Goal: Information Seeking & Learning: Learn about a topic

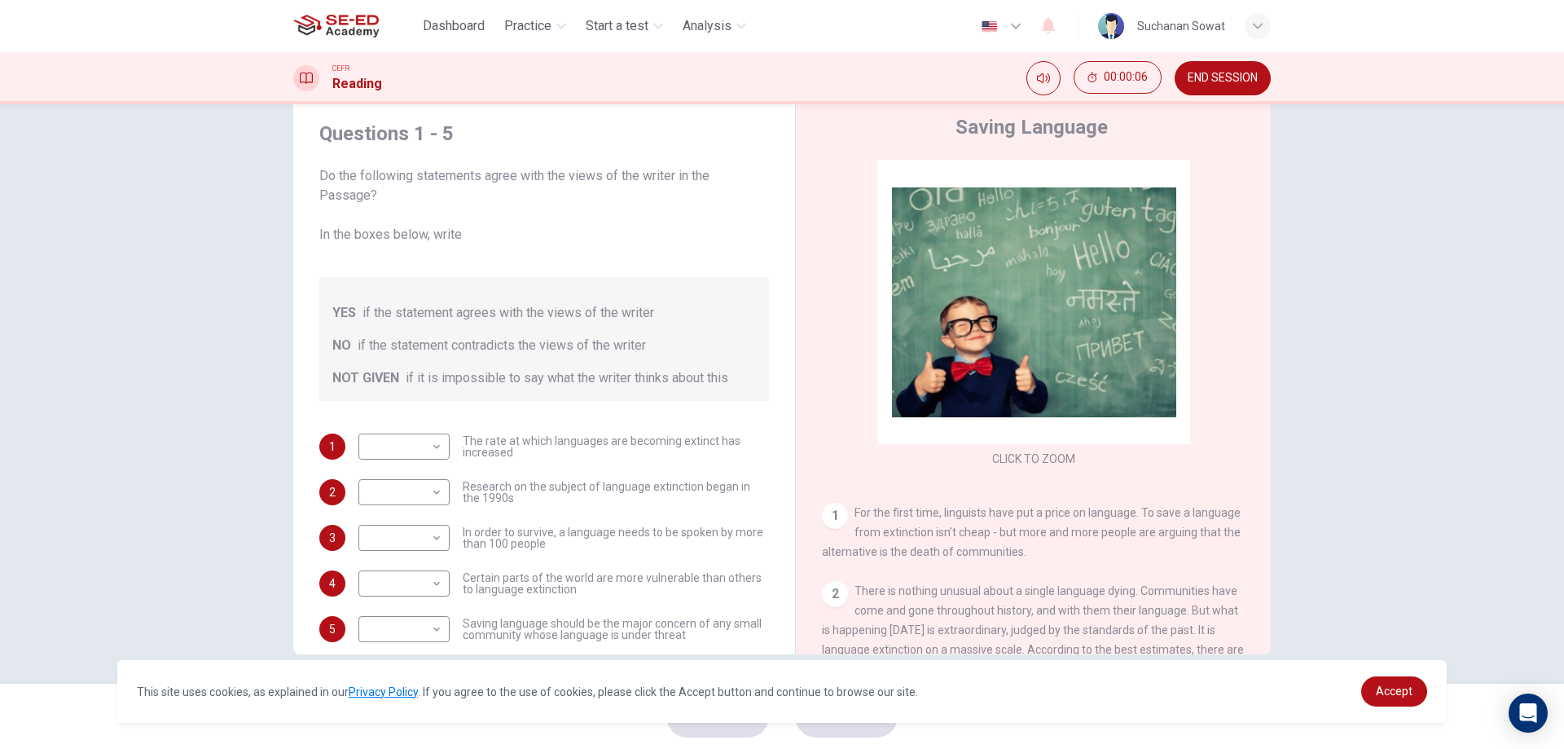
scroll to position [52, 0]
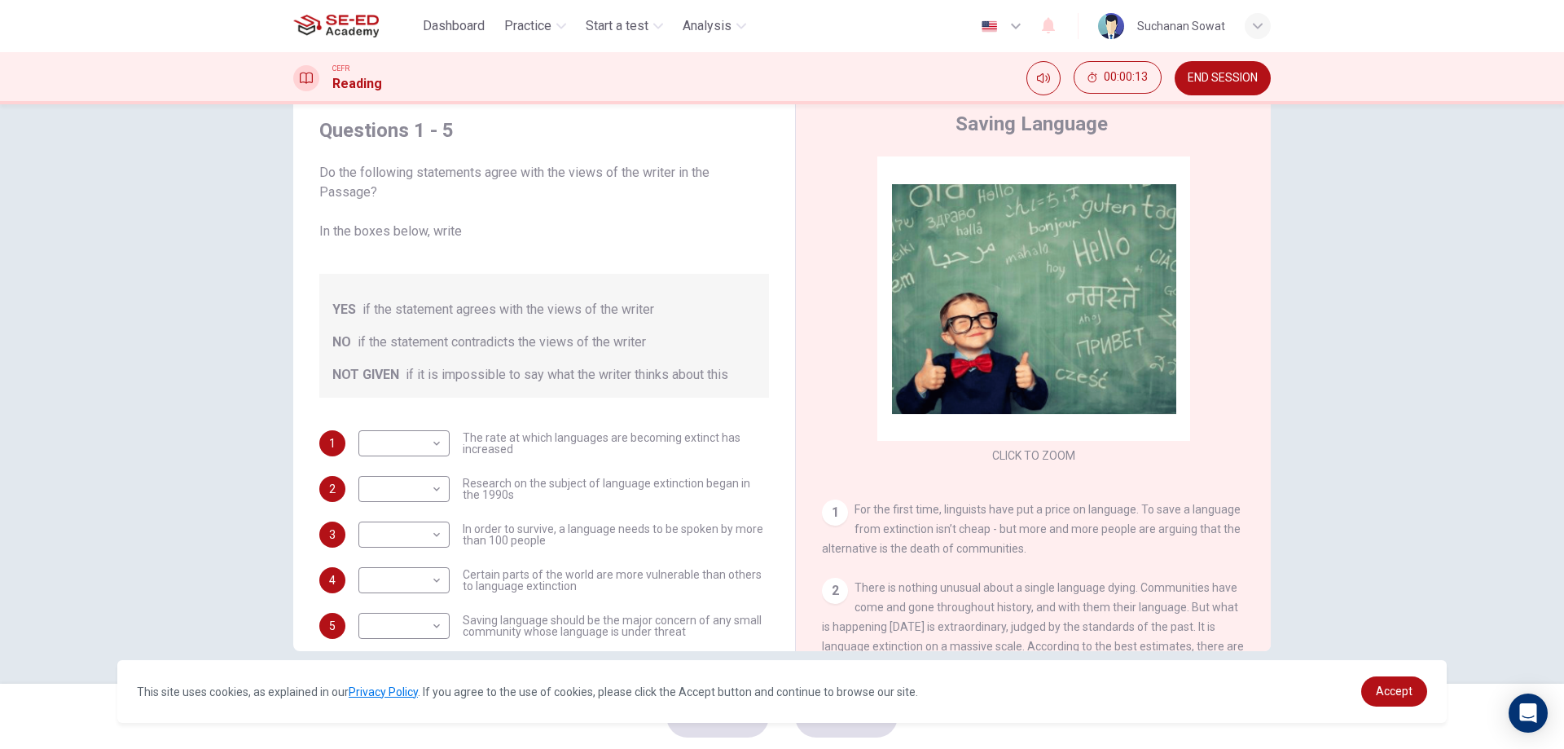
drag, startPoint x: 1076, startPoint y: 547, endPoint x: 999, endPoint y: 547, distance: 76.6
click at [999, 547] on div "1 For the first time, linguists have put a price on language. To save a languag…" at bounding box center [1034, 528] width 424 height 59
drag, startPoint x: 852, startPoint y: 537, endPoint x: 1010, endPoint y: 569, distance: 161.2
click at [1010, 569] on div "CLICK TO ZOOM Click to Zoom 1 For the first time, linguists have put a price on…" at bounding box center [1044, 403] width 445 height 494
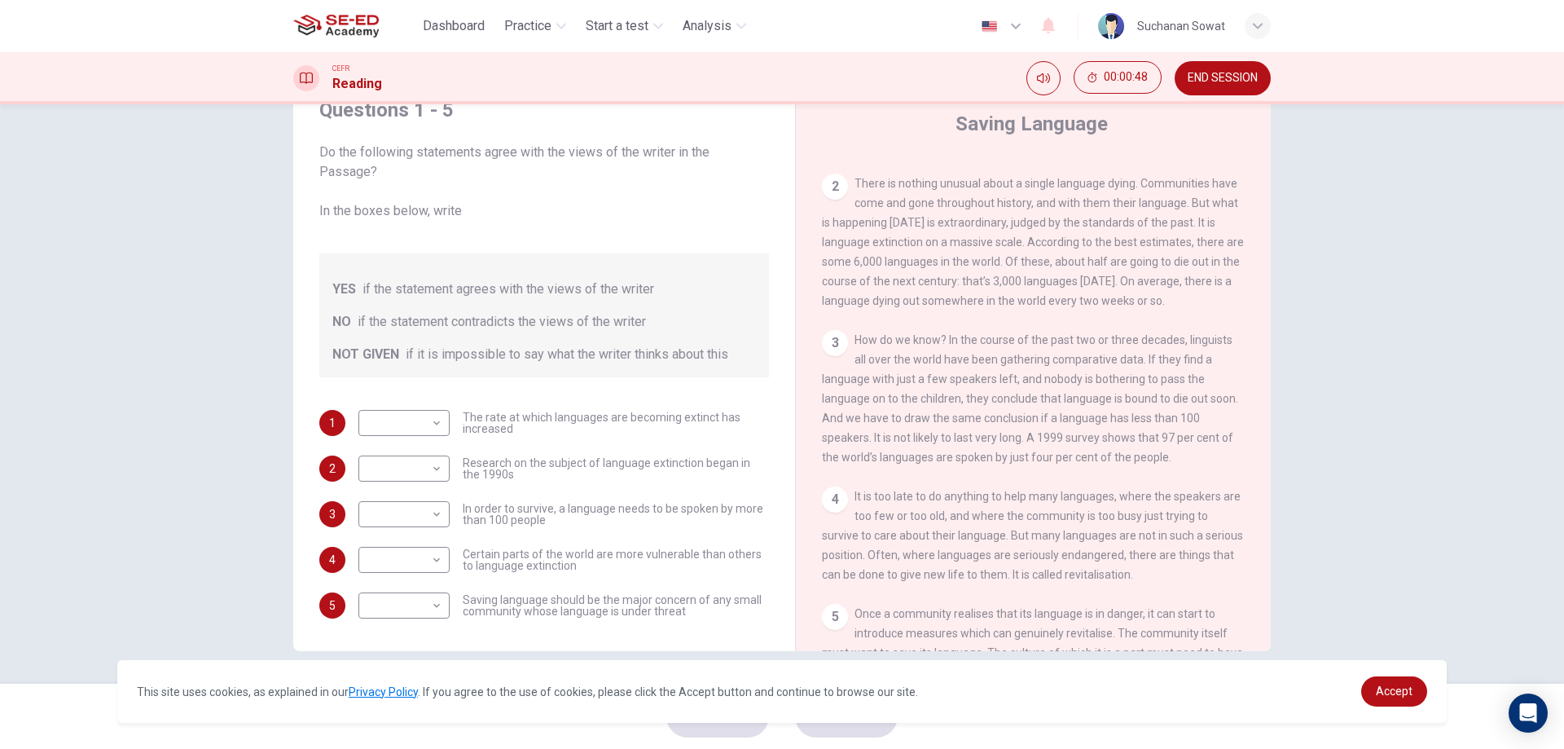
scroll to position [400, 0]
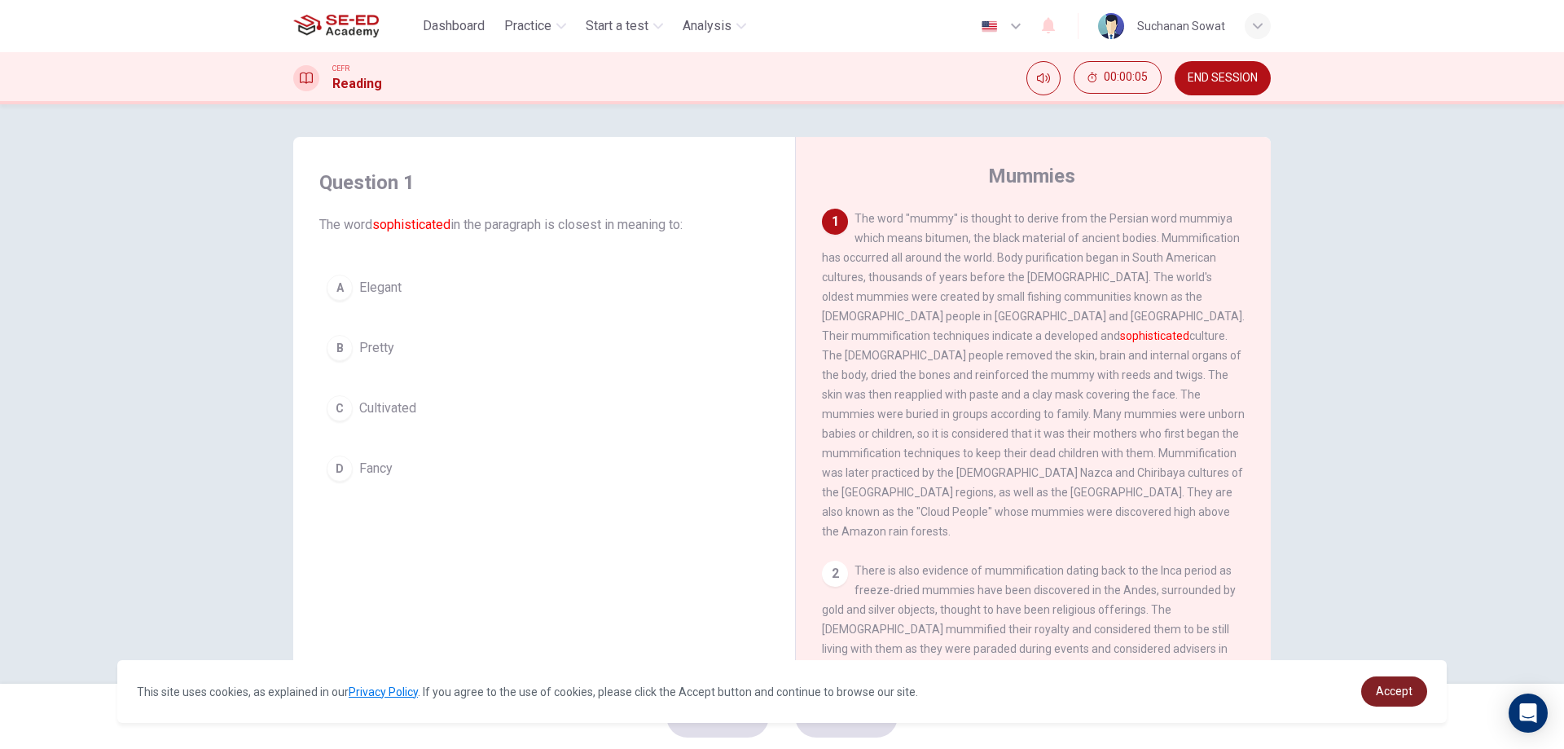
click at [1390, 697] on span "Accept" at bounding box center [1394, 690] width 37 height 13
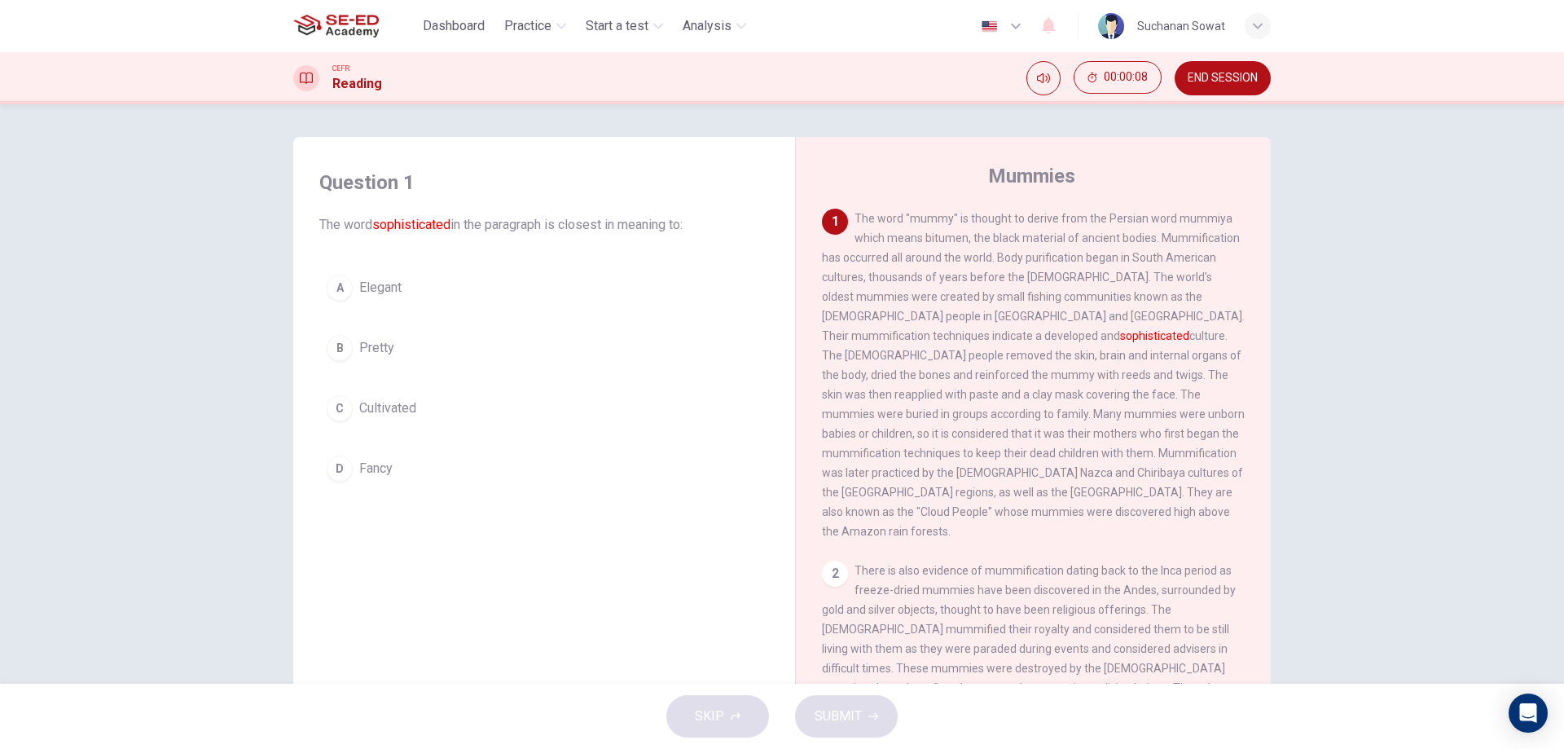
drag, startPoint x: 952, startPoint y: 323, endPoint x: 1008, endPoint y: 325, distance: 56.2
click at [1008, 325] on span "The word "mummy" is thought to derive from the Persian word mummiya which means…" at bounding box center [1033, 375] width 423 height 326
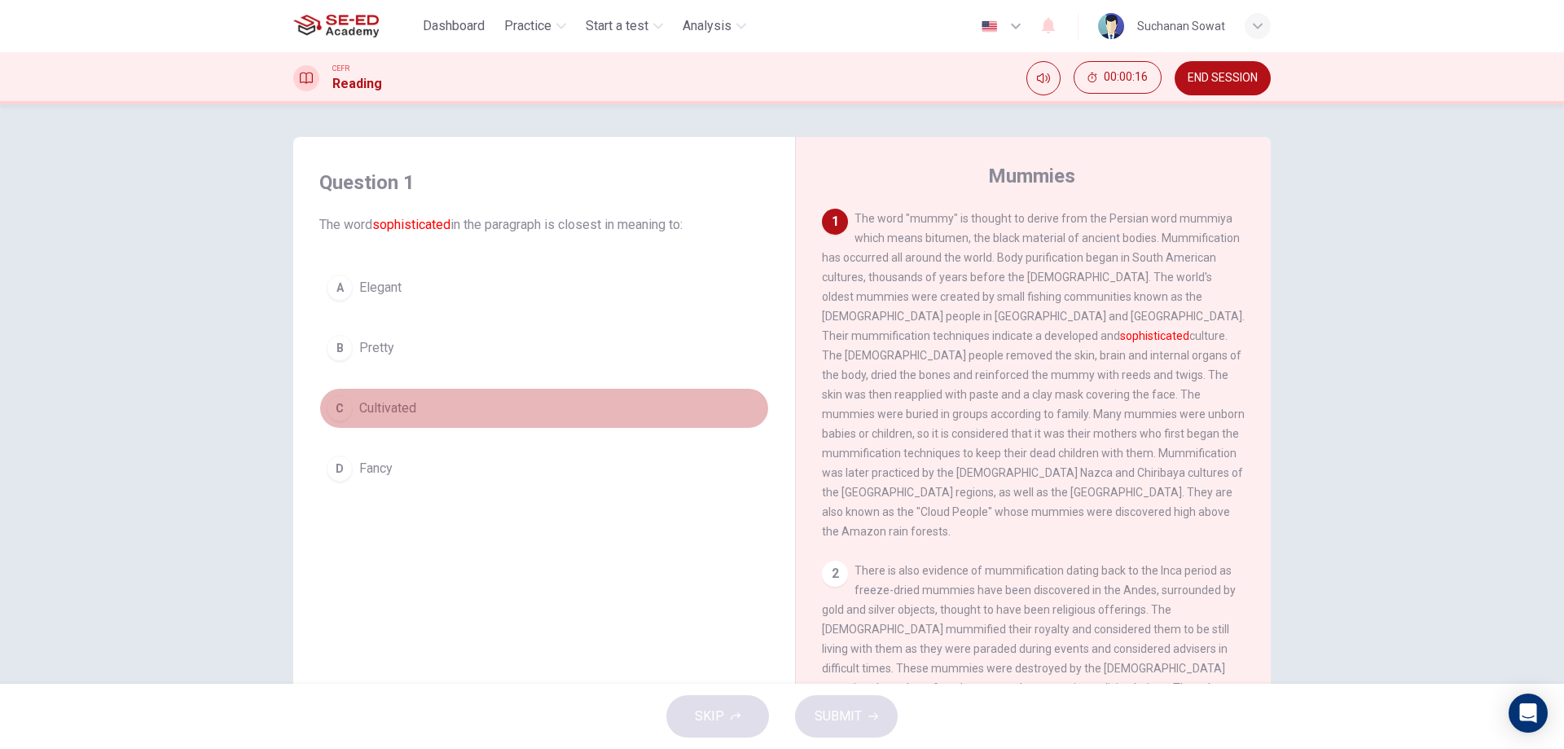
click at [467, 419] on button "C Cultivated" at bounding box center [544, 408] width 450 height 41
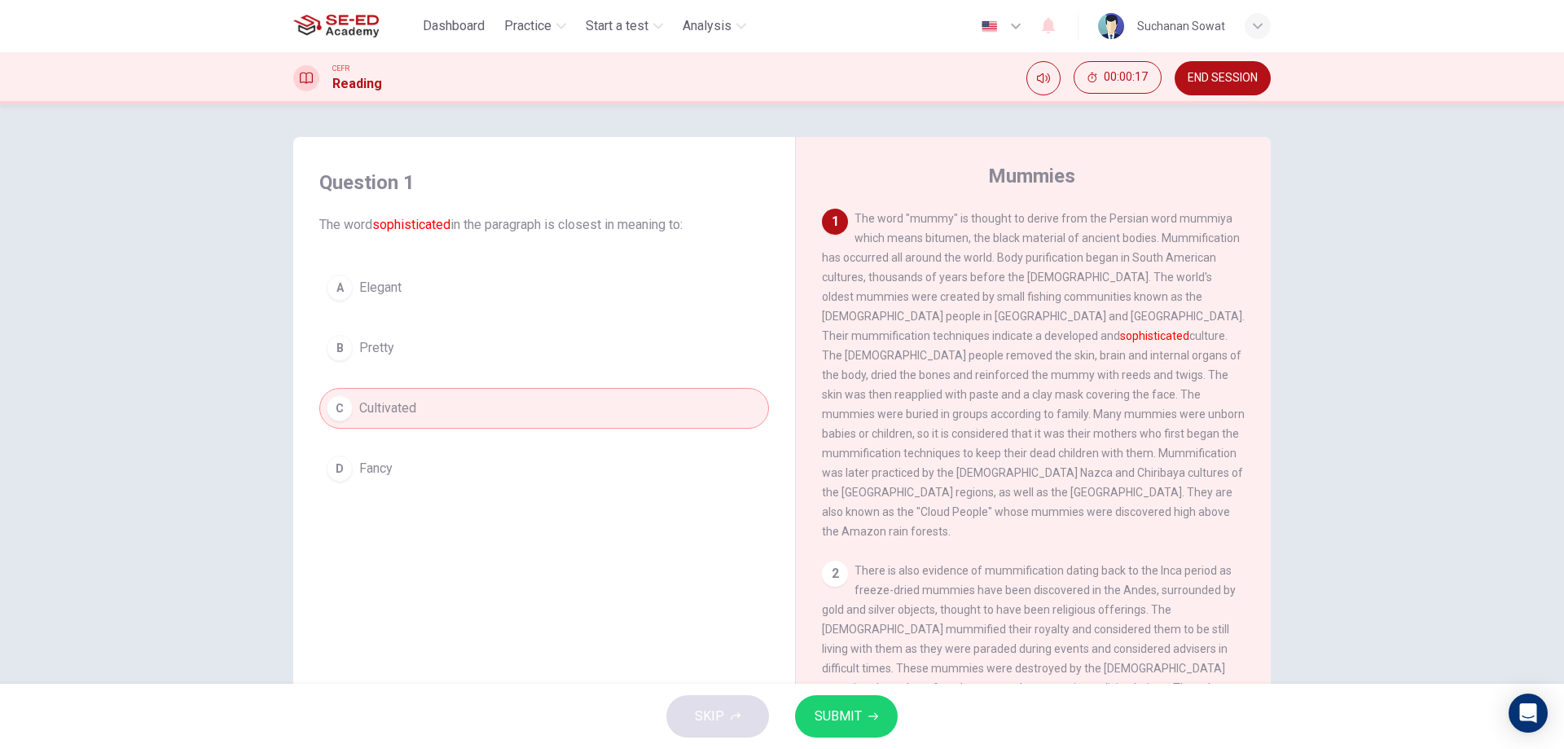
click at [872, 711] on icon "button" at bounding box center [873, 716] width 10 height 10
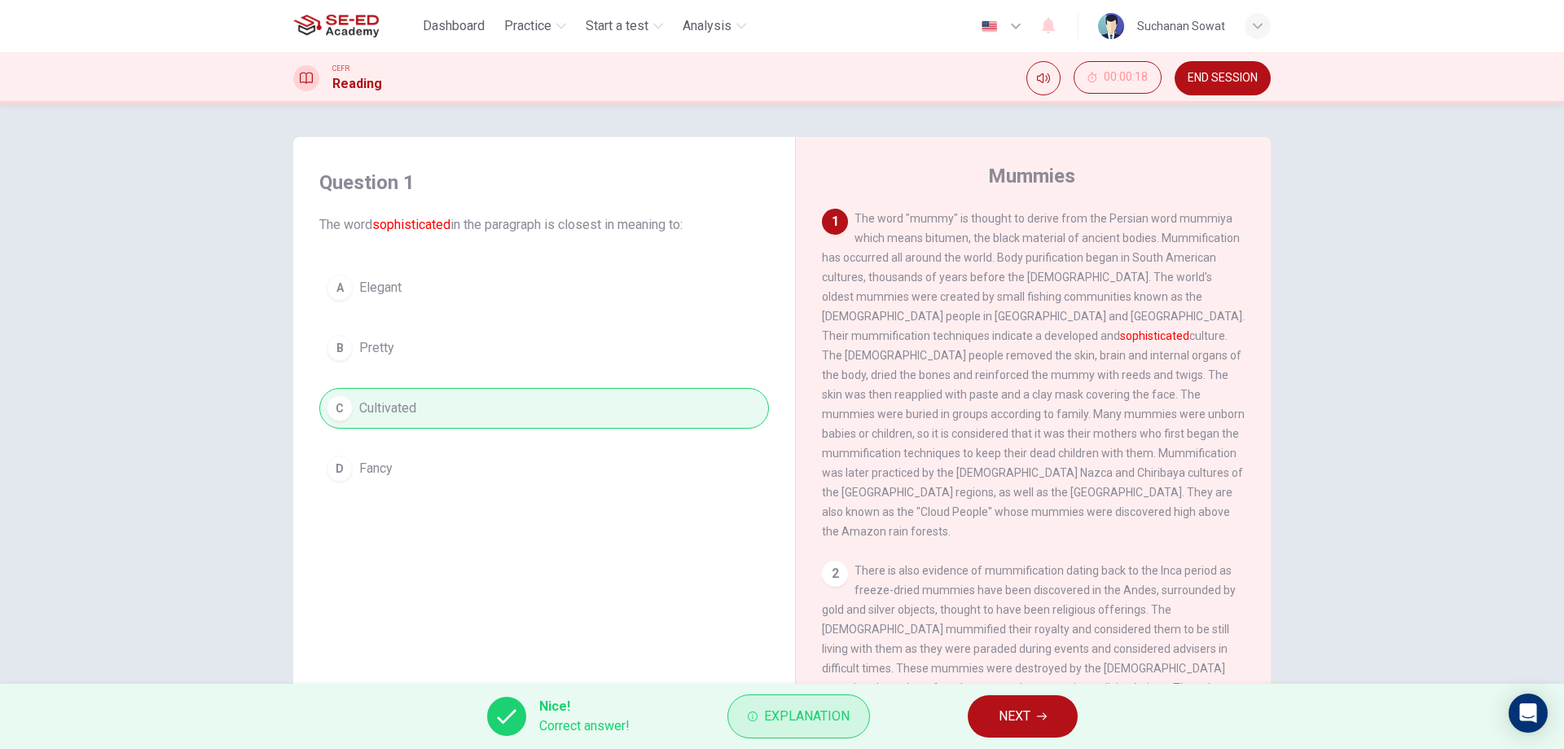
click at [784, 714] on span "Explanation" at bounding box center [807, 716] width 86 height 23
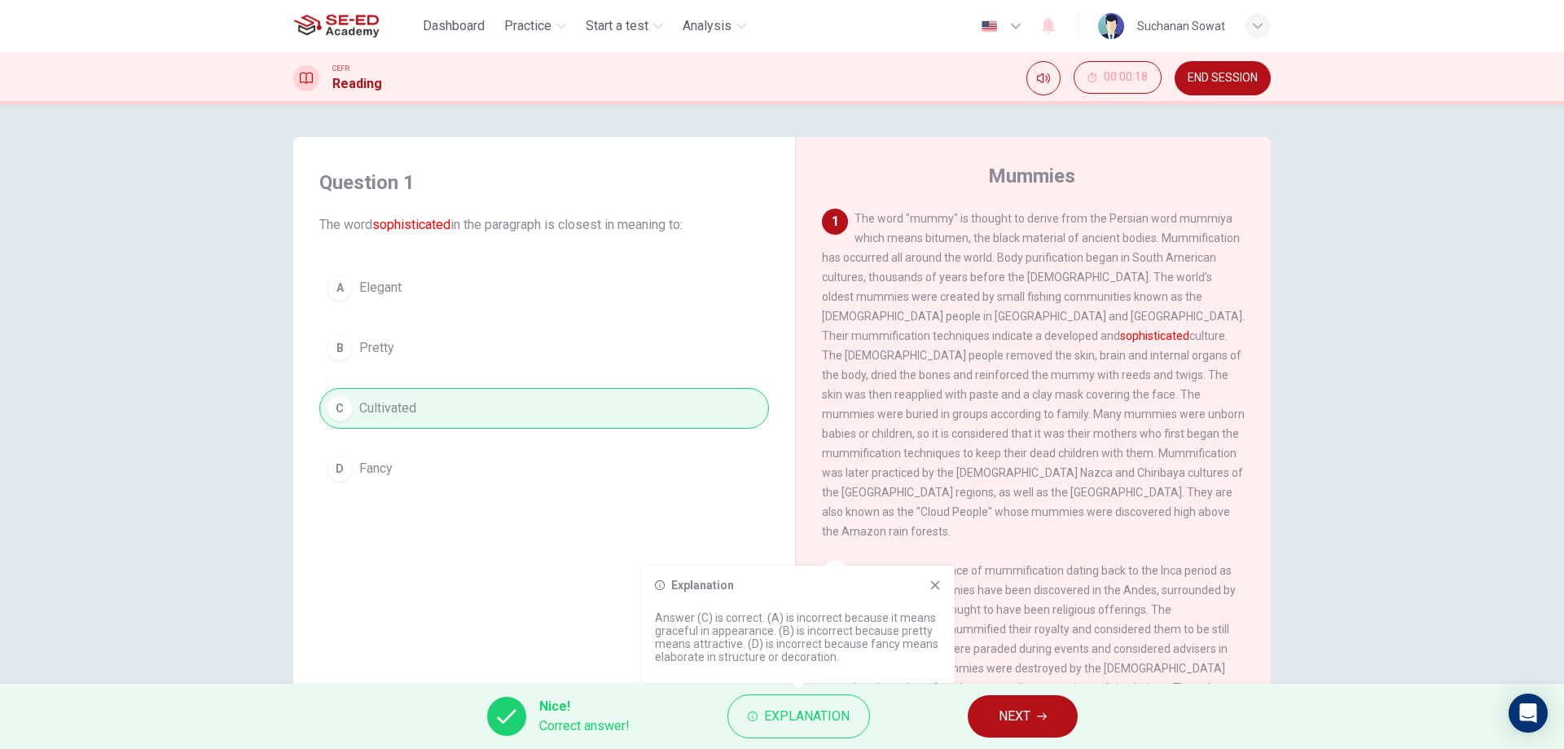
click at [547, 552] on div "Question 1 The word sophisticated in the paragraph is closest in meaning to: A …" at bounding box center [544, 428] width 476 height 550
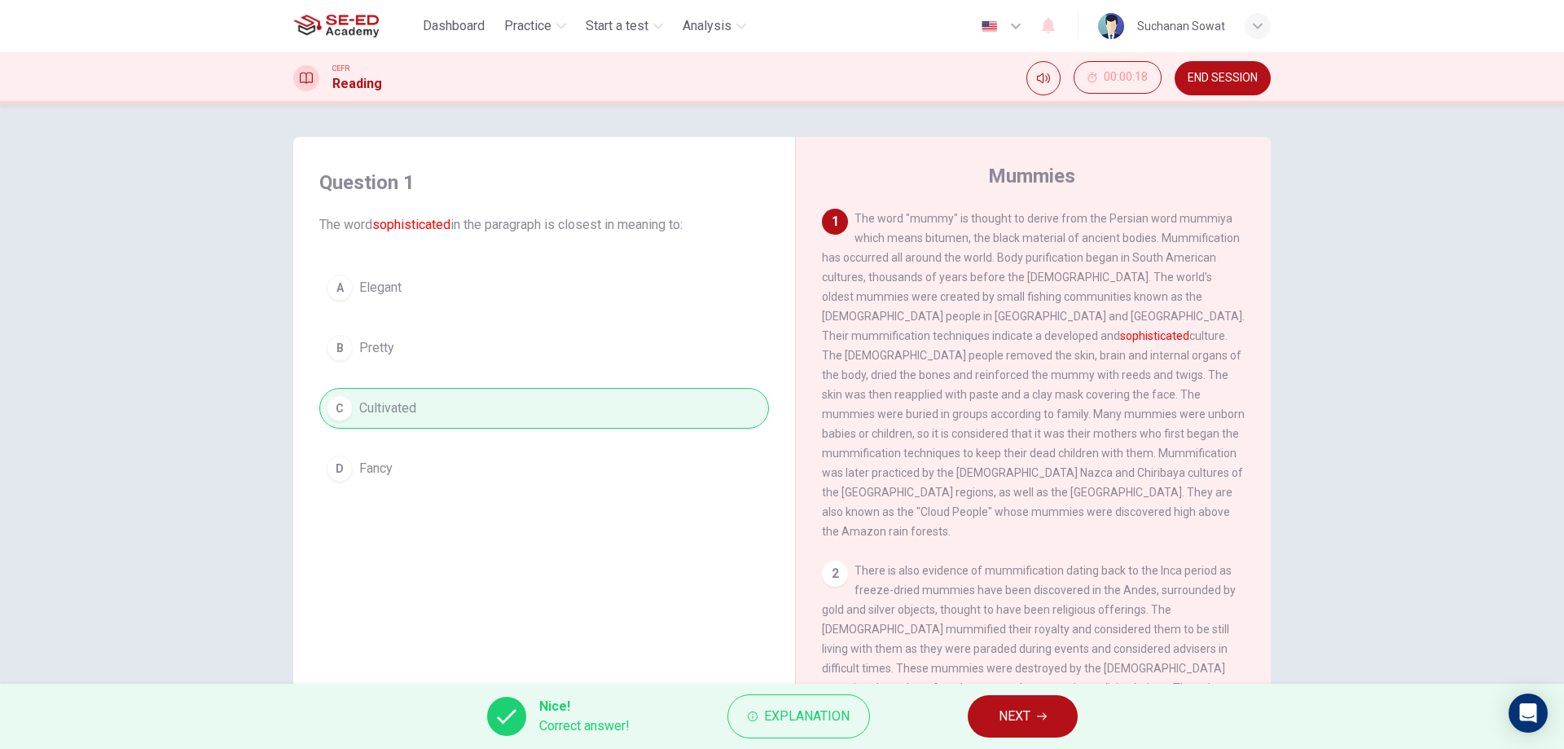
click at [1065, 717] on button "NEXT" at bounding box center [1023, 716] width 110 height 42
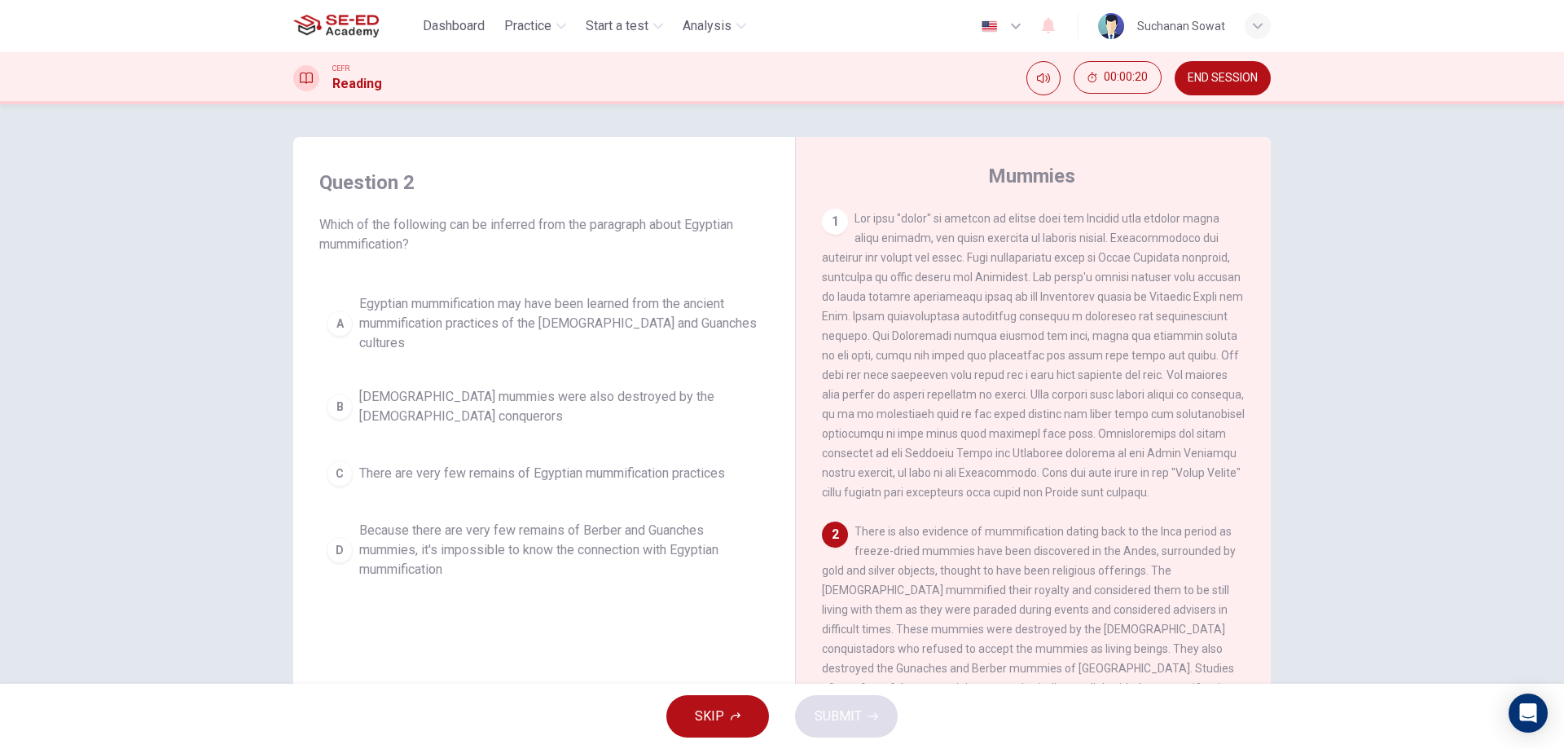
click at [1283, 301] on div "Question 2 Which of the following can be inferred from the paragraph about Egyp…" at bounding box center [782, 420] width 1030 height 566
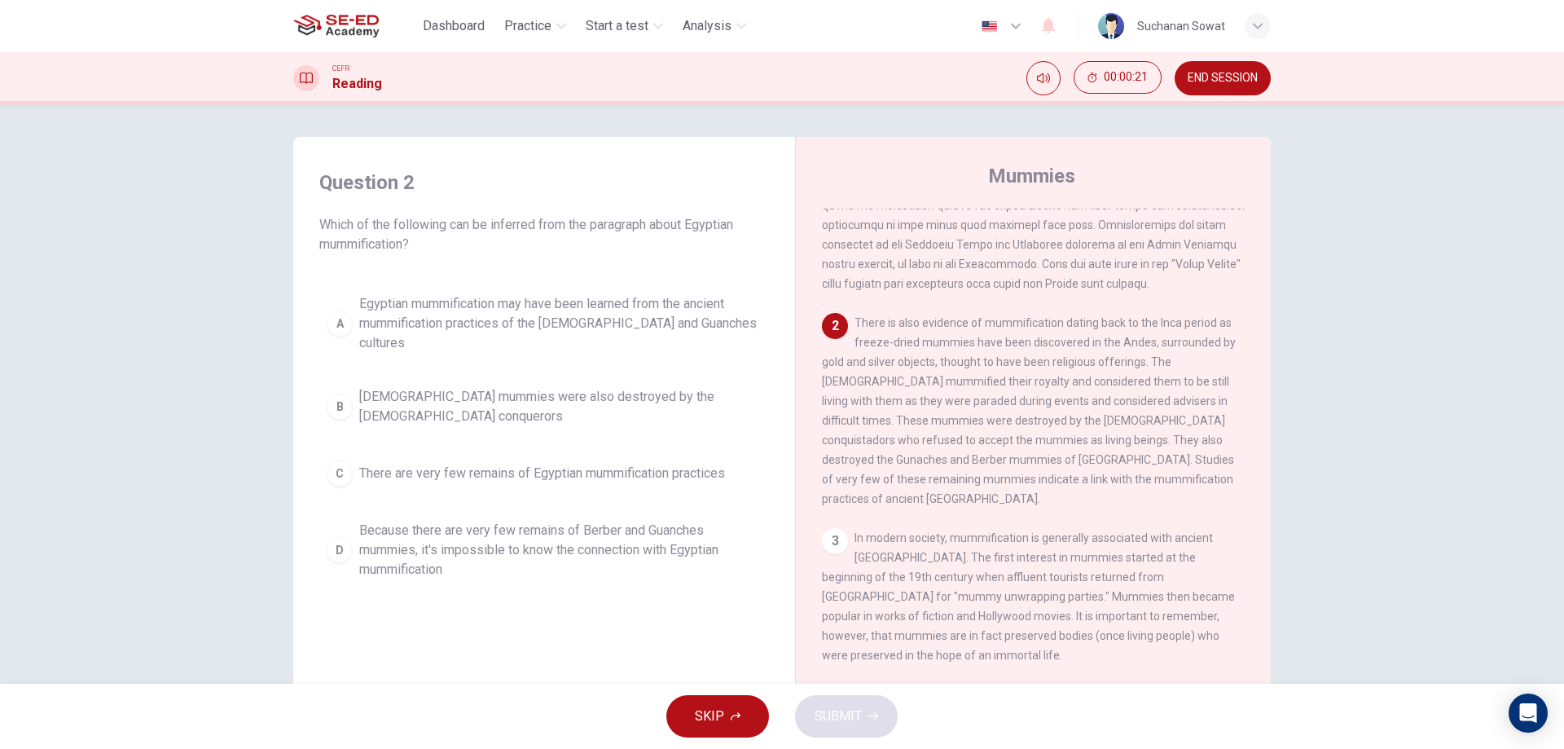
scroll to position [213, 0]
drag, startPoint x: 861, startPoint y: 353, endPoint x: 960, endPoint y: 370, distance: 100.8
click at [960, 370] on div "2 There is also evidence of mummification dating back to the Inca period as fre…" at bounding box center [1034, 405] width 424 height 195
click at [616, 391] on button "B Egyptian mummies were also destroyed by the Spanish conquerors" at bounding box center [544, 407] width 450 height 54
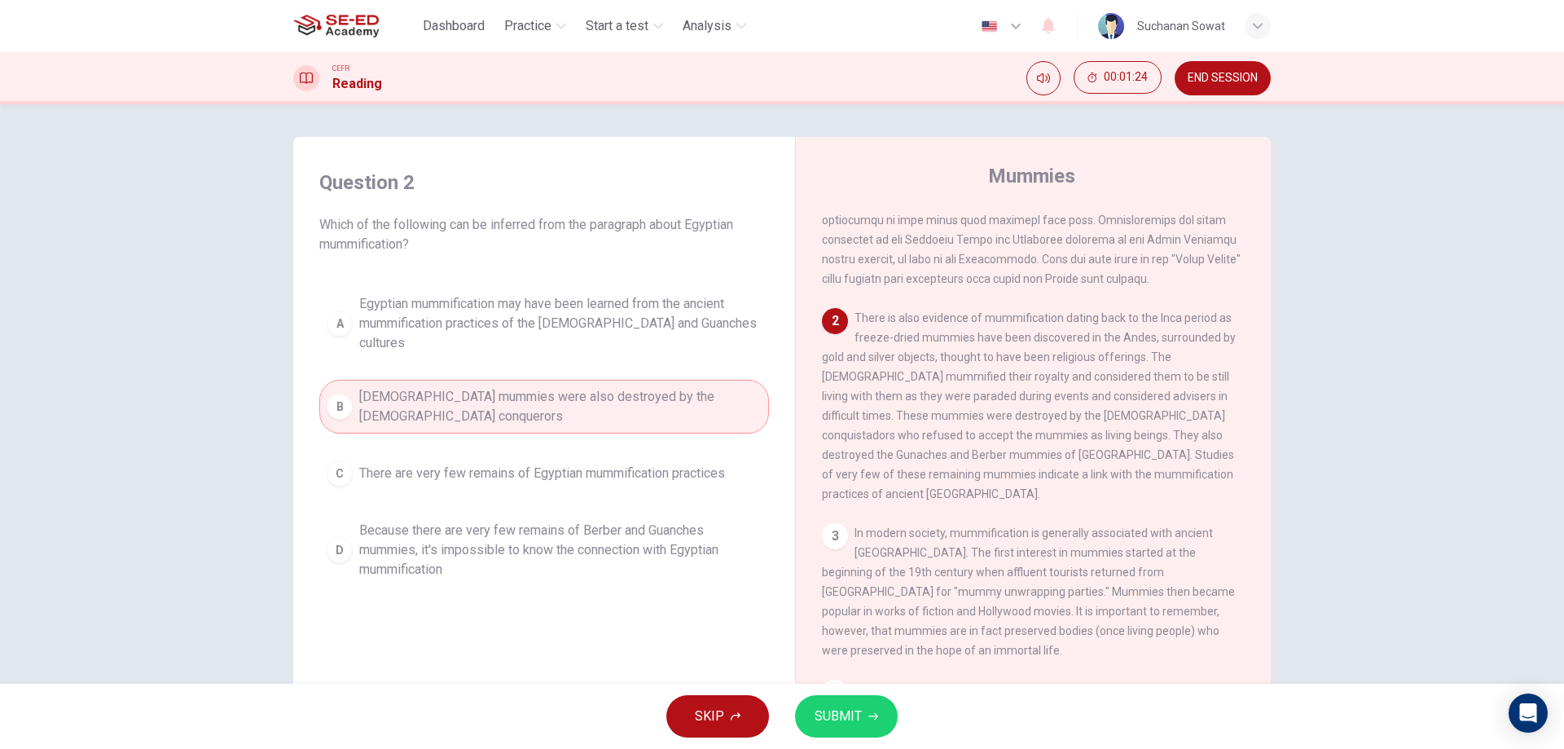
drag, startPoint x: 1002, startPoint y: 451, endPoint x: 1104, endPoint y: 451, distance: 101.8
click at [1104, 451] on span "There is also evidence of mummification dating back to the Inca period as freez…" at bounding box center [1029, 405] width 414 height 189
click at [872, 721] on button "SUBMIT" at bounding box center [846, 716] width 103 height 42
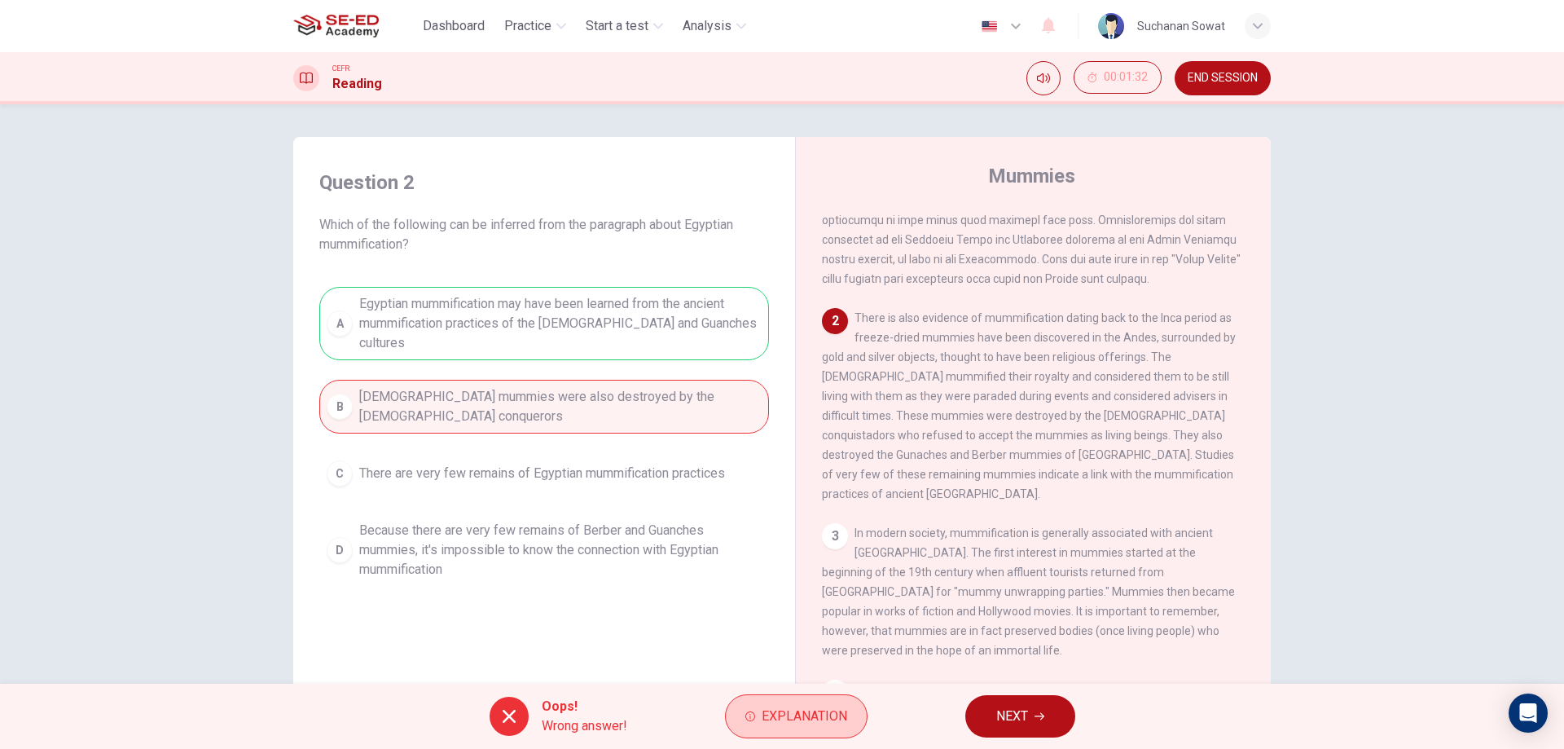
click at [770, 709] on span "Explanation" at bounding box center [805, 716] width 86 height 23
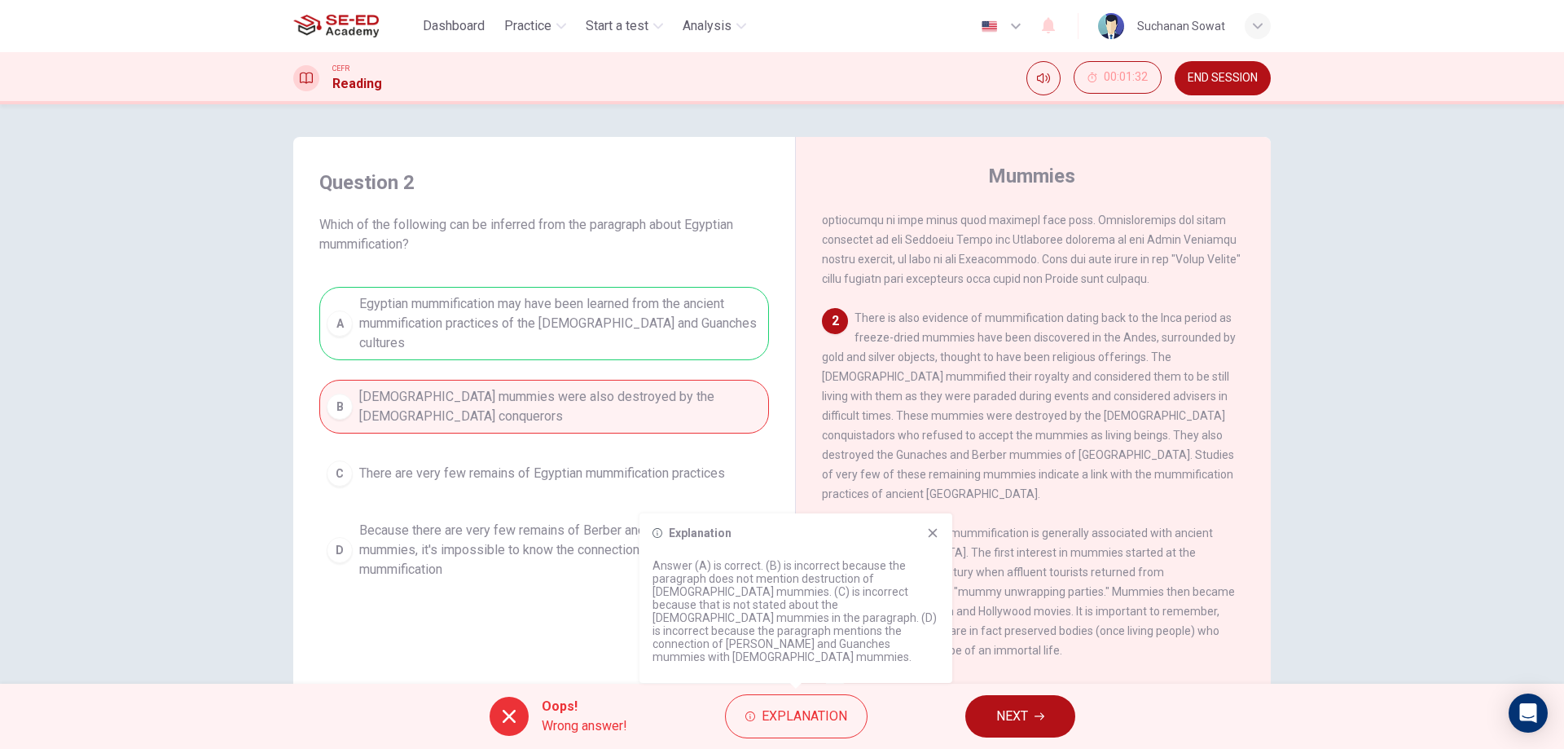
click at [942, 541] on div "Explanation Answer (A) is correct. (B) is incorrect because the paragraph does …" at bounding box center [795, 597] width 313 height 169
click at [936, 537] on div "Explanation Answer (A) is correct. (B) is incorrect because the paragraph does …" at bounding box center [795, 597] width 313 height 169
click at [936, 526] on div "Explanation Answer (A) is correct. (B) is incorrect because the paragraph does …" at bounding box center [795, 597] width 313 height 169
click at [1003, 680] on div "1 2 There is also evidence of mummification dating back to the Inca period as f…" at bounding box center [1044, 456] width 445 height 494
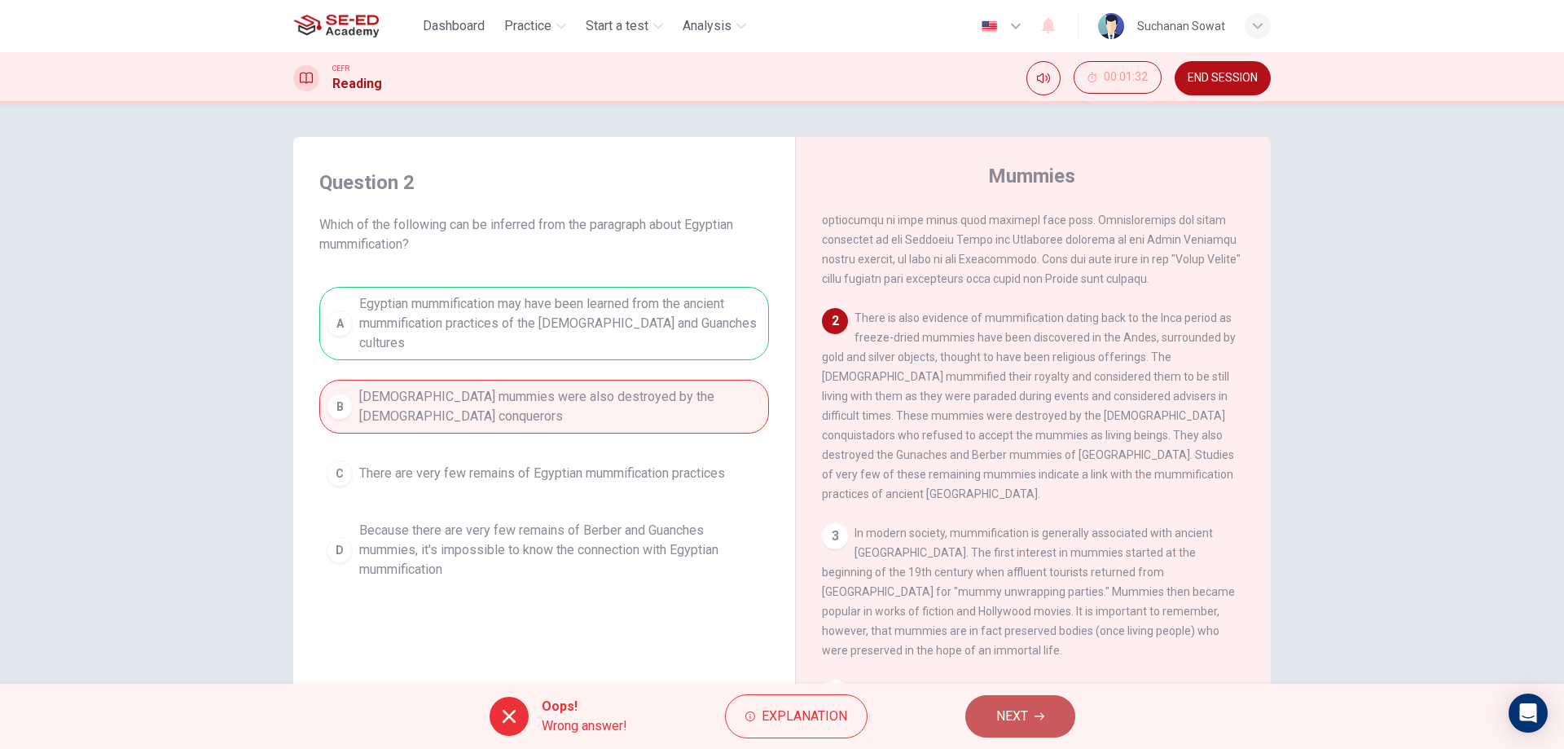
click at [1014, 714] on span "NEXT" at bounding box center [1012, 716] width 32 height 23
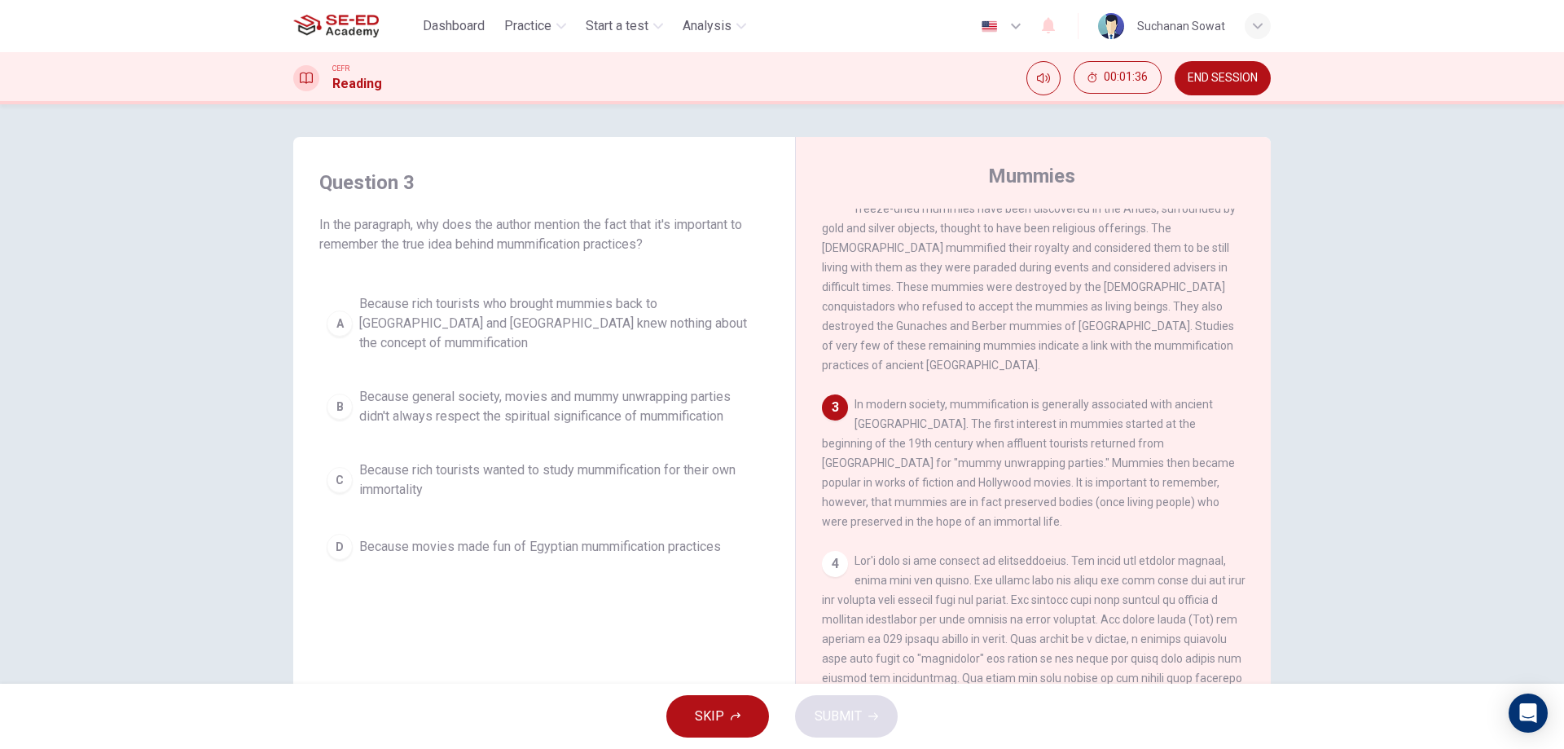
scroll to position [345, 0]
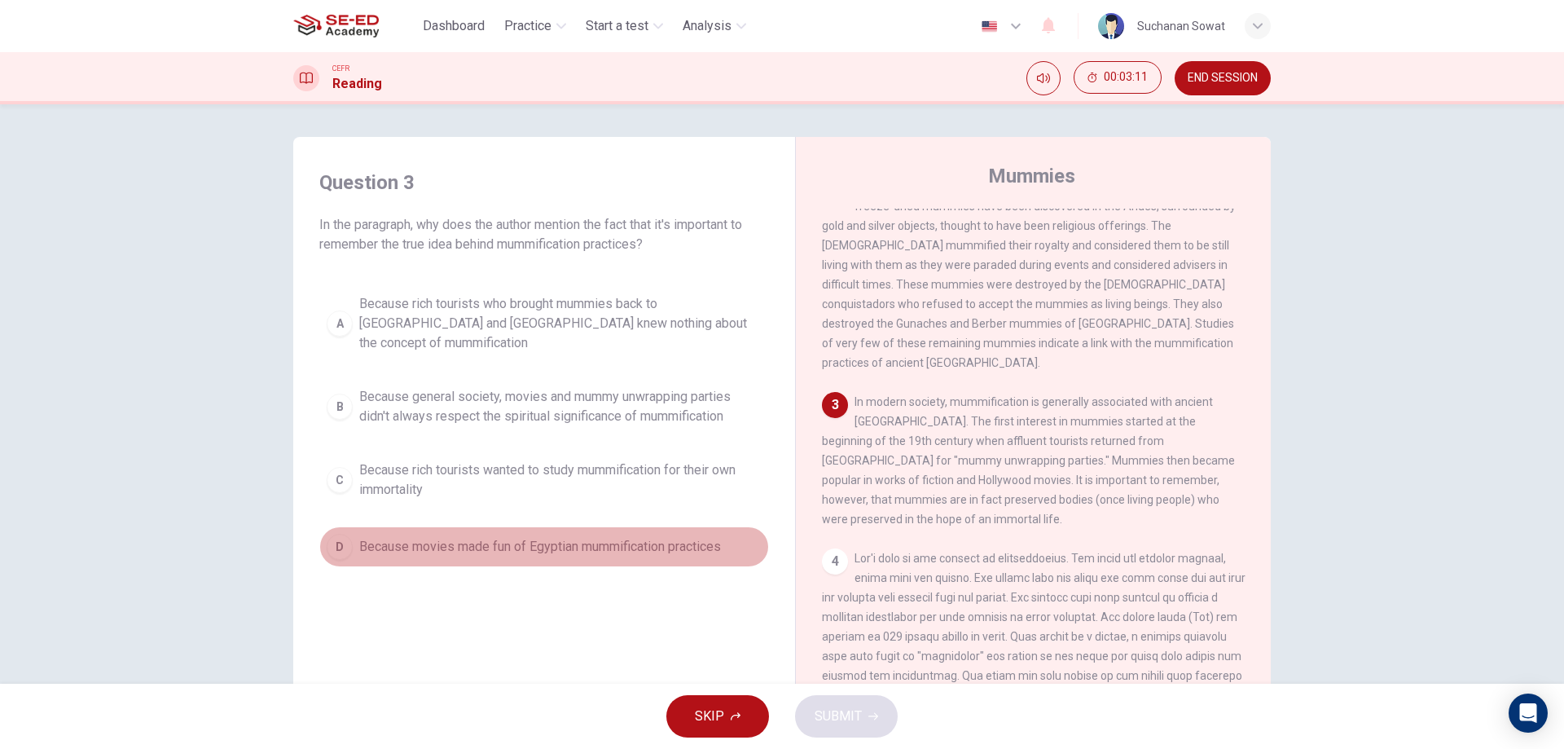
click at [621, 541] on button "D Because movies made fun of Egyptian mummification practices" at bounding box center [544, 546] width 450 height 41
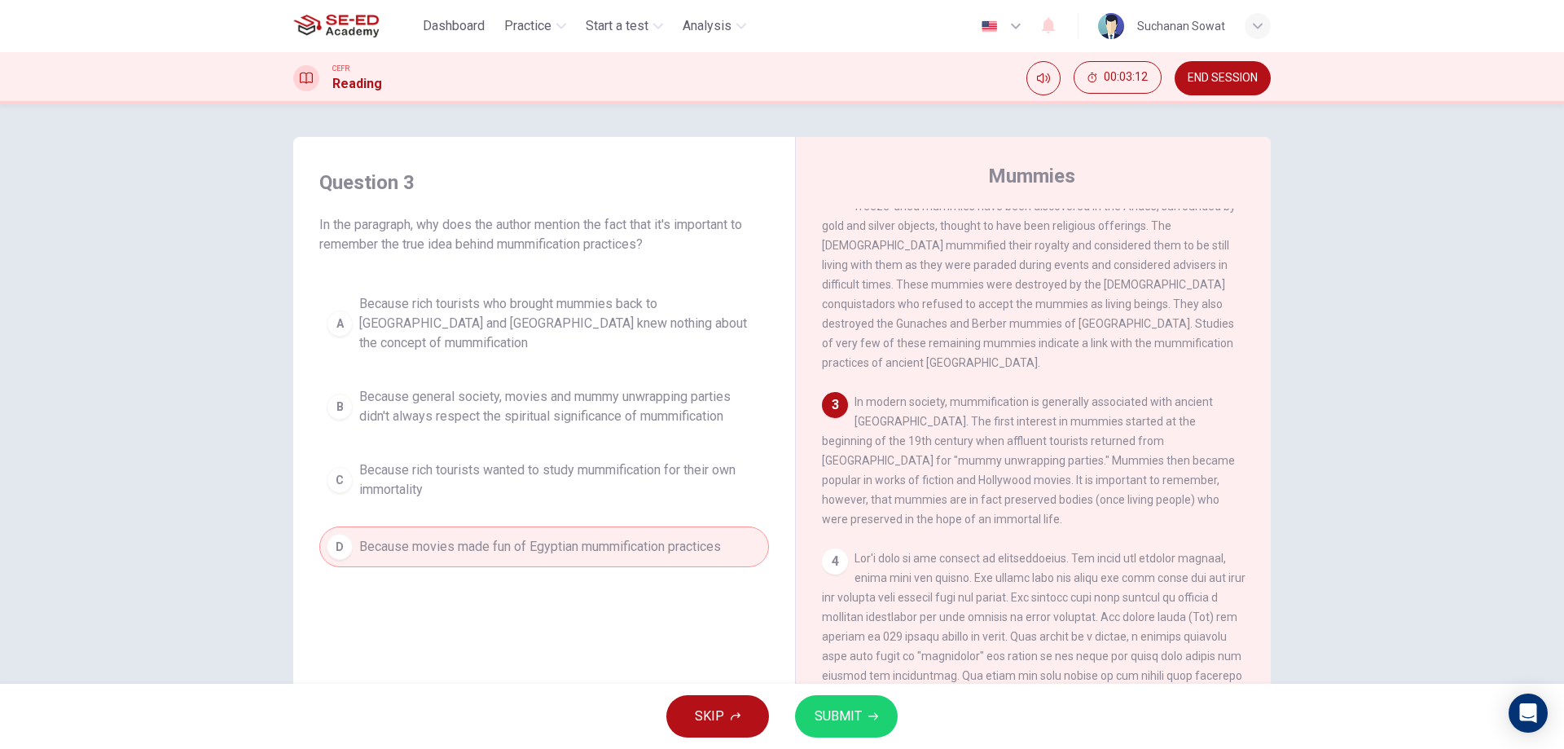
click at [848, 714] on span "SUBMIT" at bounding box center [838, 716] width 47 height 23
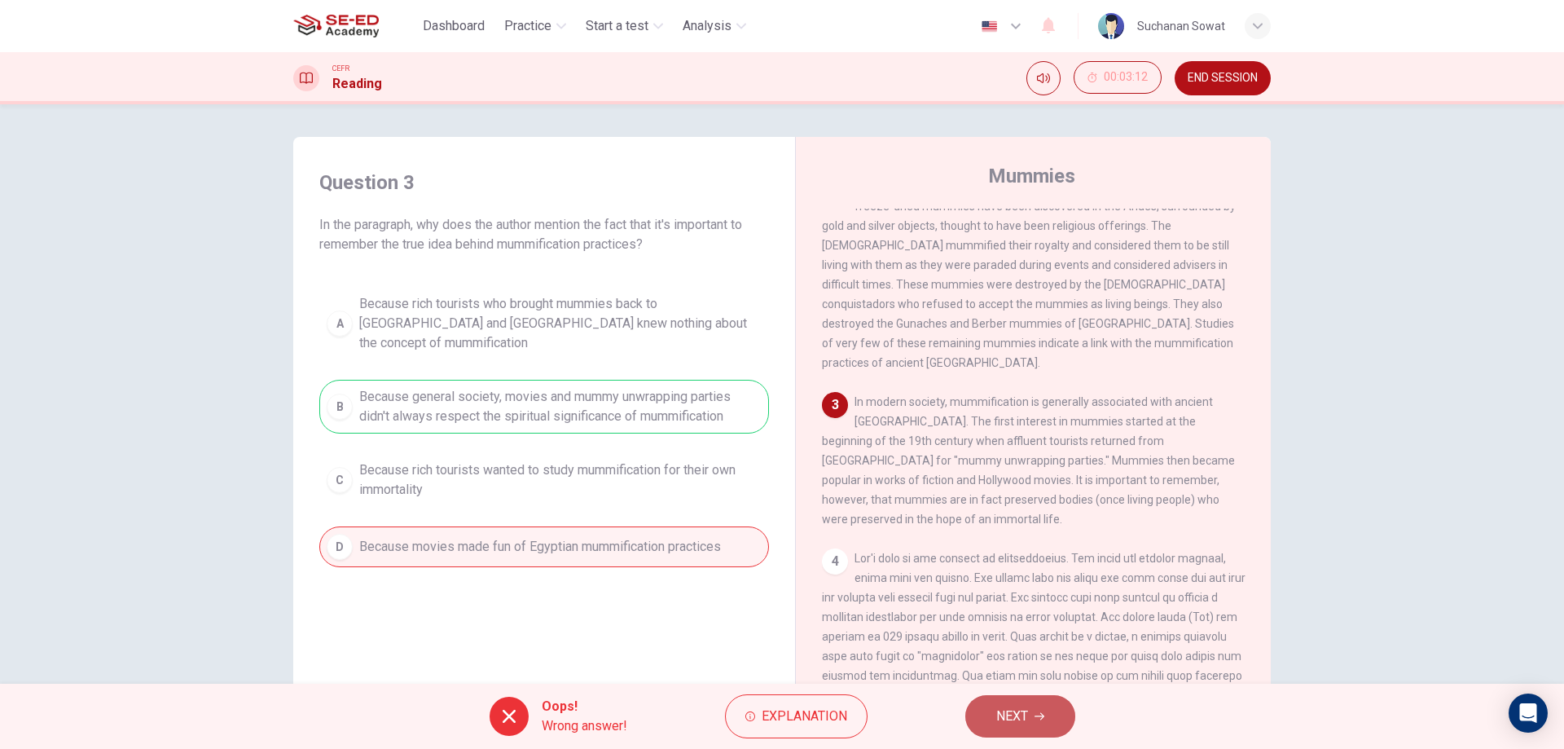
click at [1034, 719] on icon "button" at bounding box center [1039, 716] width 10 height 10
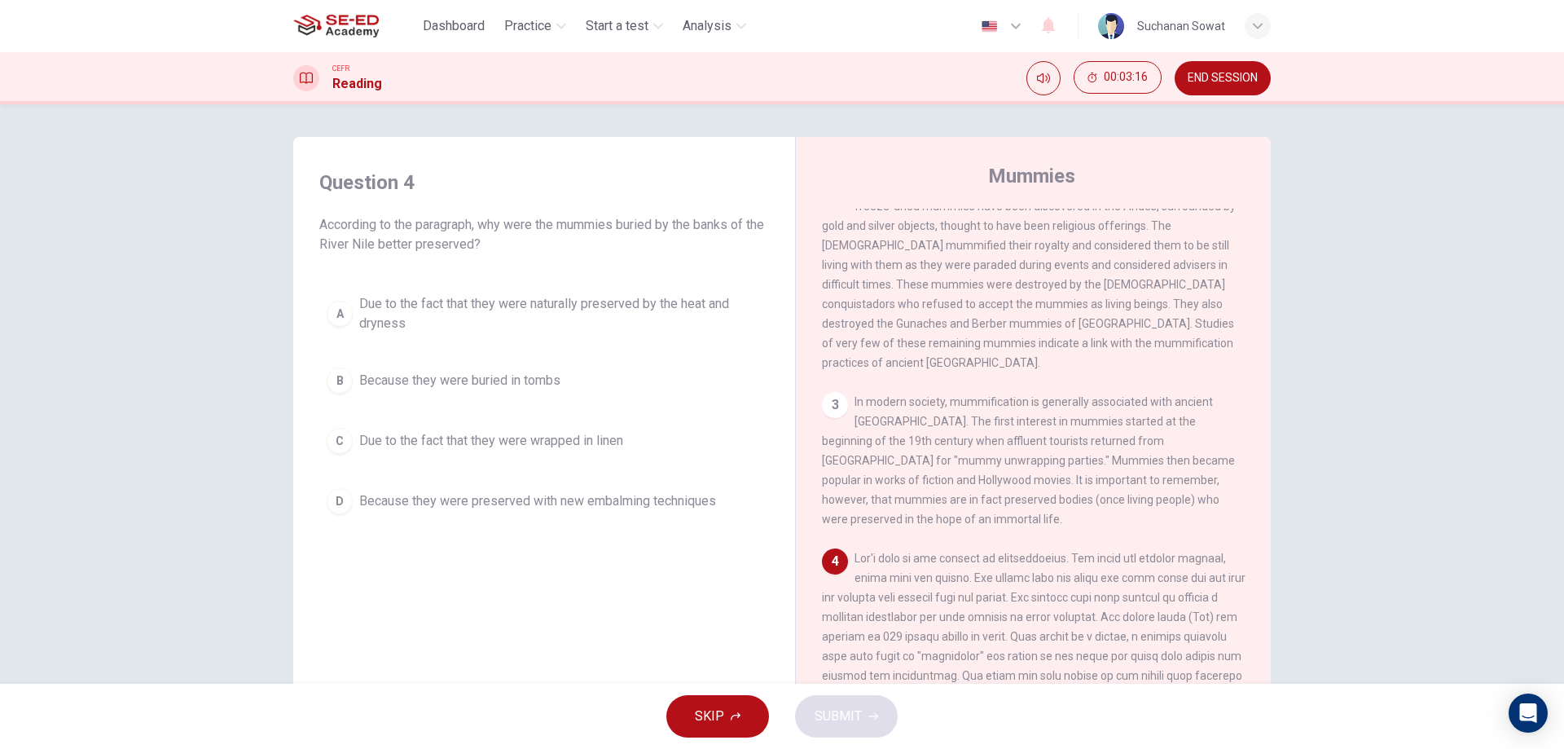
drag, startPoint x: 1253, startPoint y: 447, endPoint x: 1250, endPoint y: 506, distance: 58.7
click at [1250, 506] on div "1 2 There is also evidence of mummification dating back to the Inca period as f…" at bounding box center [1044, 456] width 445 height 494
drag, startPoint x: 1248, startPoint y: 516, endPoint x: 1247, endPoint y: 529, distance: 13.9
click at [1247, 529] on div "1 2 There is also evidence of mummification dating back to the Inca period as f…" at bounding box center [1044, 456] width 445 height 494
drag, startPoint x: 1251, startPoint y: 490, endPoint x: 1250, endPoint y: 536, distance: 45.6
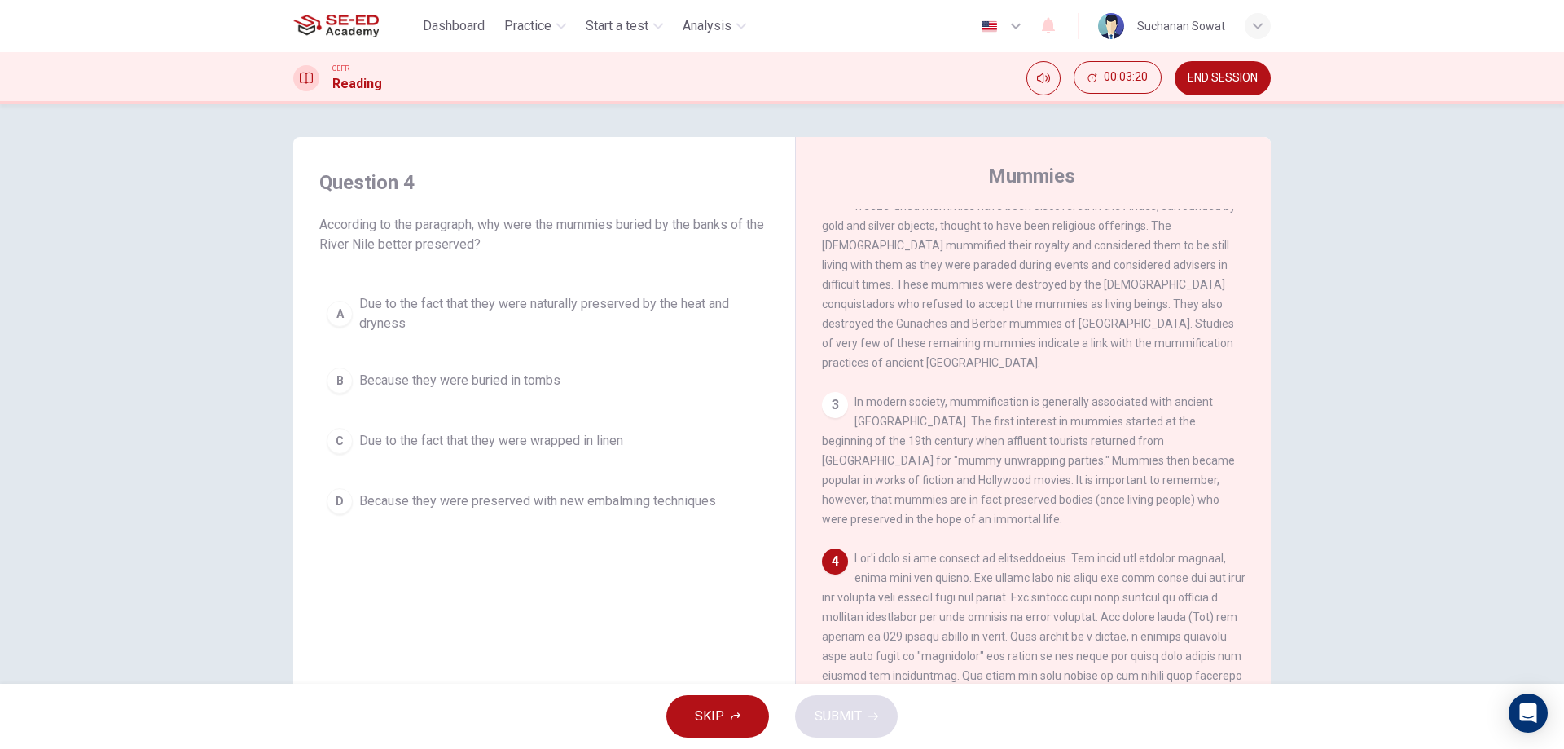
click at [1250, 536] on div "1 2 There is also evidence of mummification dating back to the Inca period as f…" at bounding box center [1044, 456] width 445 height 494
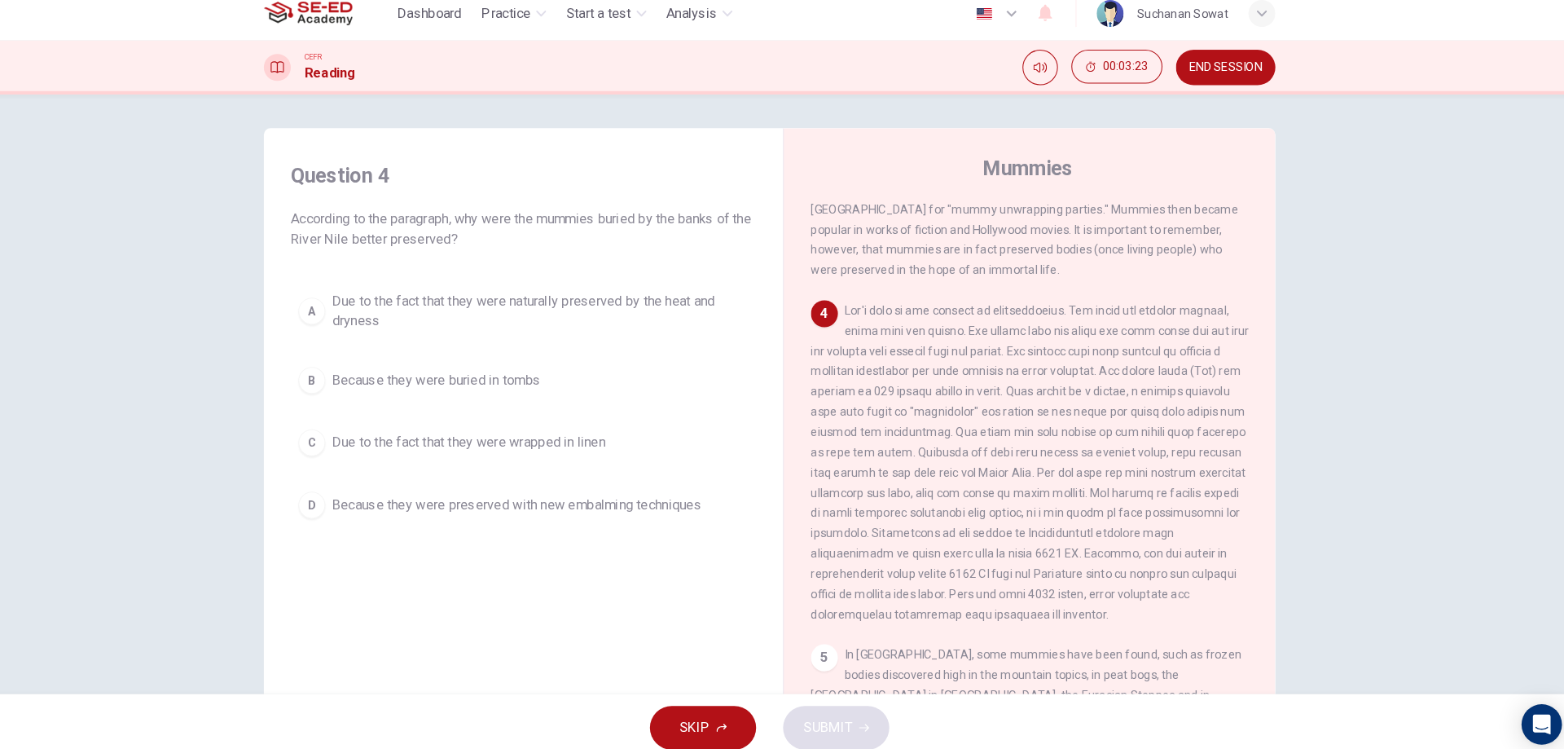
scroll to position [584, 0]
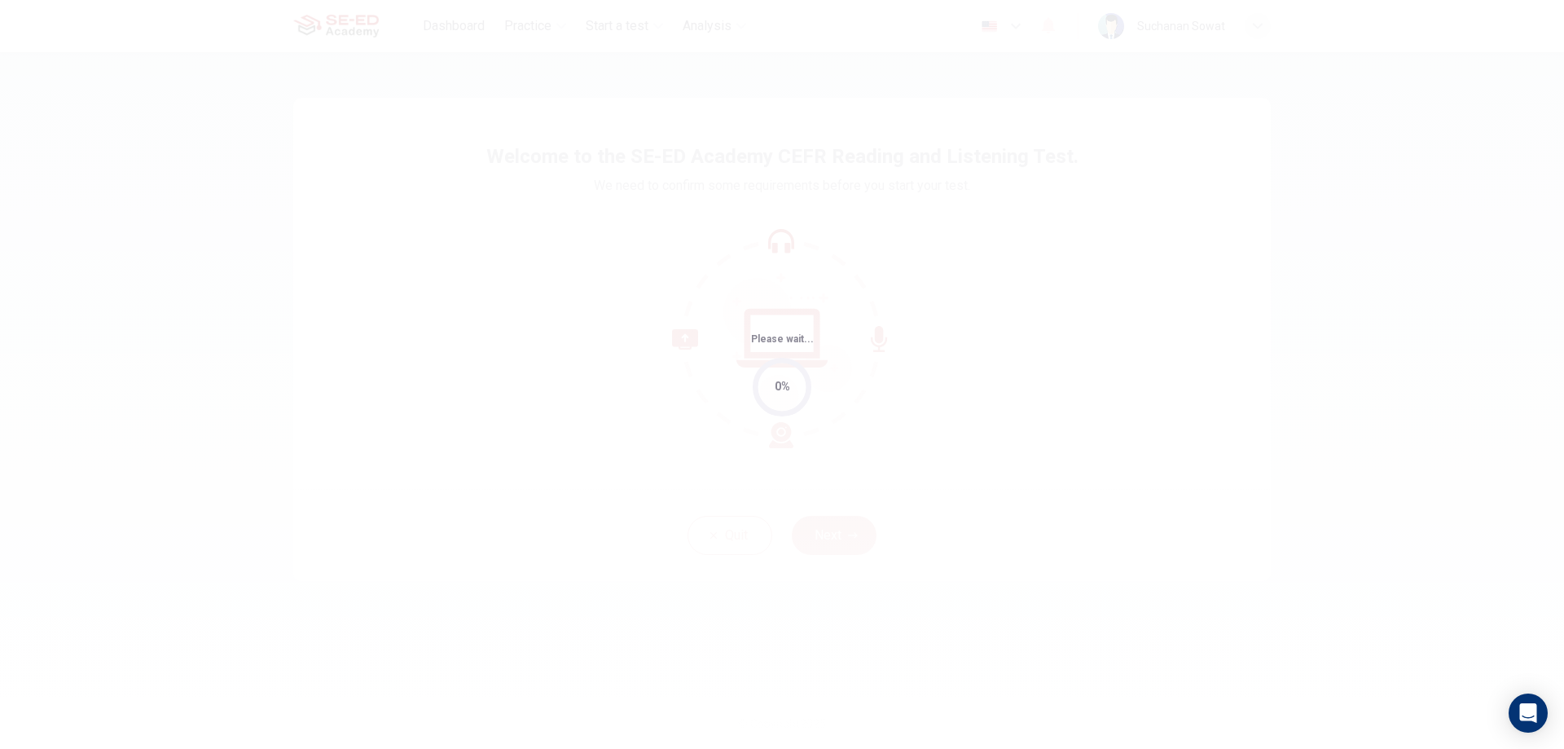
click at [886, 499] on div "Please wait... 0%" at bounding box center [782, 374] width 1564 height 749
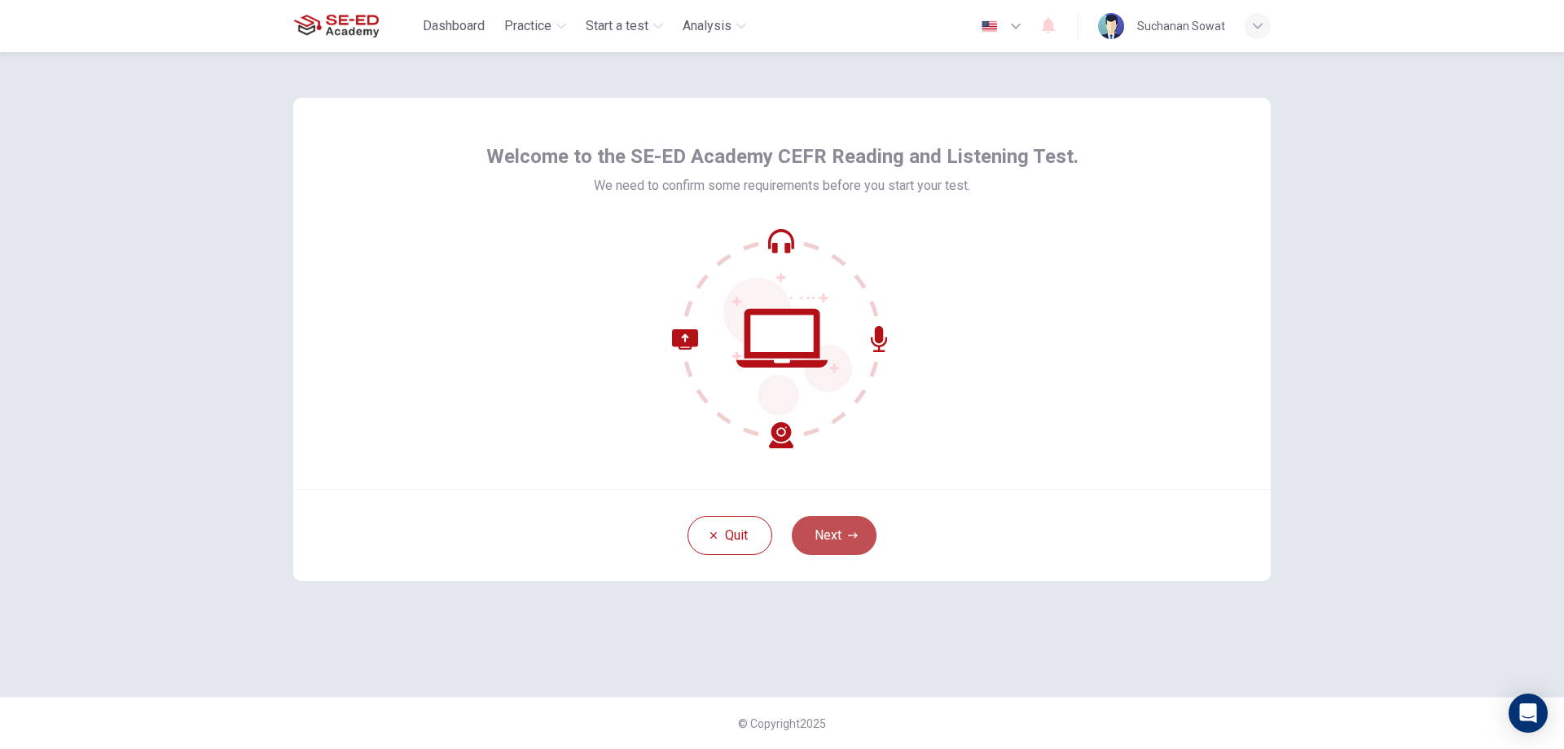
click at [870, 522] on button "Next" at bounding box center [834, 535] width 85 height 39
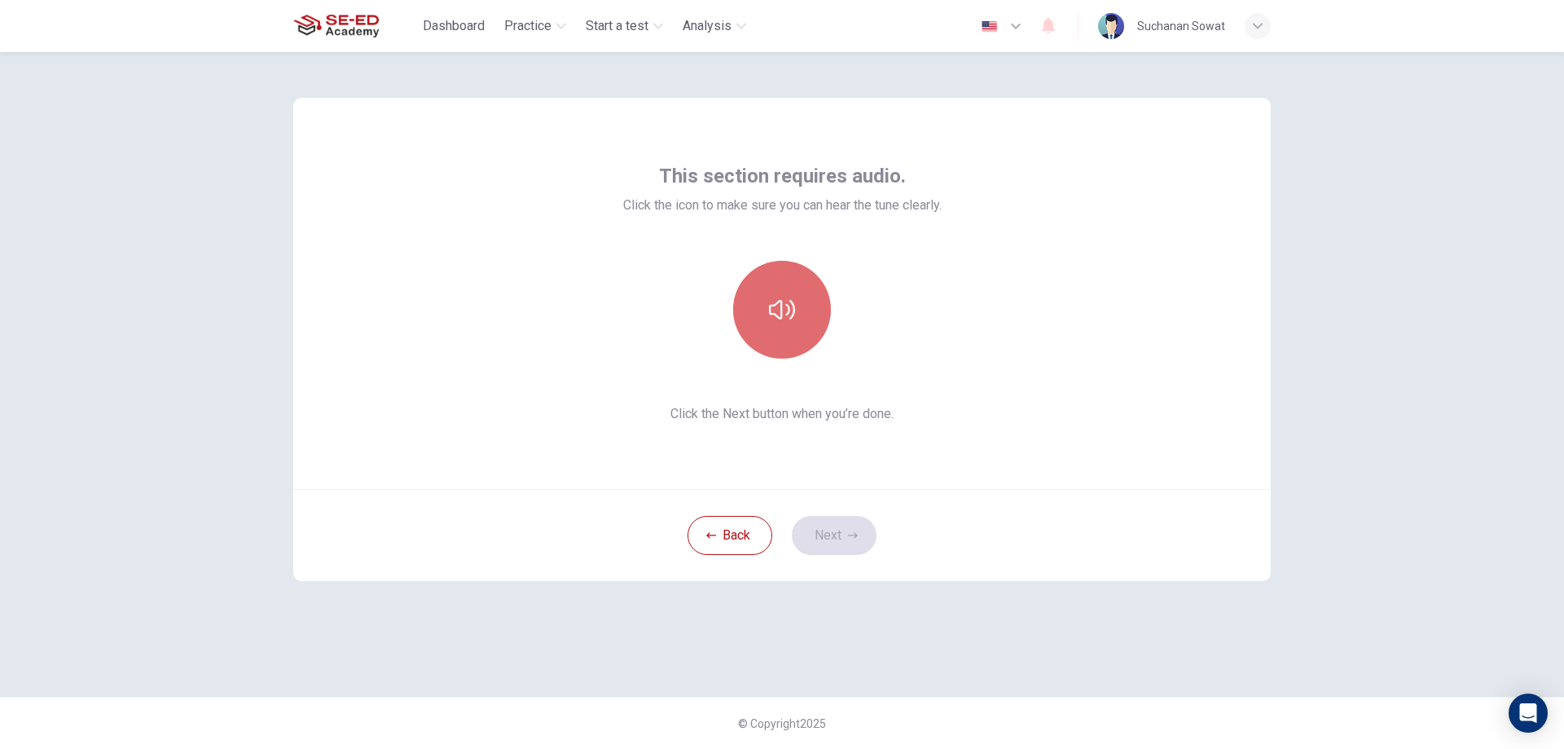
click at [798, 340] on button "button" at bounding box center [782, 310] width 98 height 98
click at [828, 539] on button "Next" at bounding box center [834, 535] width 85 height 39
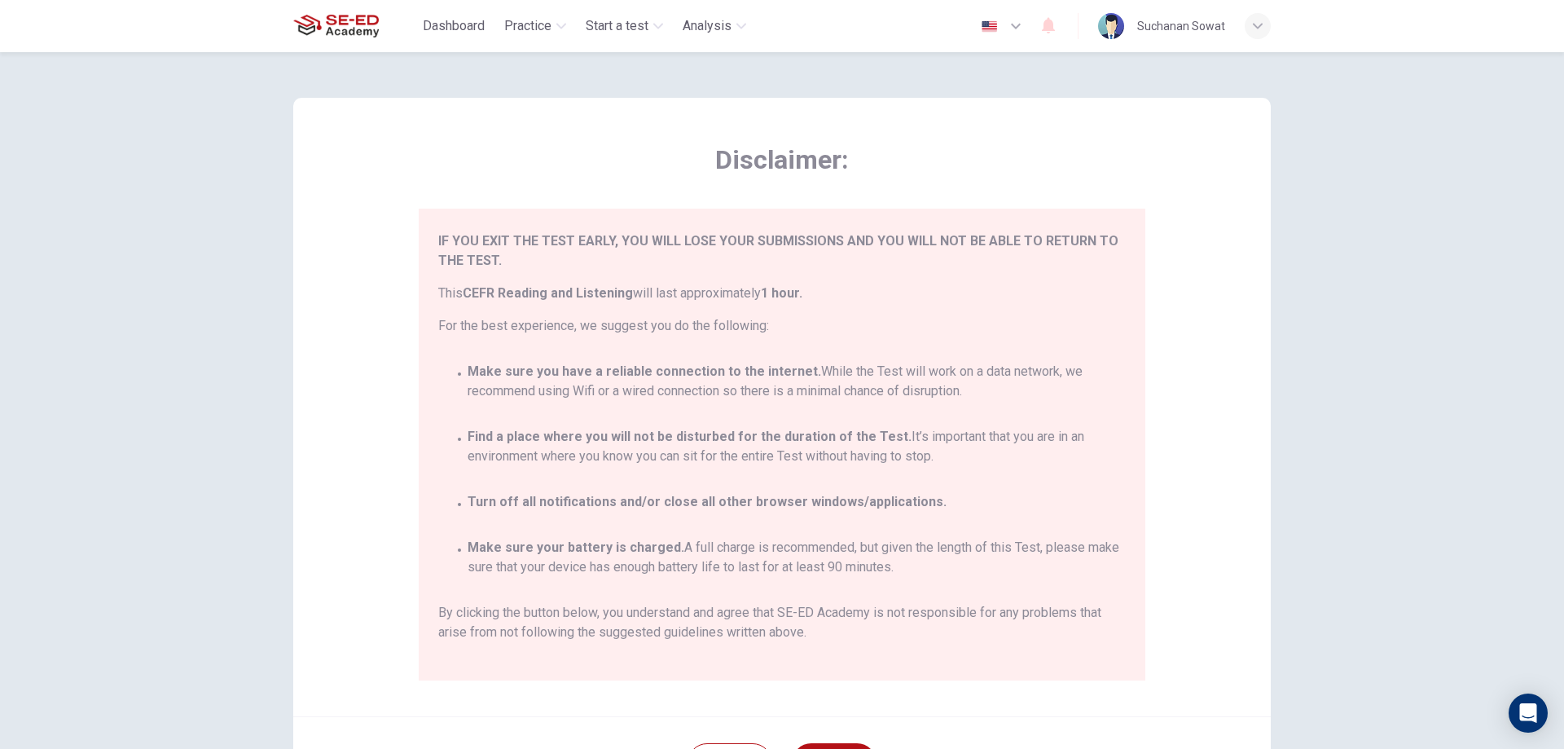
scroll to position [95, 0]
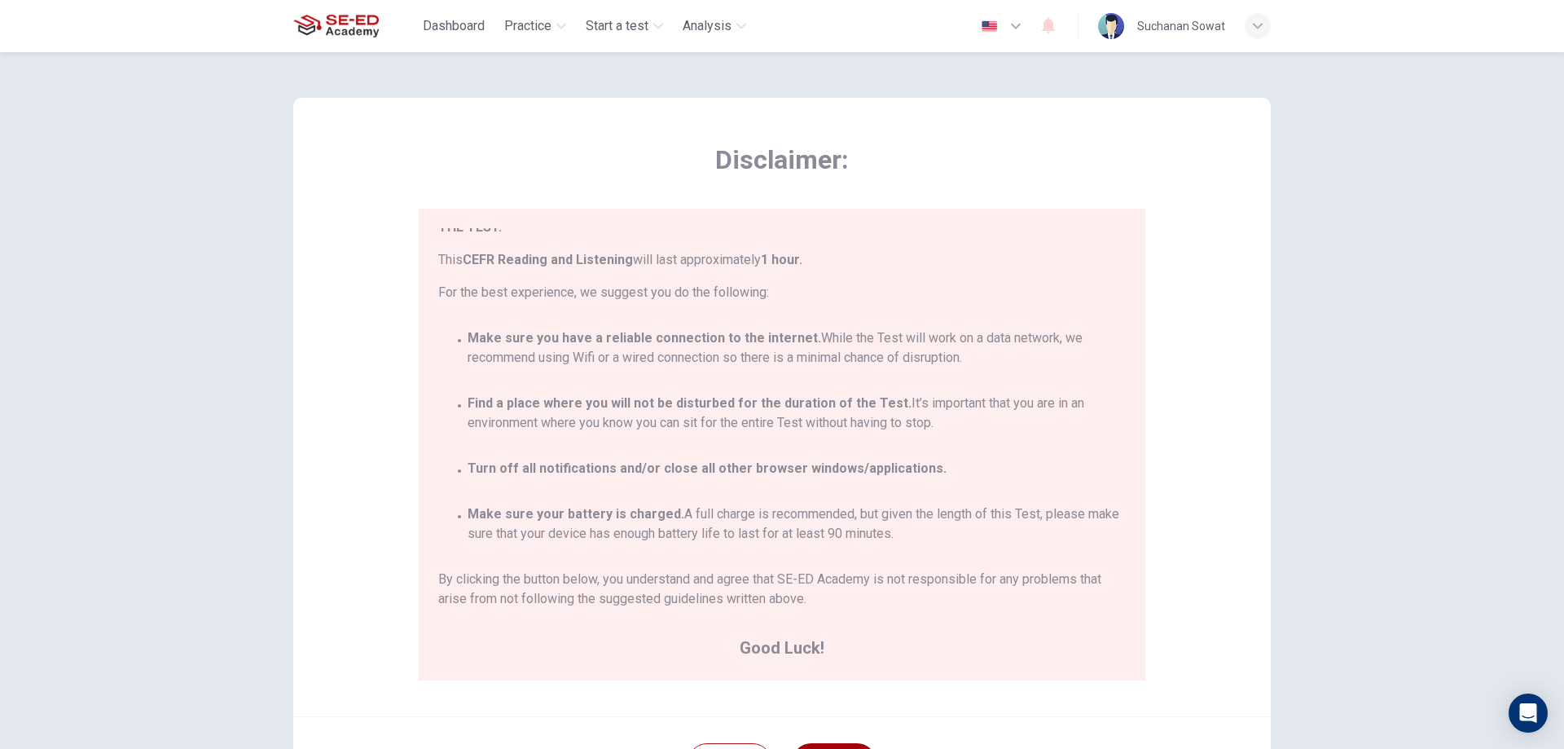
click at [822, 744] on button "Next" at bounding box center [834, 762] width 85 height 39
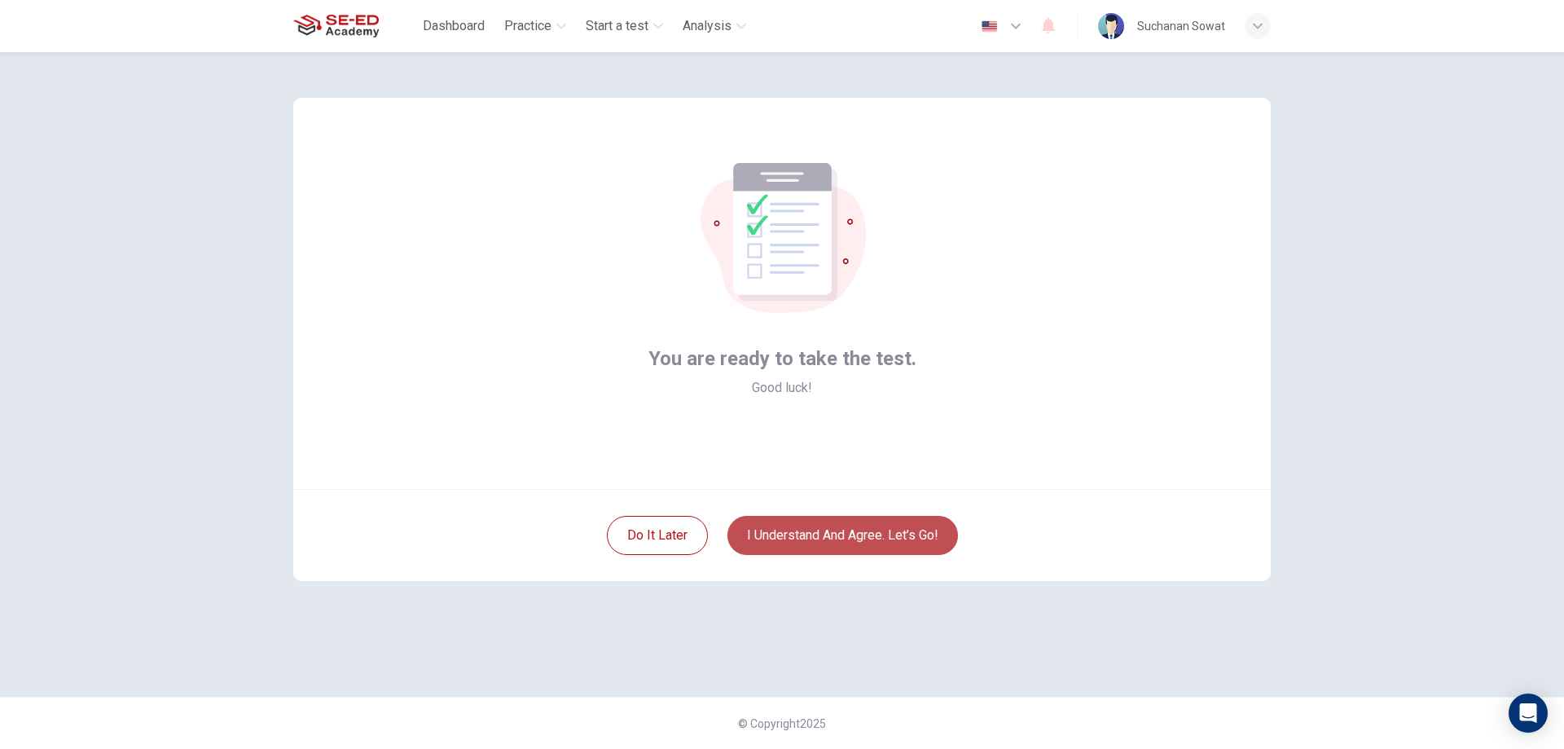
click at [907, 542] on button "I understand and agree. Let’s go!" at bounding box center [842, 535] width 231 height 39
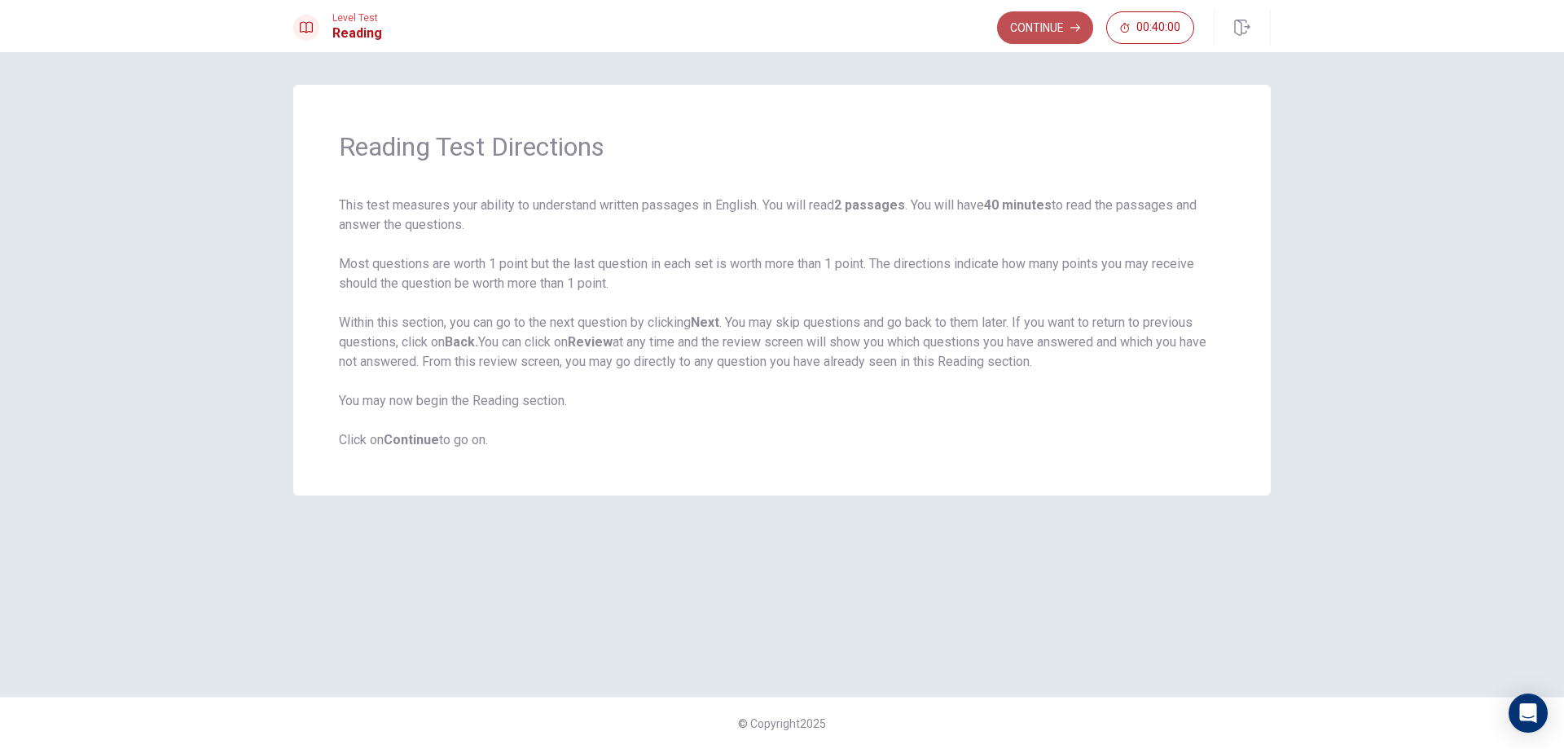
click at [1066, 39] on button "Continue" at bounding box center [1045, 27] width 96 height 33
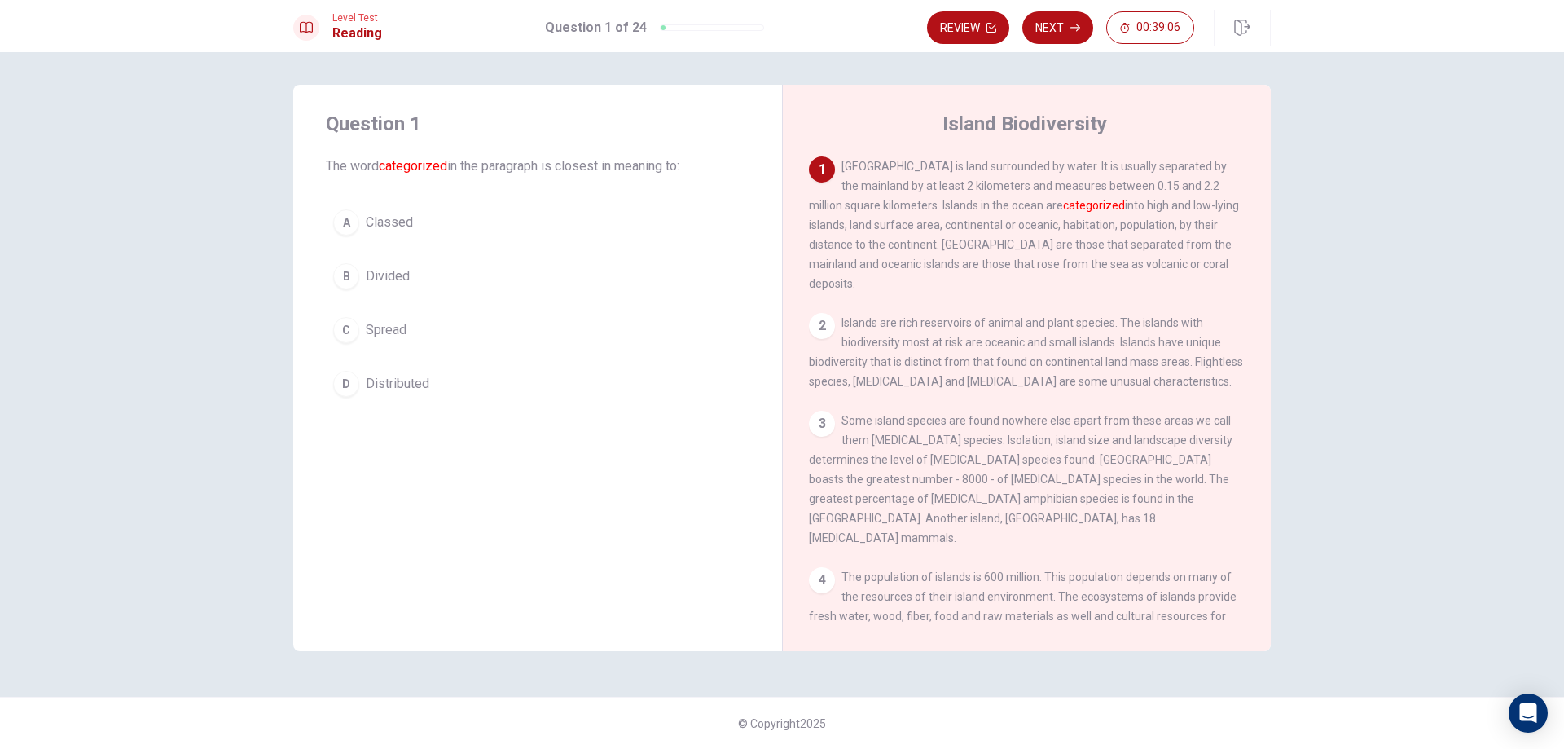
click at [412, 235] on button "A Classed" at bounding box center [538, 222] width 424 height 41
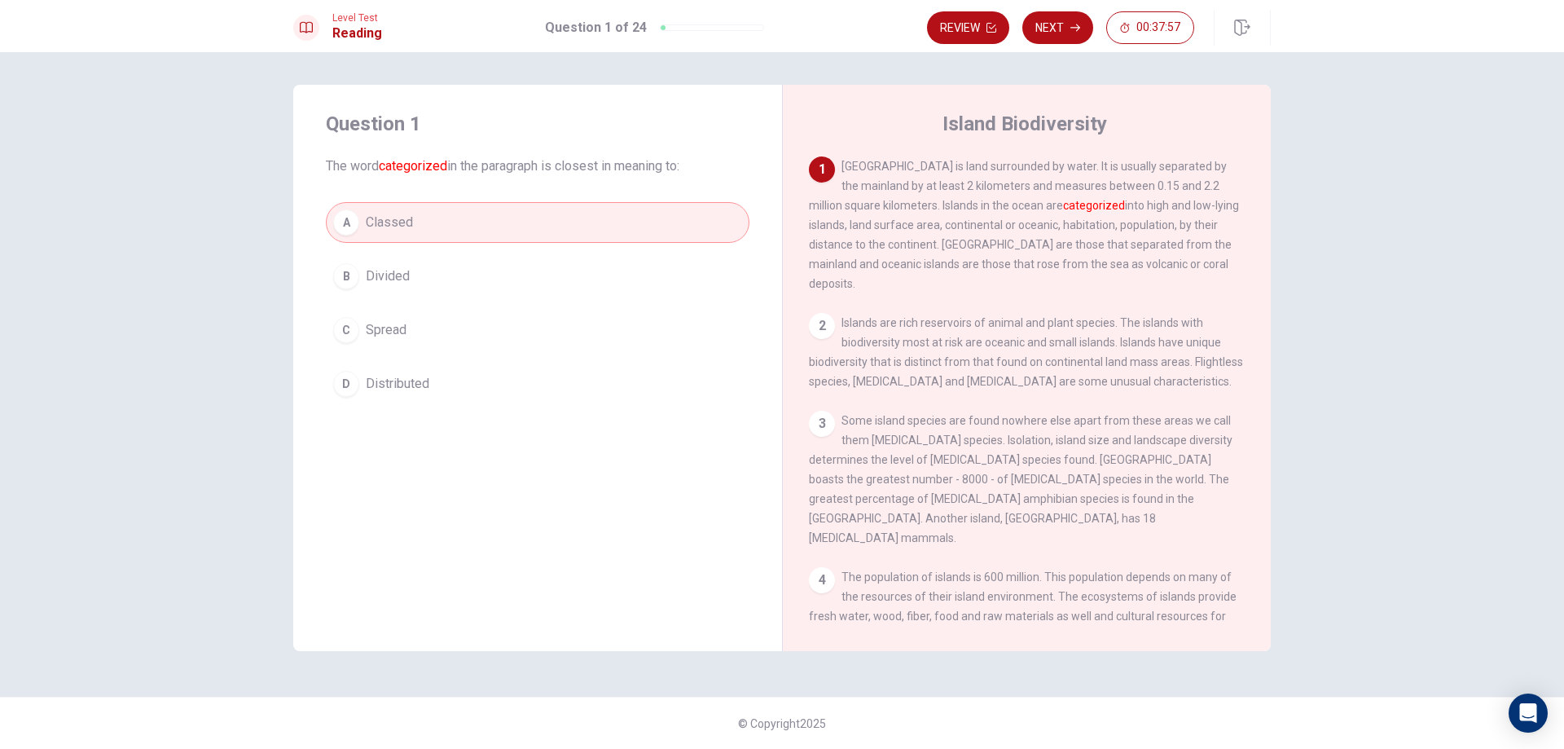
drag, startPoint x: 1563, startPoint y: 237, endPoint x: 1544, endPoint y: 273, distance: 40.4
click at [1563, 267] on div "Question 1 The word categorized in the paragraph is closest in meaning to: A Cl…" at bounding box center [782, 400] width 1564 height 696
click at [1054, 19] on button "Next" at bounding box center [1057, 27] width 71 height 33
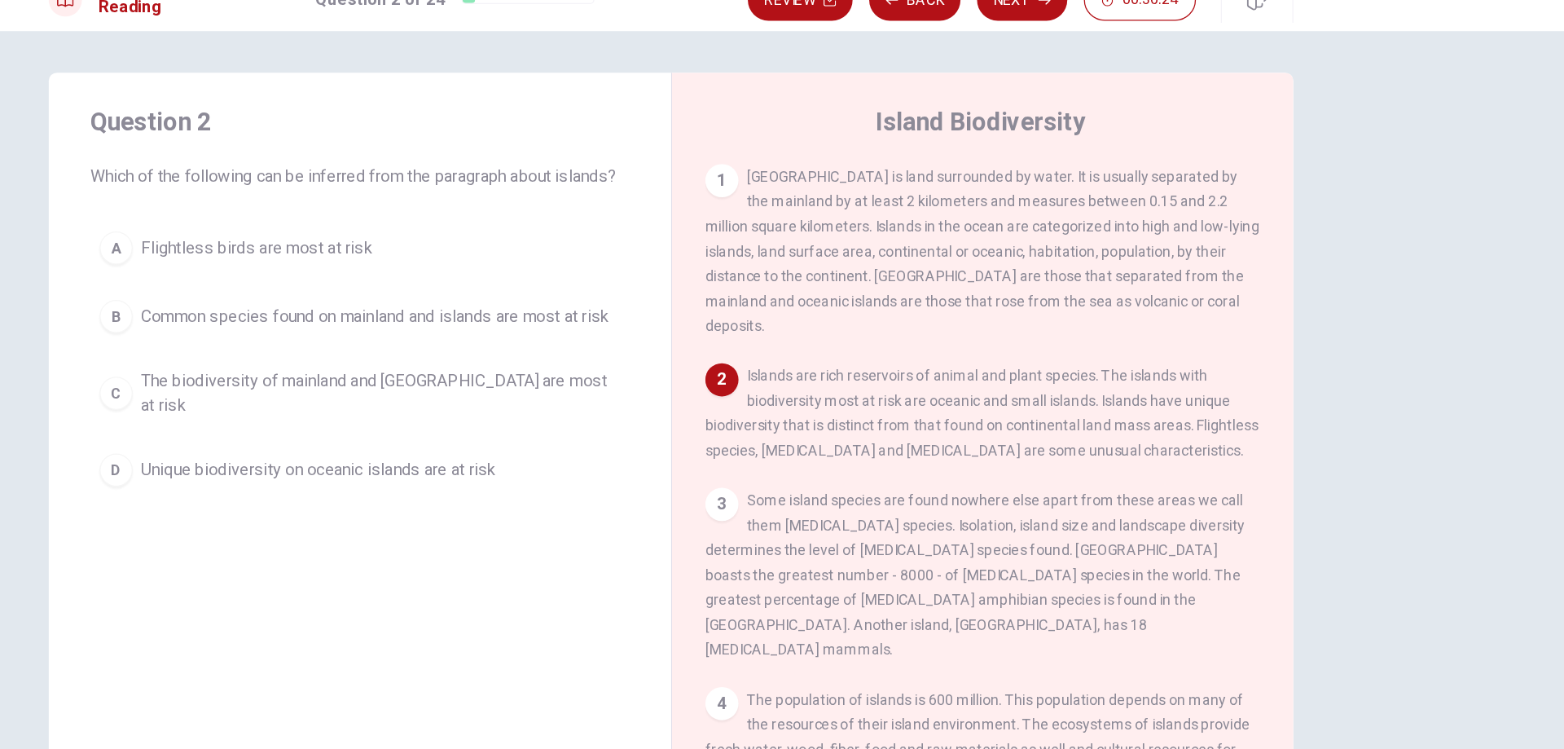
click at [503, 389] on span "Unique biodiversity on oceanic islands are at risk" at bounding box center [505, 397] width 279 height 20
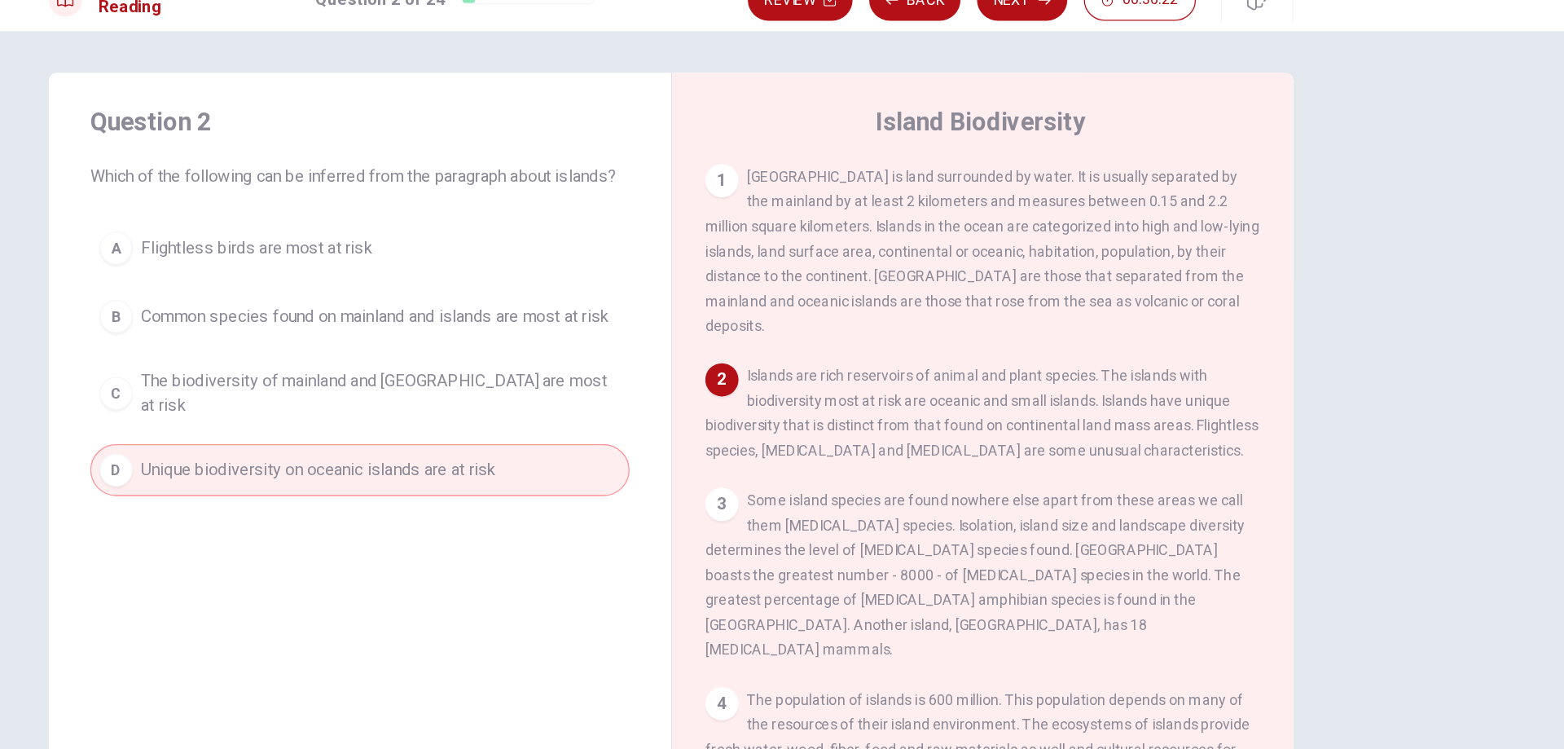
scroll to position [7, 0]
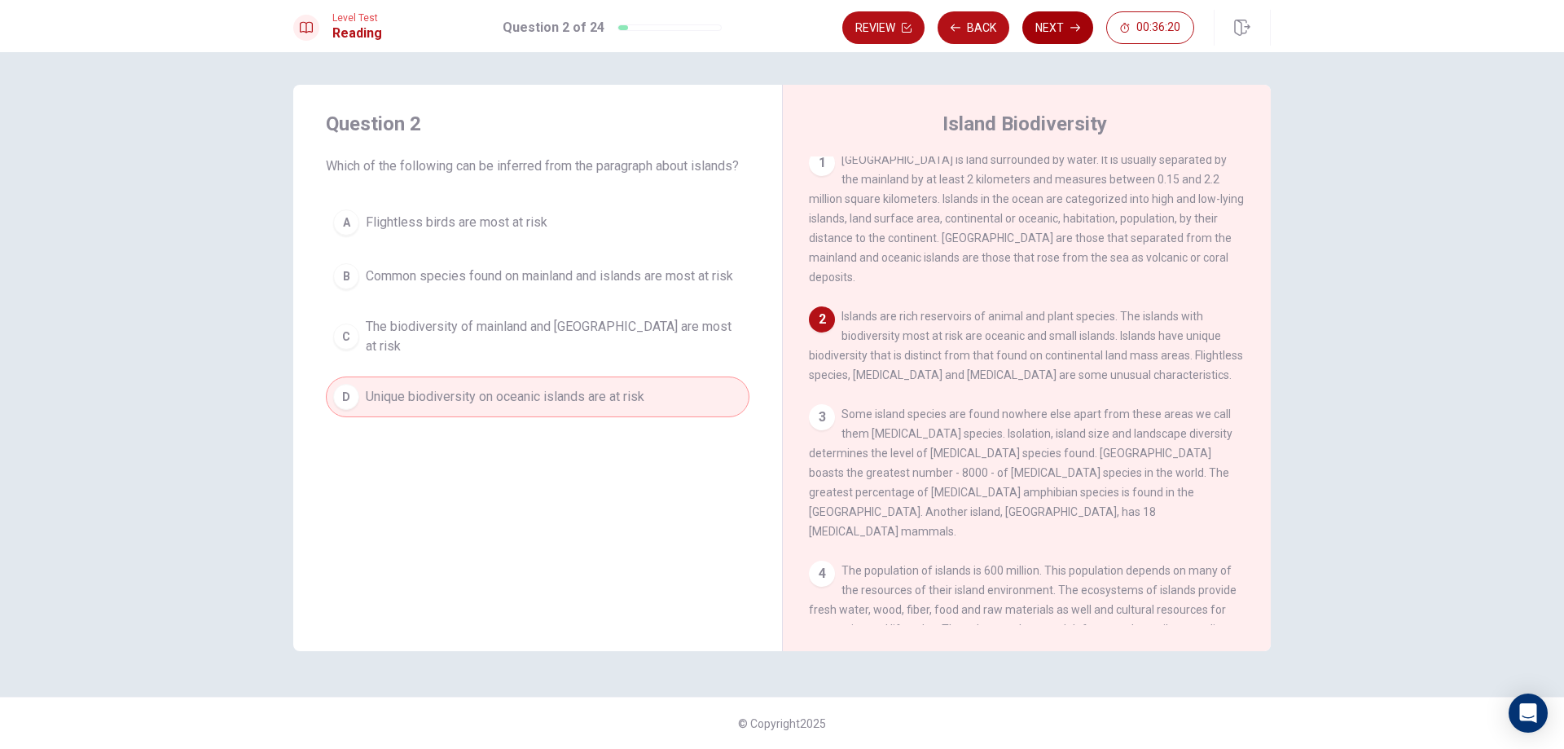
click at [1076, 26] on icon "button" at bounding box center [1075, 28] width 10 height 10
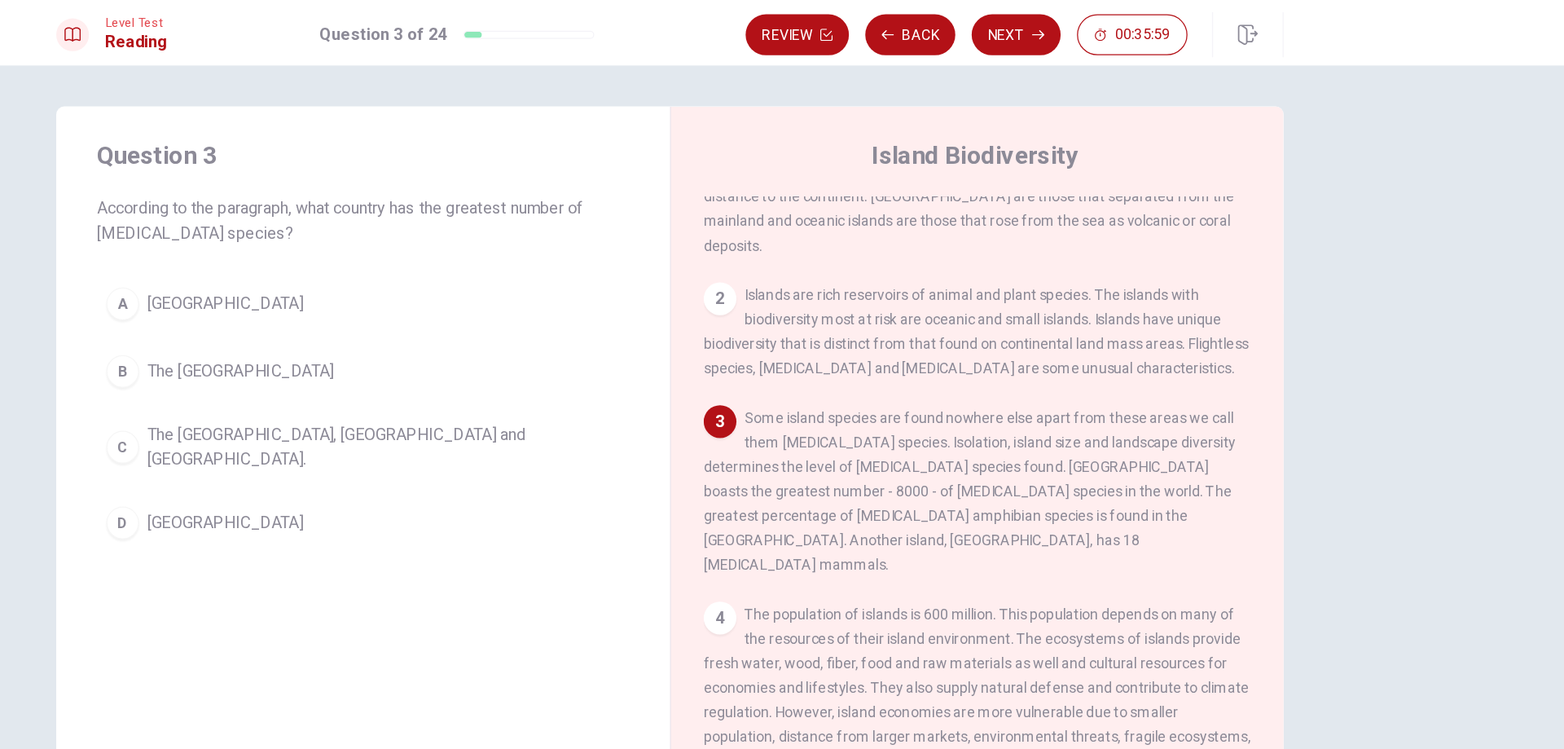
scroll to position [82, 0]
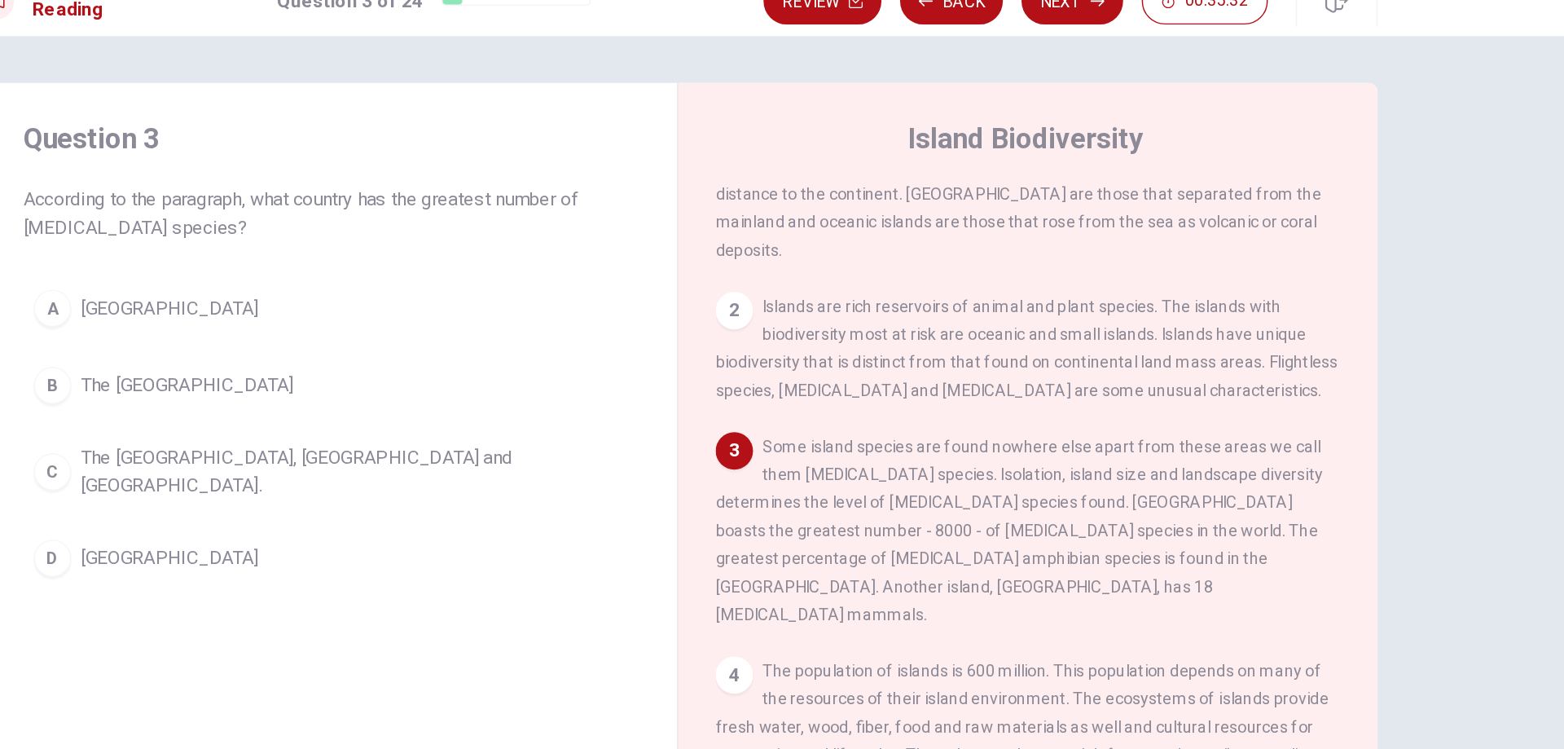
click at [504, 239] on button "A [GEOGRAPHIC_DATA]" at bounding box center [538, 242] width 424 height 41
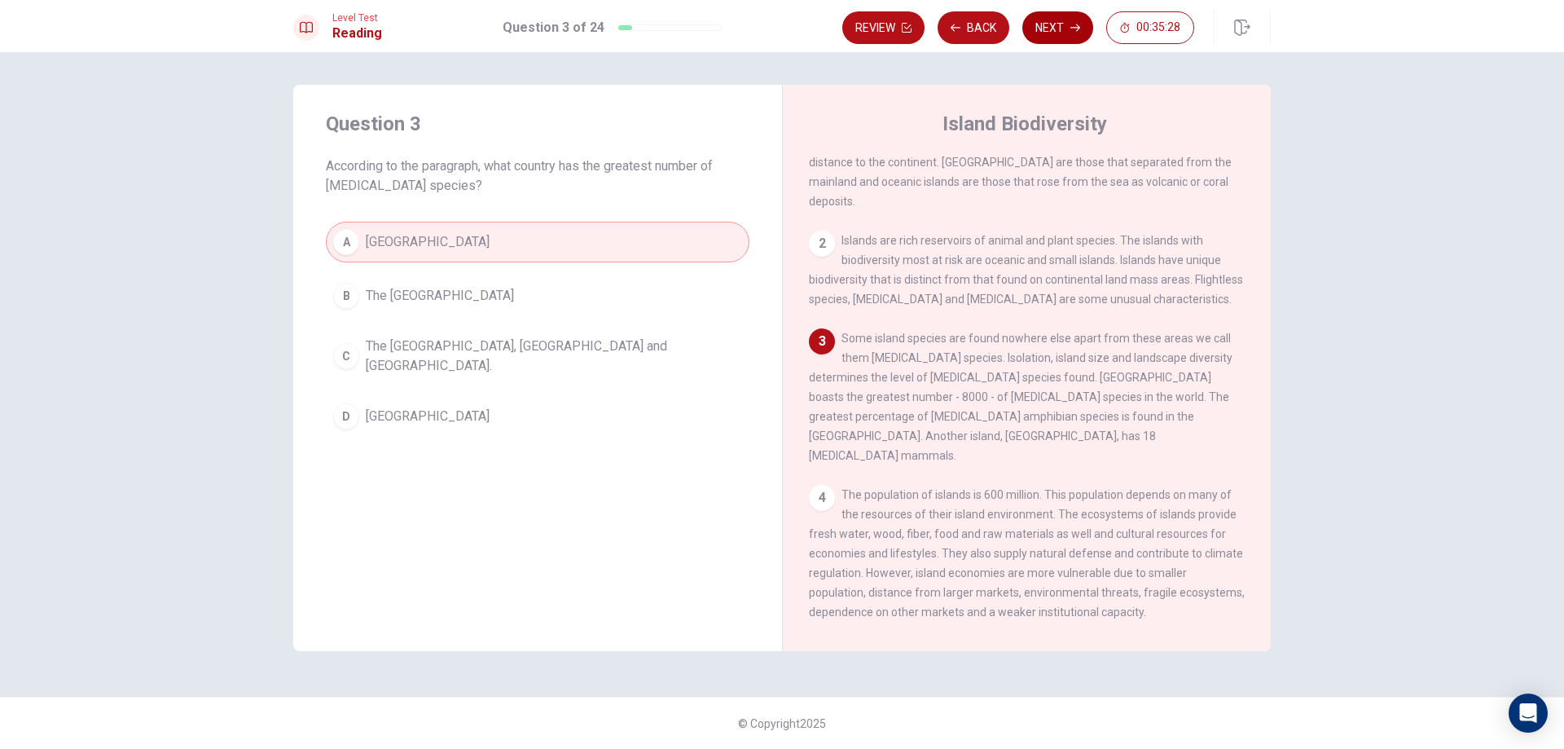
click at [1063, 30] on button "Next" at bounding box center [1057, 27] width 71 height 33
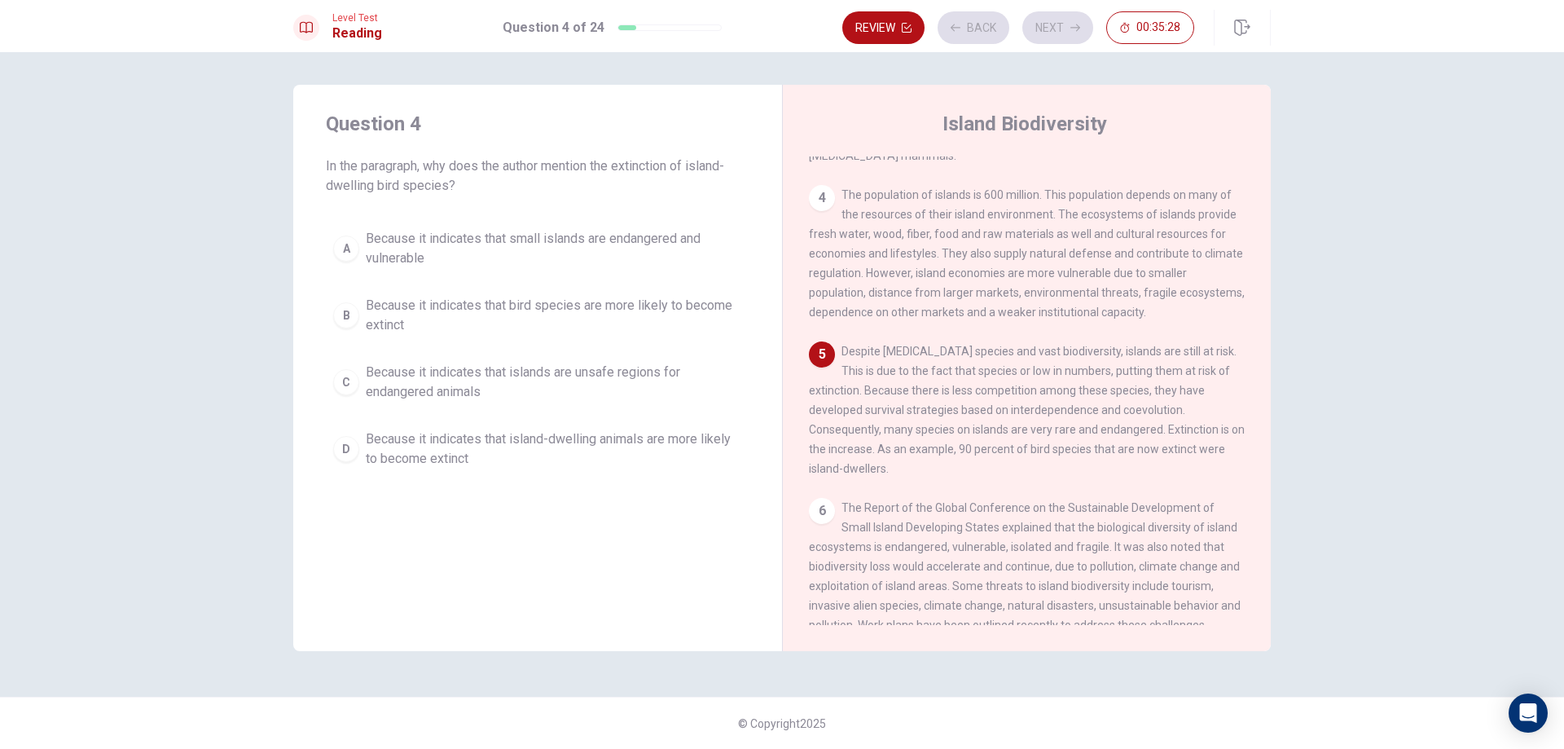
scroll to position [384, 0]
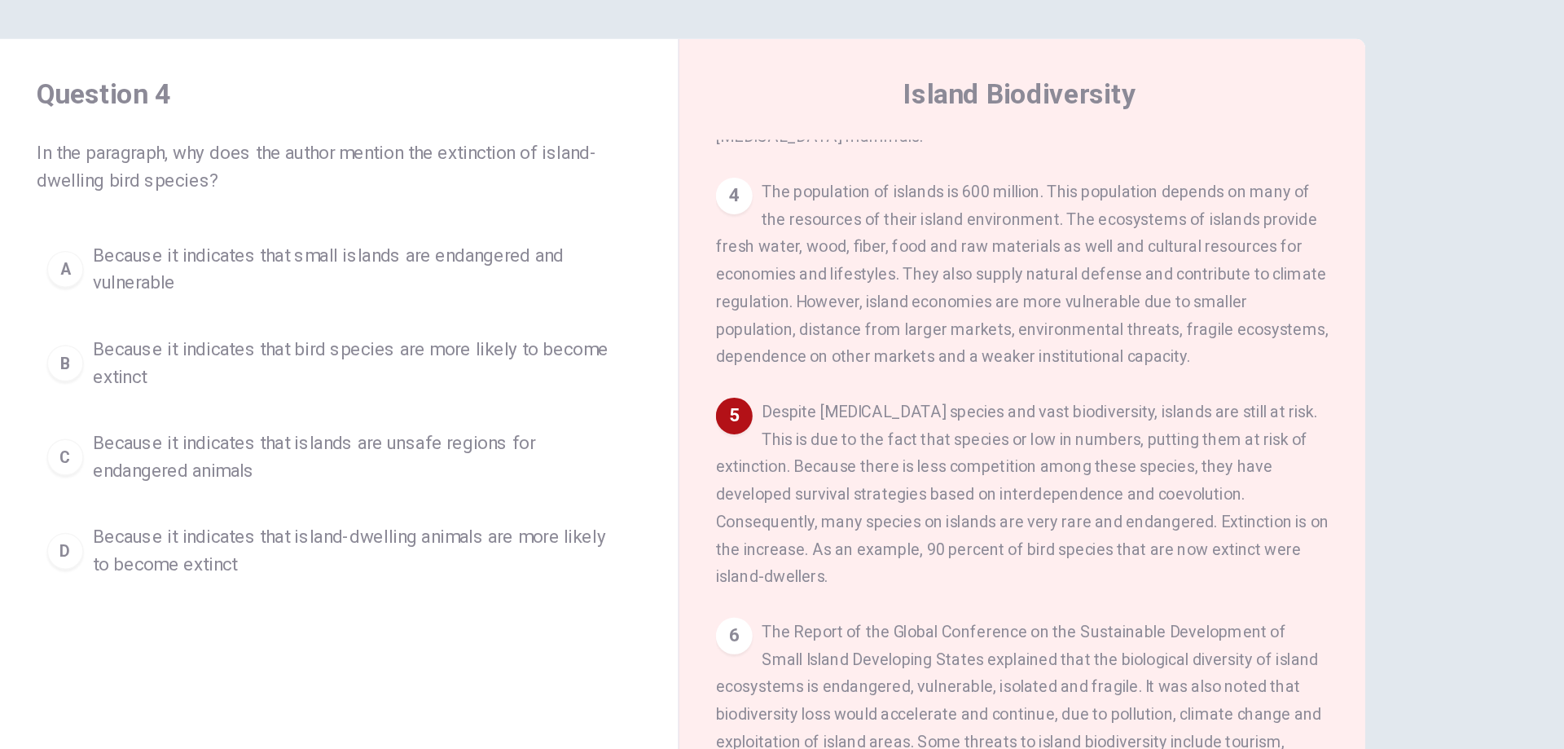
click at [550, 484] on div "Question 4 In the paragraph, why does the author mention the extinction of isla…" at bounding box center [537, 293] width 489 height 417
click at [629, 441] on span "Because it indicates that island-dwelling animals are more likely to become ext…" at bounding box center [554, 448] width 376 height 39
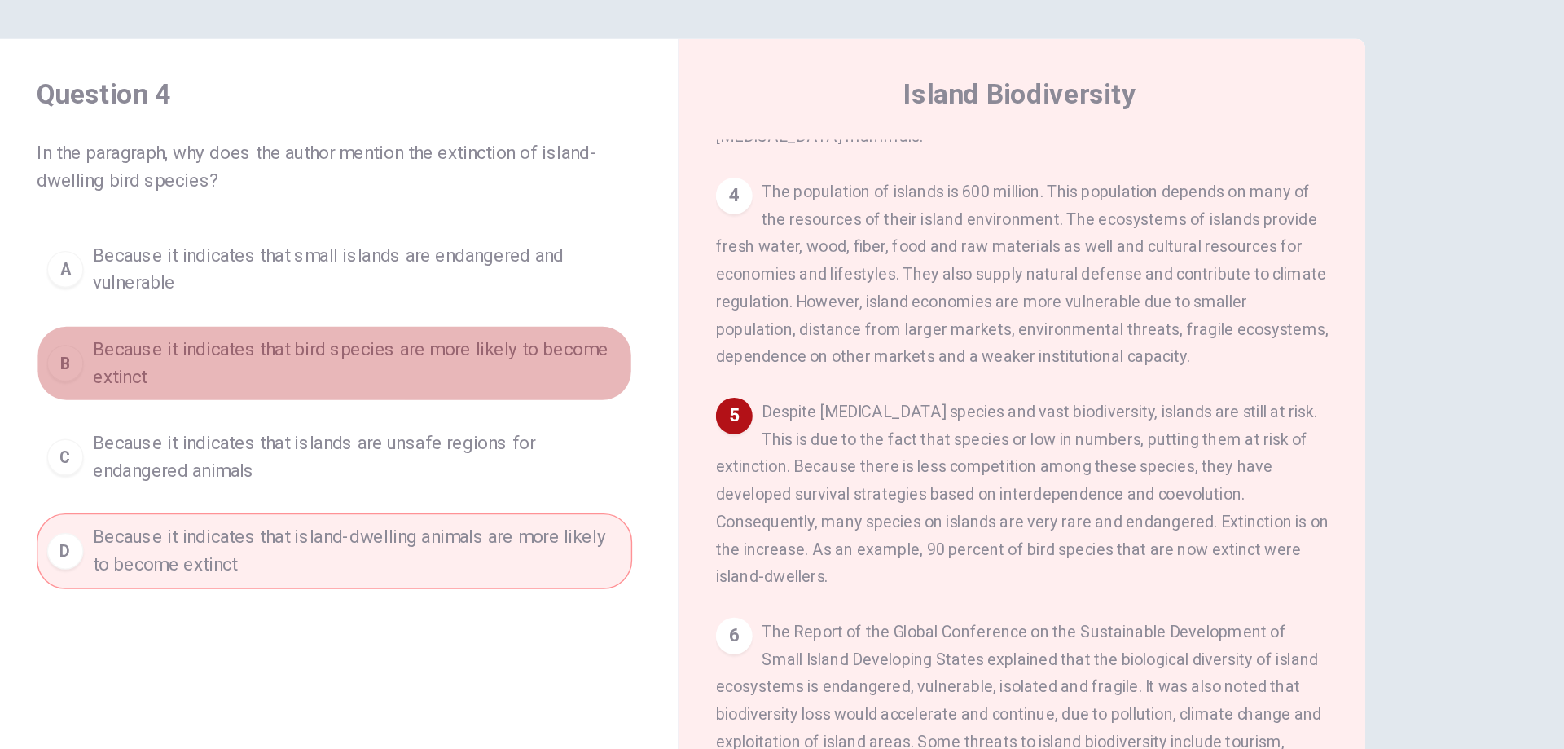
click at [649, 301] on span "Because it indicates that bird species are more likely to become extinct" at bounding box center [554, 315] width 376 height 39
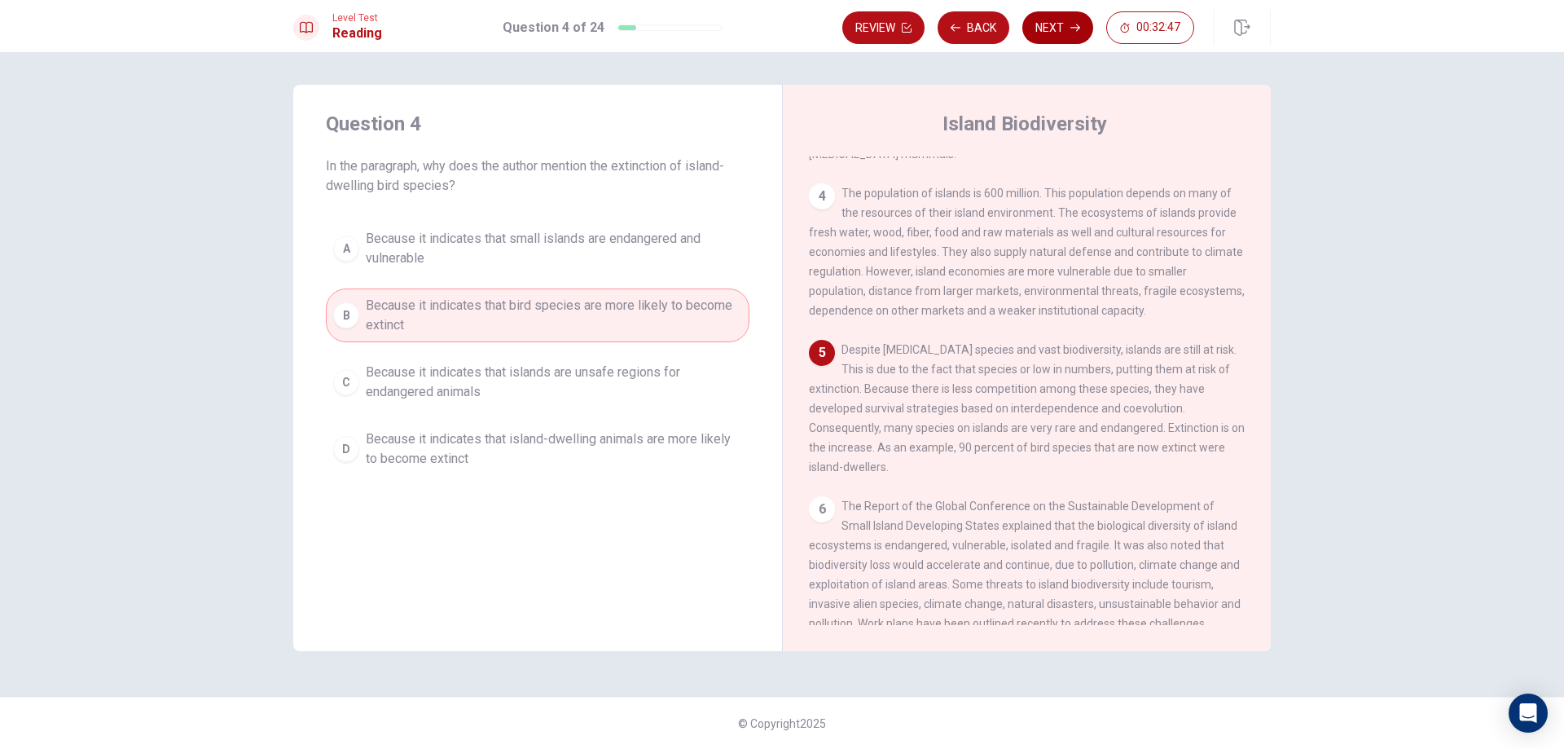
click at [1054, 36] on button "Next" at bounding box center [1057, 27] width 71 height 33
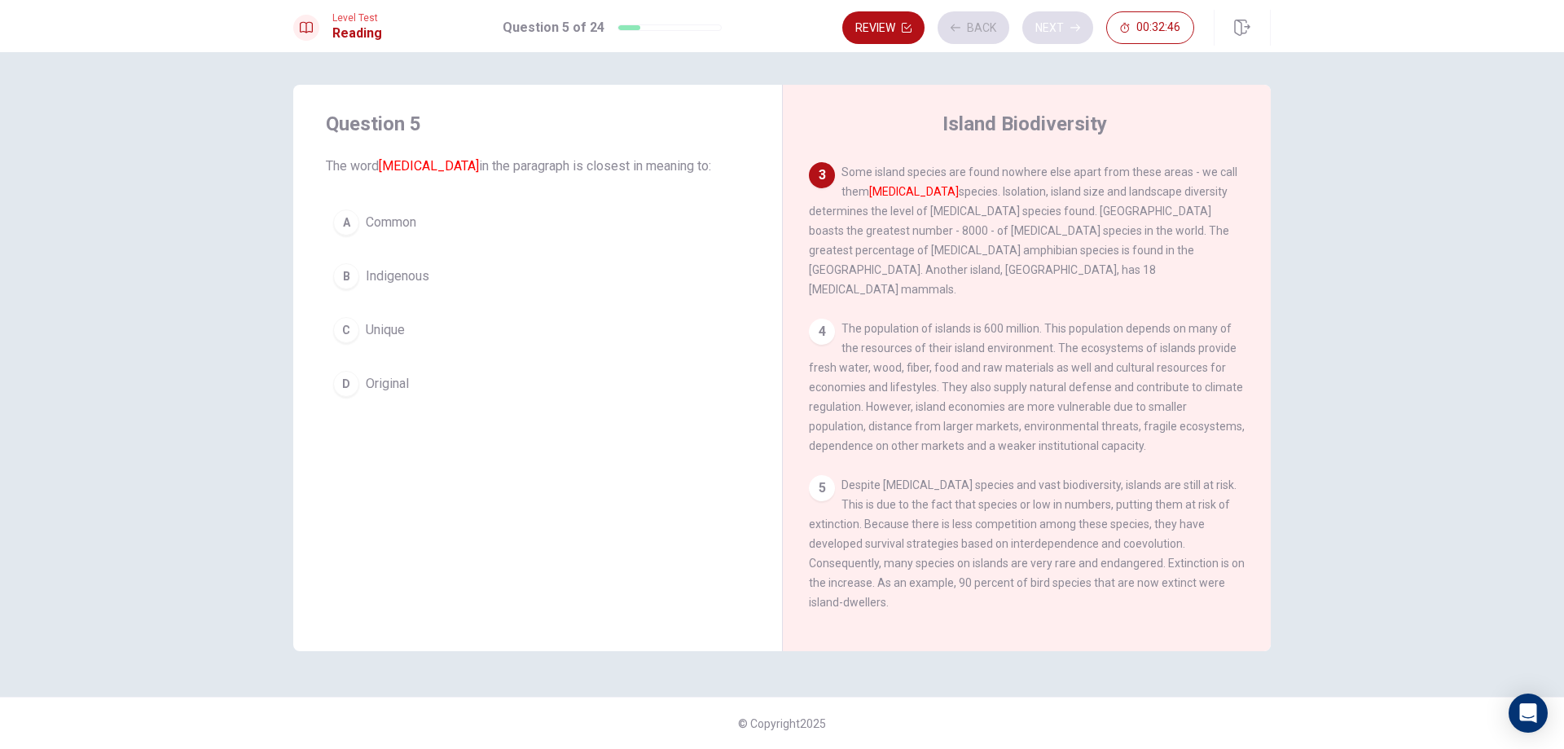
scroll to position [243, 0]
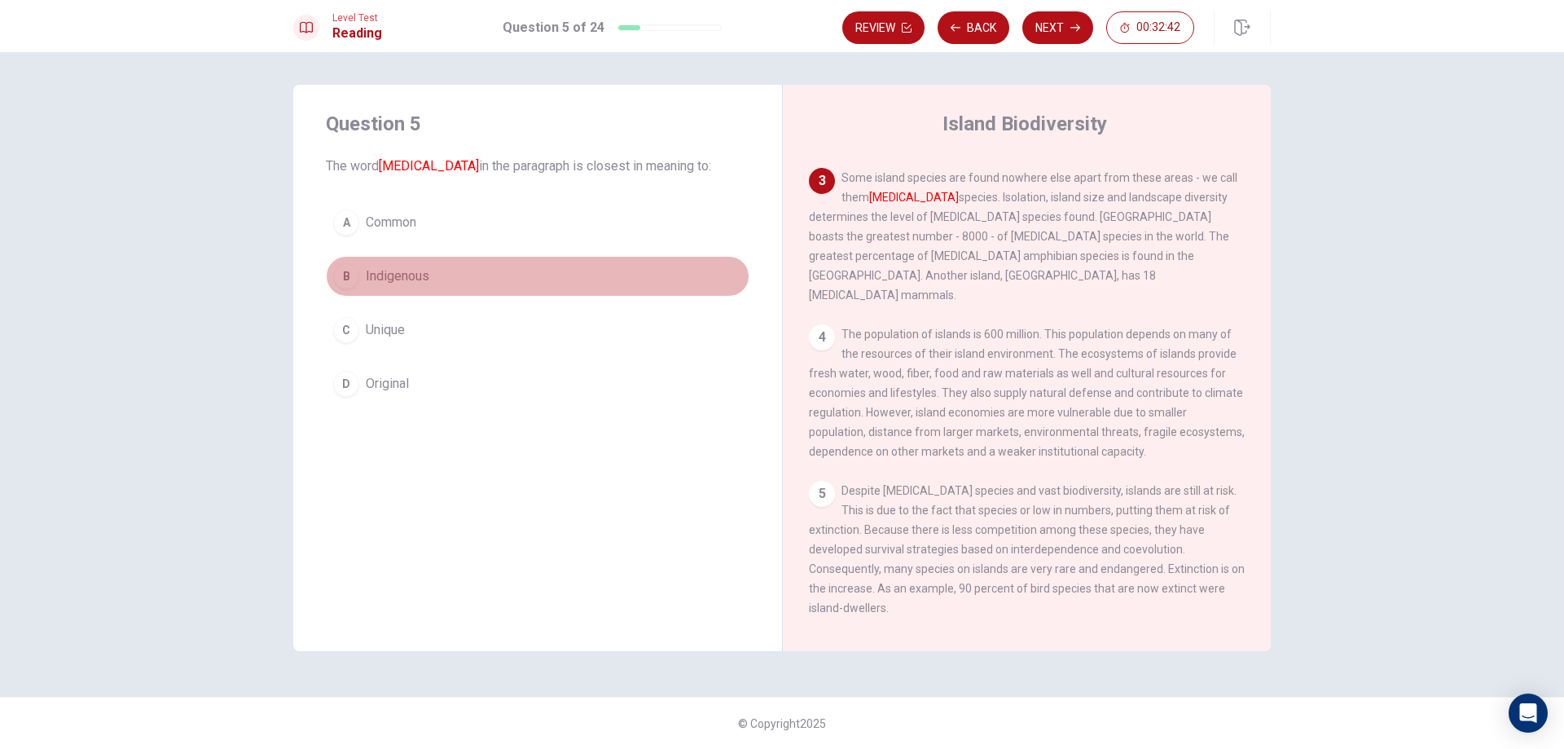
click at [591, 270] on button "B Indigenous" at bounding box center [538, 276] width 424 height 41
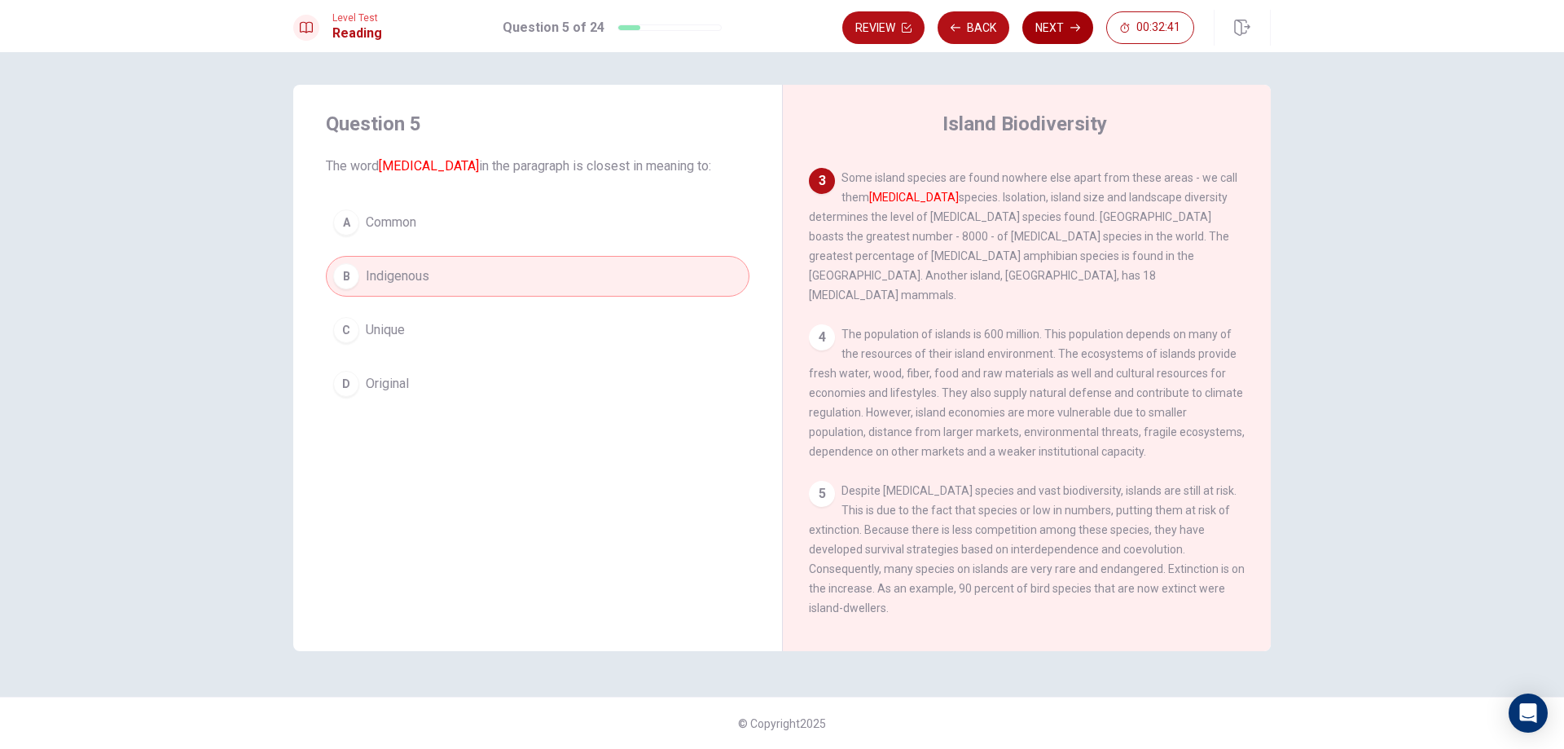
click at [1076, 30] on icon "button" at bounding box center [1075, 28] width 10 height 10
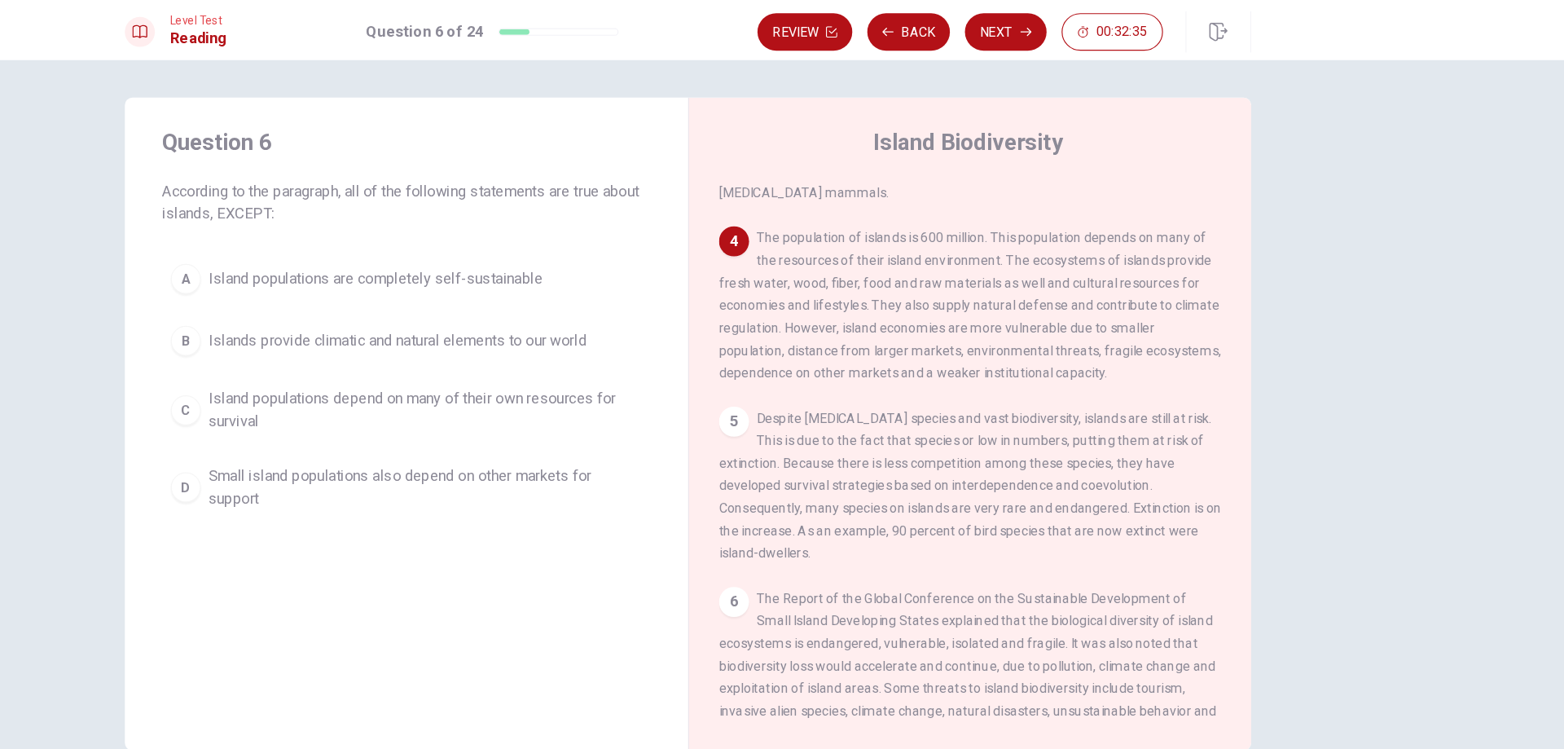
scroll to position [367, 0]
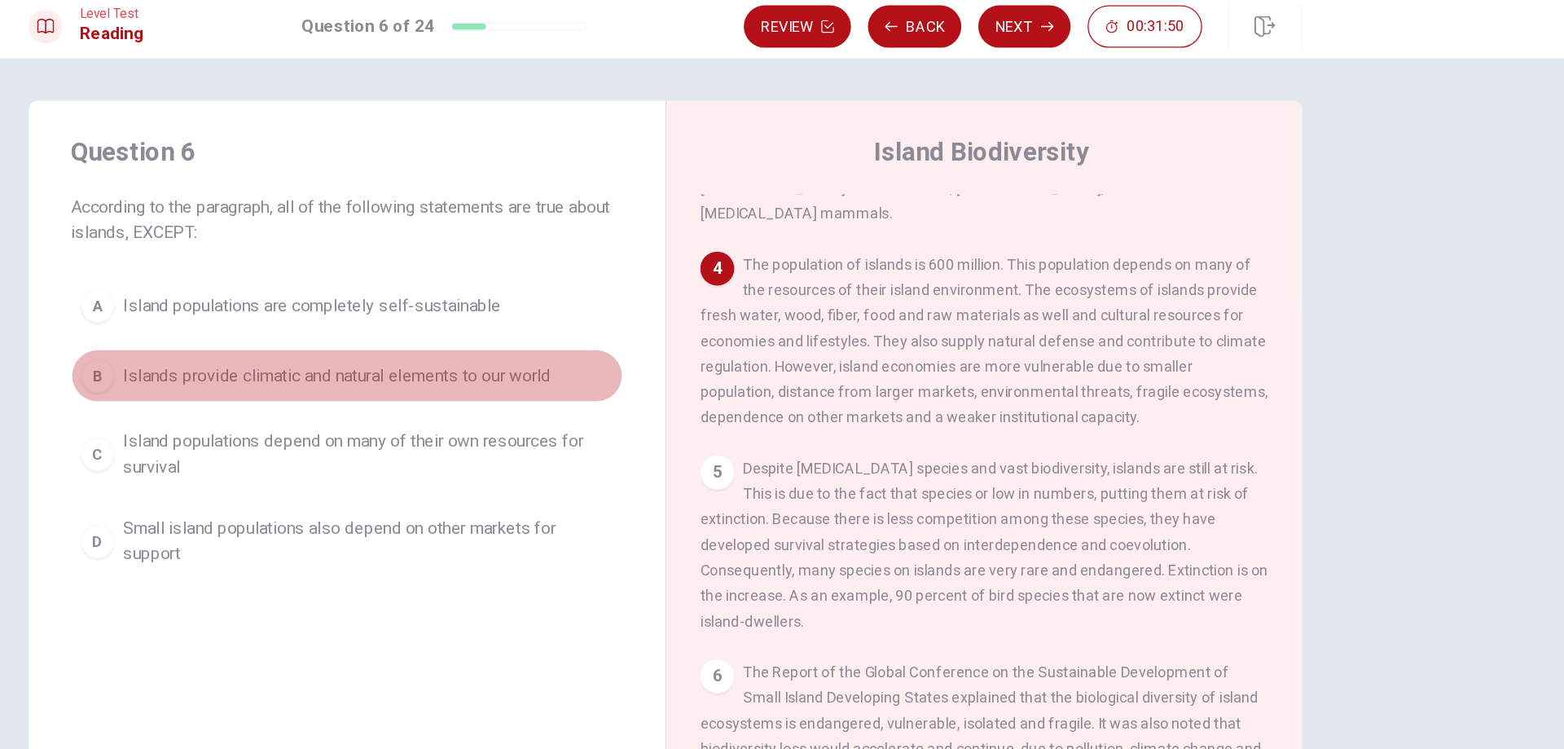
click at [490, 290] on span "Islands provide climatic and natural elements to our world" at bounding box center [530, 296] width 328 height 20
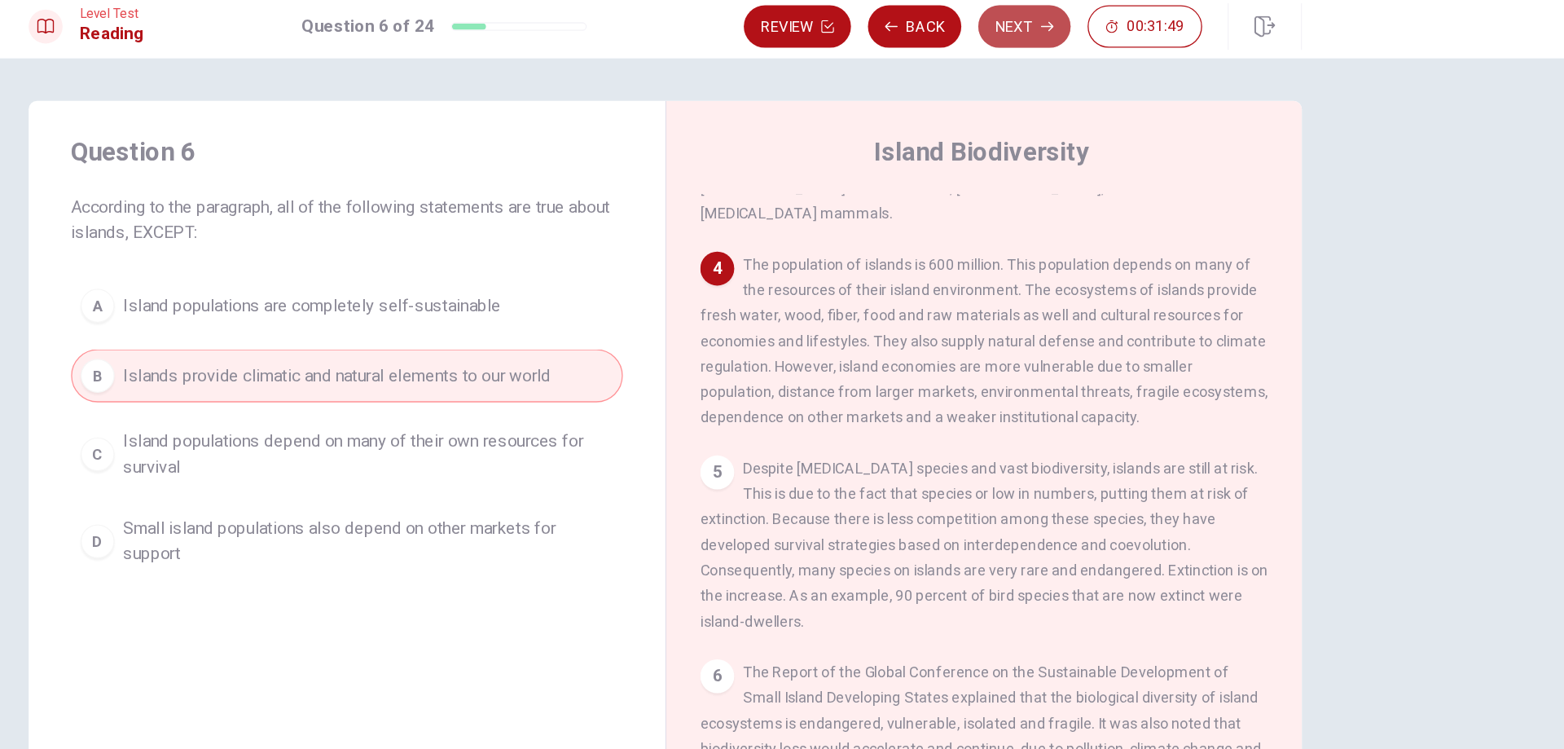
click at [1041, 34] on button "Next" at bounding box center [1057, 27] width 71 height 33
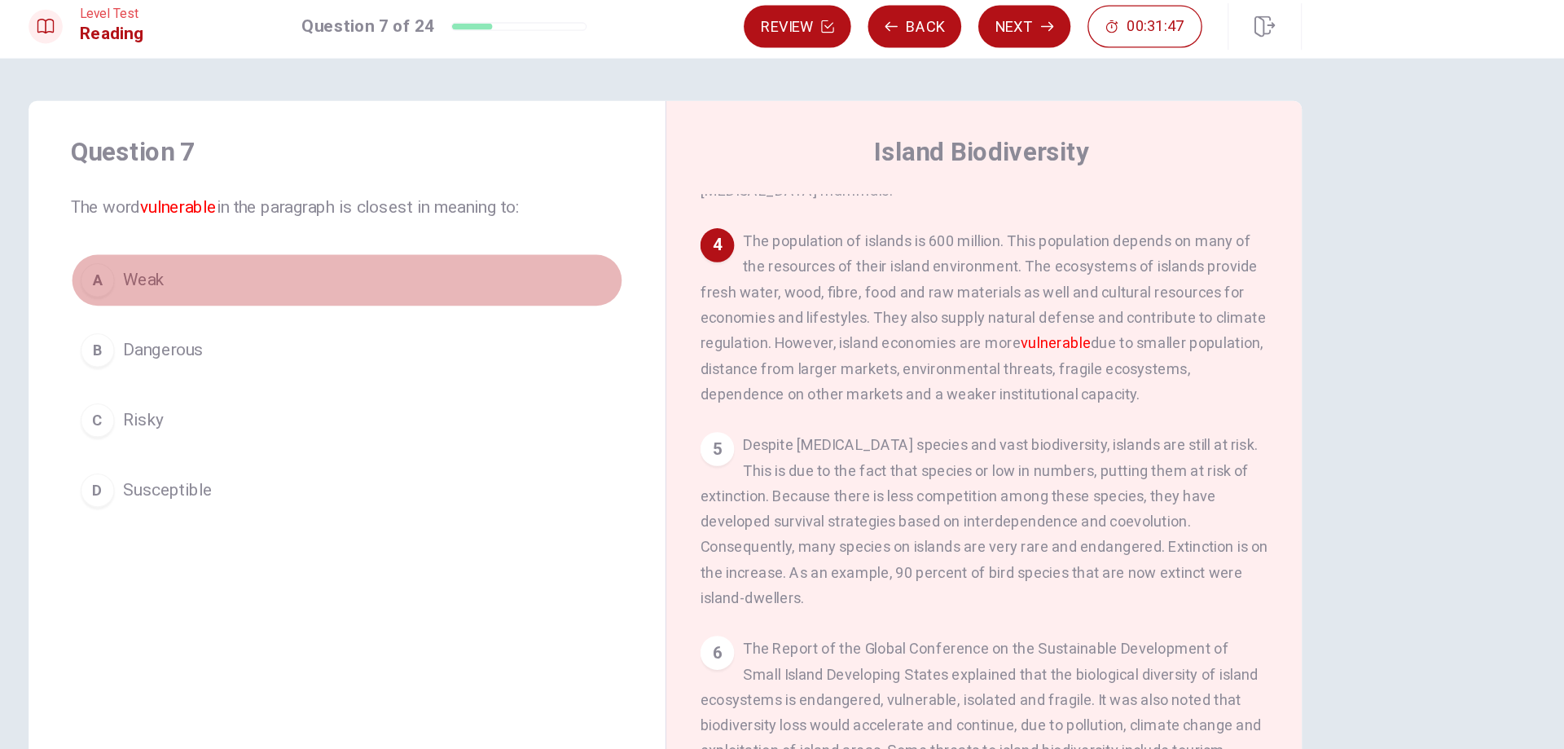
click at [419, 209] on button "A Weak" at bounding box center [538, 222] width 424 height 41
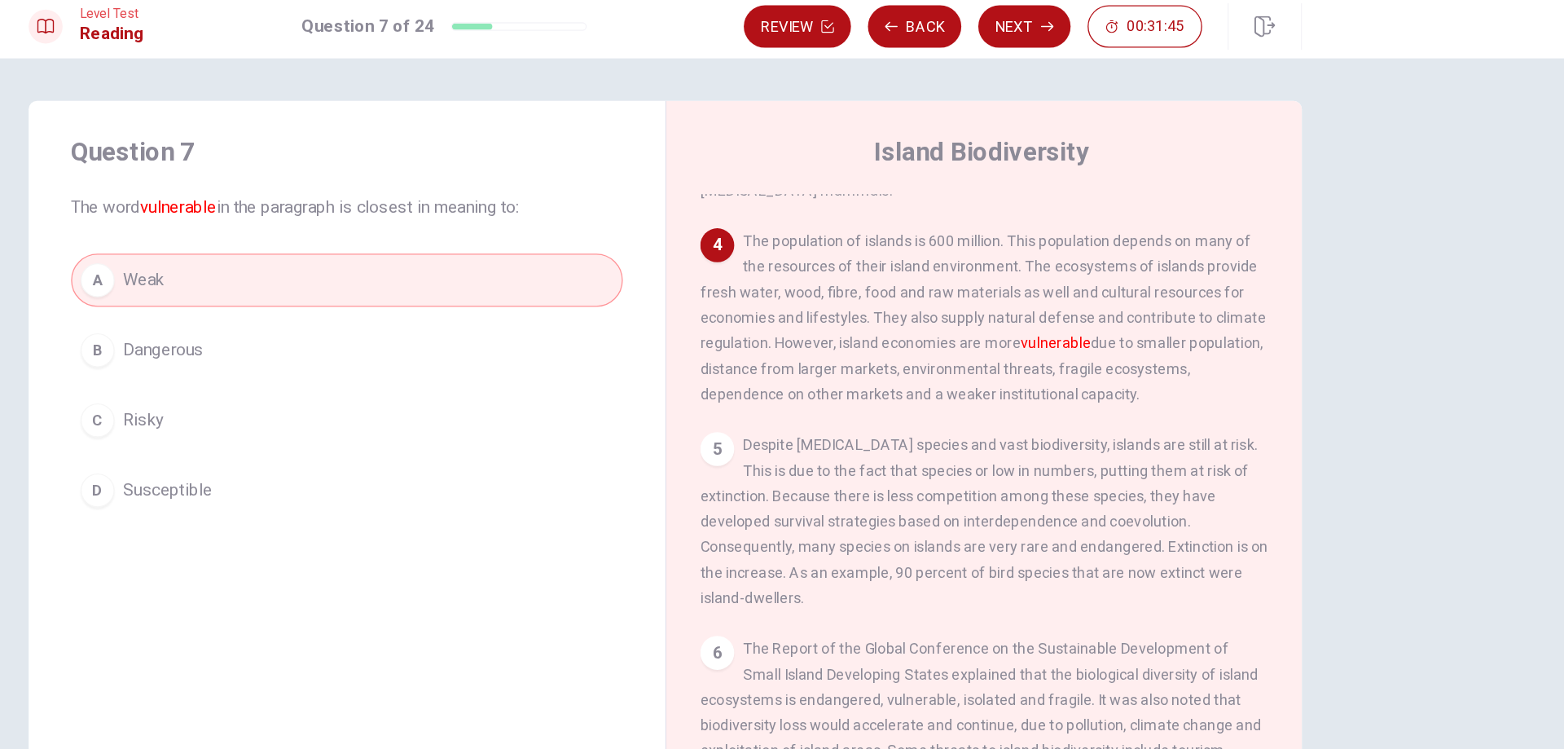
click at [1069, 45] on div "Review Back Next 00:31:45" at bounding box center [1056, 28] width 428 height 36
click at [1068, 37] on button "Next" at bounding box center [1057, 27] width 71 height 33
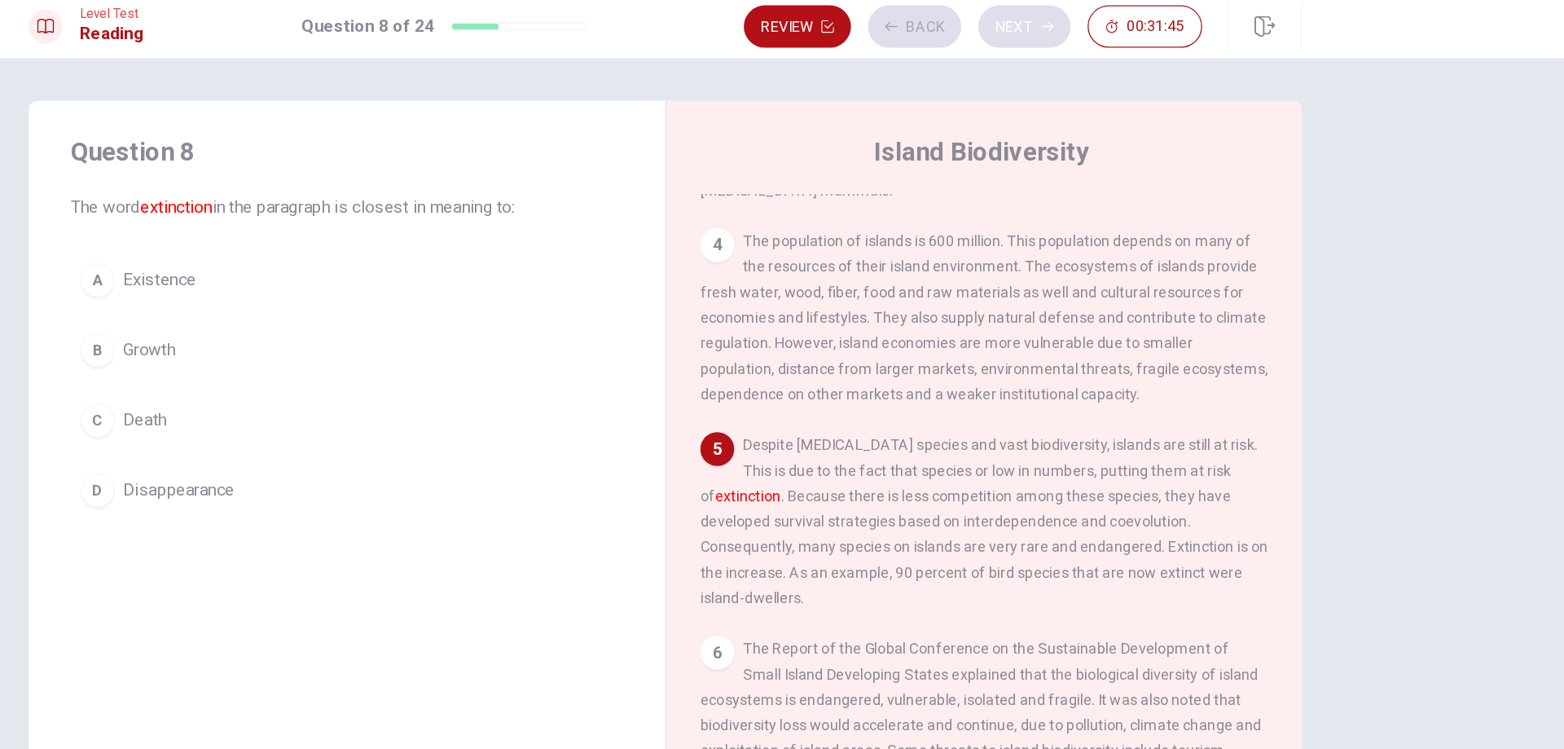
scroll to position [547, 0]
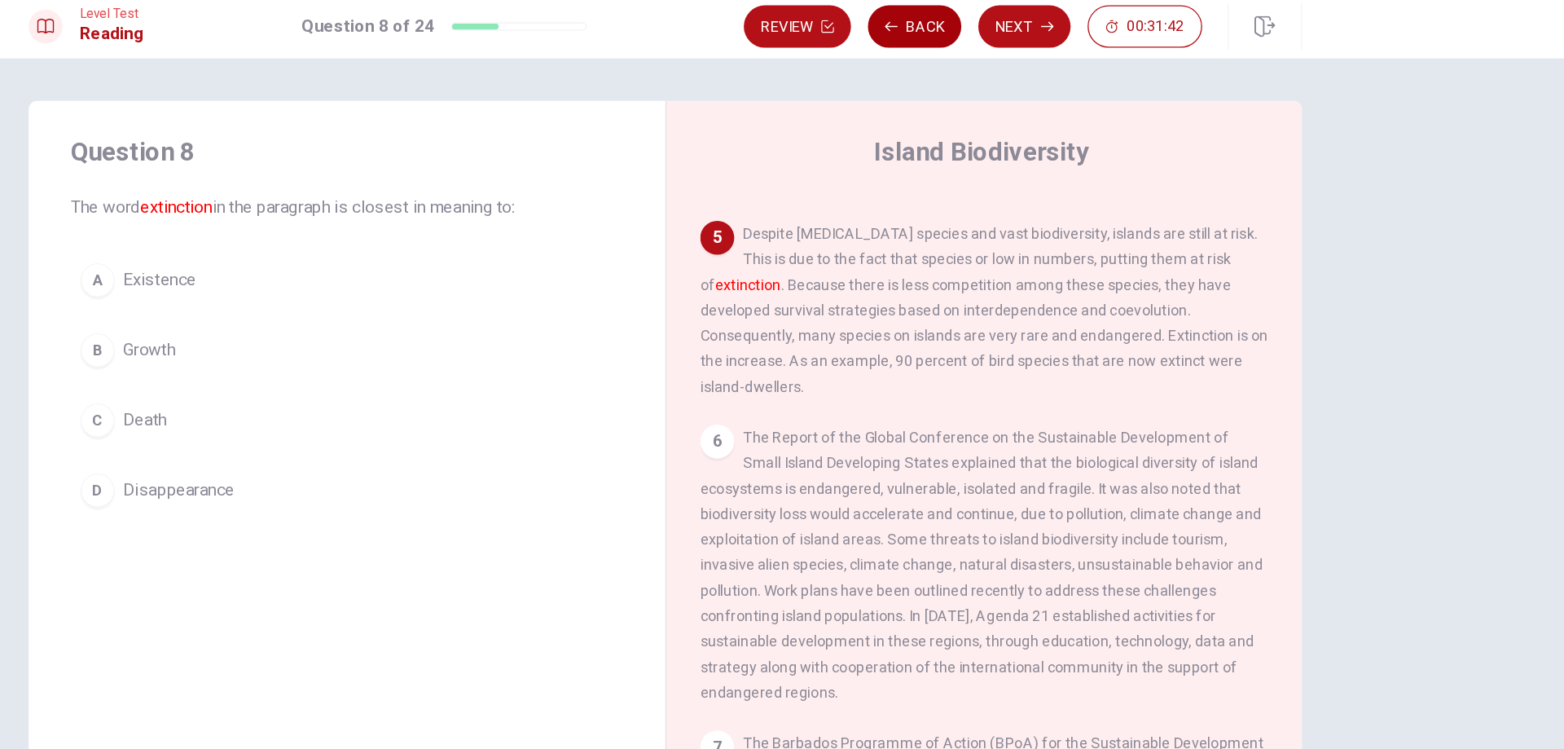
click at [995, 13] on button "Back" at bounding box center [974, 27] width 72 height 33
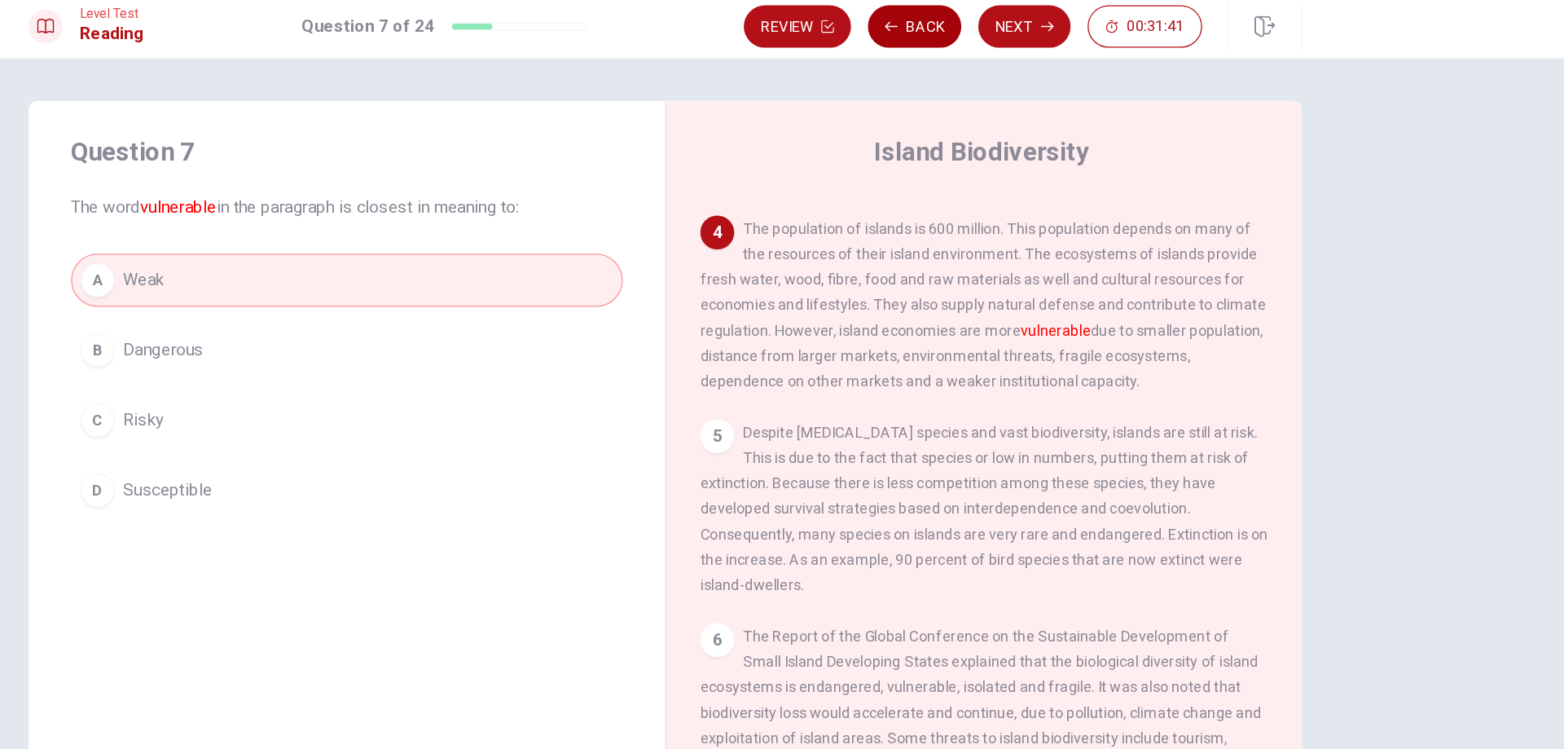
scroll to position [384, 0]
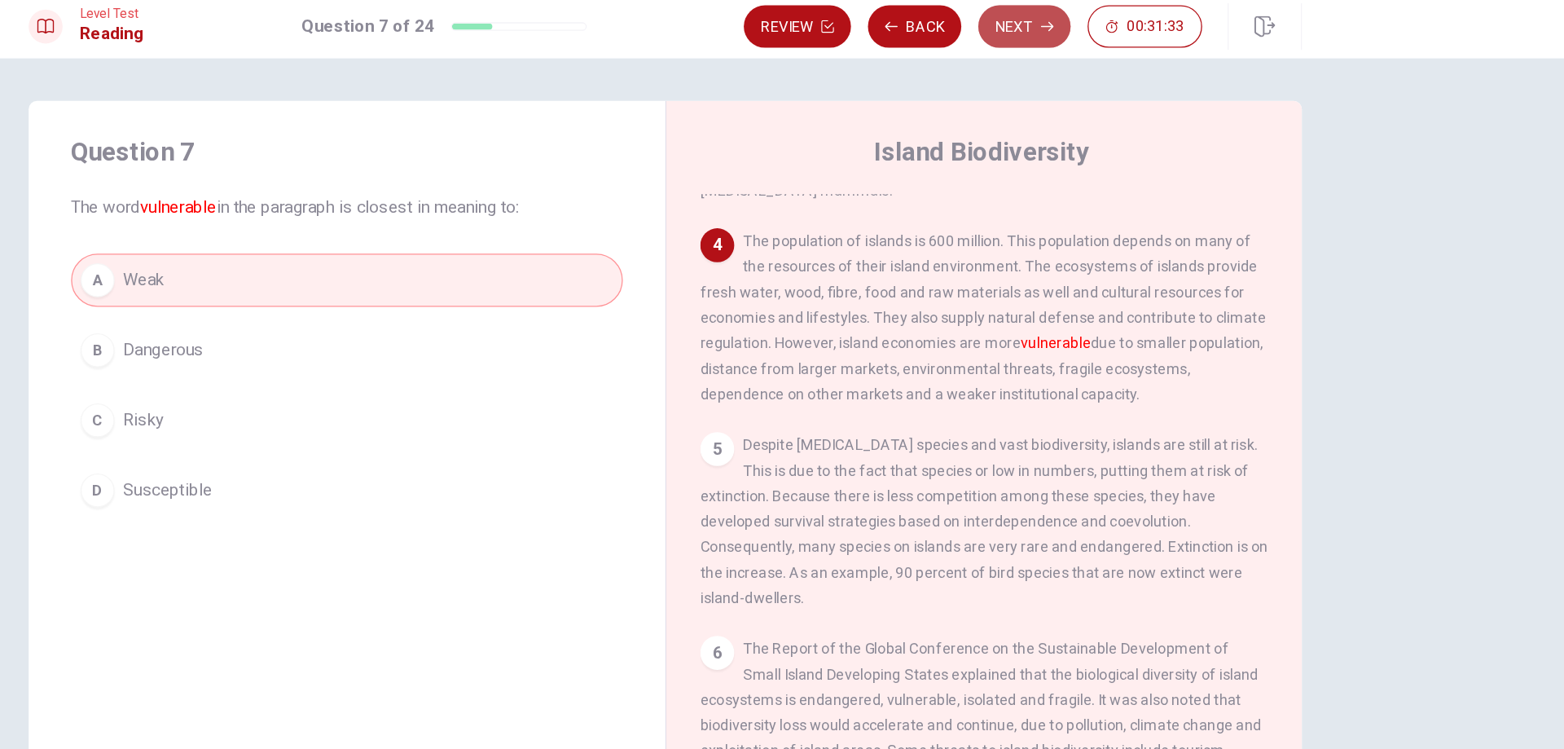
click at [1074, 27] on icon "button" at bounding box center [1075, 27] width 10 height 7
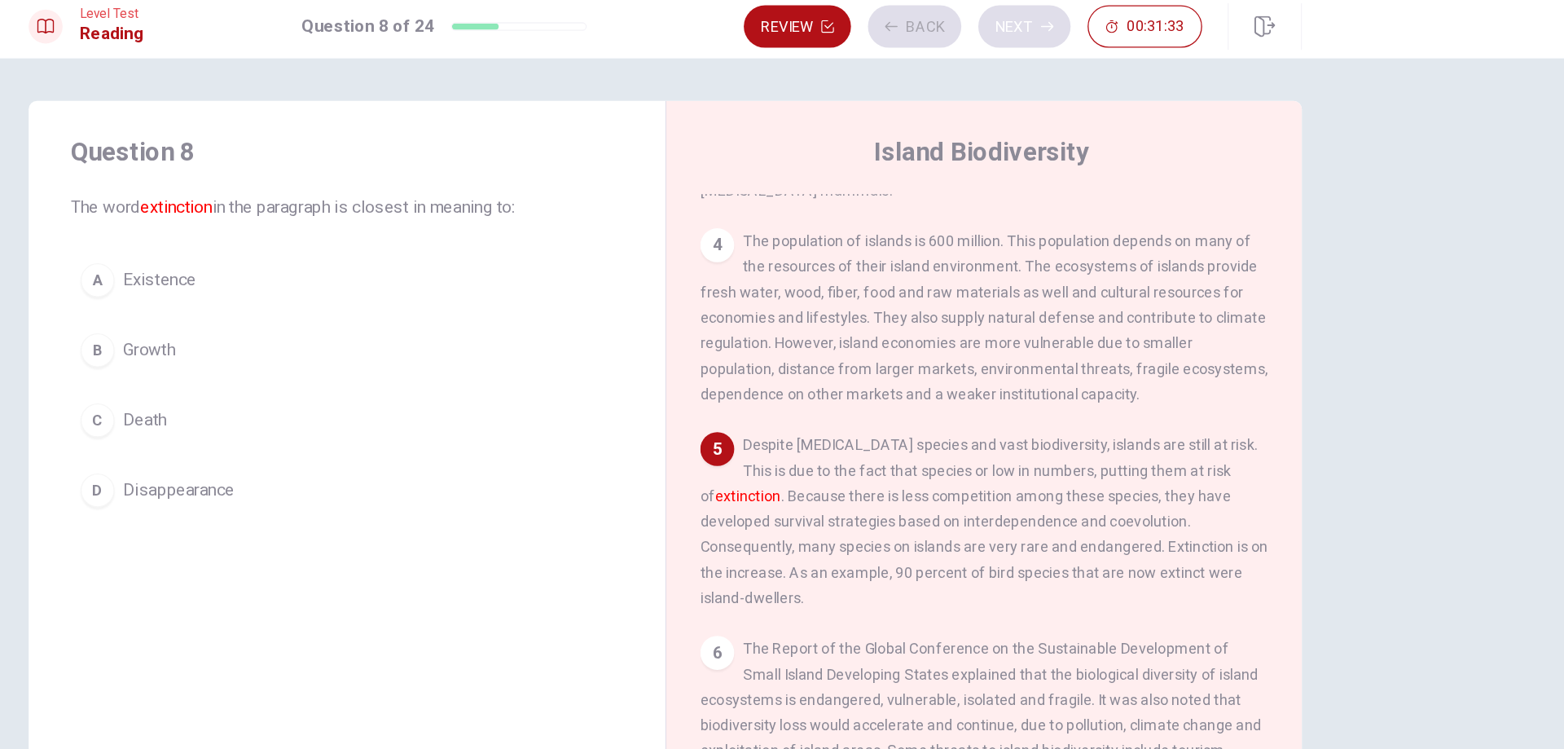
scroll to position [547, 0]
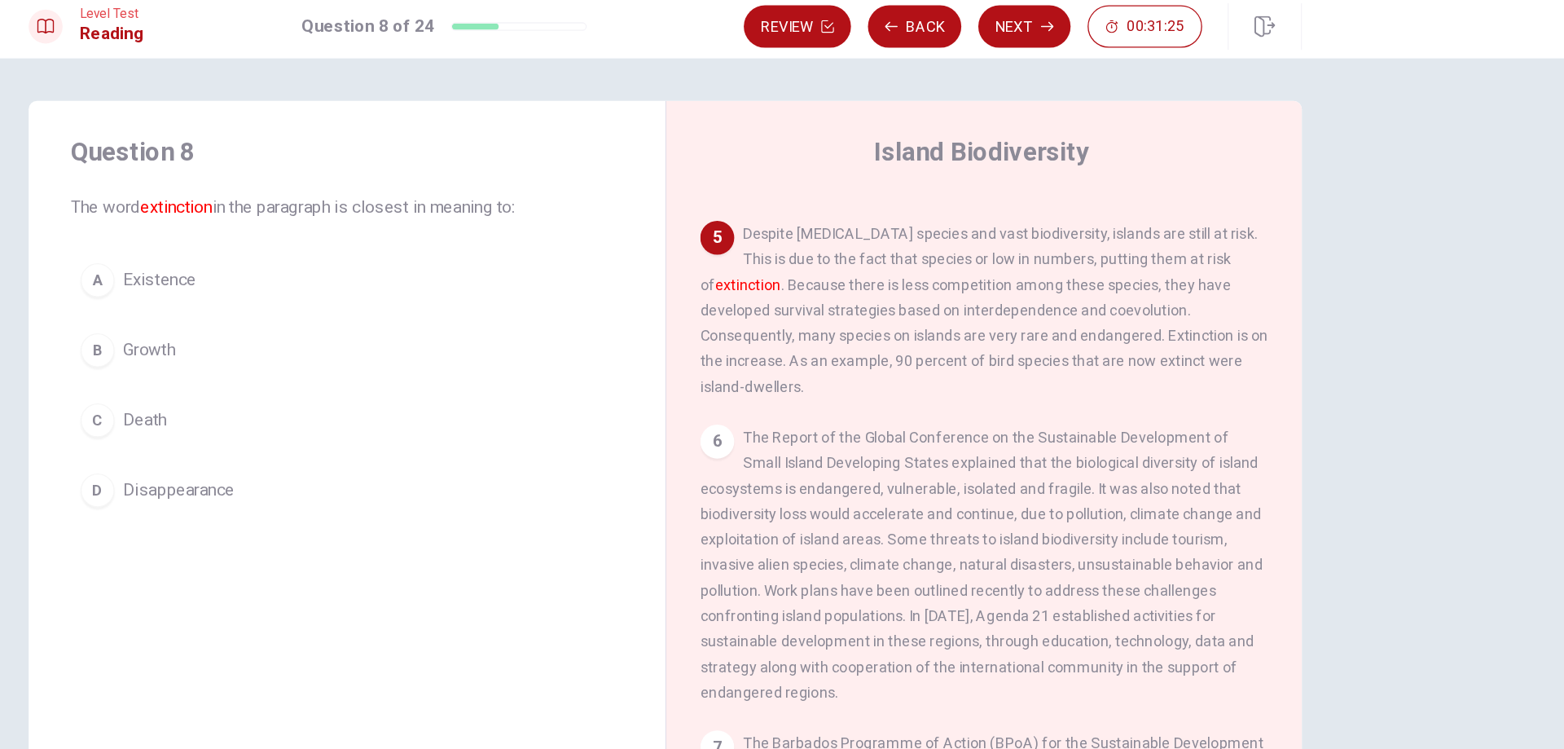
click at [468, 382] on button "D Disappearance" at bounding box center [538, 383] width 424 height 41
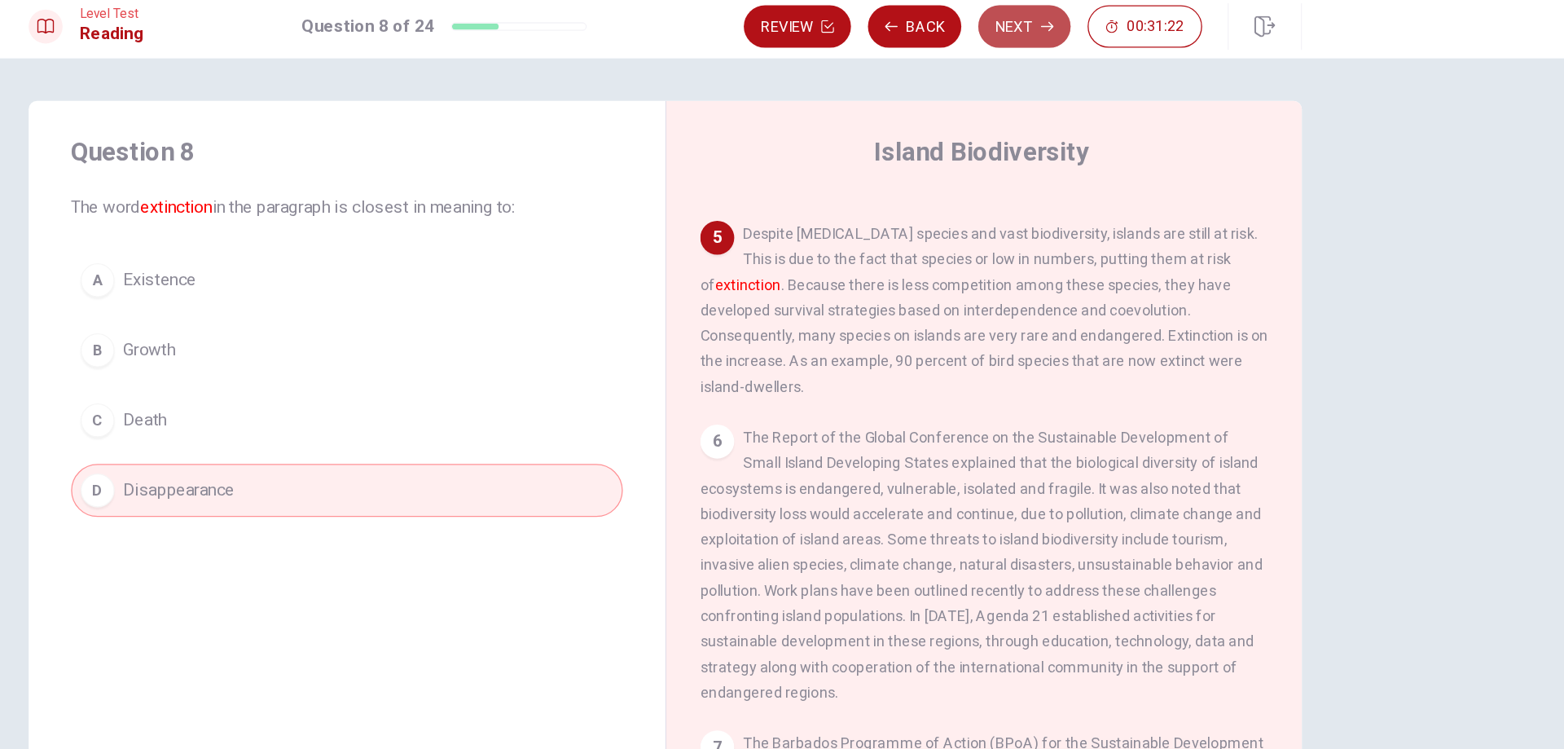
click at [1057, 26] on button "Next" at bounding box center [1057, 27] width 71 height 33
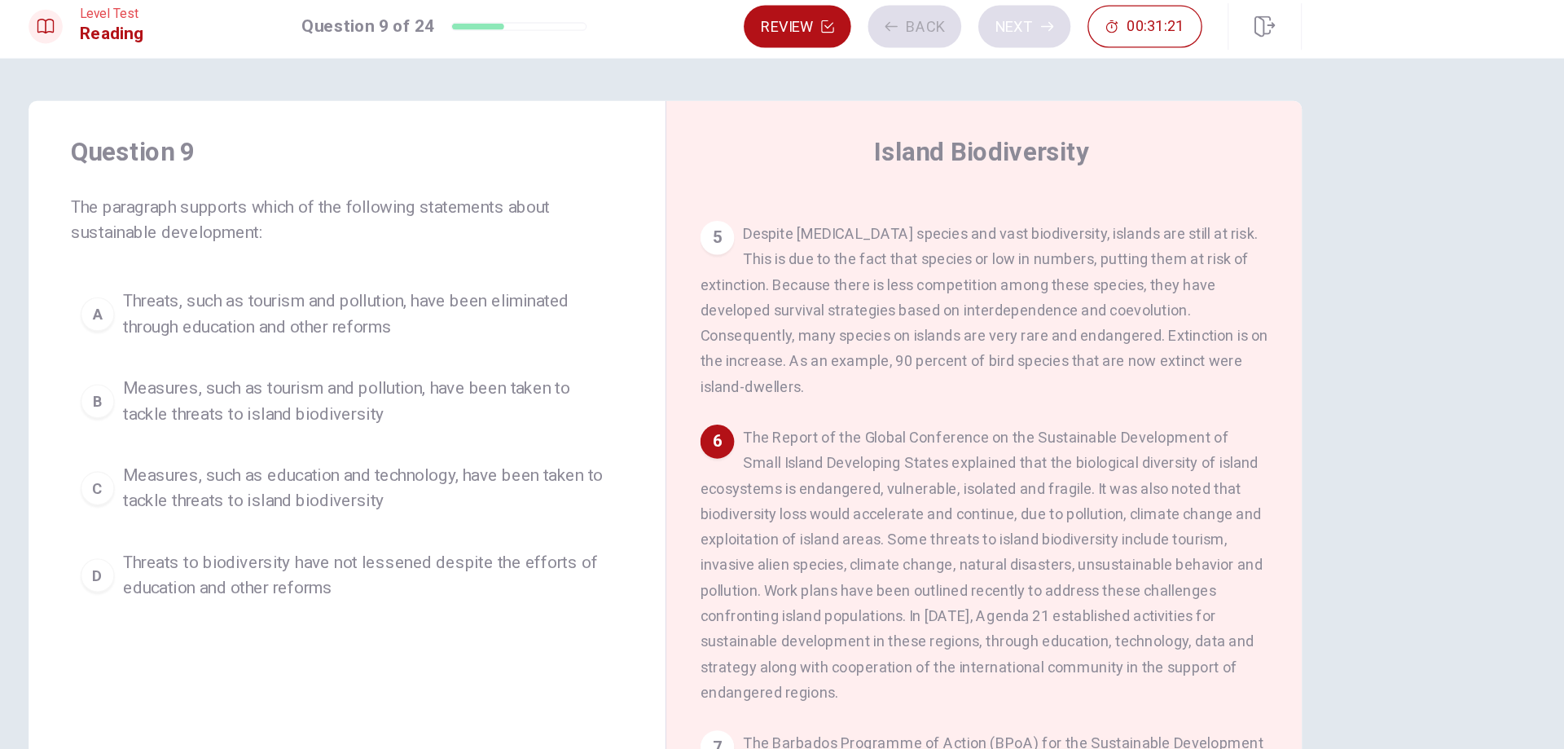
scroll to position [627, 0]
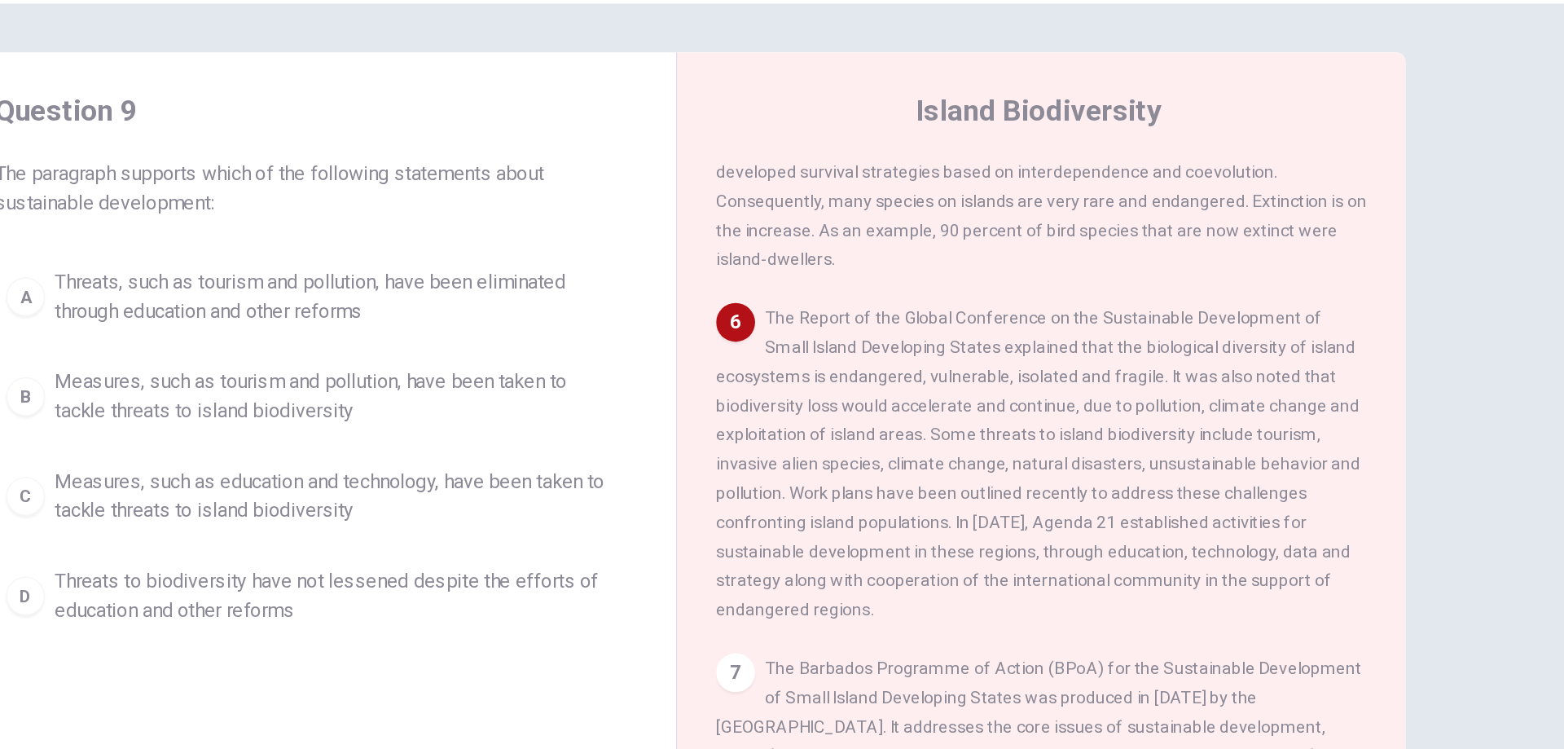
click at [448, 383] on span "Measures, such as education and technology, have been taken to tackle threats t…" at bounding box center [554, 381] width 376 height 39
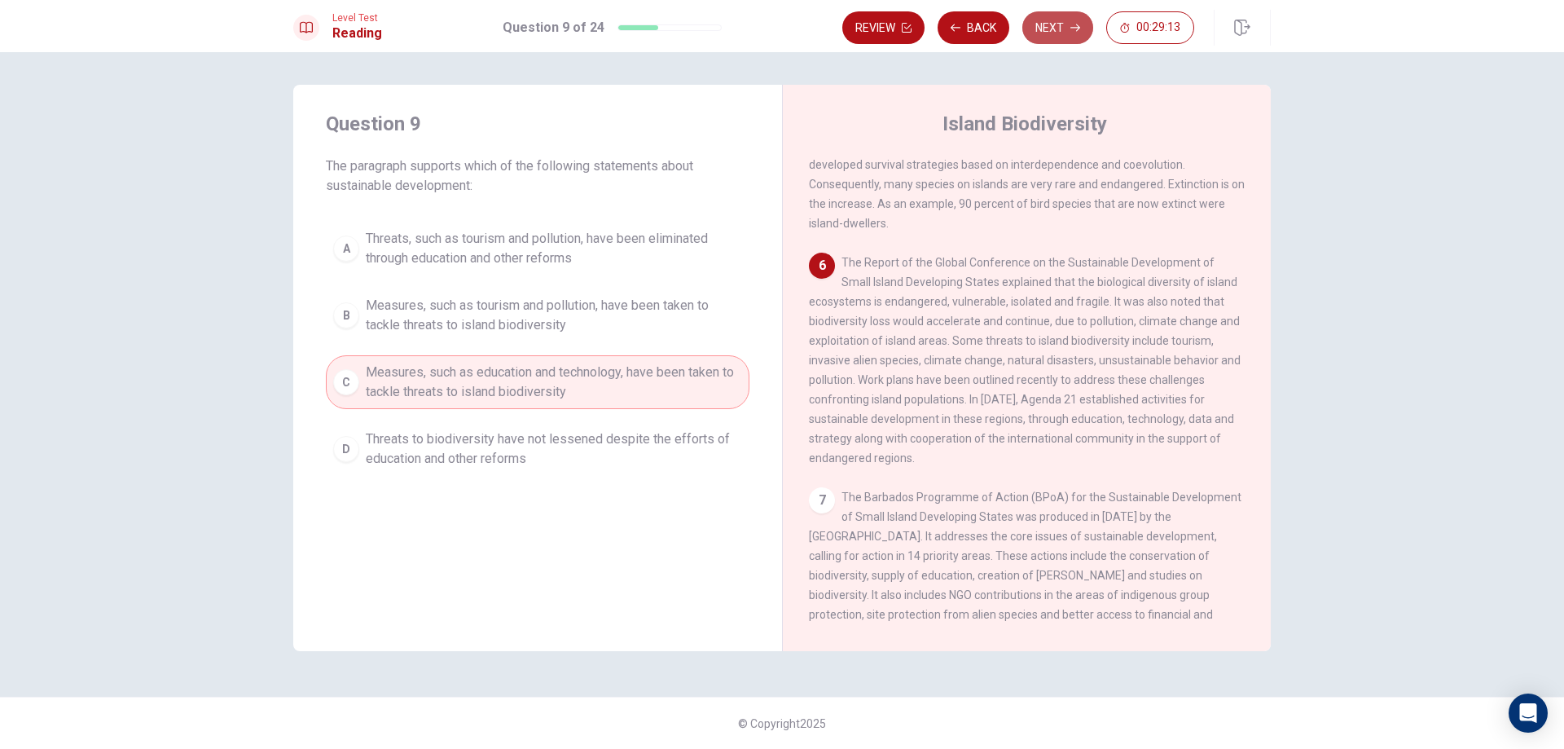
click at [1077, 31] on icon "button" at bounding box center [1075, 27] width 10 height 7
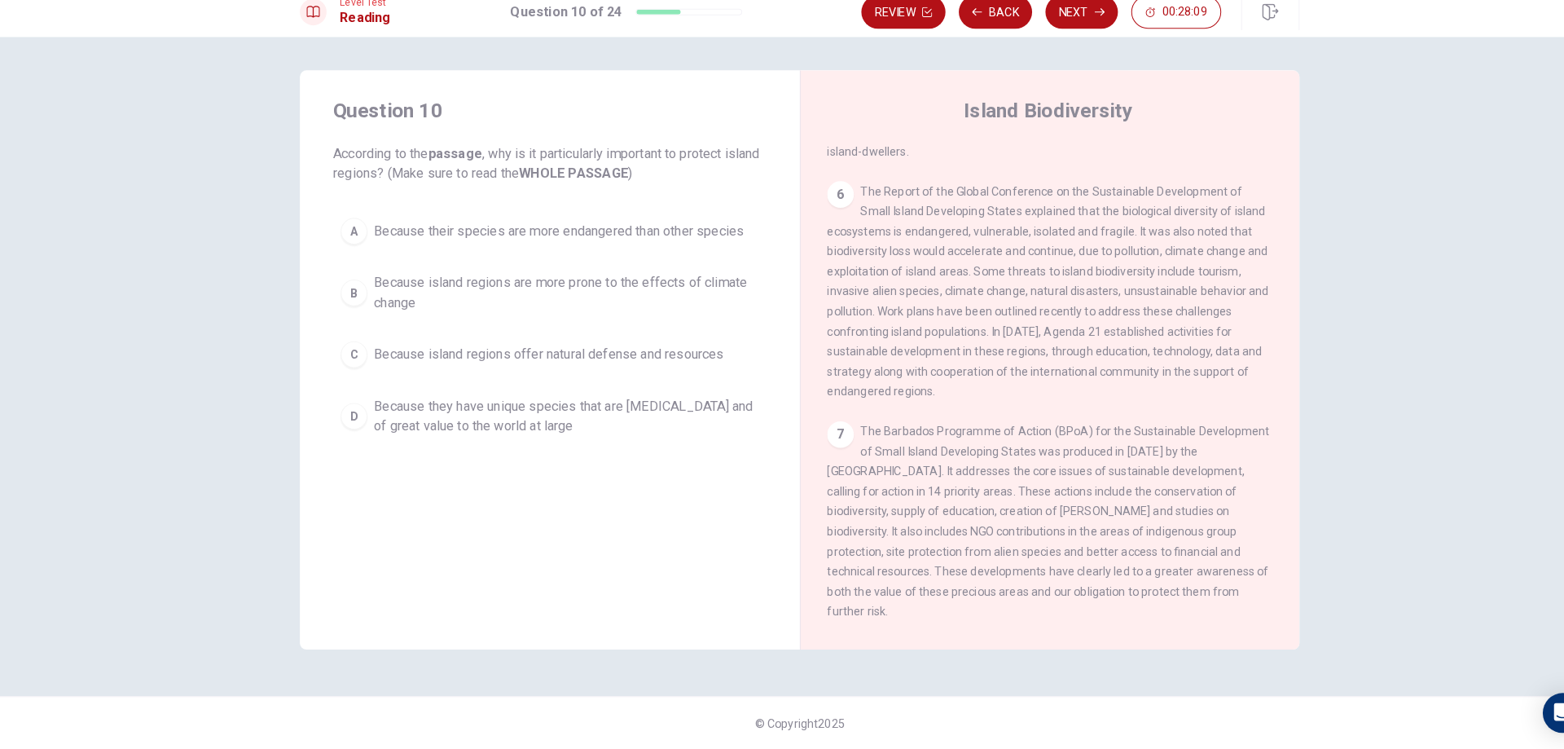
scroll to position [0, 0]
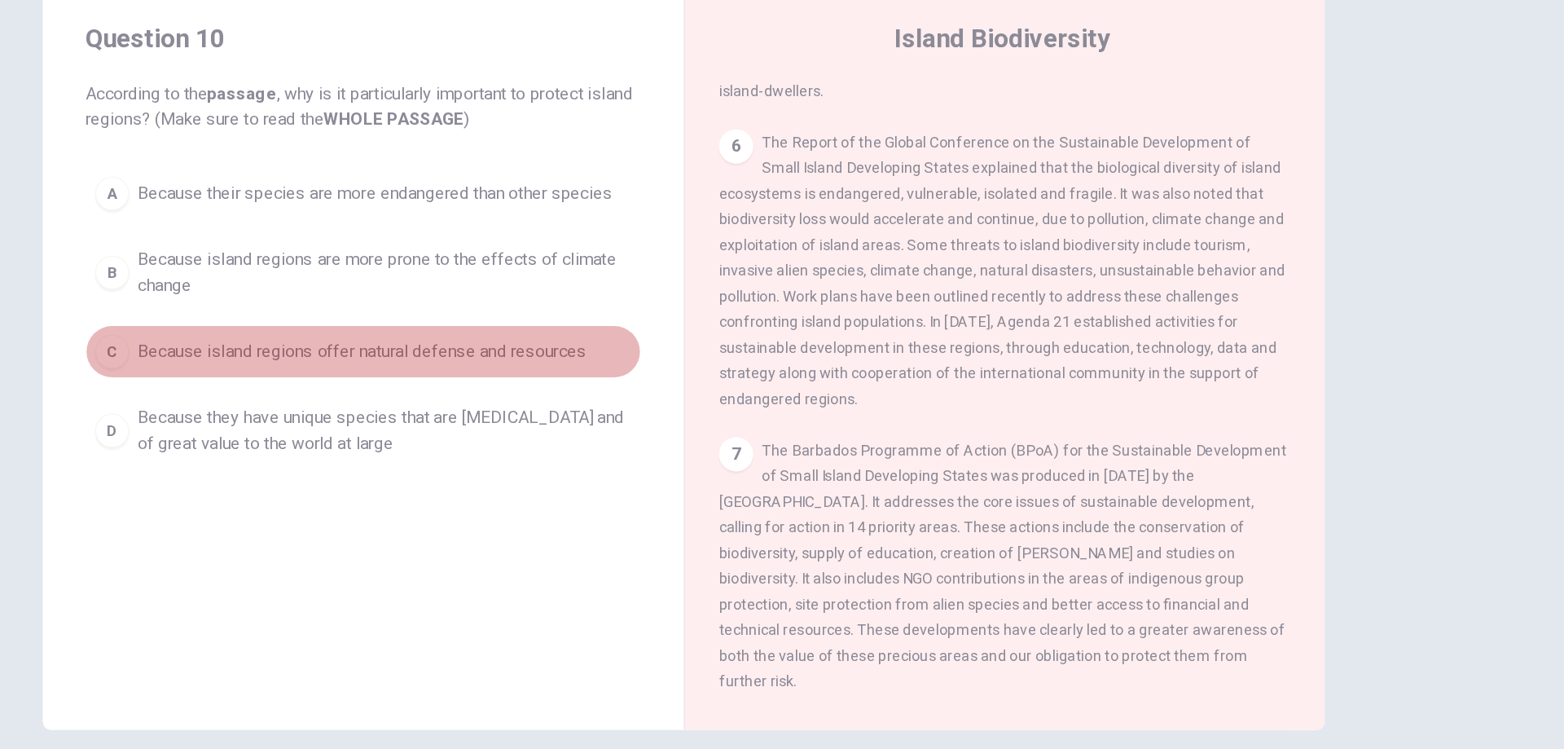
click at [691, 366] on span "Because island regions offer natural defense and resources" at bounding box center [537, 363] width 342 height 20
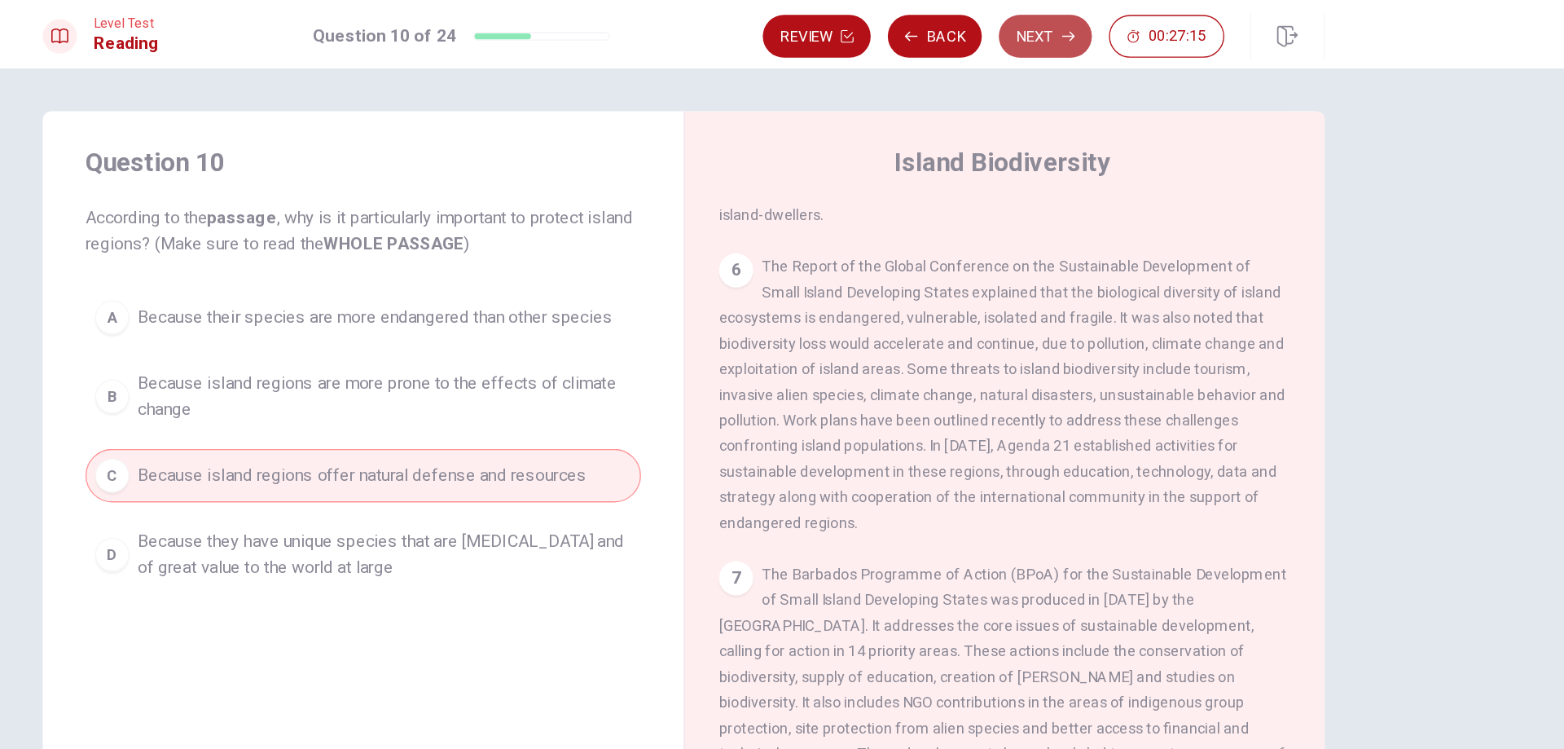
click at [1045, 37] on button "Next" at bounding box center [1057, 27] width 71 height 33
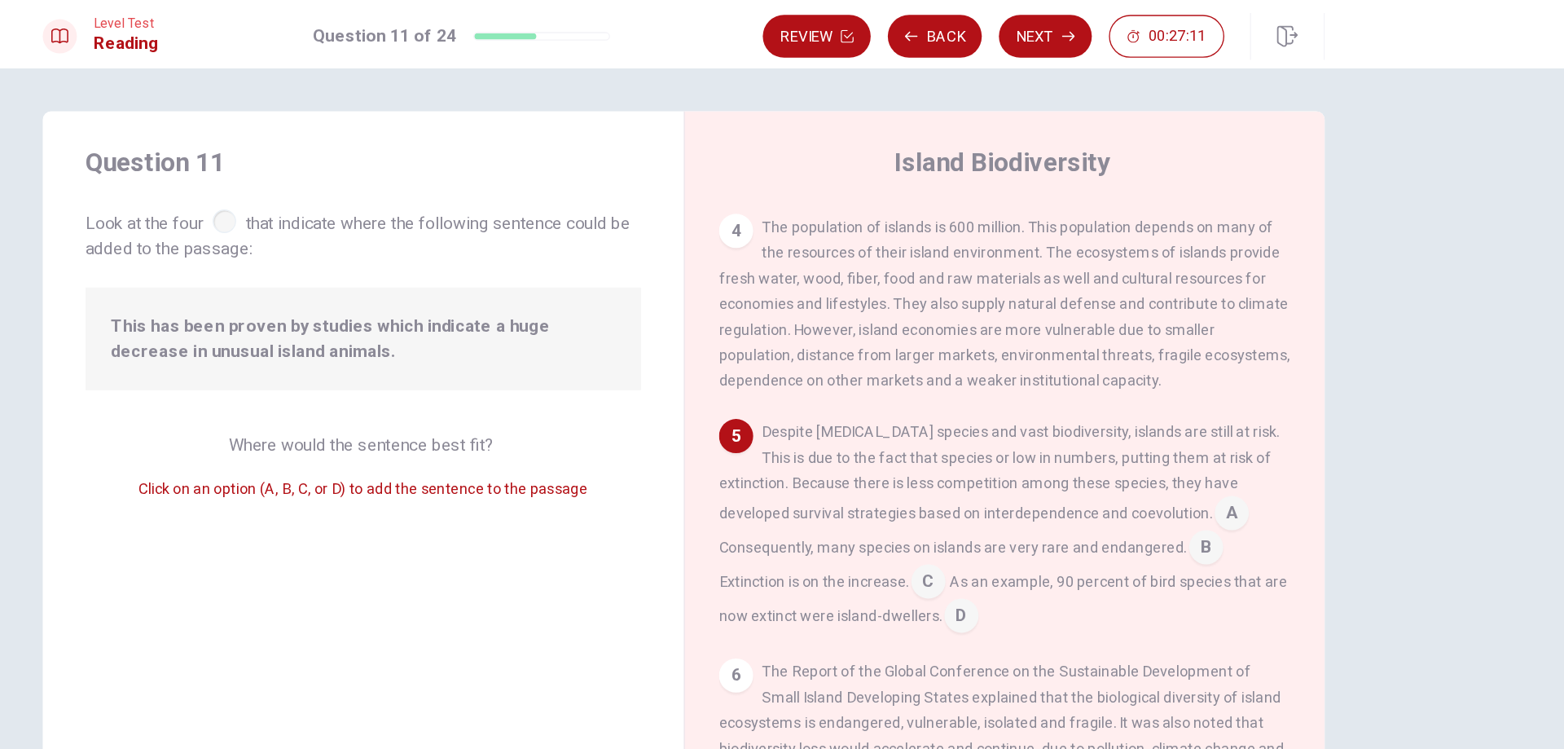
scroll to position [415, 0]
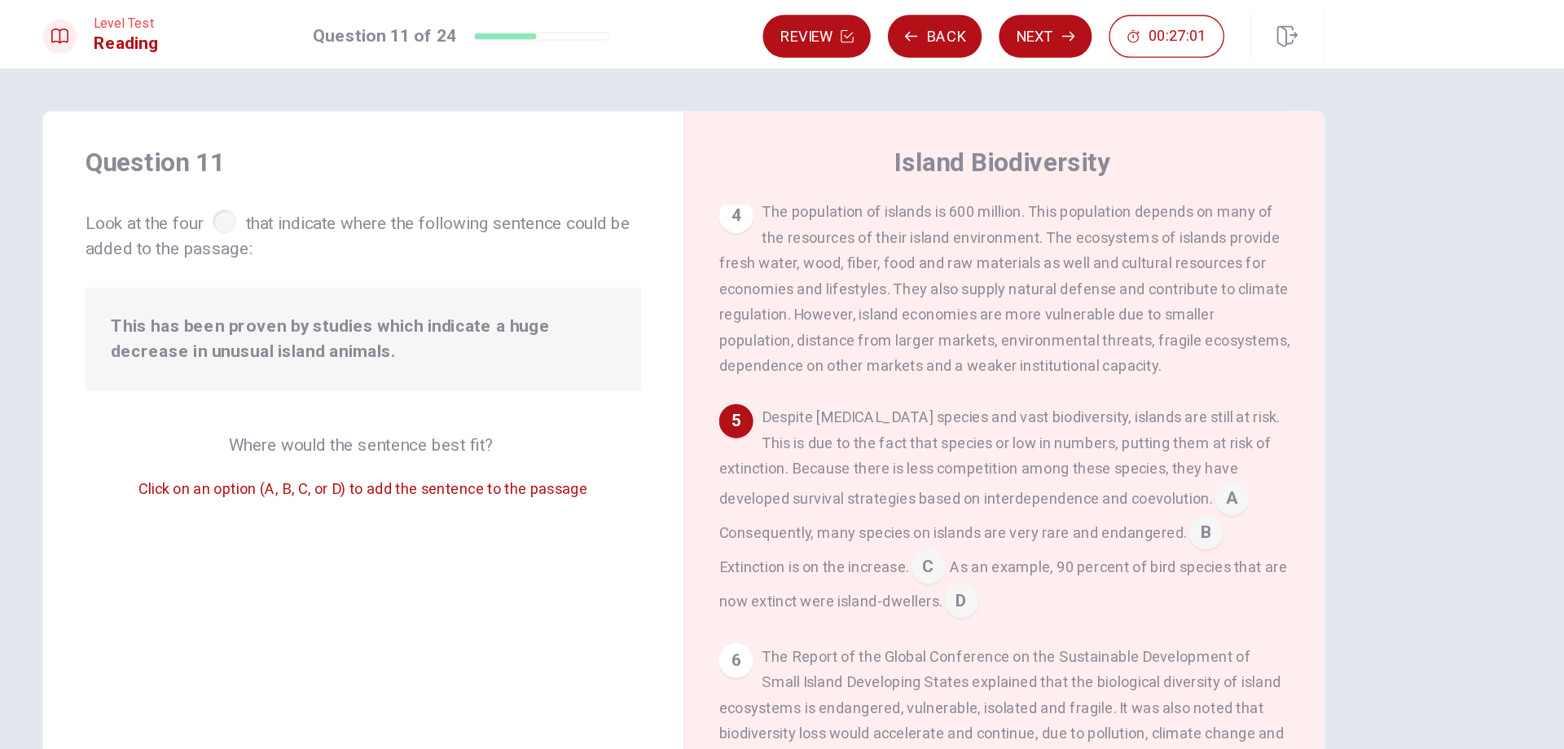
drag, startPoint x: 955, startPoint y: 354, endPoint x: 1092, endPoint y: 353, distance: 136.8
click at [1092, 353] on span "Despite [MEDICAL_DATA] species and vast biodiversity, islands are still at risk…" at bounding box center [1023, 348] width 428 height 75
click at [978, 420] on input at bounding box center [968, 433] width 26 height 26
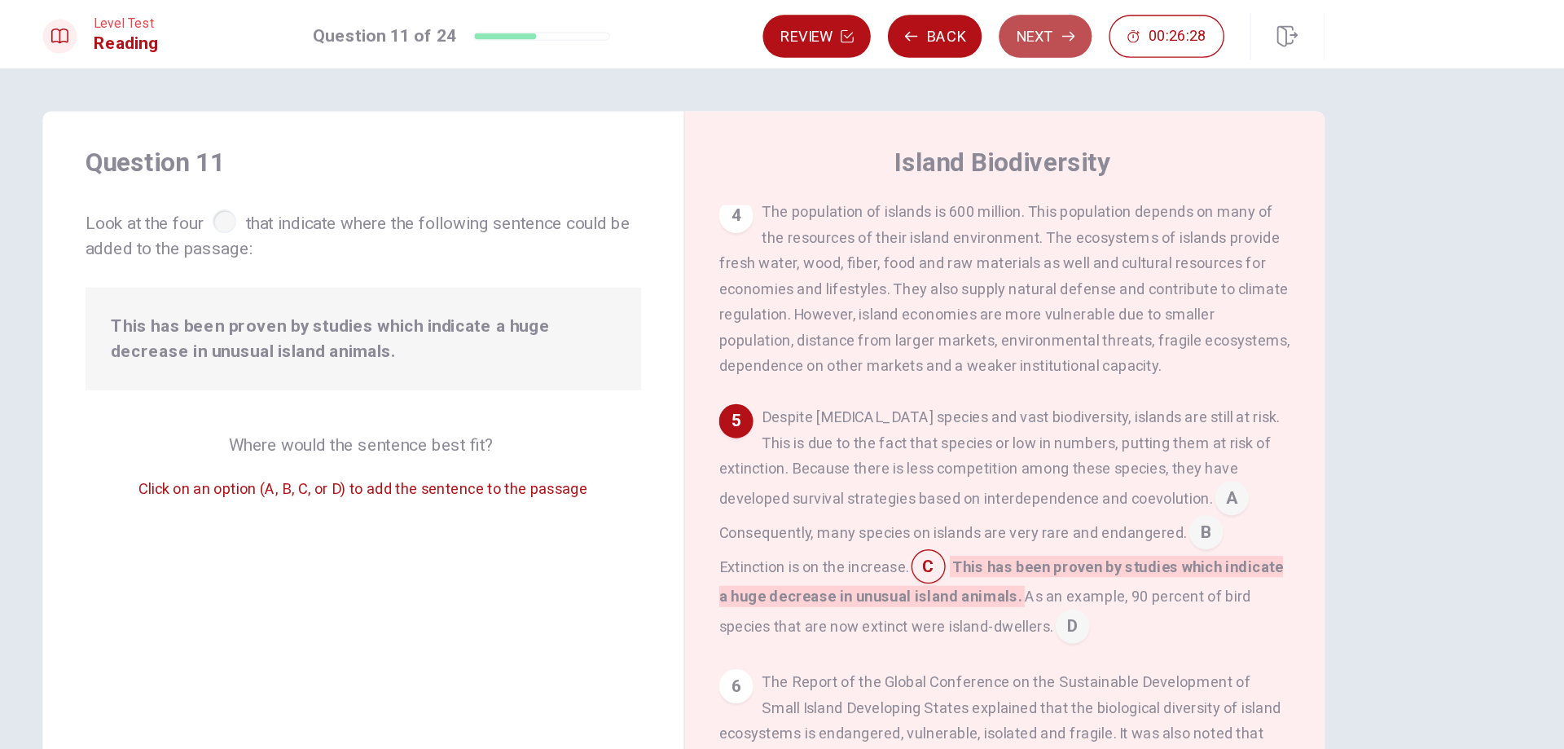
click at [1044, 37] on button "Next" at bounding box center [1057, 27] width 71 height 33
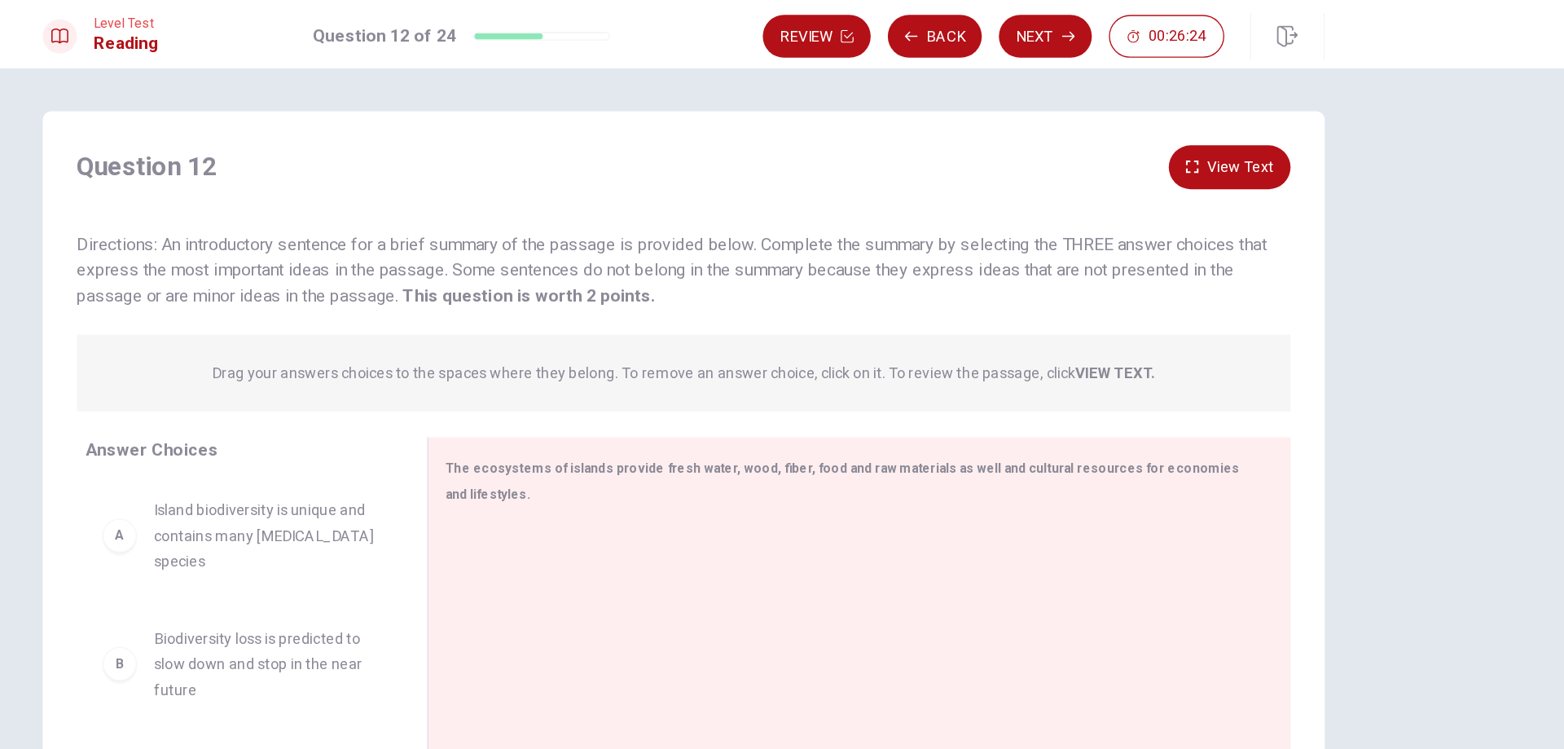
drag, startPoint x: 563, startPoint y: 400, endPoint x: 555, endPoint y: 424, distance: 25.8
click at [555, 424] on div "A Island biodiversity is unique and contains many [MEDICAL_DATA] species B Biod…" at bounding box center [450, 491] width 248 height 251
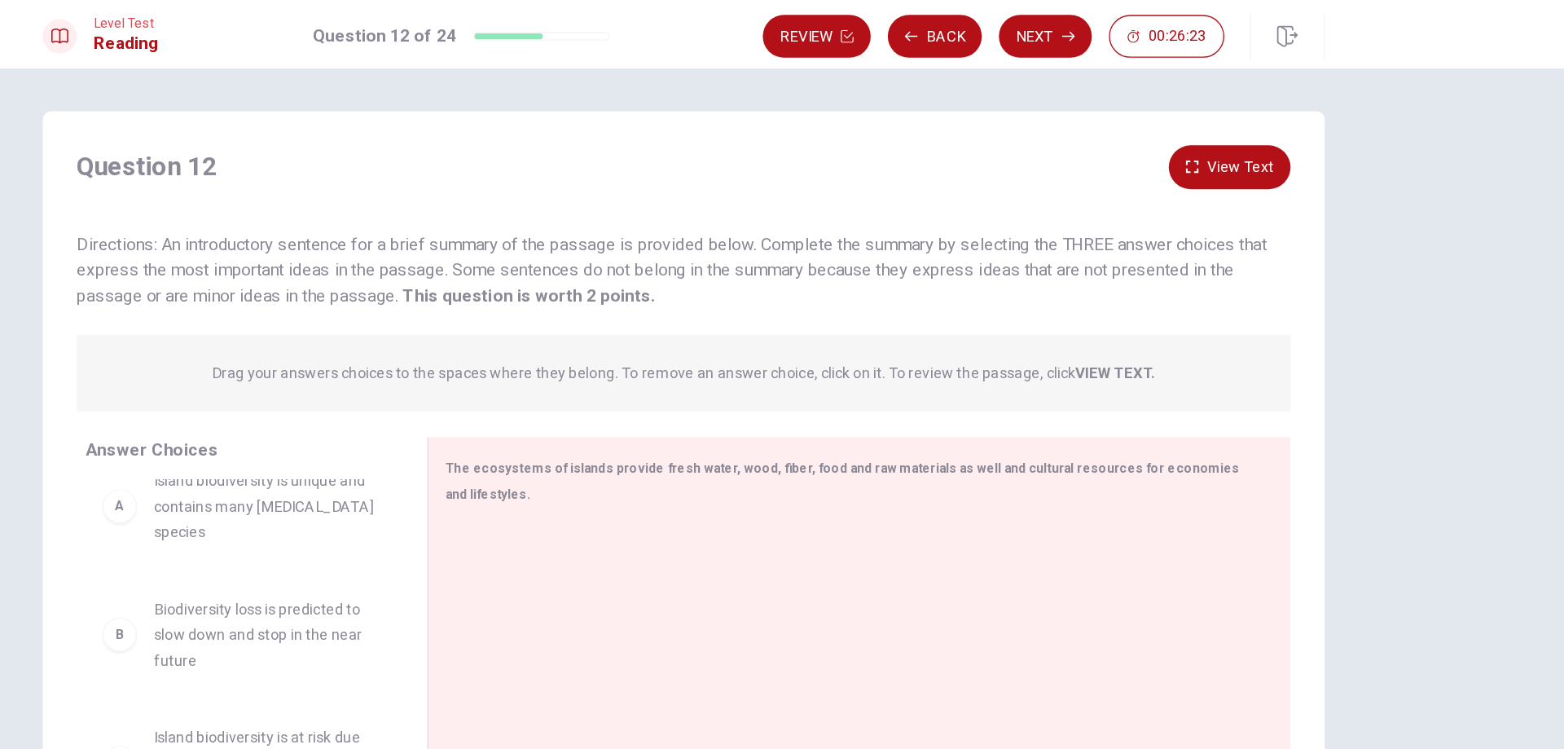
scroll to position [58, 0]
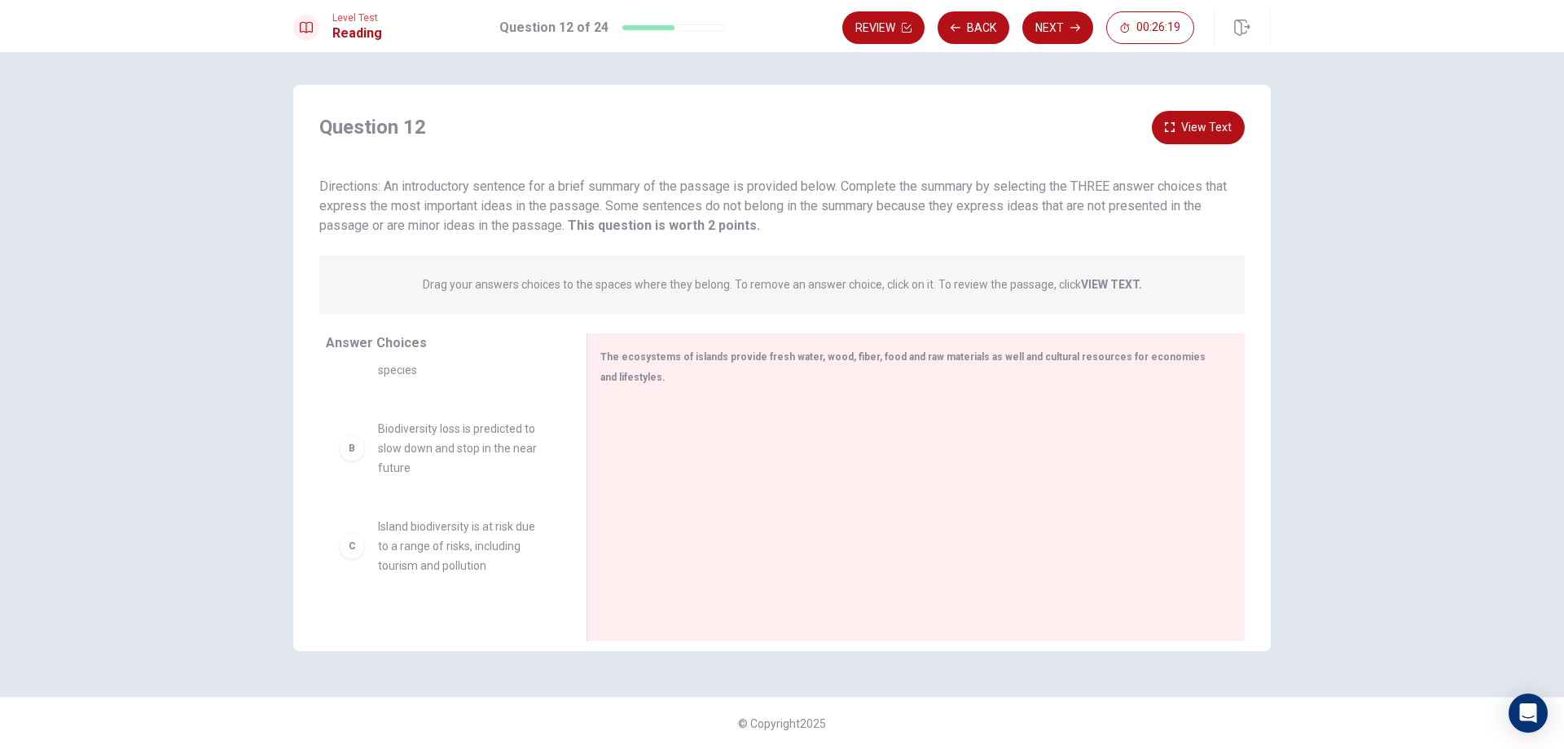
drag, startPoint x: 535, startPoint y: 202, endPoint x: 758, endPoint y: 201, distance: 222.4
click at [758, 201] on span "Directions: An introductory sentence for a brief summary of the passage is prov…" at bounding box center [772, 205] width 907 height 55
click at [1229, 113] on button "View Text" at bounding box center [1198, 127] width 93 height 33
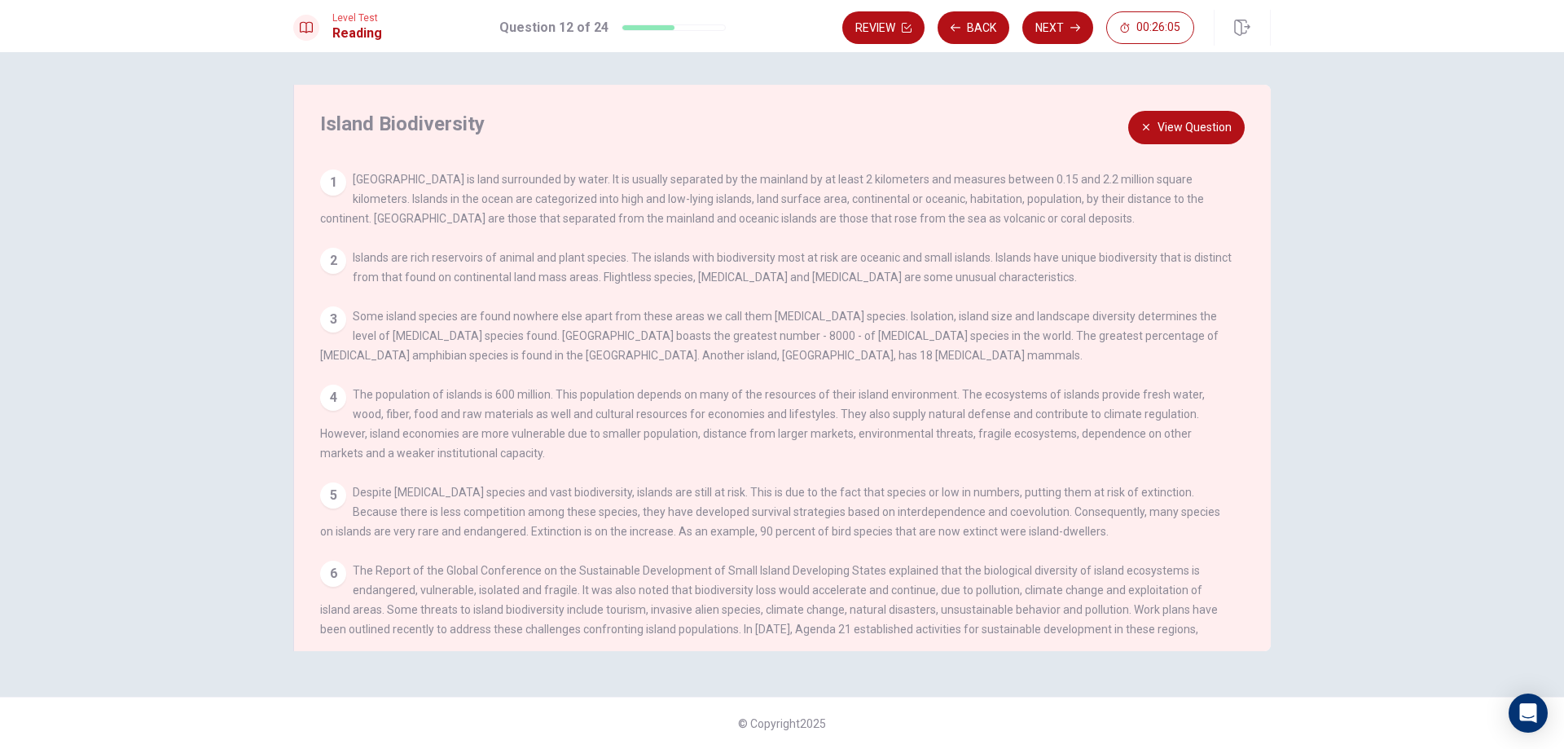
scroll to position [157, 0]
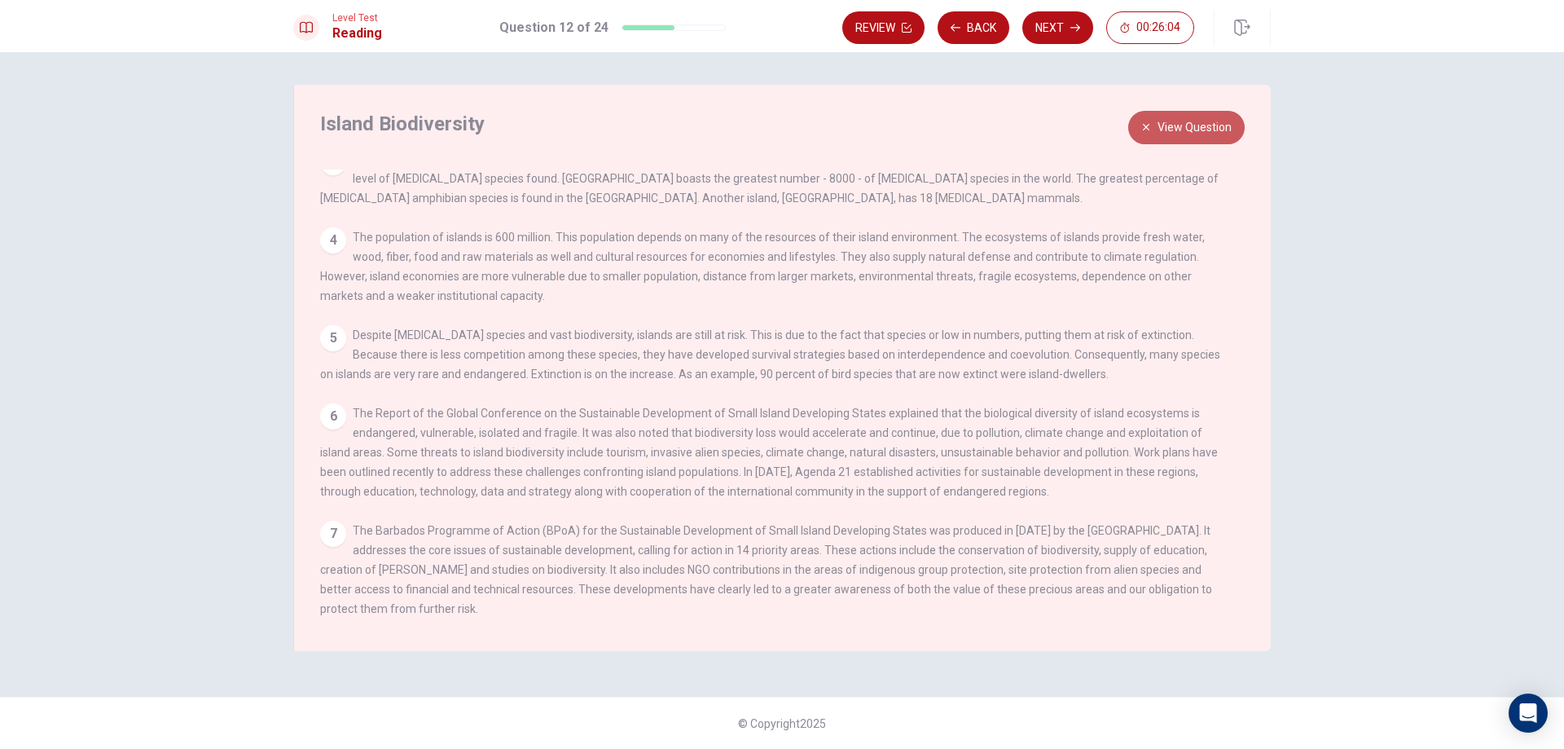
click at [1219, 133] on button "View Question" at bounding box center [1186, 127] width 116 height 33
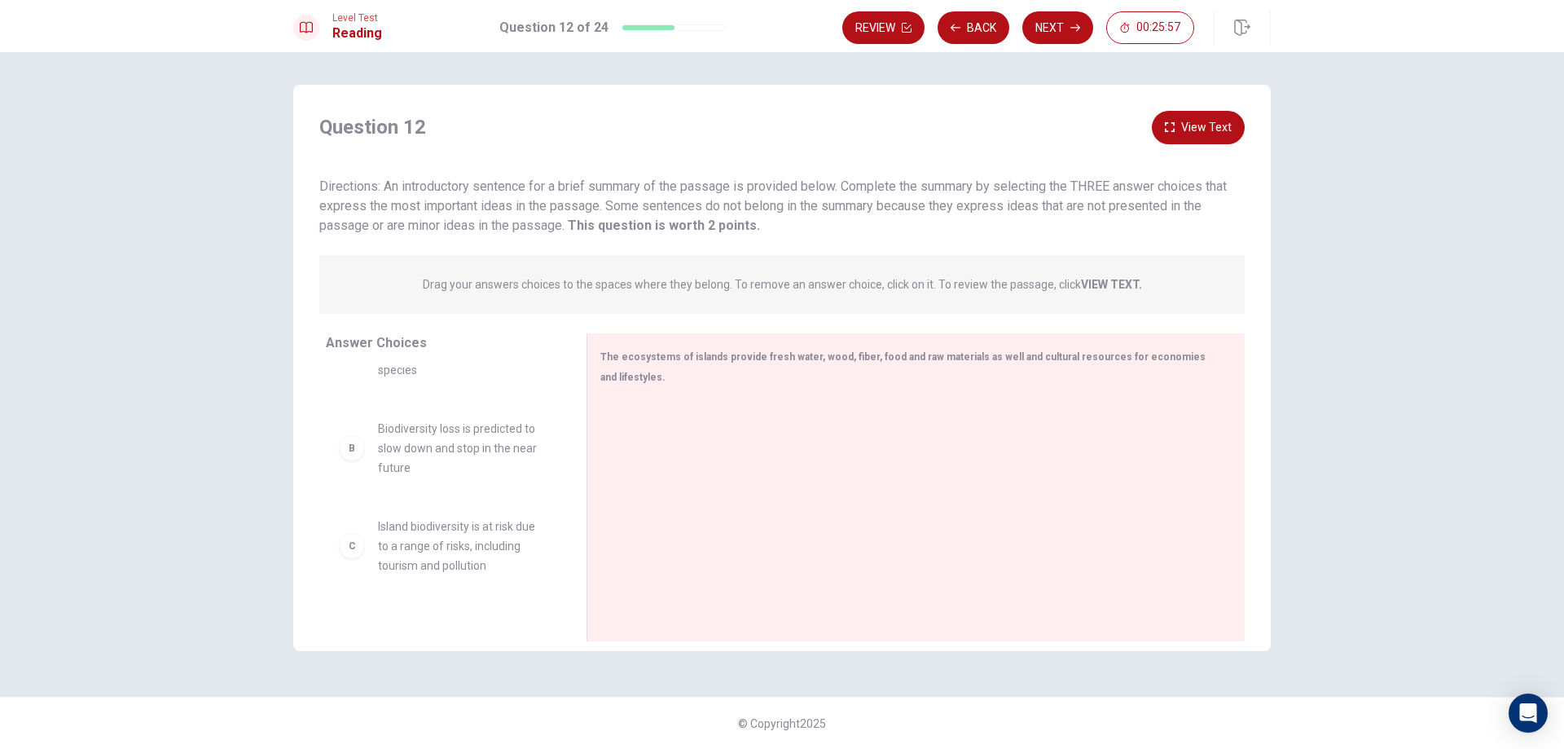
drag, startPoint x: 560, startPoint y: 451, endPoint x: 557, endPoint y: 401, distance: 50.6
click at [557, 401] on div "A Island biodiversity is unique and contains many [MEDICAL_DATA] species B Biod…" at bounding box center [450, 491] width 248 height 251
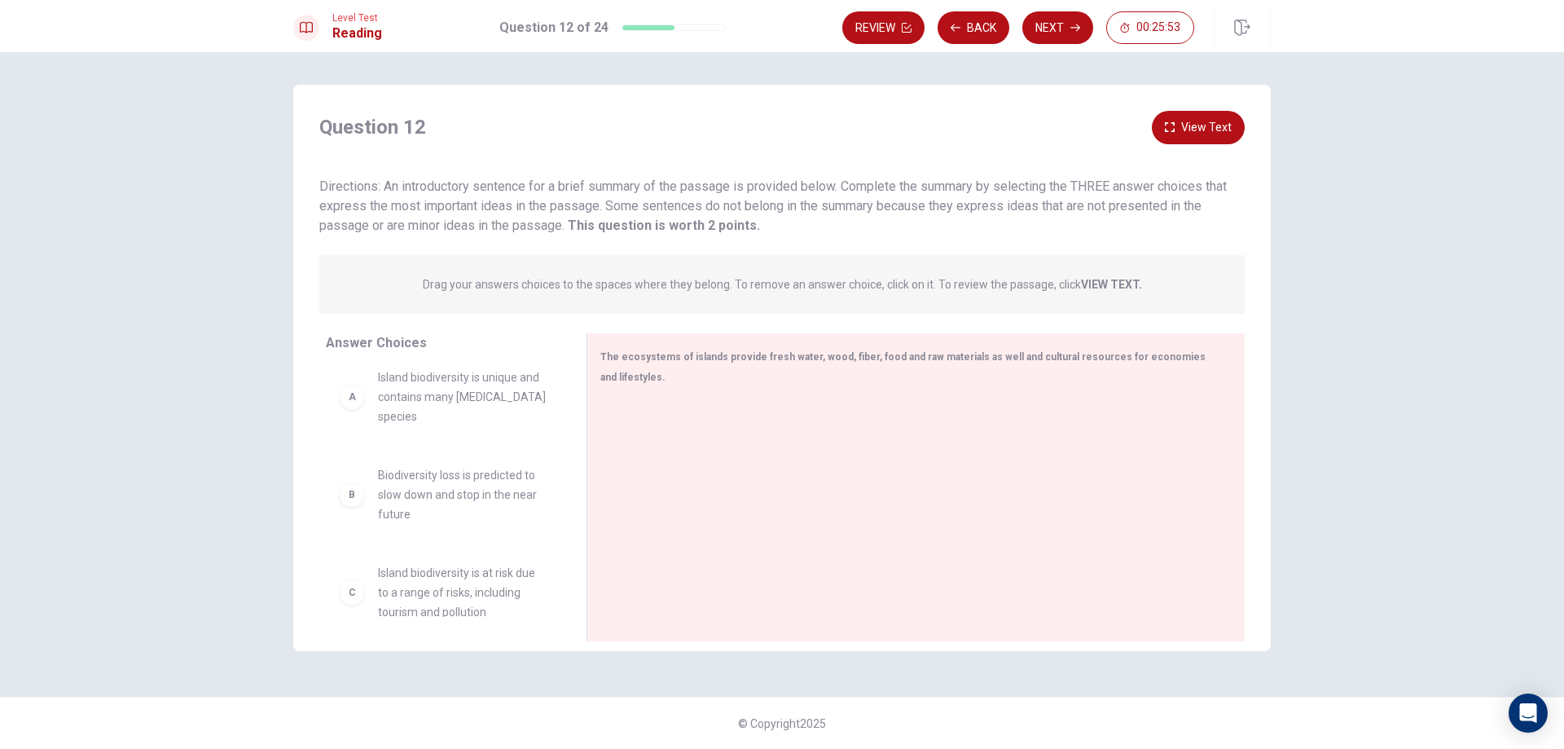
scroll to position [0, 0]
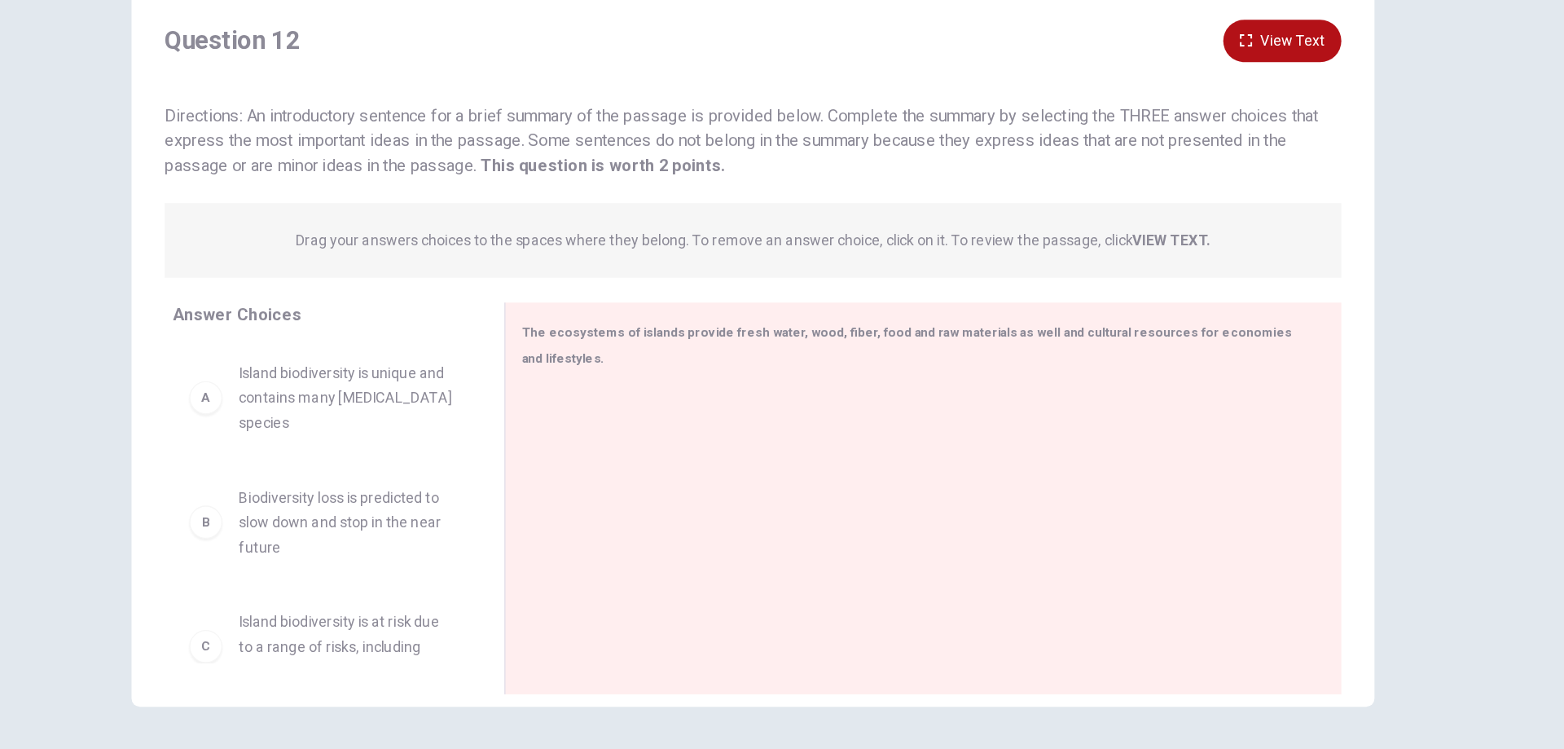
drag, startPoint x: 576, startPoint y: 428, endPoint x: 573, endPoint y: 448, distance: 20.5
click at [573, 448] on div "Answer Choices A Island biodiversity is unique and contains many [MEDICAL_DATA]…" at bounding box center [781, 491] width 977 height 316
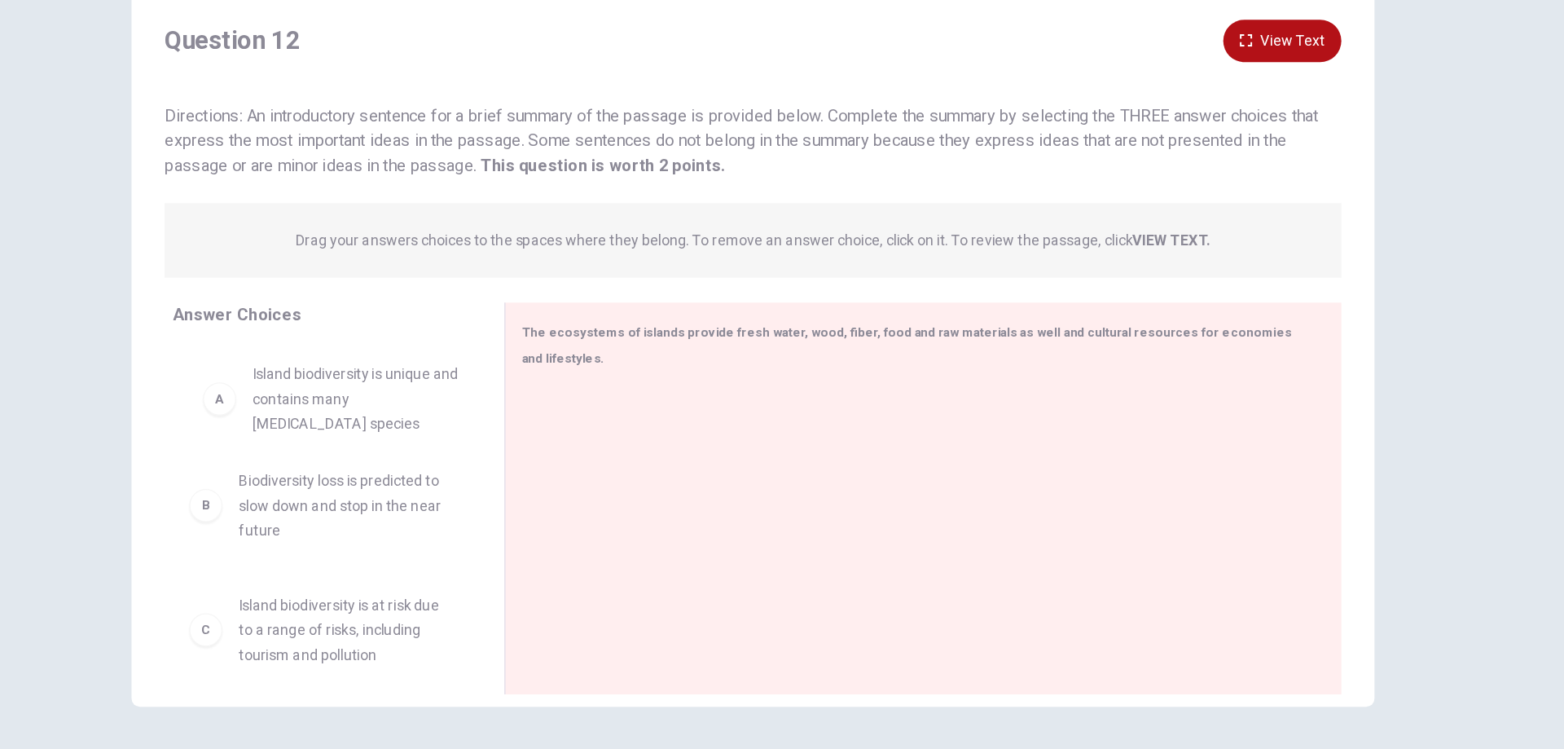
drag, startPoint x: 466, startPoint y: 399, endPoint x: 497, endPoint y: 411, distance: 33.0
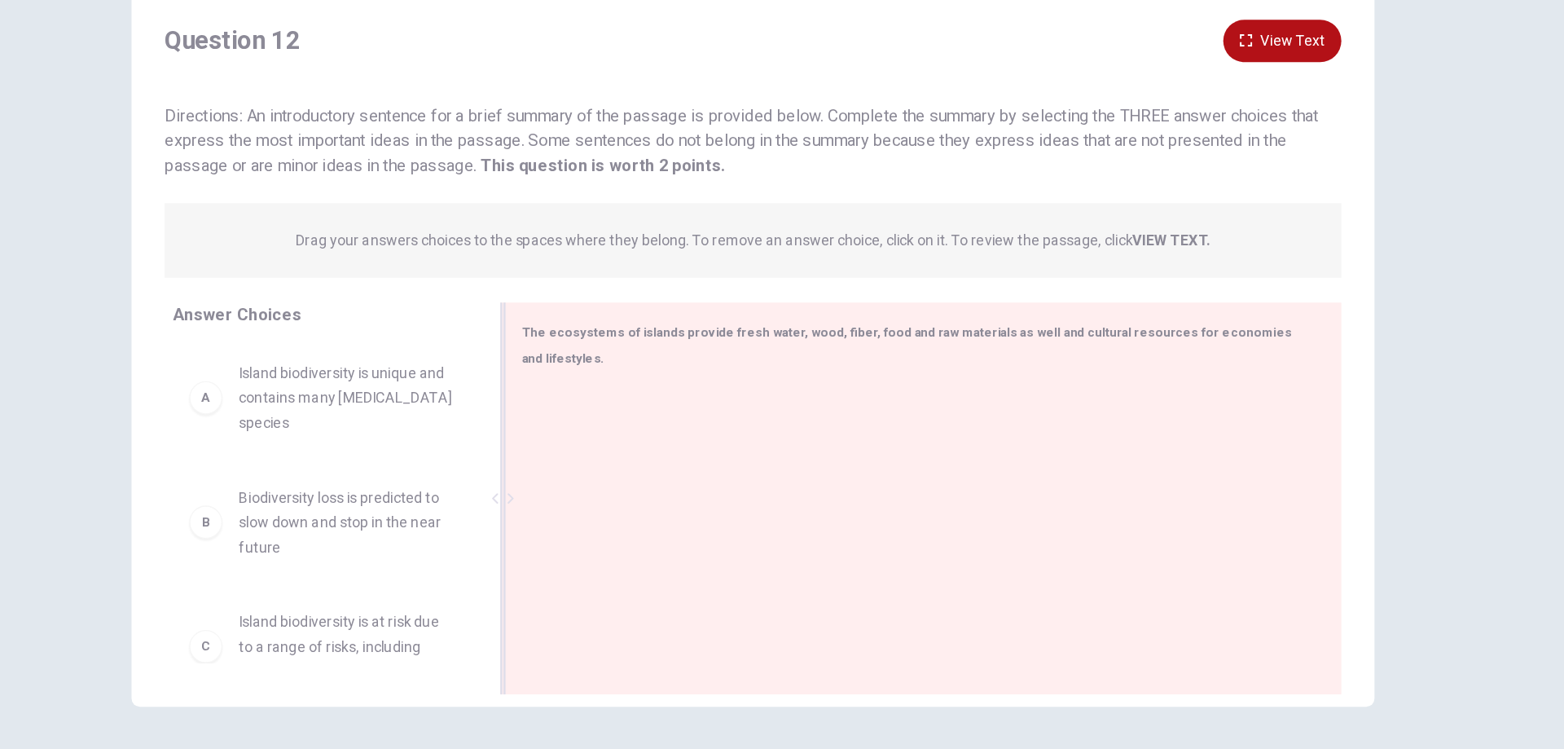
drag, startPoint x: 432, startPoint y: 413, endPoint x: 692, endPoint y: 411, distance: 260.7
click at [692, 411] on div "Answer Choices A Island biodiversity is unique and contains many [MEDICAL_DATA]…" at bounding box center [781, 491] width 977 height 316
drag, startPoint x: 457, startPoint y: 404, endPoint x: 691, endPoint y: 419, distance: 234.2
drag, startPoint x: 1013, startPoint y: 198, endPoint x: 1097, endPoint y: 207, distance: 84.4
click at [1097, 207] on span "Directions: An introductory sentence for a brief summary of the passage is prov…" at bounding box center [772, 205] width 907 height 55
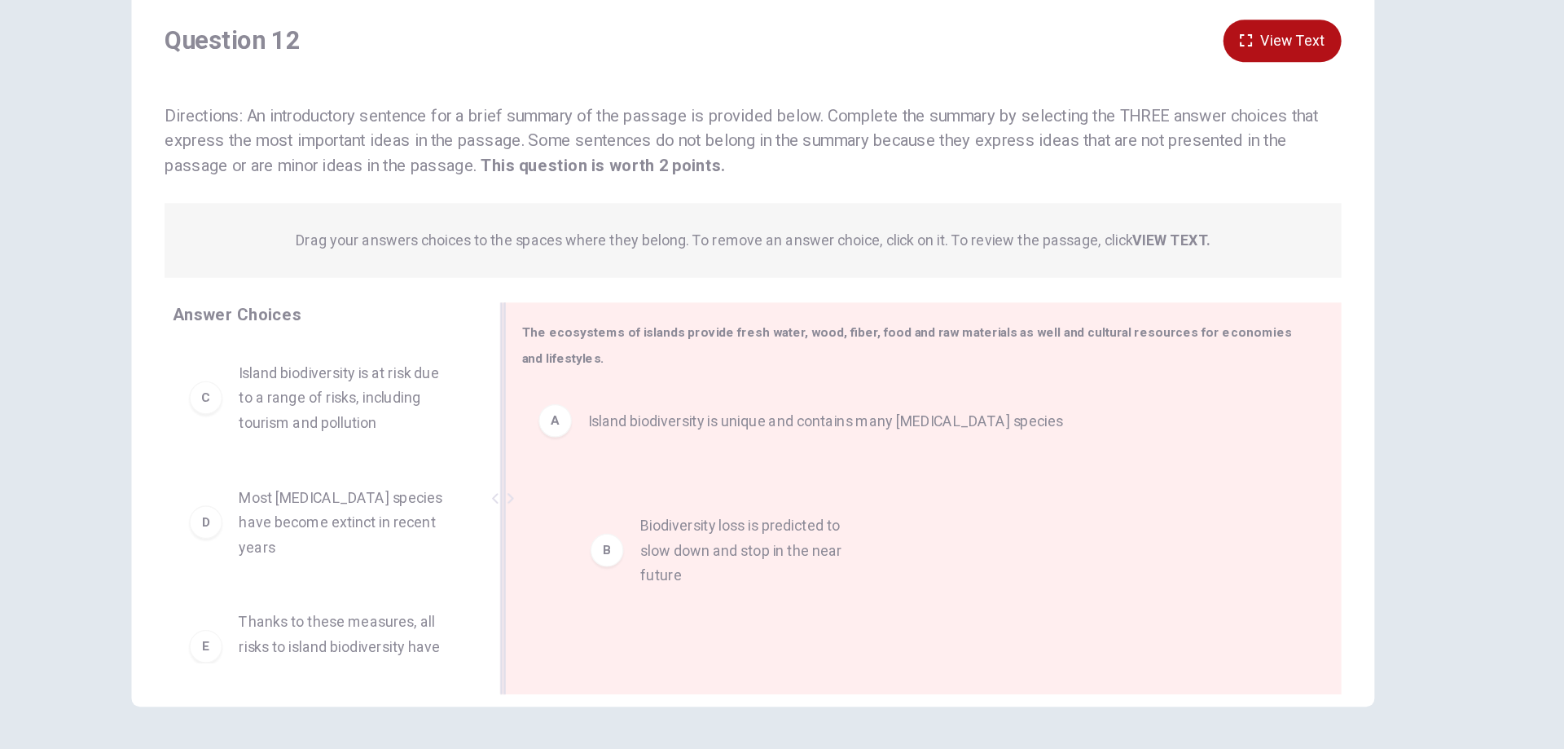
drag, startPoint x: 424, startPoint y: 404, endPoint x: 741, endPoint y: 529, distance: 341.5
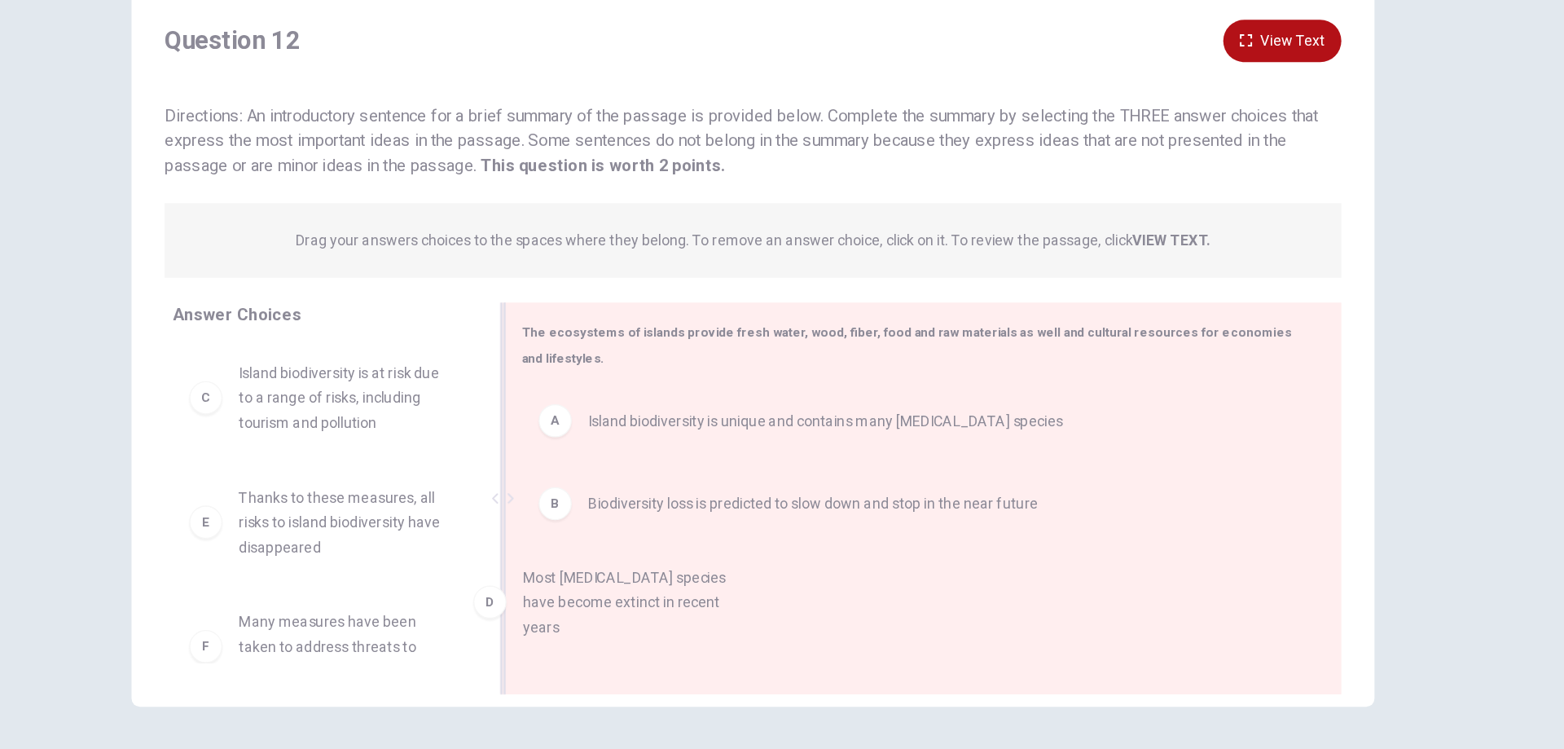
drag, startPoint x: 472, startPoint y: 476, endPoint x: 705, endPoint y: 533, distance: 240.6
drag, startPoint x: 396, startPoint y: 538, endPoint x: 656, endPoint y: 574, distance: 262.4
click at [741, 573] on div "Answer Choices C Island biodiversity is at risk due to a range of risks, includ…" at bounding box center [781, 491] width 977 height 316
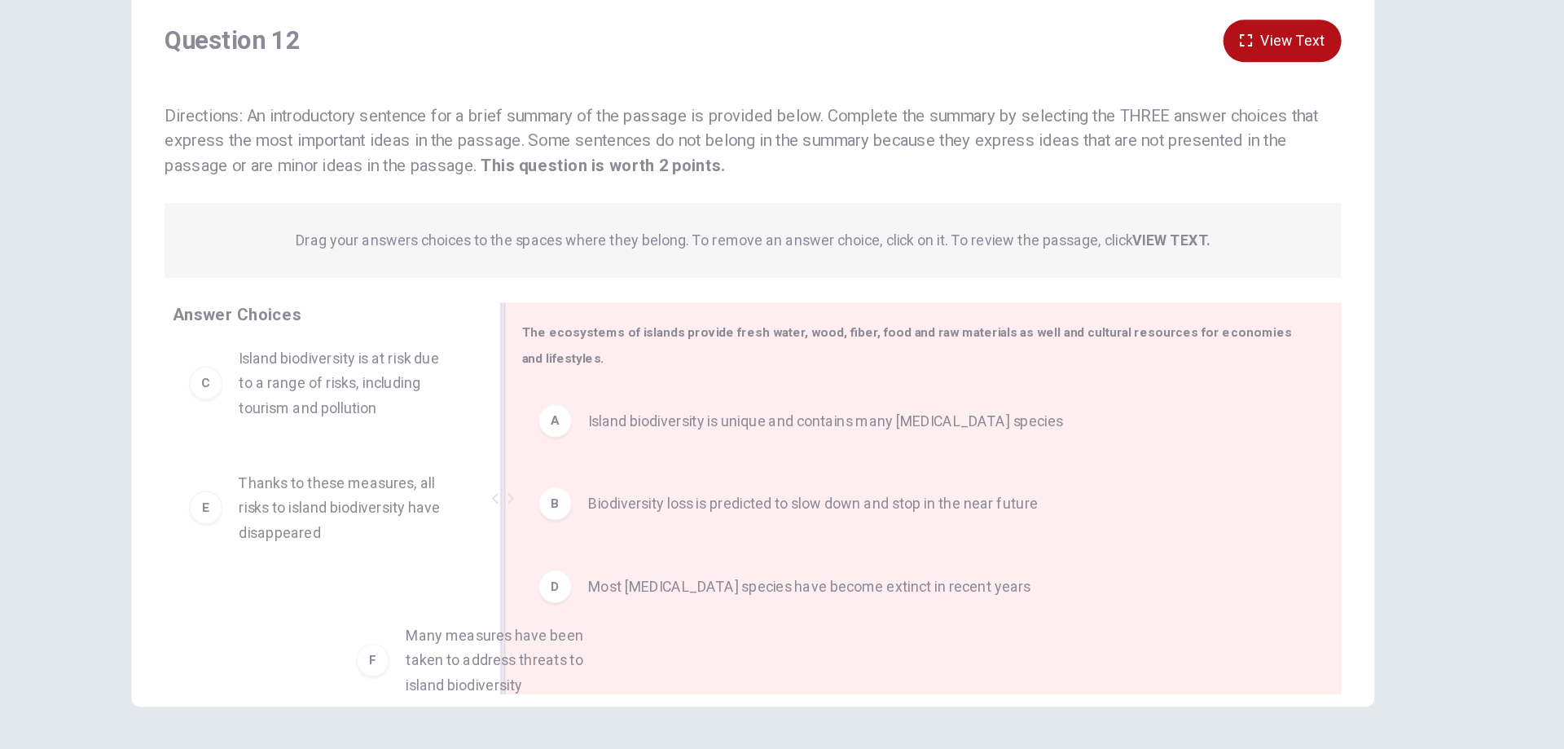
scroll to position [13, 0]
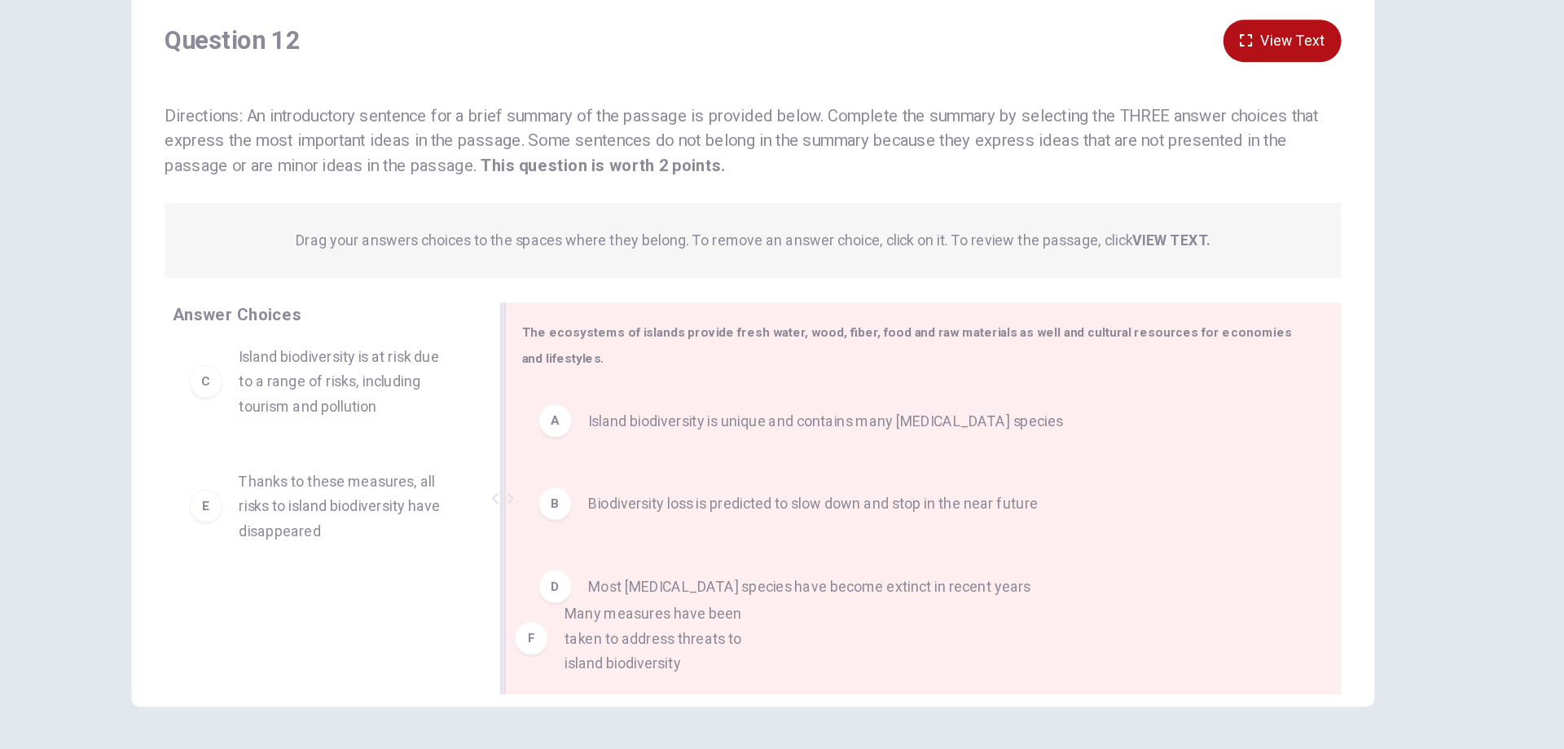
drag, startPoint x: 484, startPoint y: 599, endPoint x: 729, endPoint y: 586, distance: 245.5
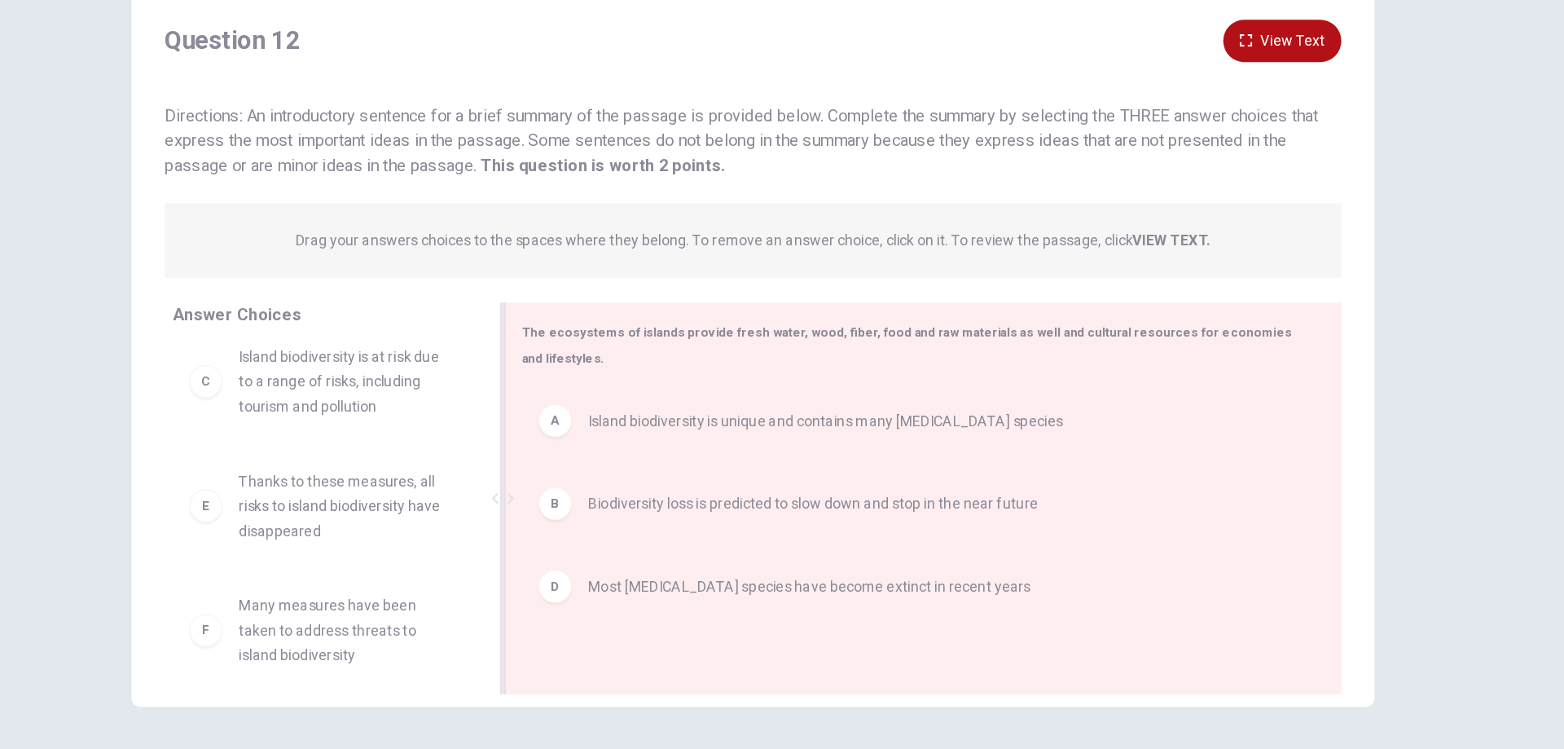
scroll to position [17, 0]
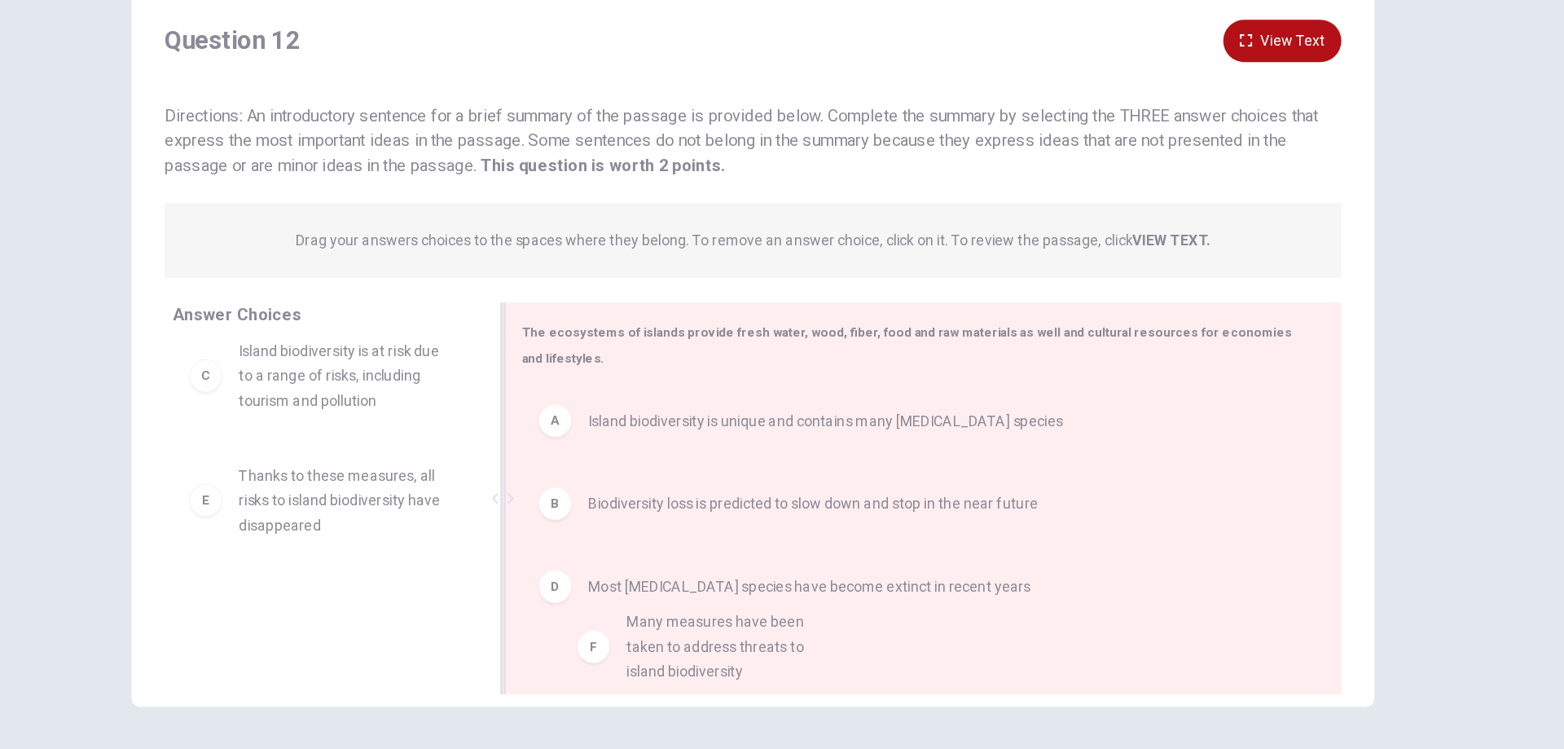
drag, startPoint x: 482, startPoint y: 592, endPoint x: 875, endPoint y: 605, distance: 392.8
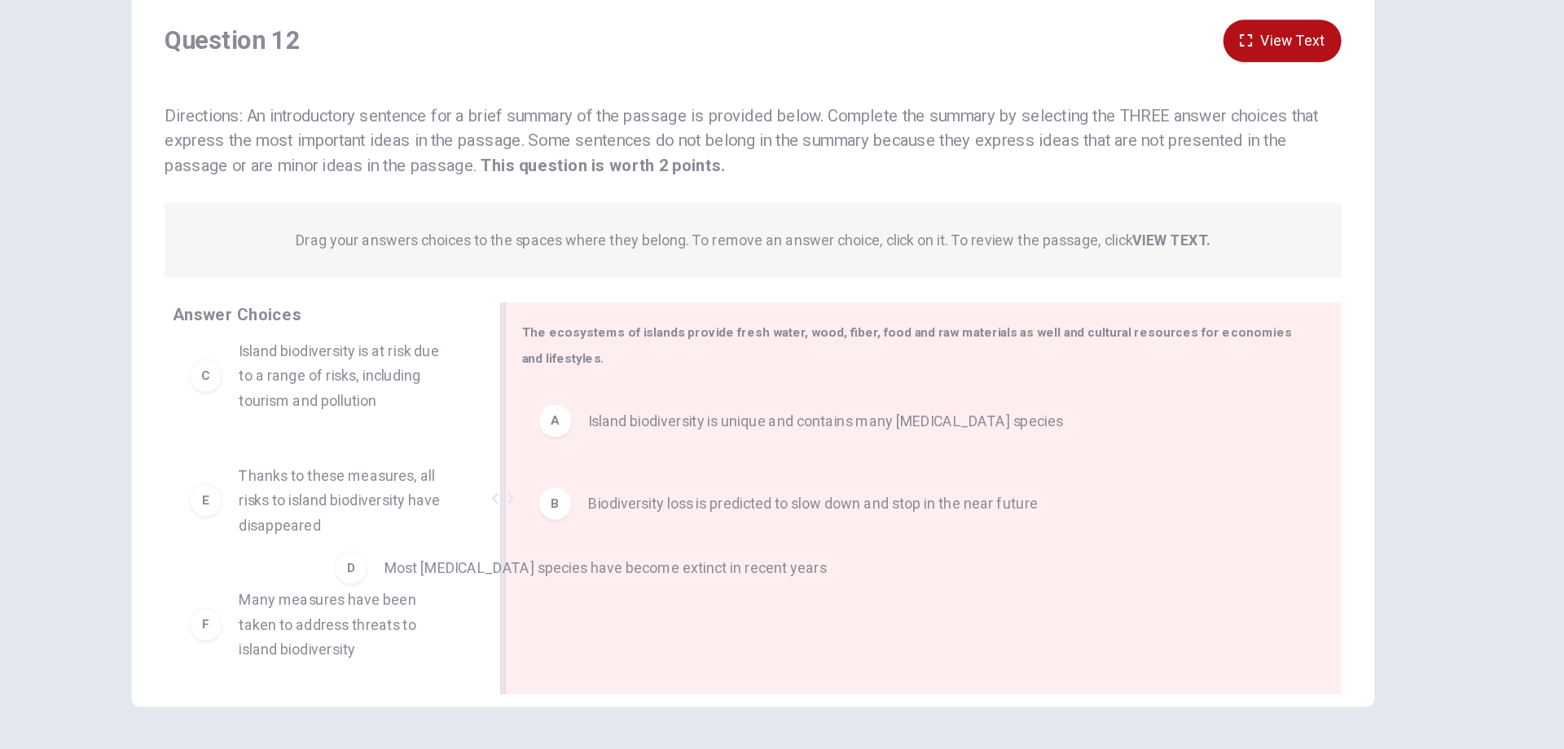
drag, startPoint x: 720, startPoint y: 560, endPoint x: 455, endPoint y: 523, distance: 267.2
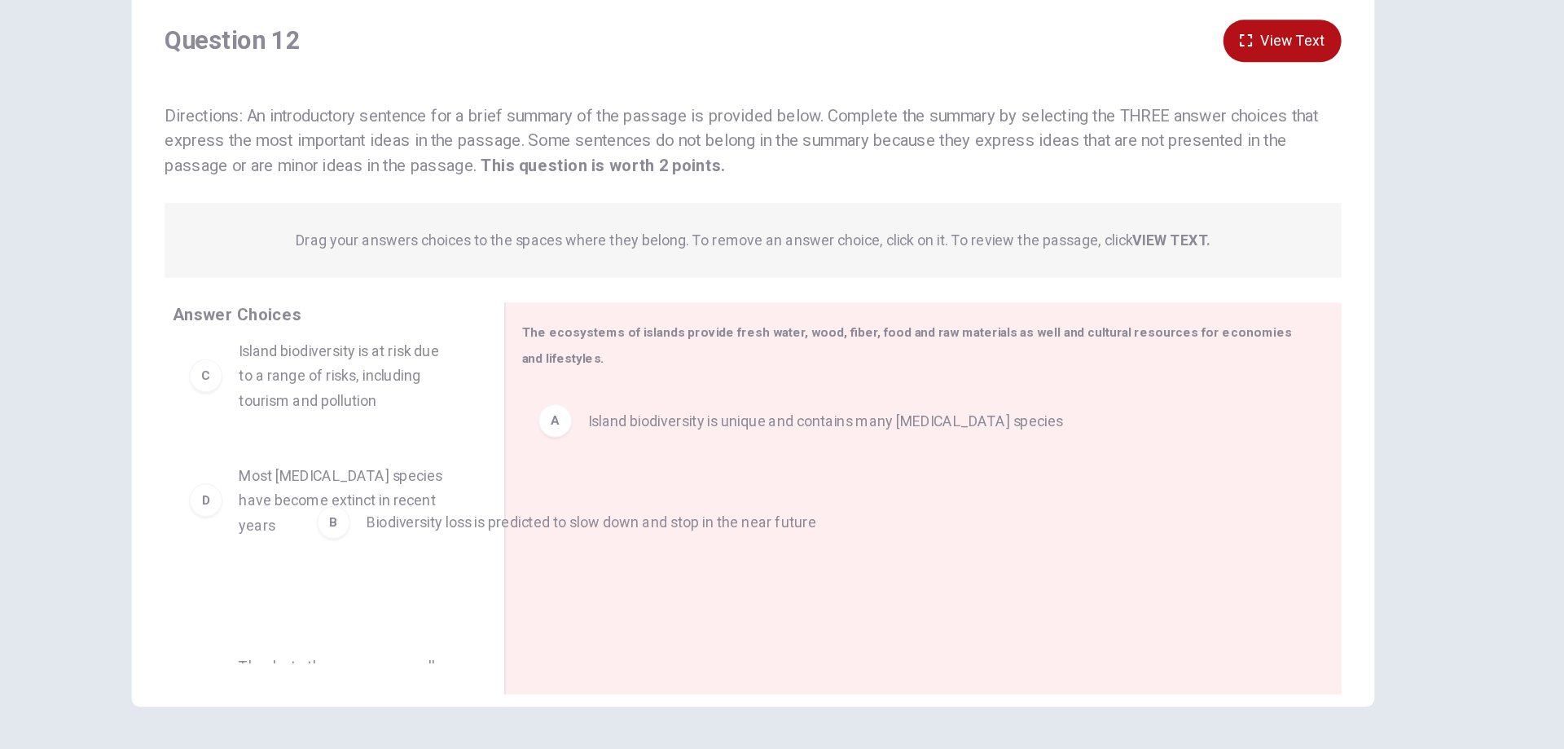
drag, startPoint x: 680, startPoint y: 507, endPoint x: 503, endPoint y: 506, distance: 177.6
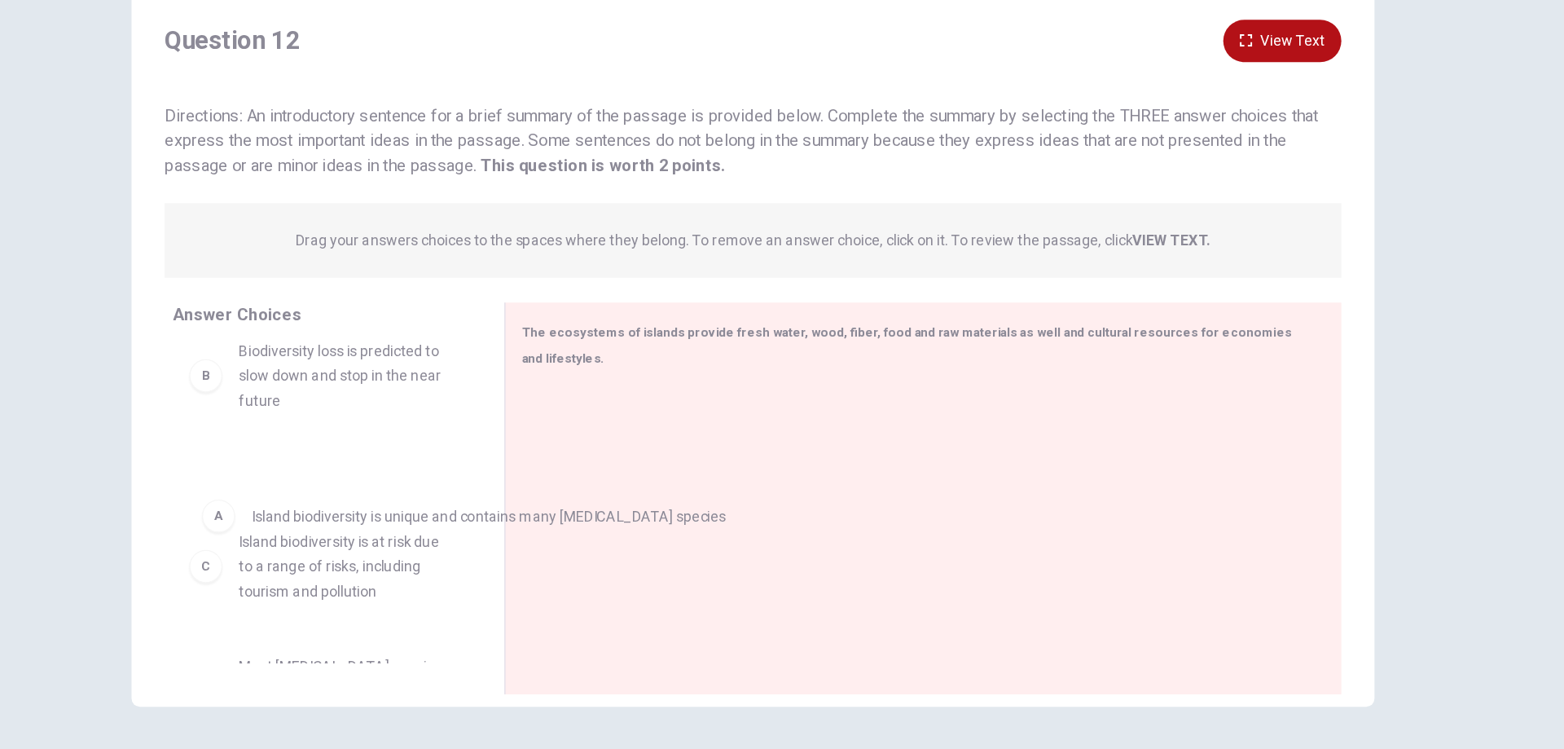
drag, startPoint x: 721, startPoint y: 434, endPoint x: 459, endPoint y: 509, distance: 272.8
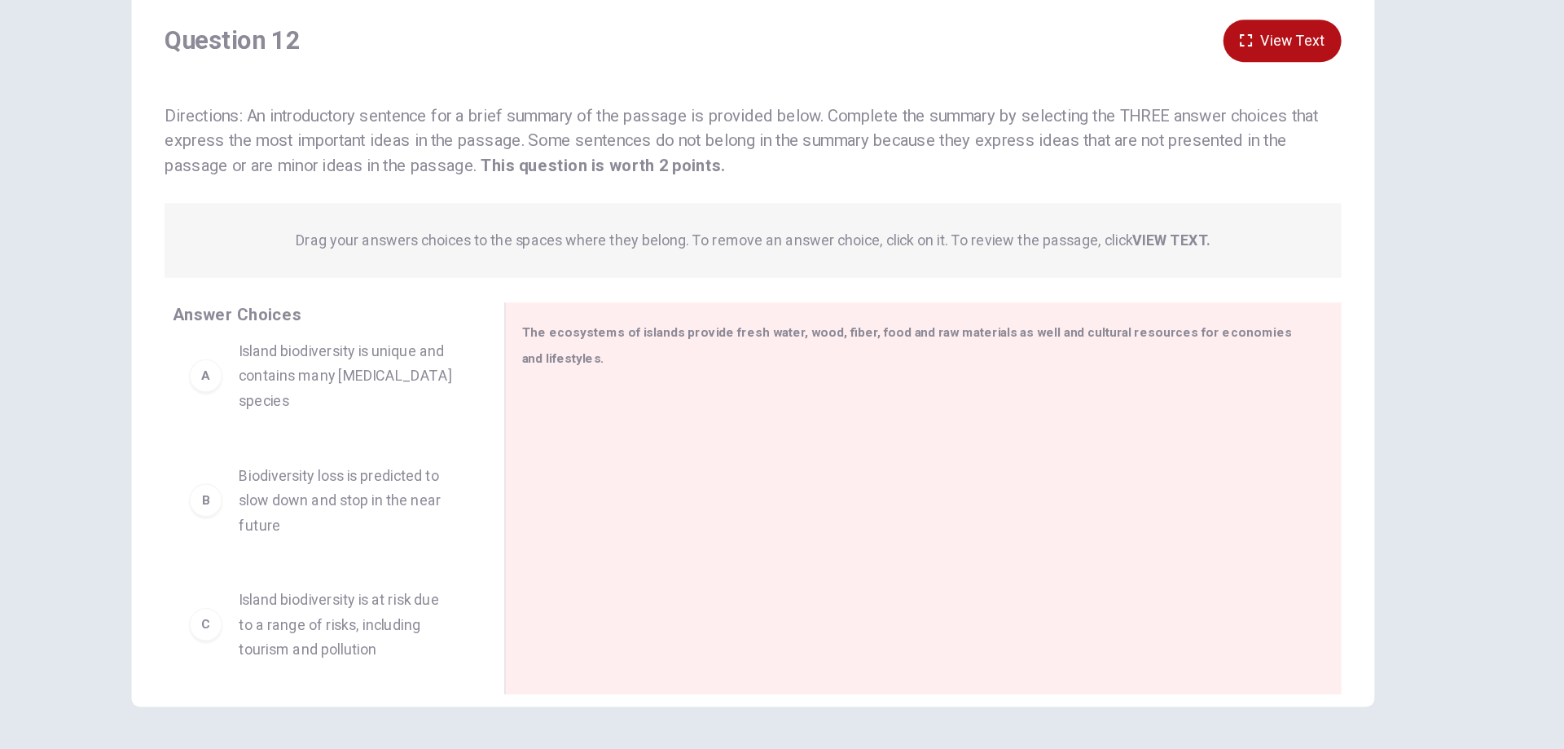
scroll to position [0, 0]
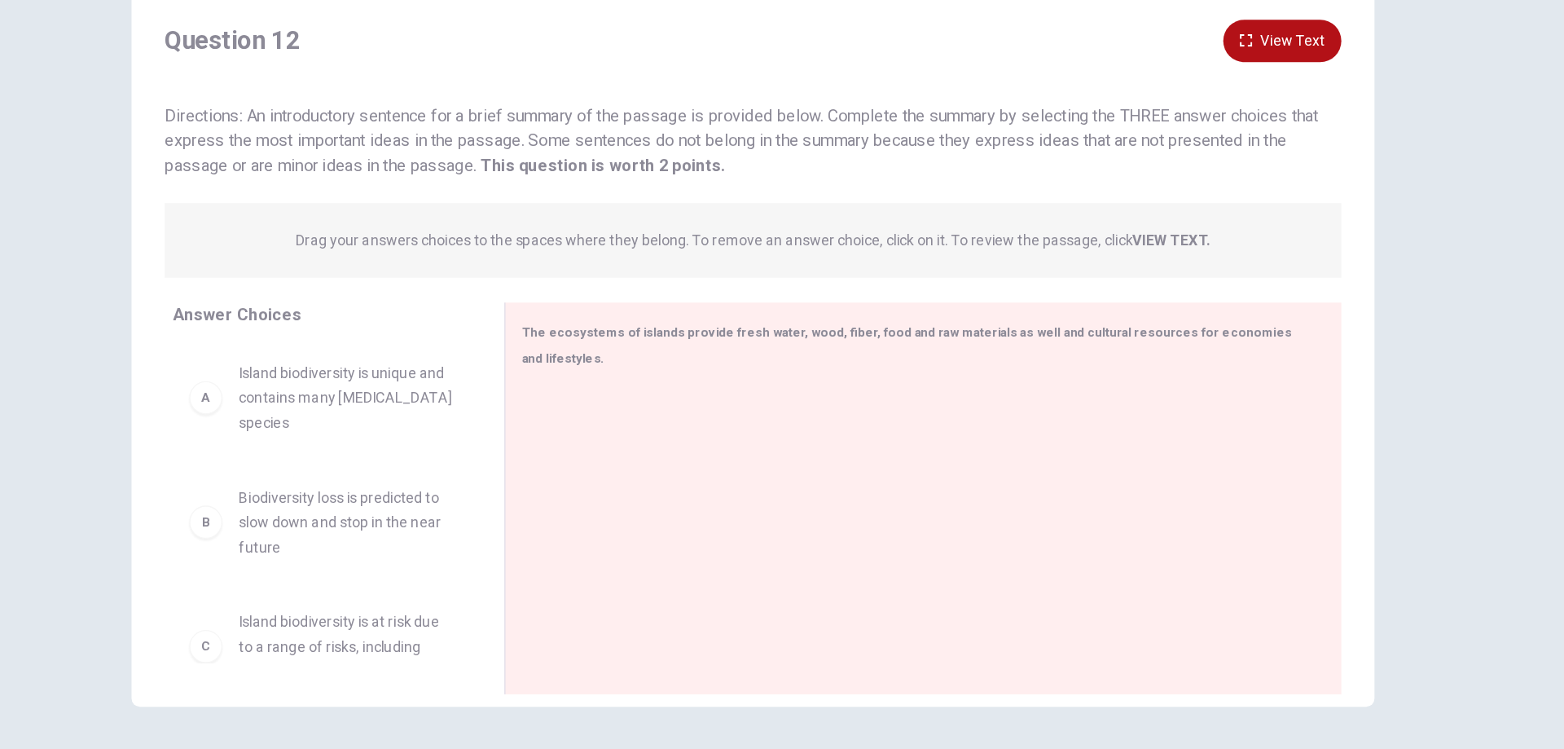
drag, startPoint x: 1419, startPoint y: 340, endPoint x: 1404, endPoint y: 254, distance: 86.8
click at [1408, 257] on div "Question 12 View Text Directions: An introductory sentence for a brief summary …" at bounding box center [782, 400] width 1564 height 696
click at [1203, 132] on button "View Text" at bounding box center [1198, 127] width 93 height 33
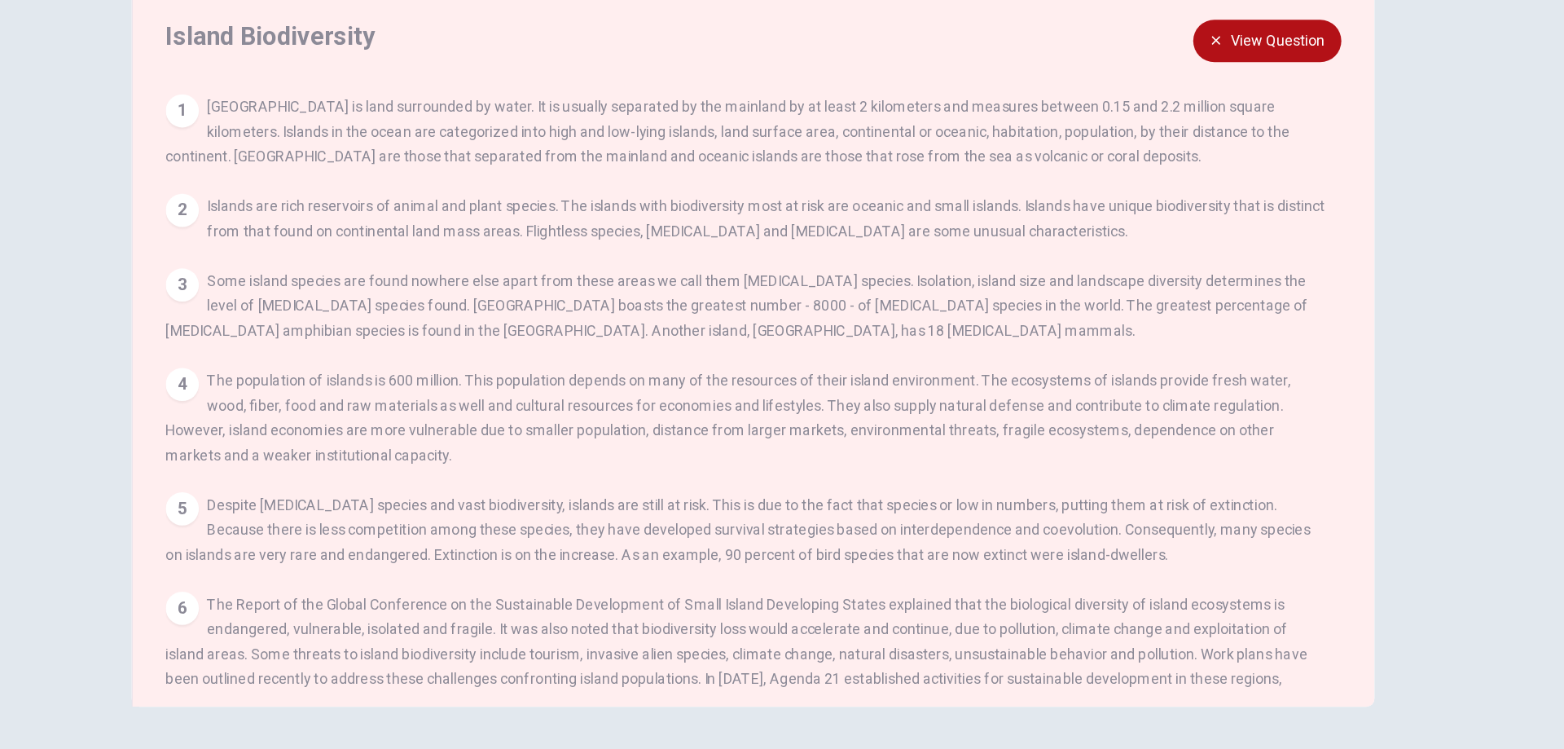
click at [1229, 327] on div "View Question 1 [GEOGRAPHIC_DATA] is land surrounded by water. It is usually se…" at bounding box center [786, 403] width 933 height 468
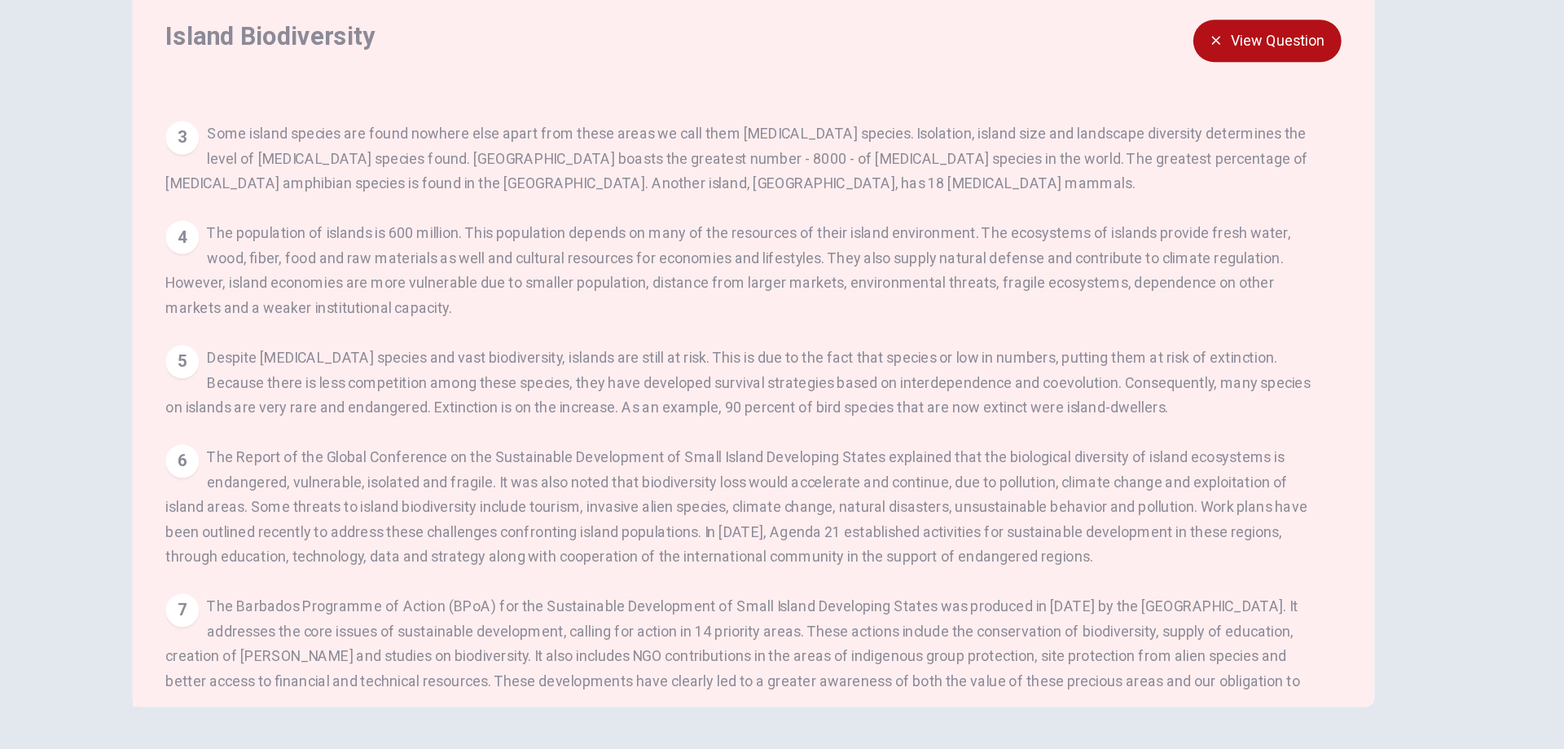
scroll to position [157, 0]
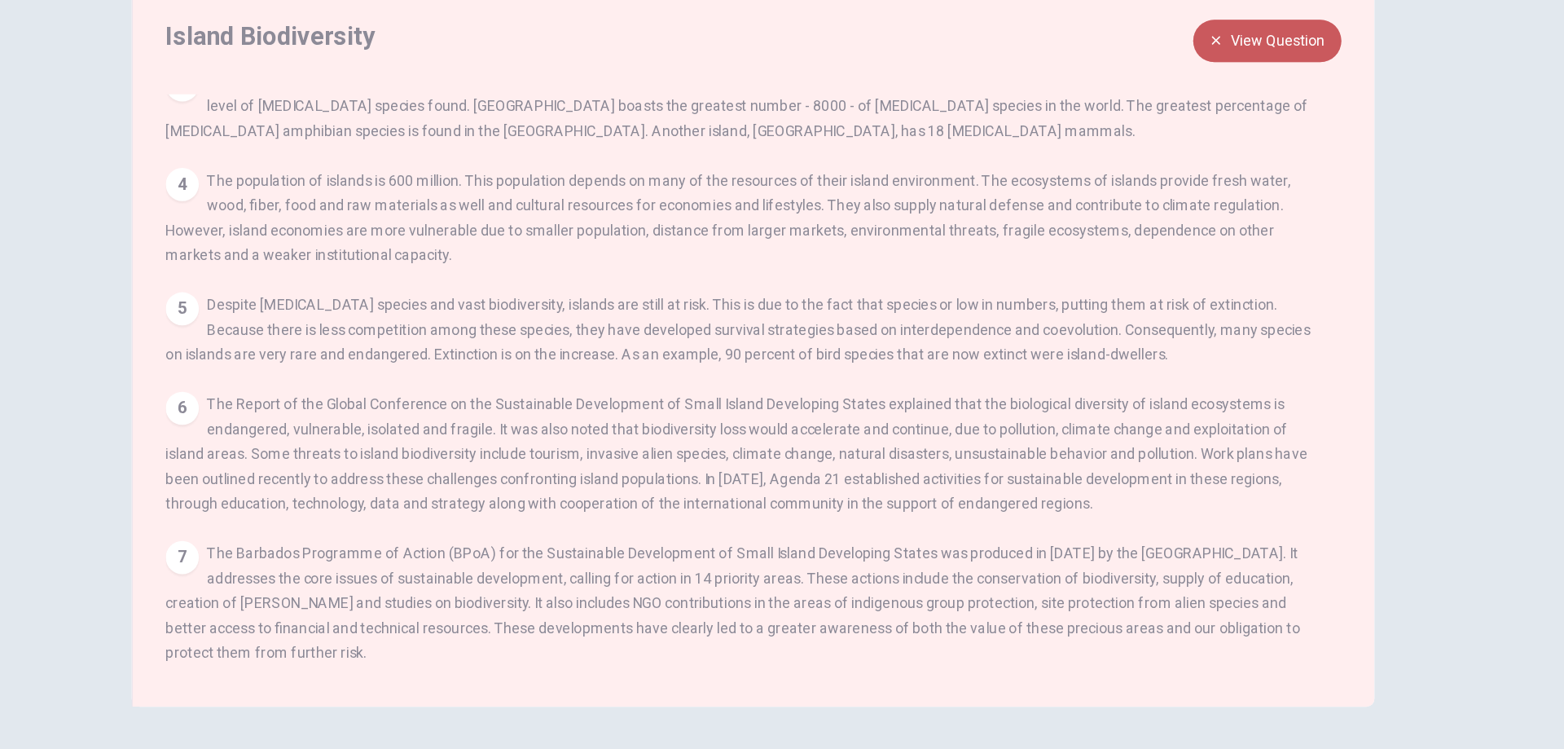
click at [1194, 135] on button "View Question" at bounding box center [1186, 127] width 116 height 33
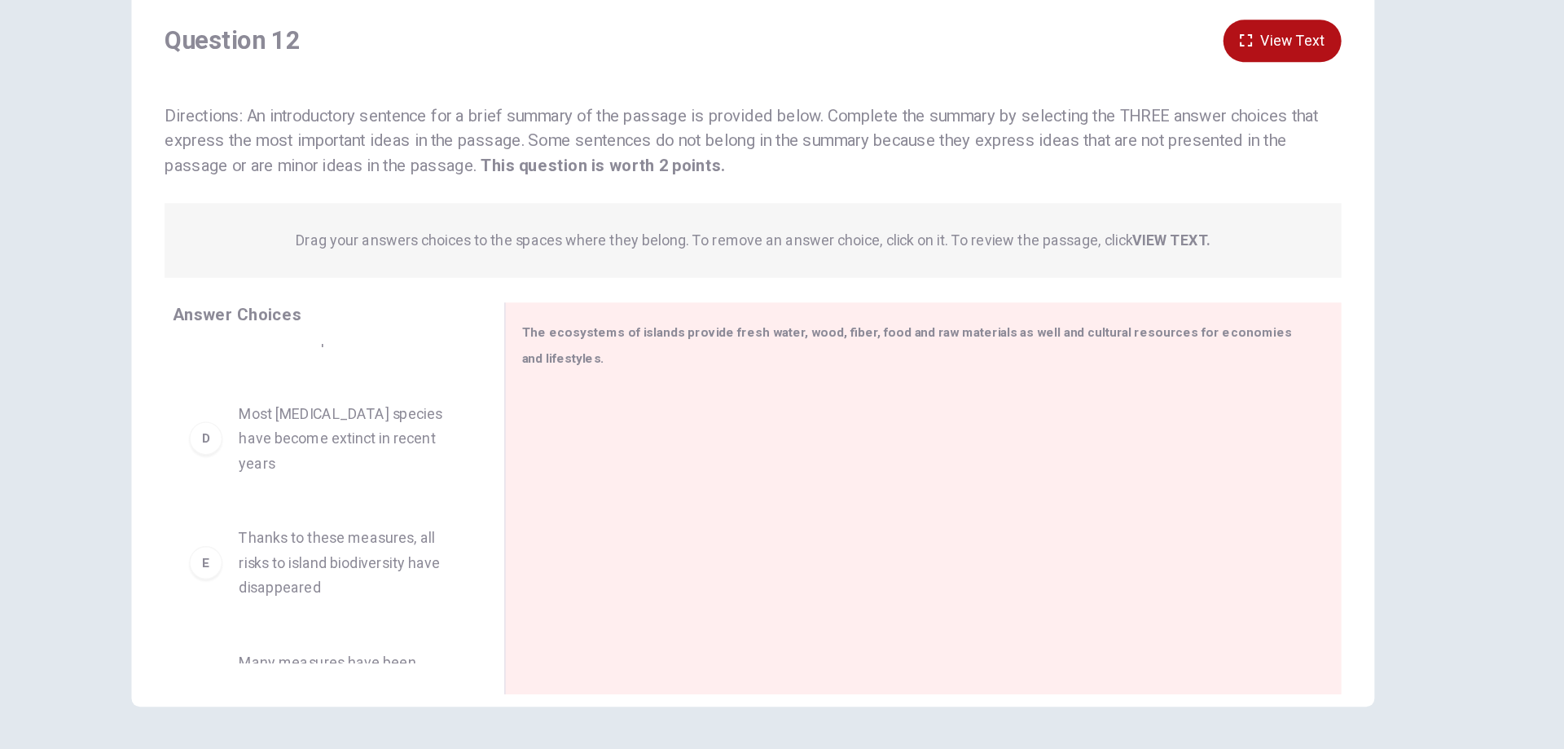
scroll to position [303, 0]
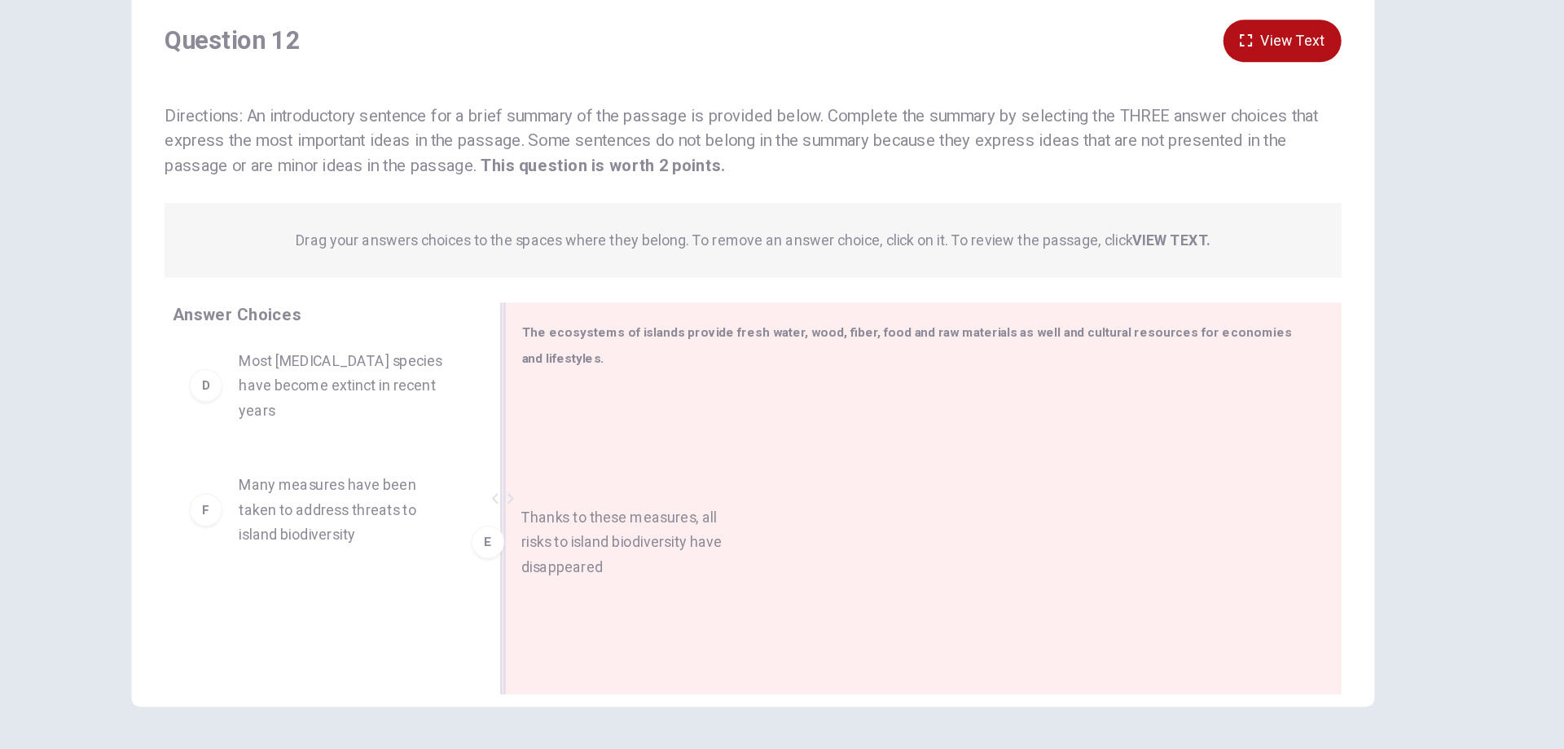
drag, startPoint x: 468, startPoint y: 481, endPoint x: 732, endPoint y: 534, distance: 269.0
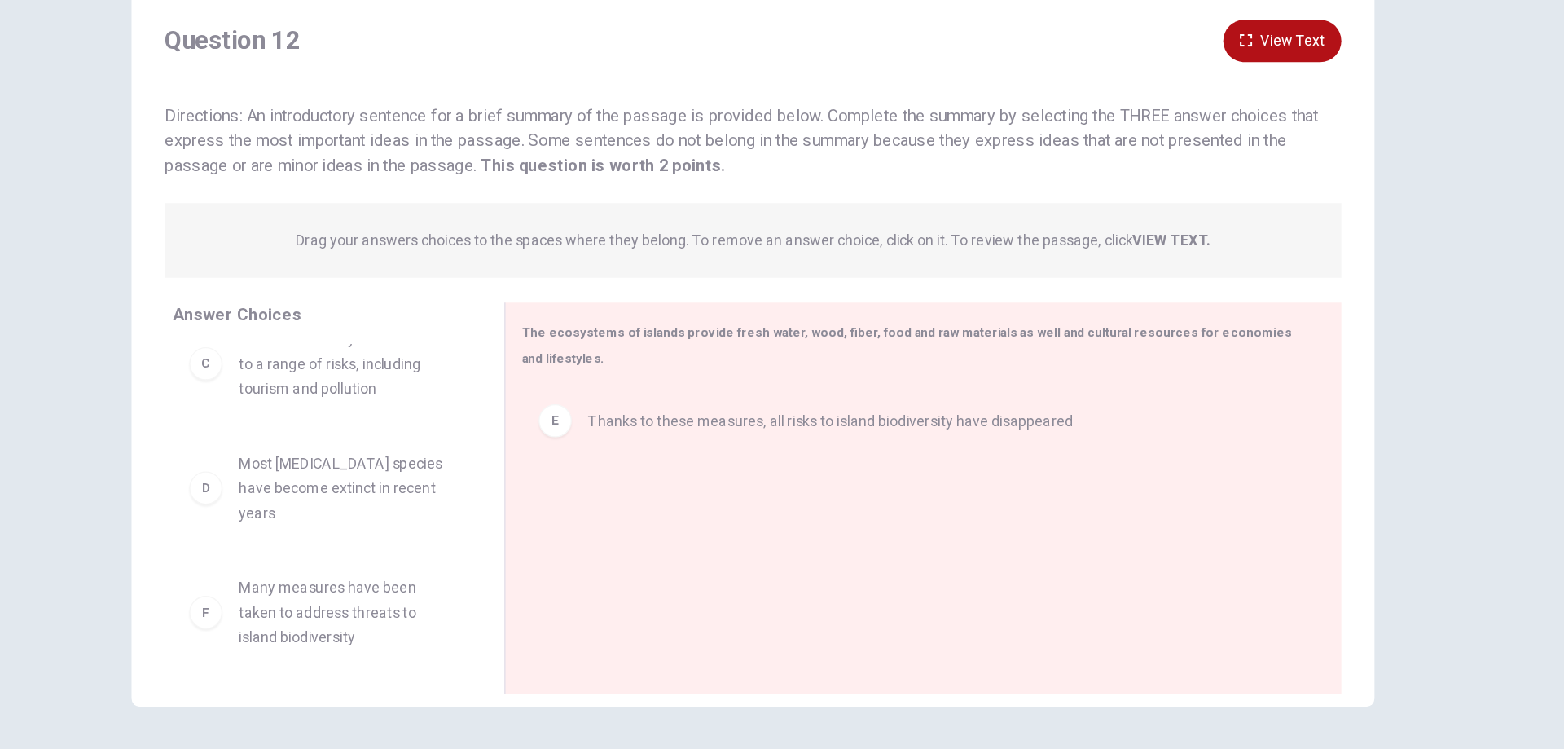
scroll to position [205, 0]
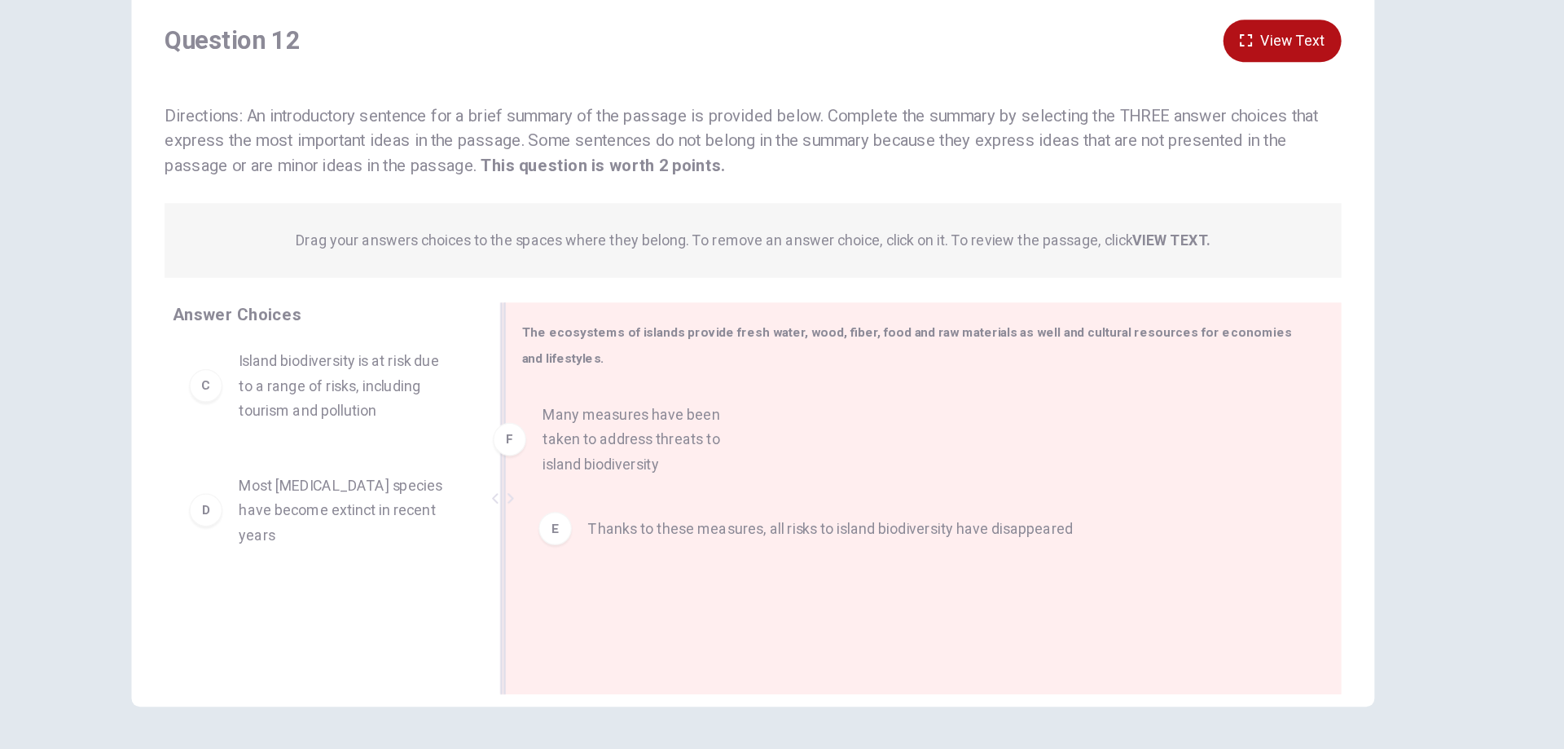
drag, startPoint x: 429, startPoint y: 574, endPoint x: 674, endPoint y: 438, distance: 280.4
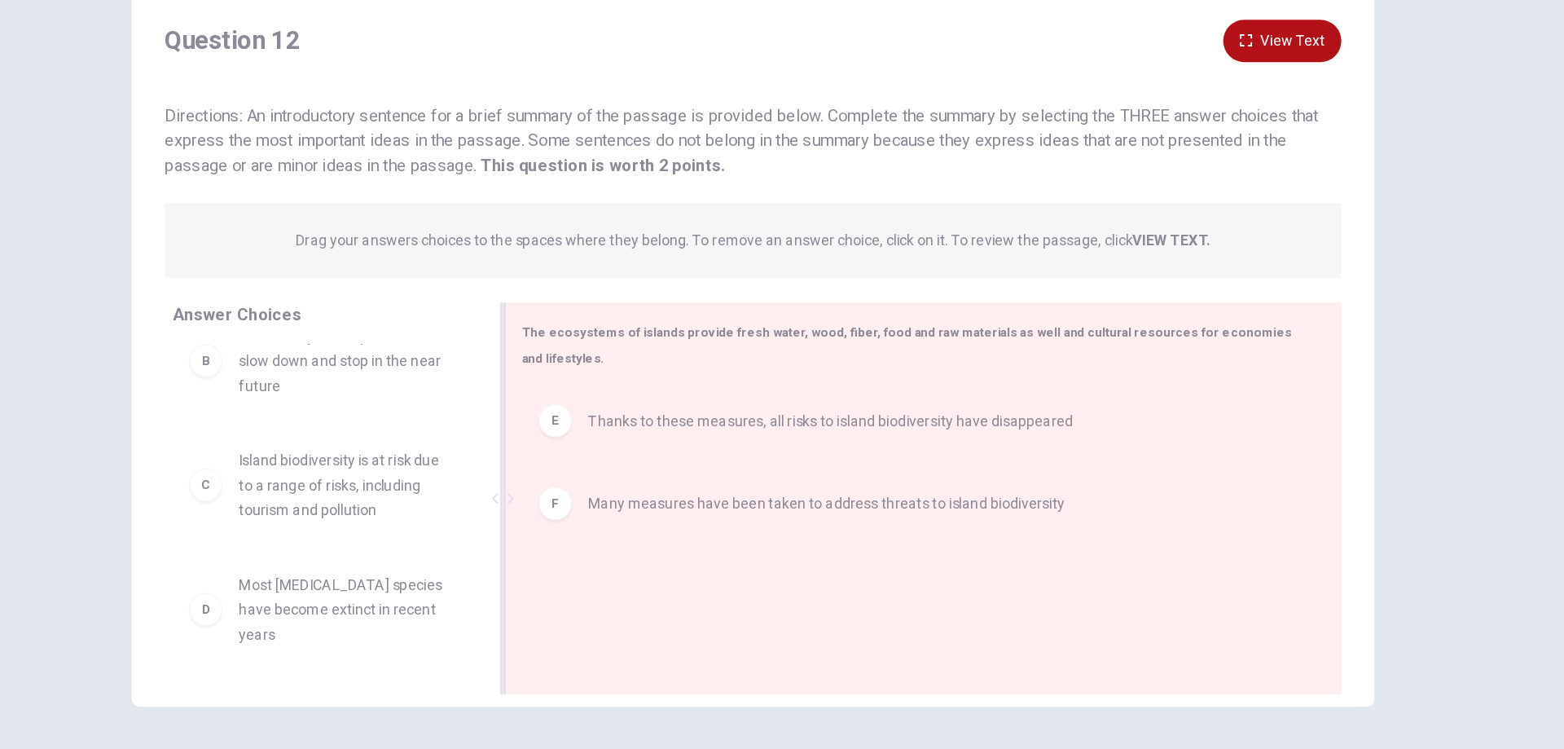
scroll to position [108, 0]
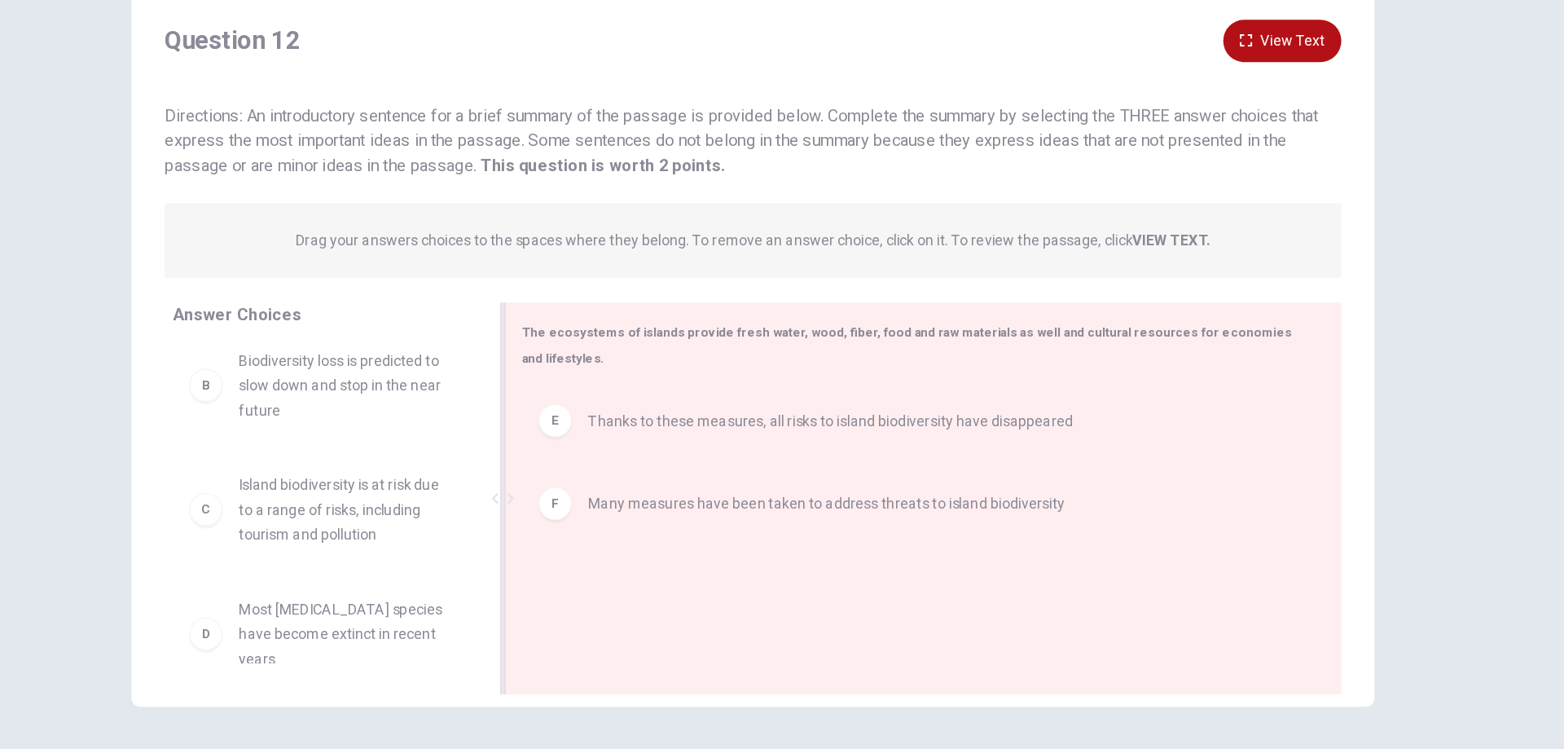
click at [583, 524] on div at bounding box center [585, 487] width 4 height 308
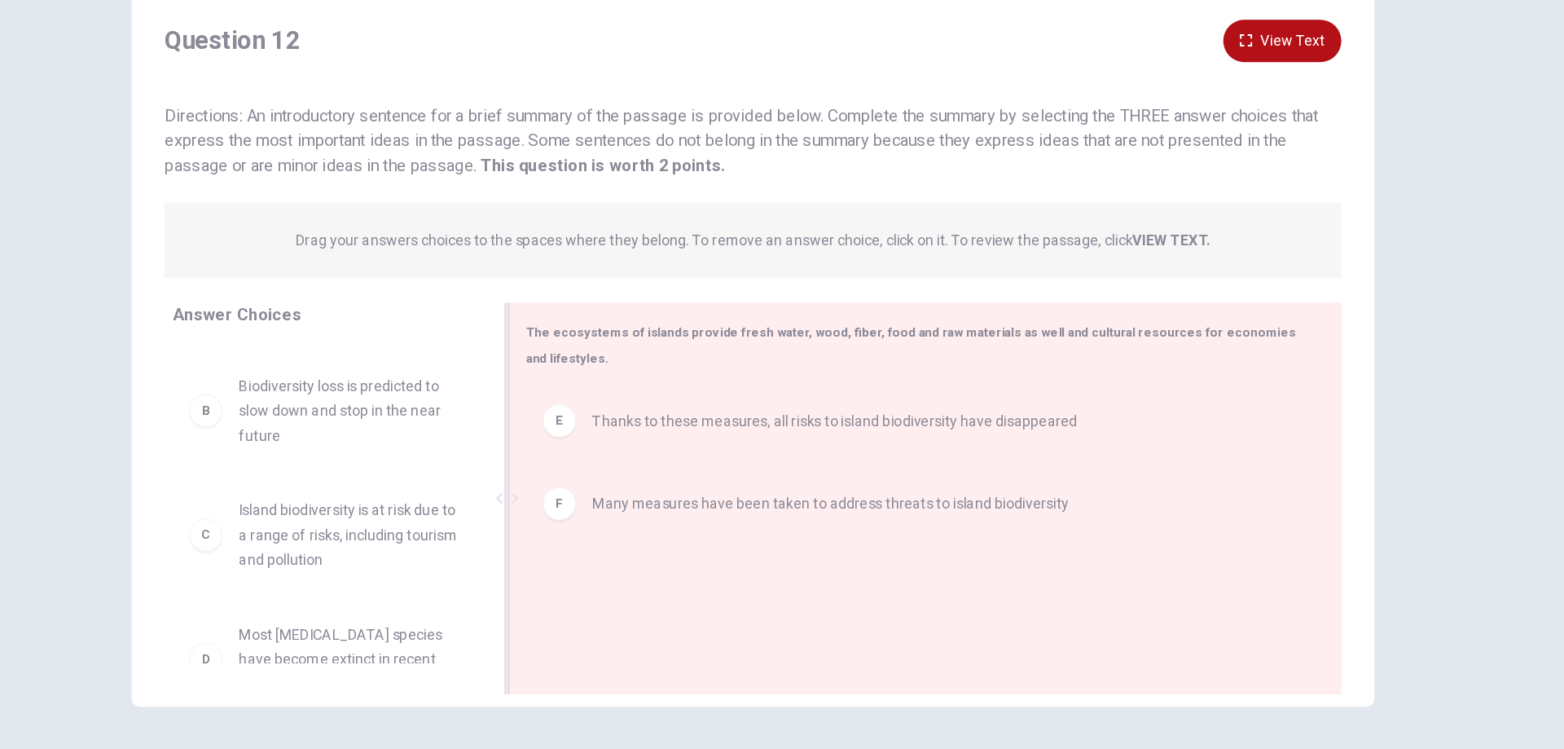
drag, startPoint x: 574, startPoint y: 524, endPoint x: 578, endPoint y: 498, distance: 25.6
click at [578, 498] on div at bounding box center [588, 487] width 20 height 308
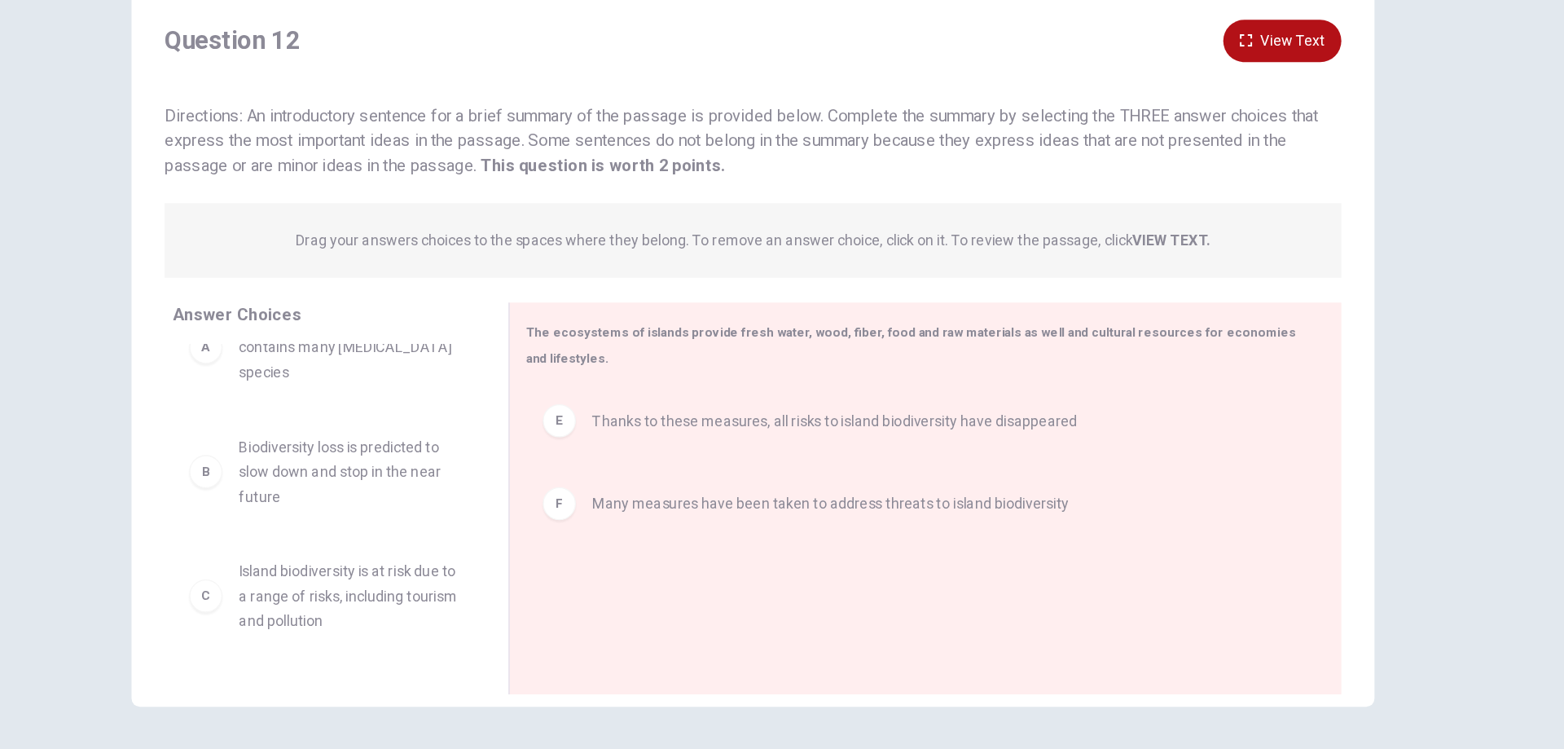
scroll to position [33, 0]
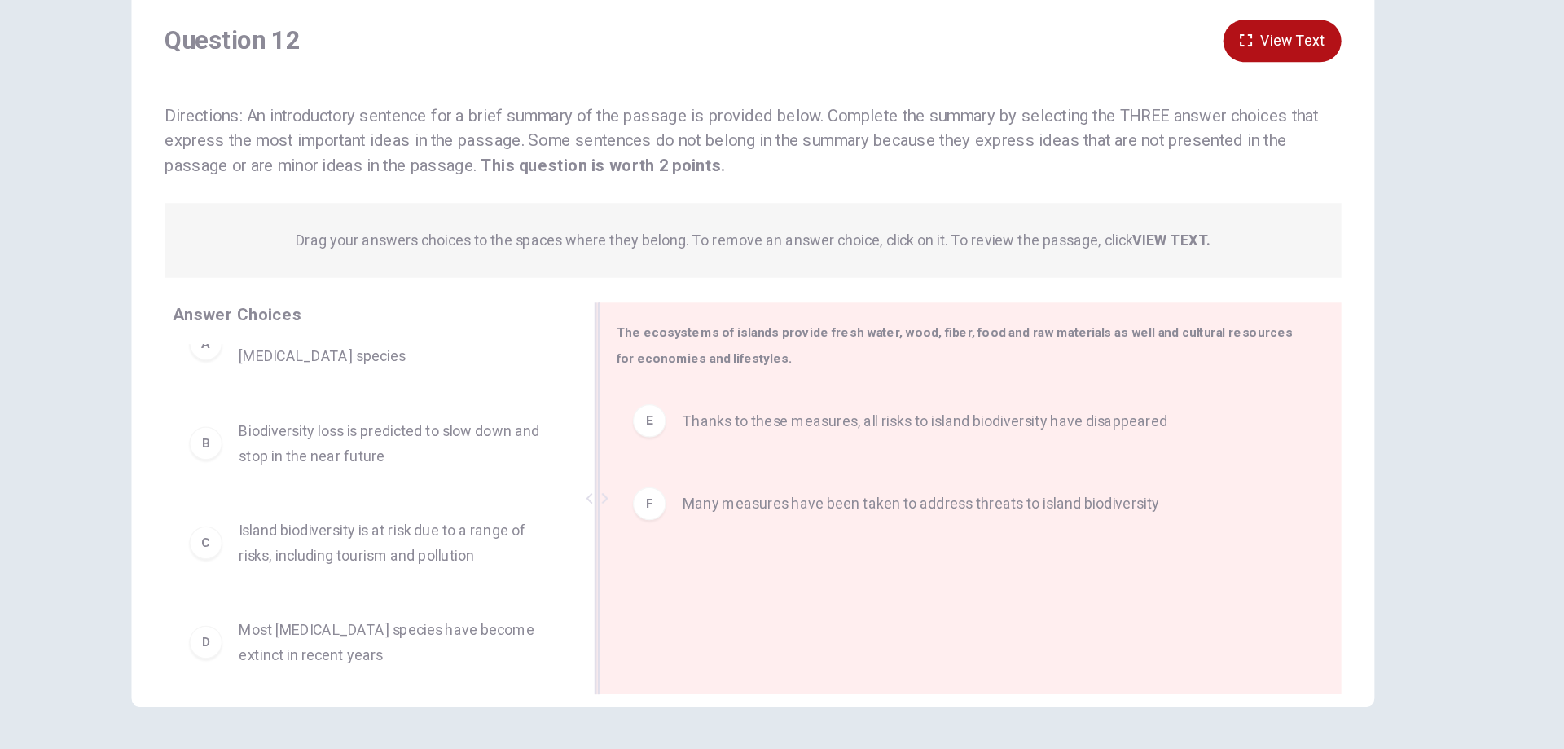
drag, startPoint x: 597, startPoint y: 457, endPoint x: 694, endPoint y: 455, distance: 97.0
click at [694, 455] on div "The ecosystems of islands provide fresh water, wood, fiber, food and raw materi…" at bounding box center [953, 487] width 584 height 308
drag, startPoint x: 637, startPoint y: 461, endPoint x: 642, endPoint y: 432, distance: 29.7
click at [642, 432] on div "A Island biodiversity is unique and contains many [MEDICAL_DATA] species B Biod…" at bounding box center [487, 491] width 322 height 251
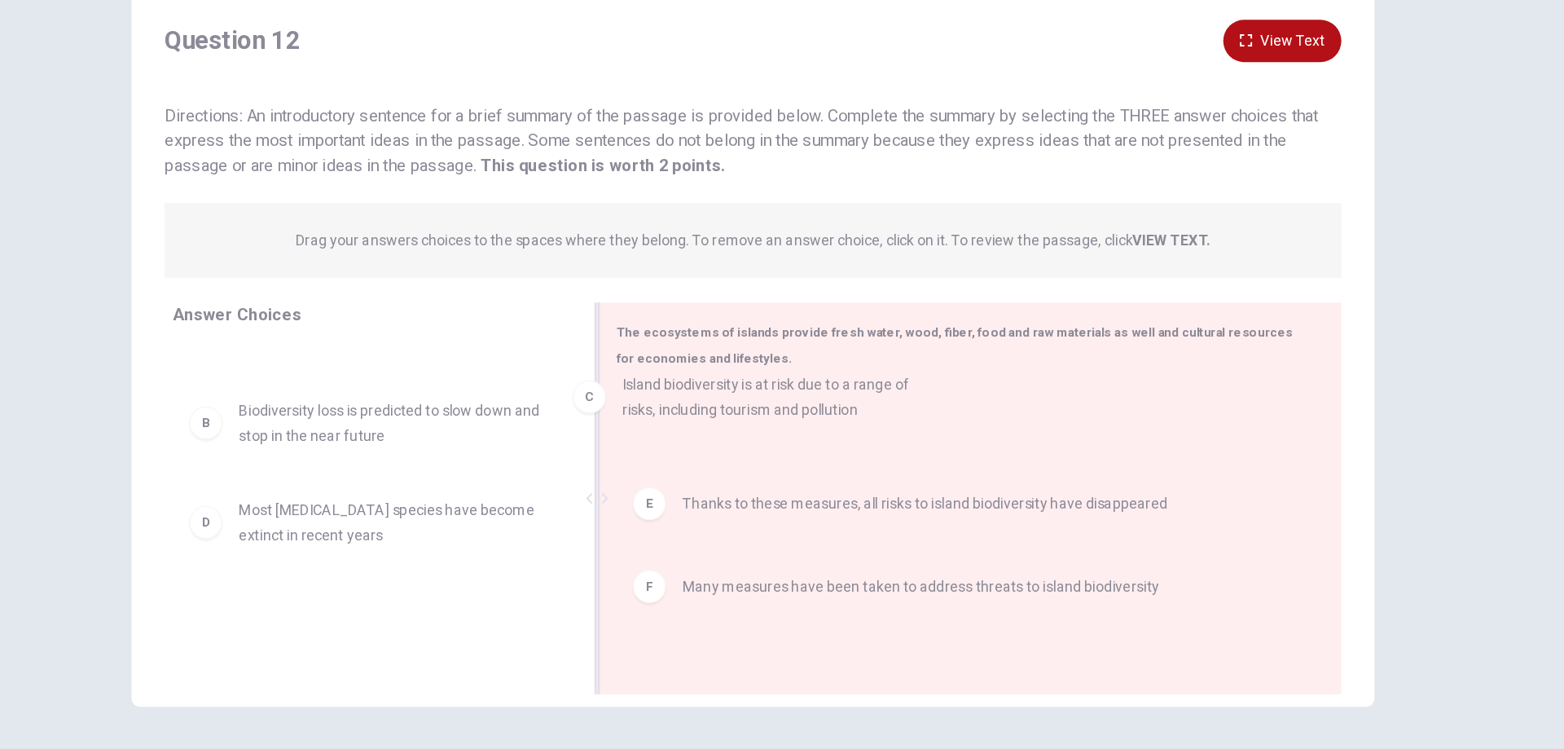
drag, startPoint x: 548, startPoint y: 503, endPoint x: 845, endPoint y: 402, distance: 313.5
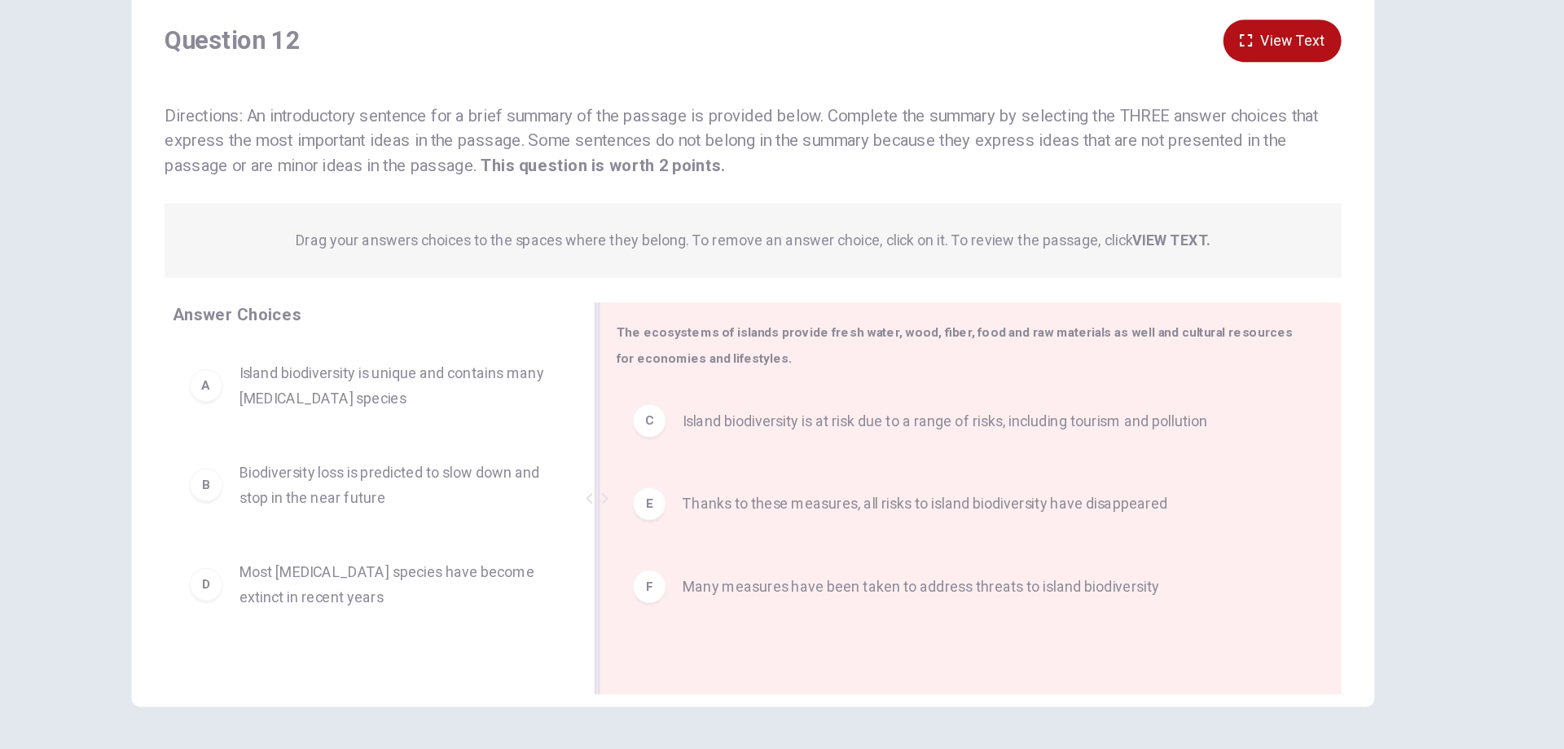
scroll to position [0, 0]
drag, startPoint x: 812, startPoint y: 479, endPoint x: 843, endPoint y: 552, distance: 79.6
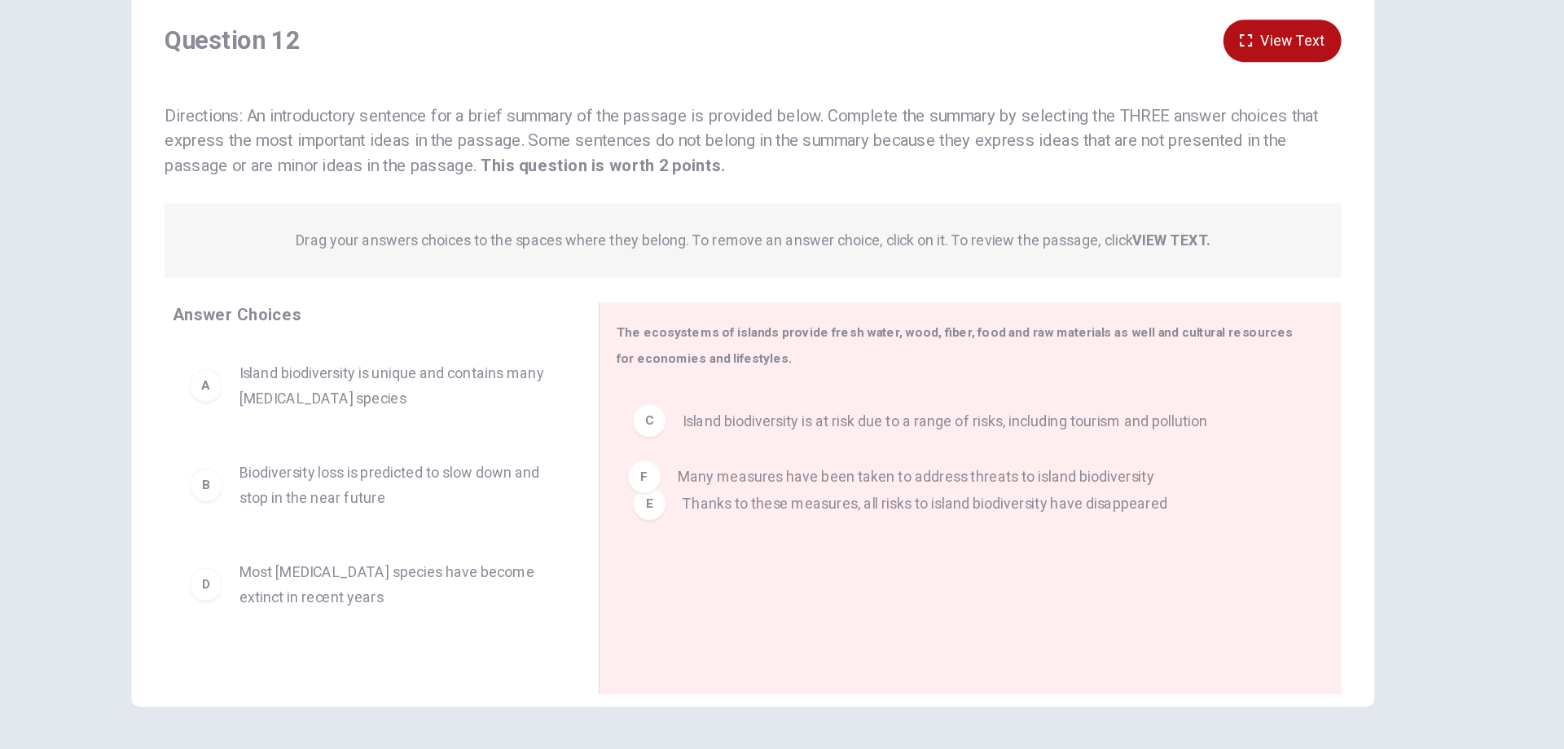
drag, startPoint x: 908, startPoint y: 558, endPoint x: 904, endPoint y: 466, distance: 92.1
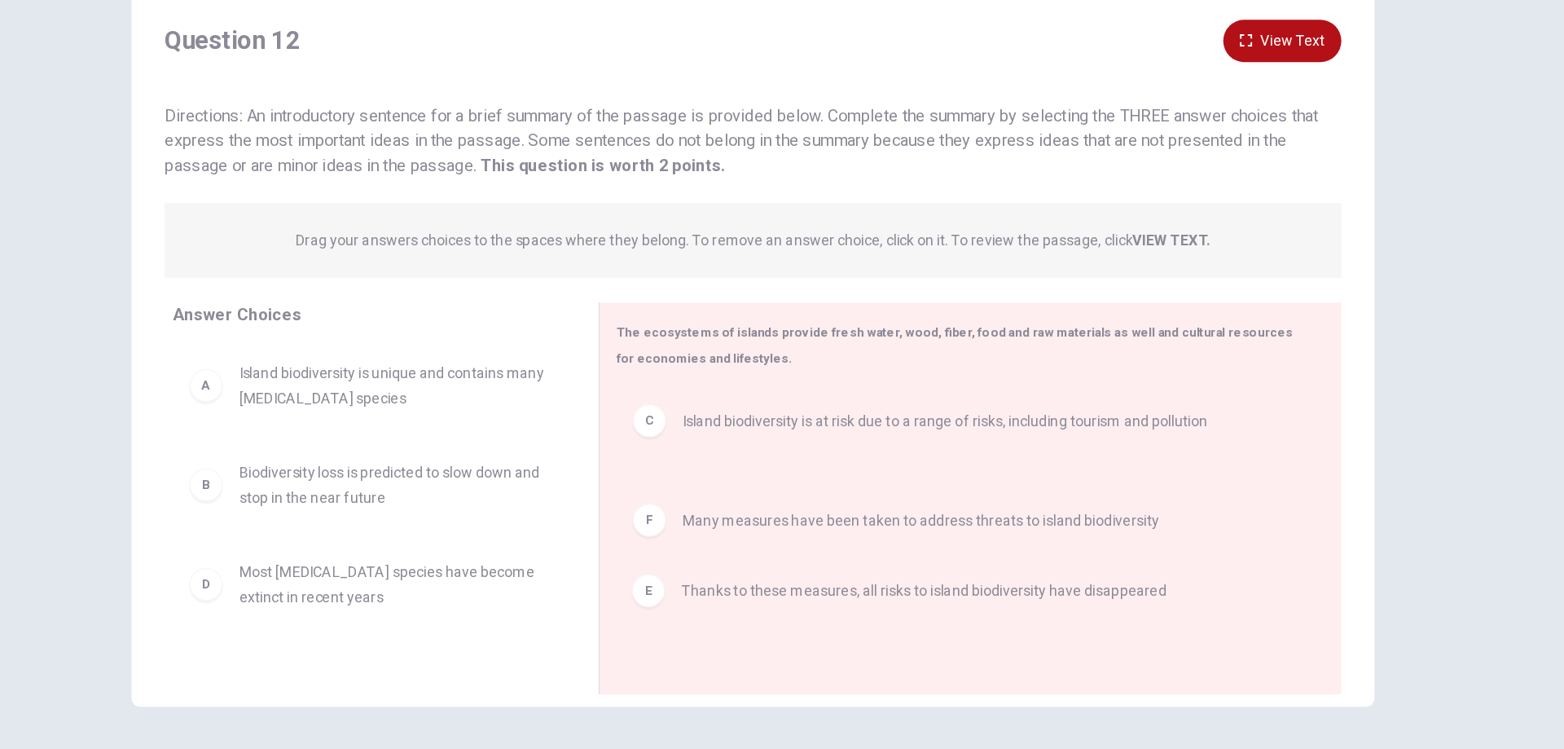
drag, startPoint x: 999, startPoint y: 503, endPoint x: 995, endPoint y: 595, distance: 91.3
drag, startPoint x: 921, startPoint y: 479, endPoint x: 907, endPoint y: 579, distance: 101.3
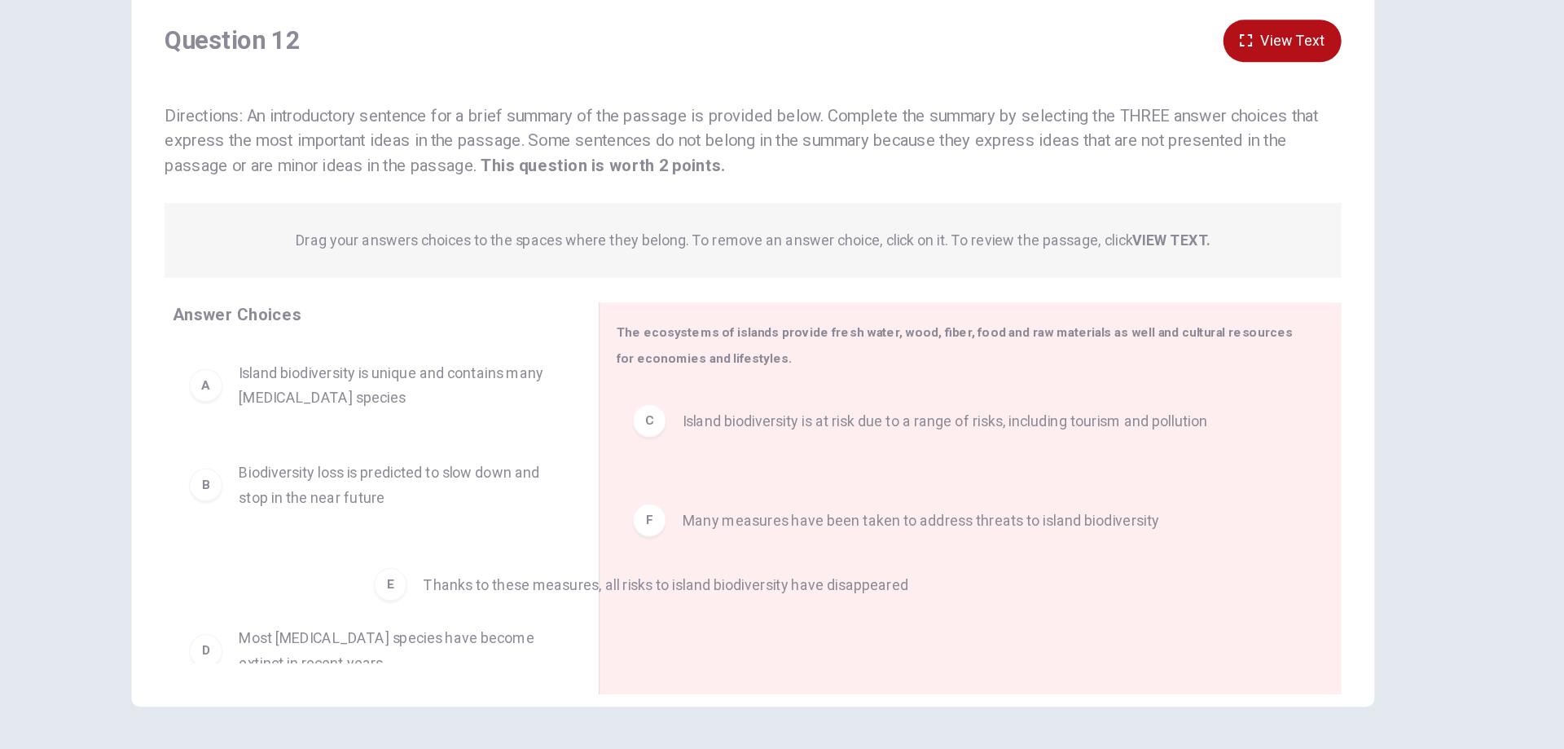
drag, startPoint x: 722, startPoint y: 495, endPoint x: 506, endPoint y: 585, distance: 233.7
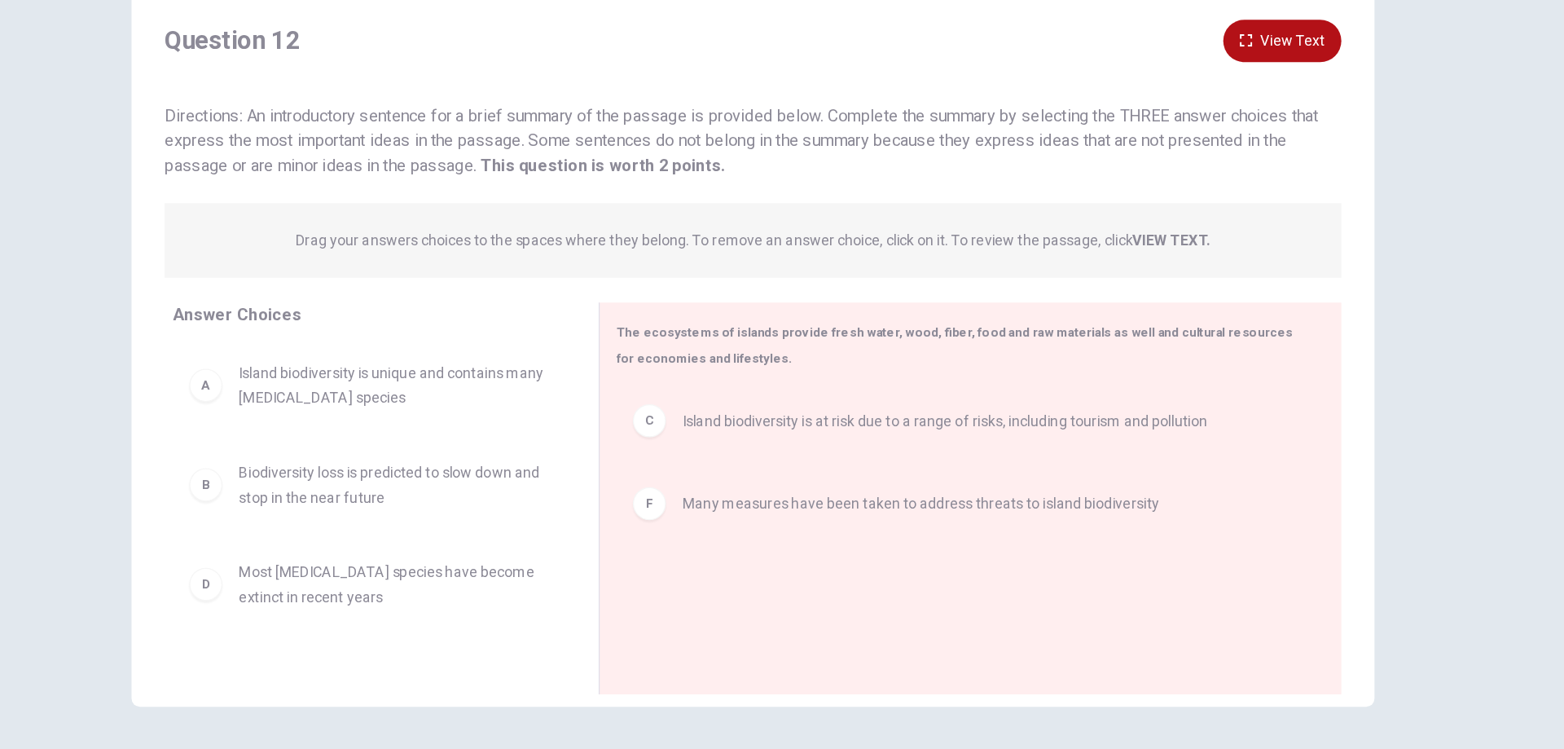
drag, startPoint x: 638, startPoint y: 529, endPoint x: 639, endPoint y: 602, distance: 72.5
click at [639, 656] on div "Question 12 View Text Directions: An introductory sentence for a brief summary …" at bounding box center [782, 374] width 1030 height 579
drag, startPoint x: 639, startPoint y: 563, endPoint x: 633, endPoint y: 589, distance: 26.7
click at [633, 594] on div "A Island biodiversity is unique and contains many [MEDICAL_DATA] species B Biod…" at bounding box center [487, 491] width 322 height 251
drag, startPoint x: 537, startPoint y: 419, endPoint x: 814, endPoint y: 418, distance: 276.9
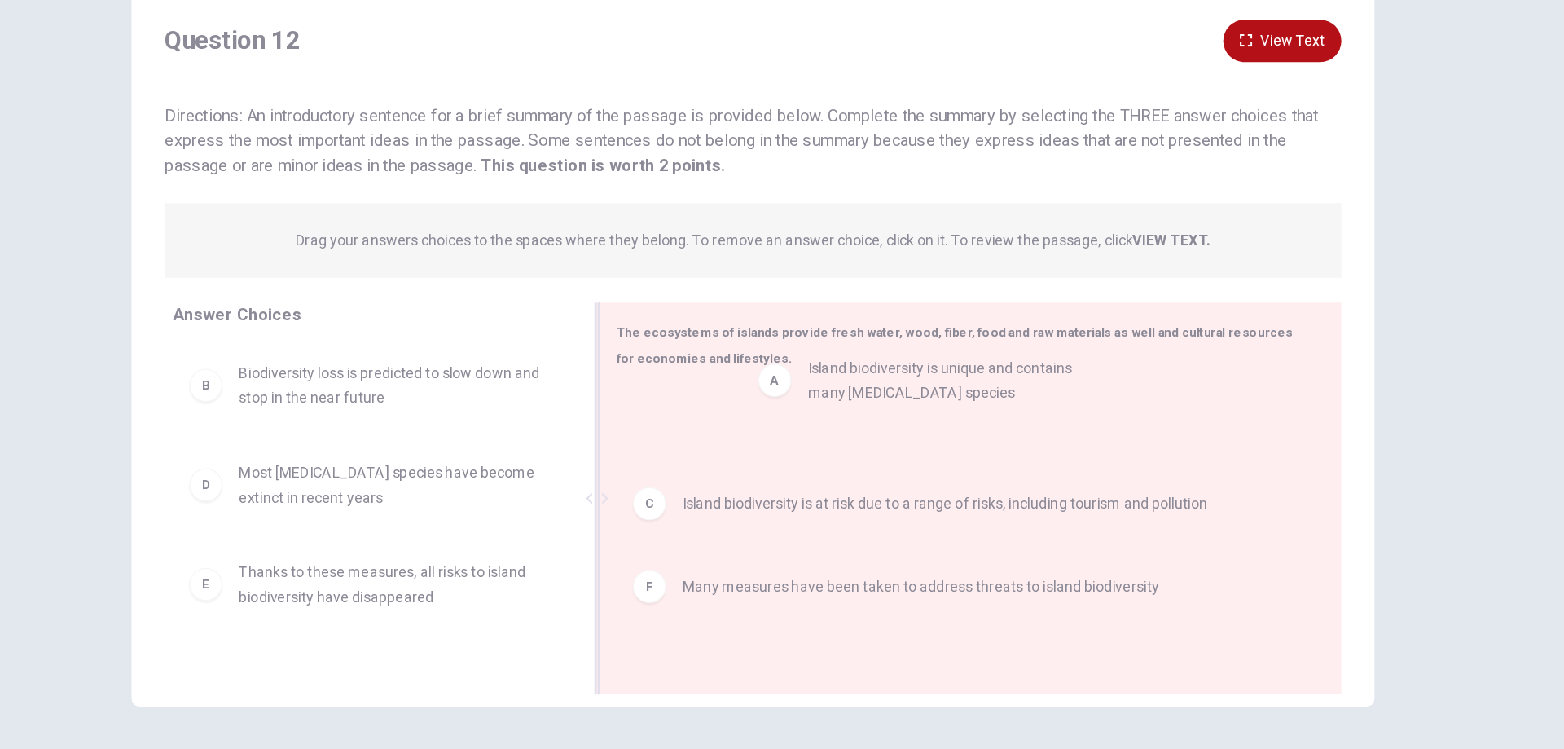
drag, startPoint x: 499, startPoint y: 419, endPoint x: 948, endPoint y: 419, distance: 448.8
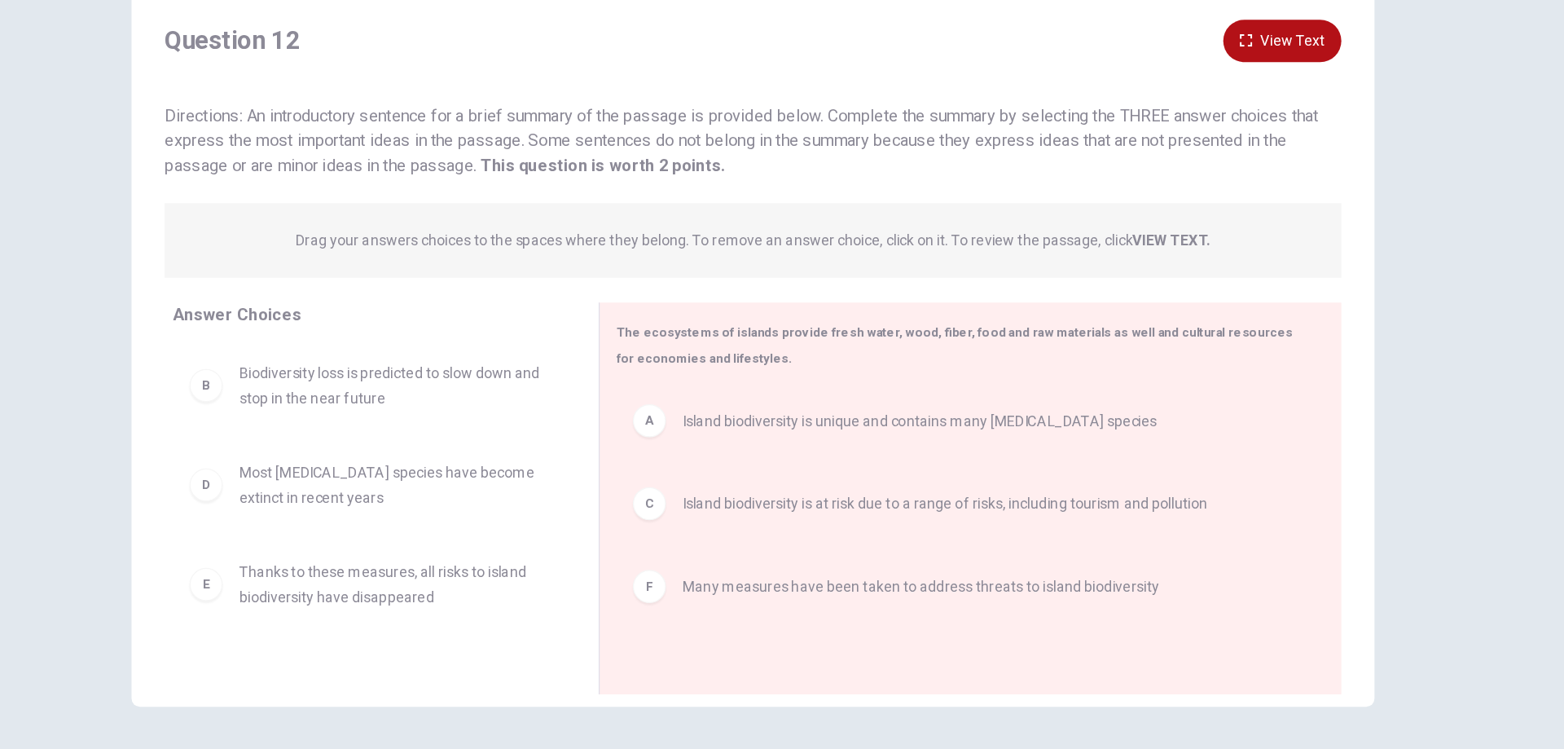
drag, startPoint x: 1419, startPoint y: 278, endPoint x: 1419, endPoint y: 219, distance: 58.6
click at [1419, 219] on div "Question 12 View Text Directions: An introductory sentence for a brief summary …" at bounding box center [782, 400] width 1564 height 696
drag, startPoint x: 1419, startPoint y: 519, endPoint x: 1419, endPoint y: 433, distance: 85.5
click at [1419, 433] on div "Question 12 View Text Directions: An introductory sentence for a brief summary …" at bounding box center [782, 400] width 1564 height 696
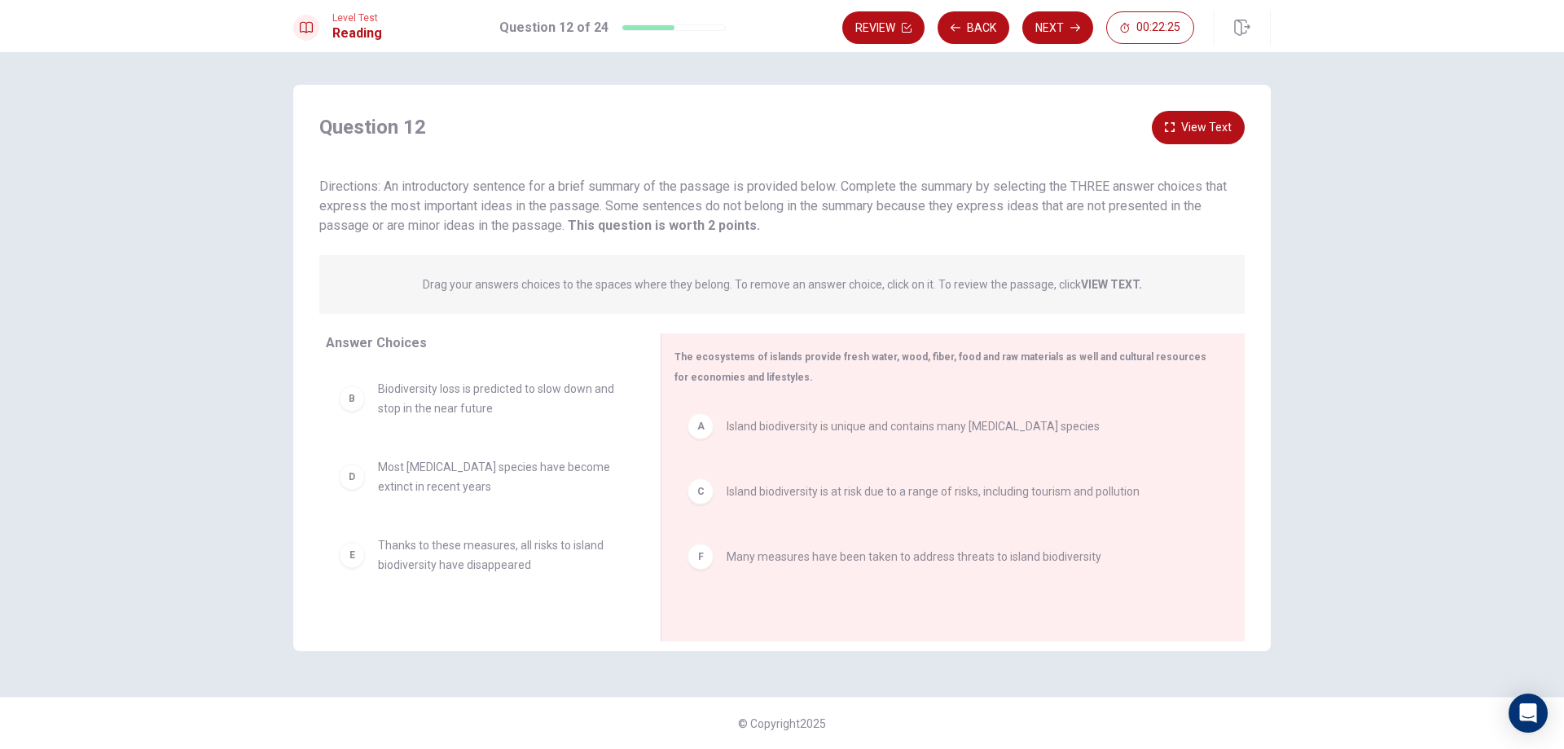
click at [1069, 22] on button "Next" at bounding box center [1057, 27] width 71 height 33
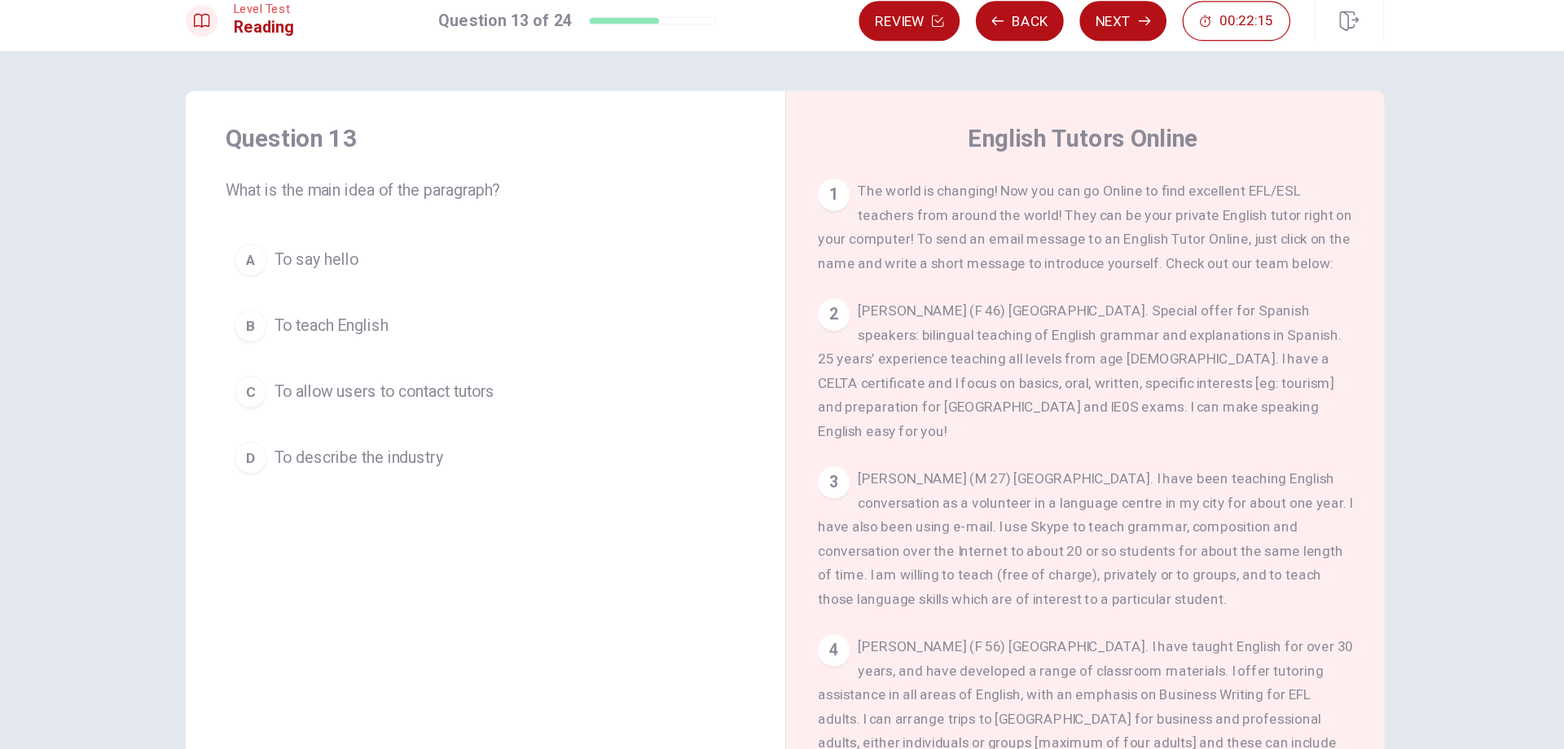
click at [490, 341] on button "C To allow users to contact tutors" at bounding box center [538, 330] width 424 height 41
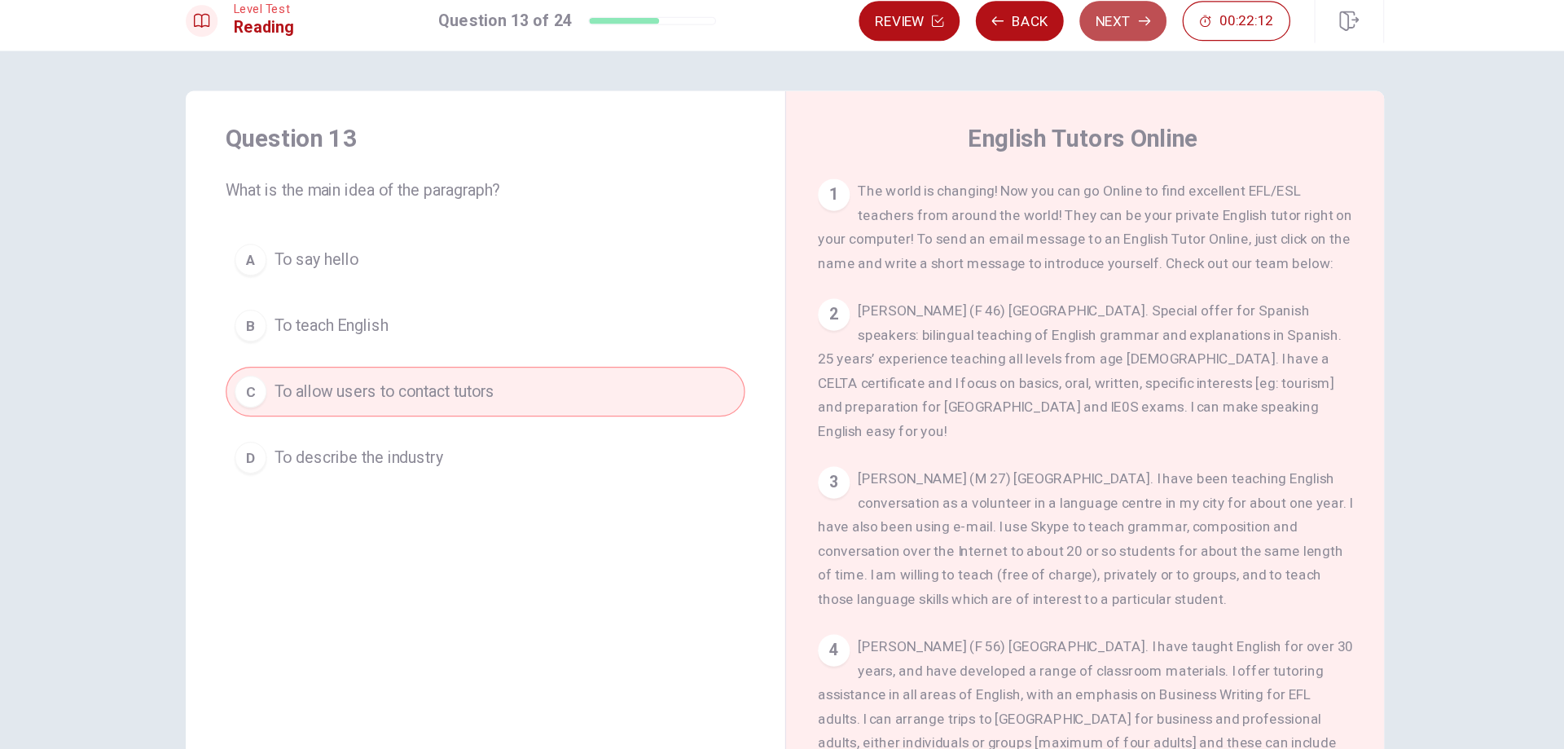
click at [1069, 37] on button "Next" at bounding box center [1057, 27] width 71 height 33
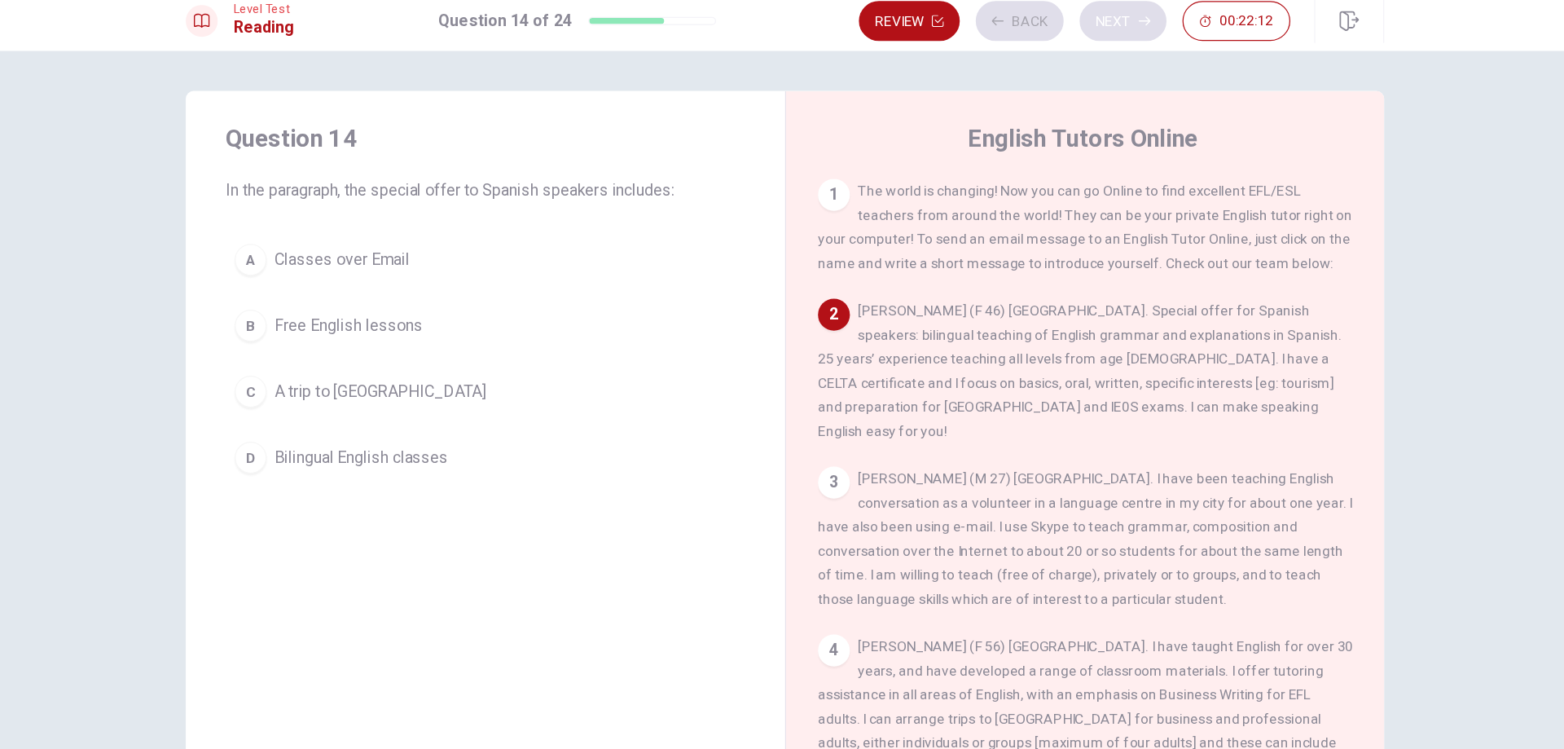
scroll to position [121, 0]
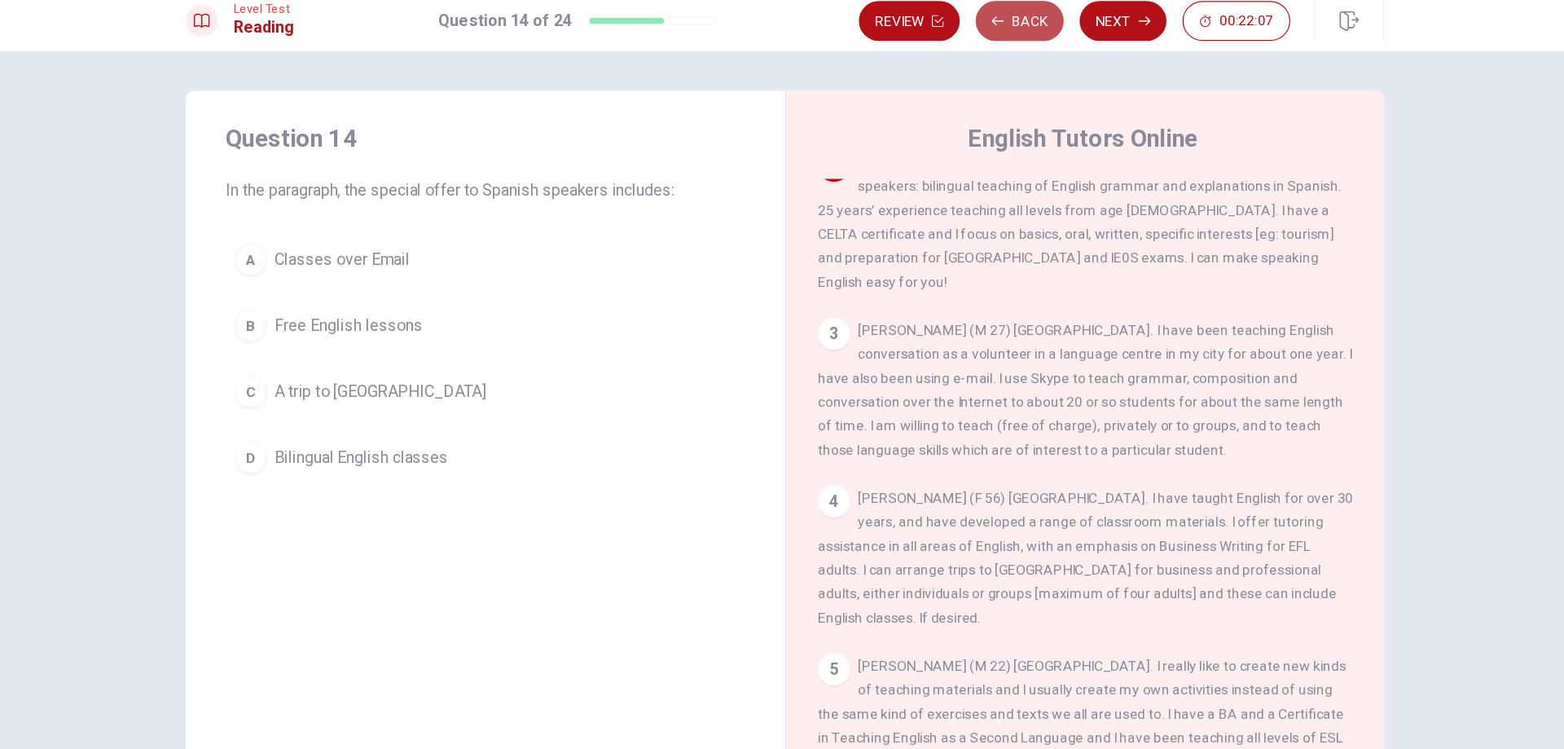
click at [977, 29] on button "Back" at bounding box center [974, 27] width 72 height 33
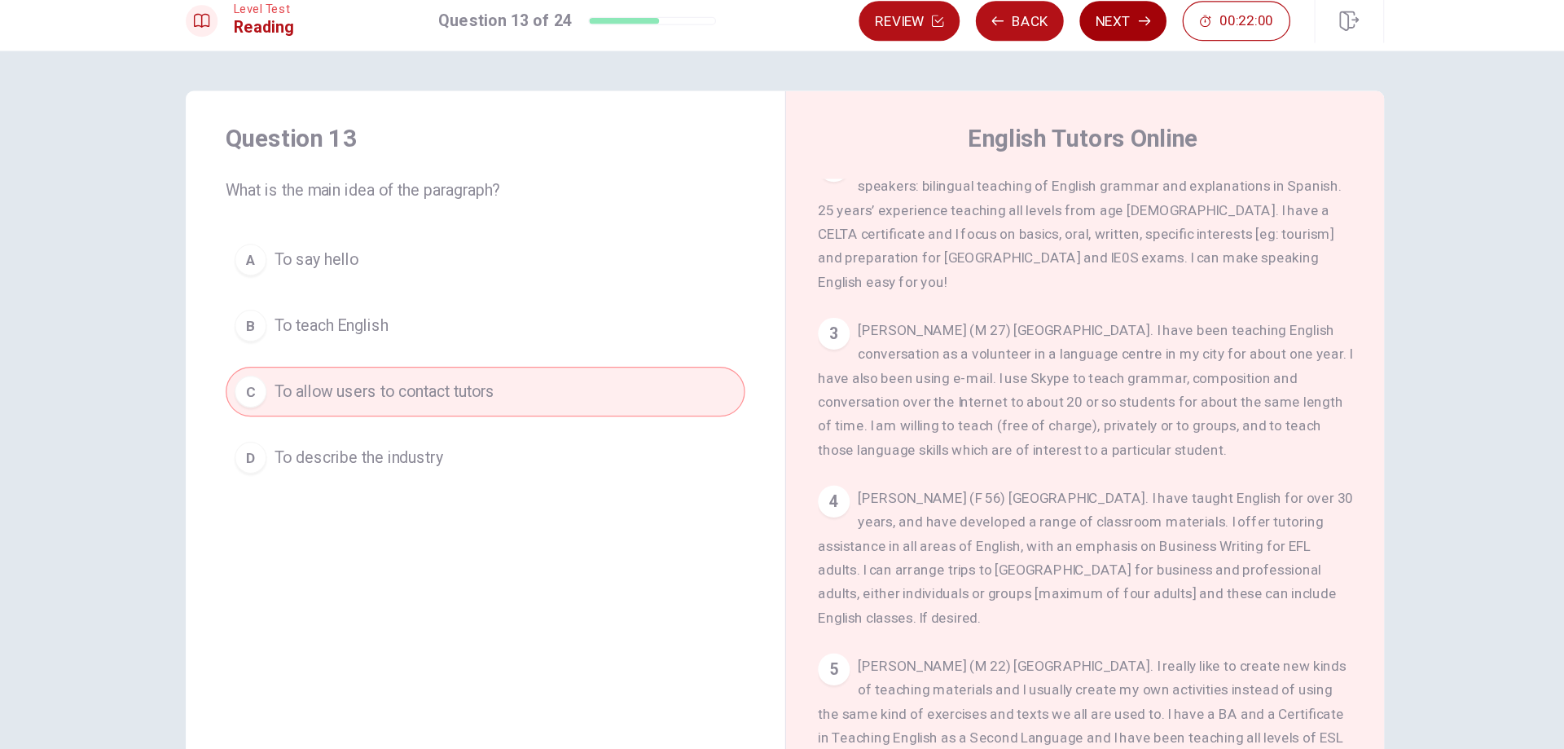
click at [1076, 23] on icon "button" at bounding box center [1075, 28] width 10 height 10
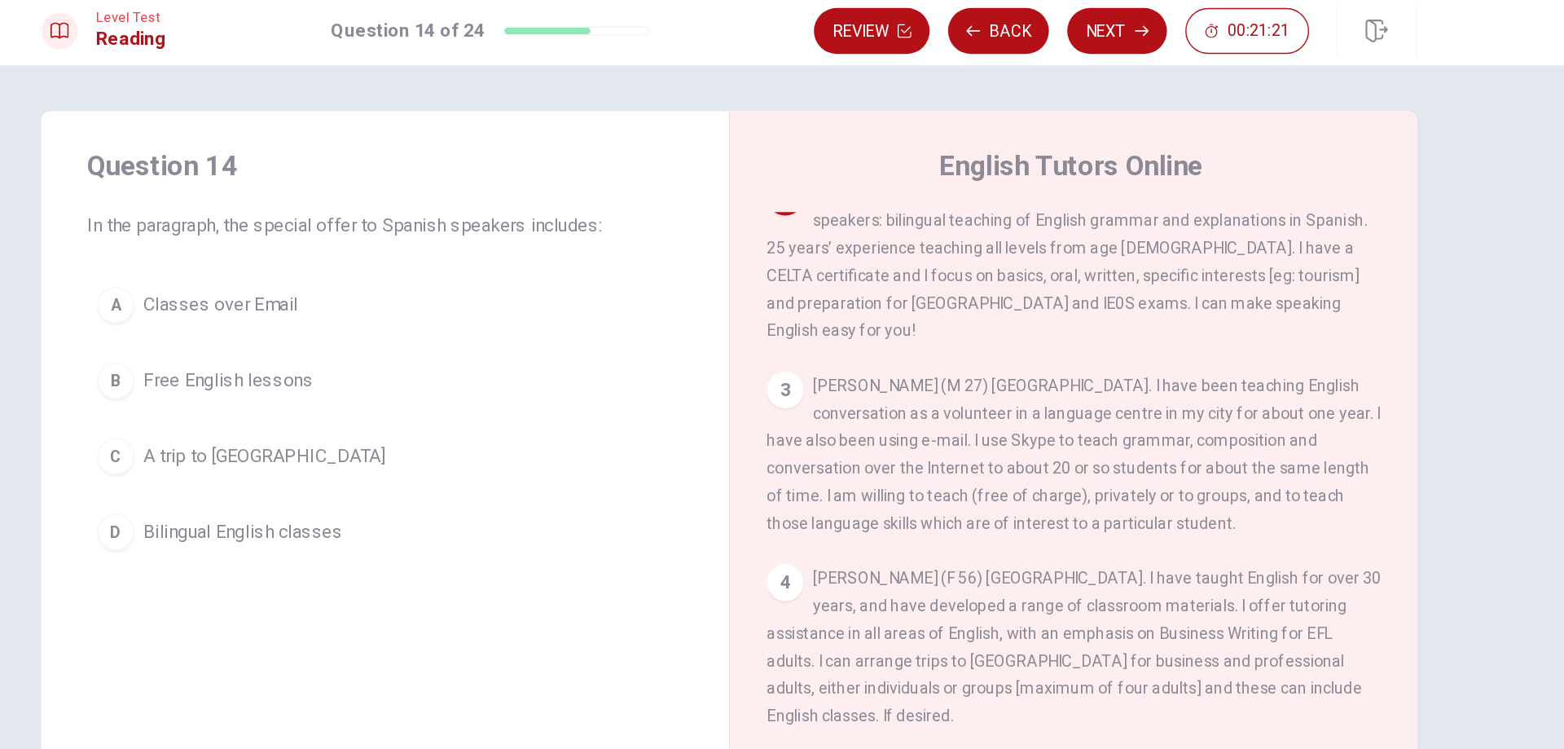
drag, startPoint x: 1013, startPoint y: 189, endPoint x: 891, endPoint y: 189, distance: 122.2
click at [891, 189] on span "[PERSON_NAME] (F 46) [GEOGRAPHIC_DATA]. Special offer for Spanish speakers: bil…" at bounding box center [1022, 191] width 427 height 111
click at [487, 387] on span "Bilingual English classes" at bounding box center [437, 384] width 142 height 20
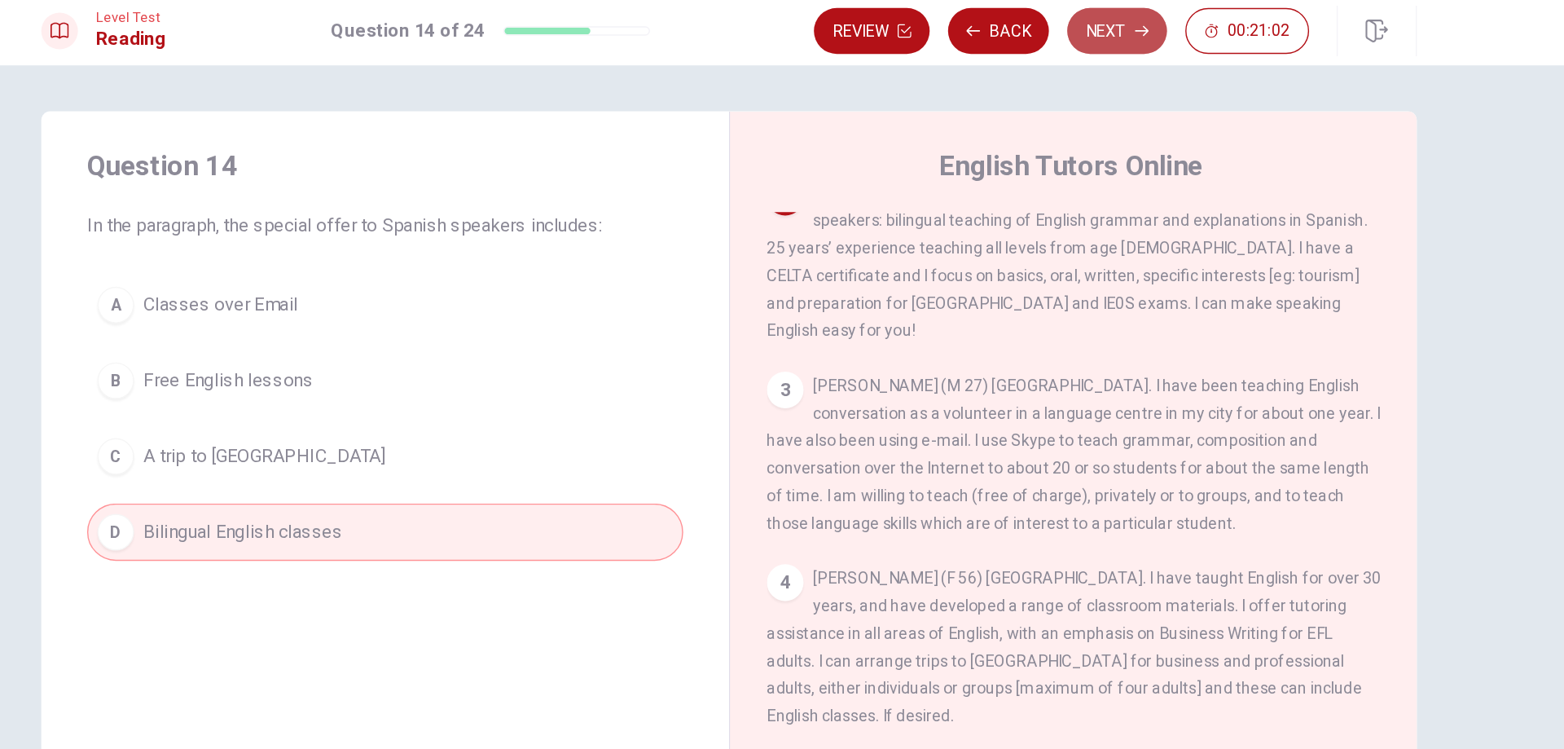
click at [1061, 17] on button "Next" at bounding box center [1057, 27] width 71 height 33
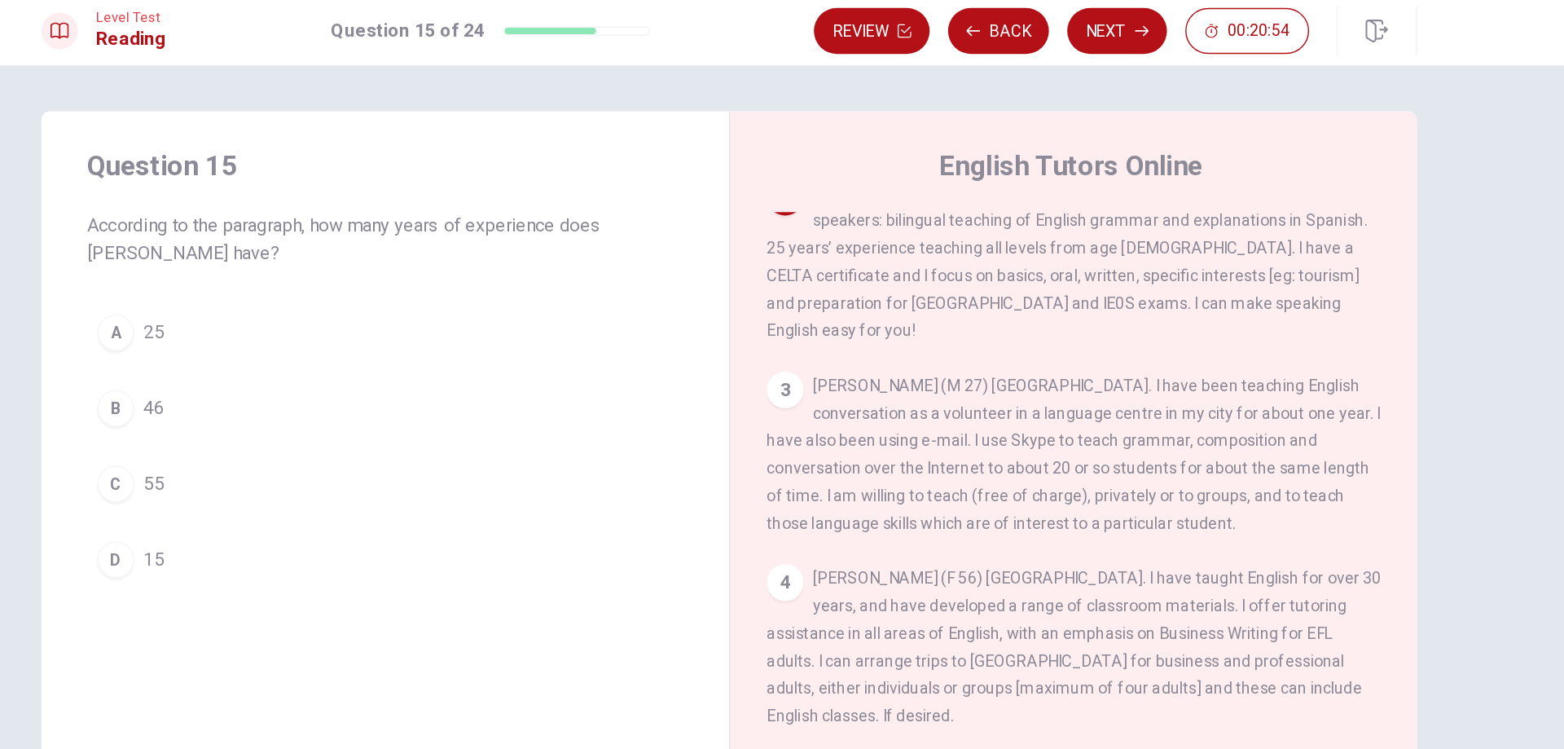
click at [462, 243] on button "A 25" at bounding box center [538, 242] width 424 height 41
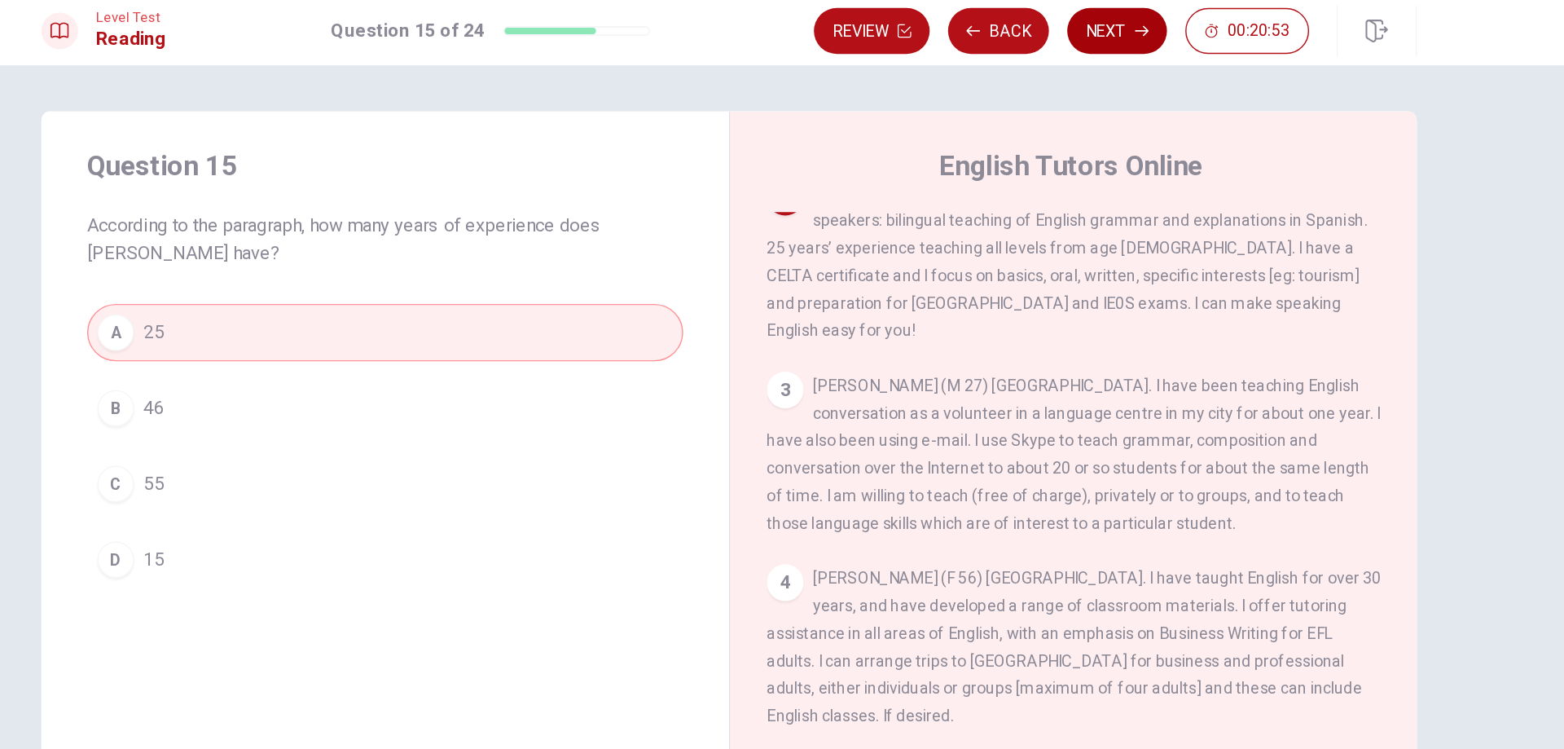
click at [1071, 17] on button "Next" at bounding box center [1057, 27] width 71 height 33
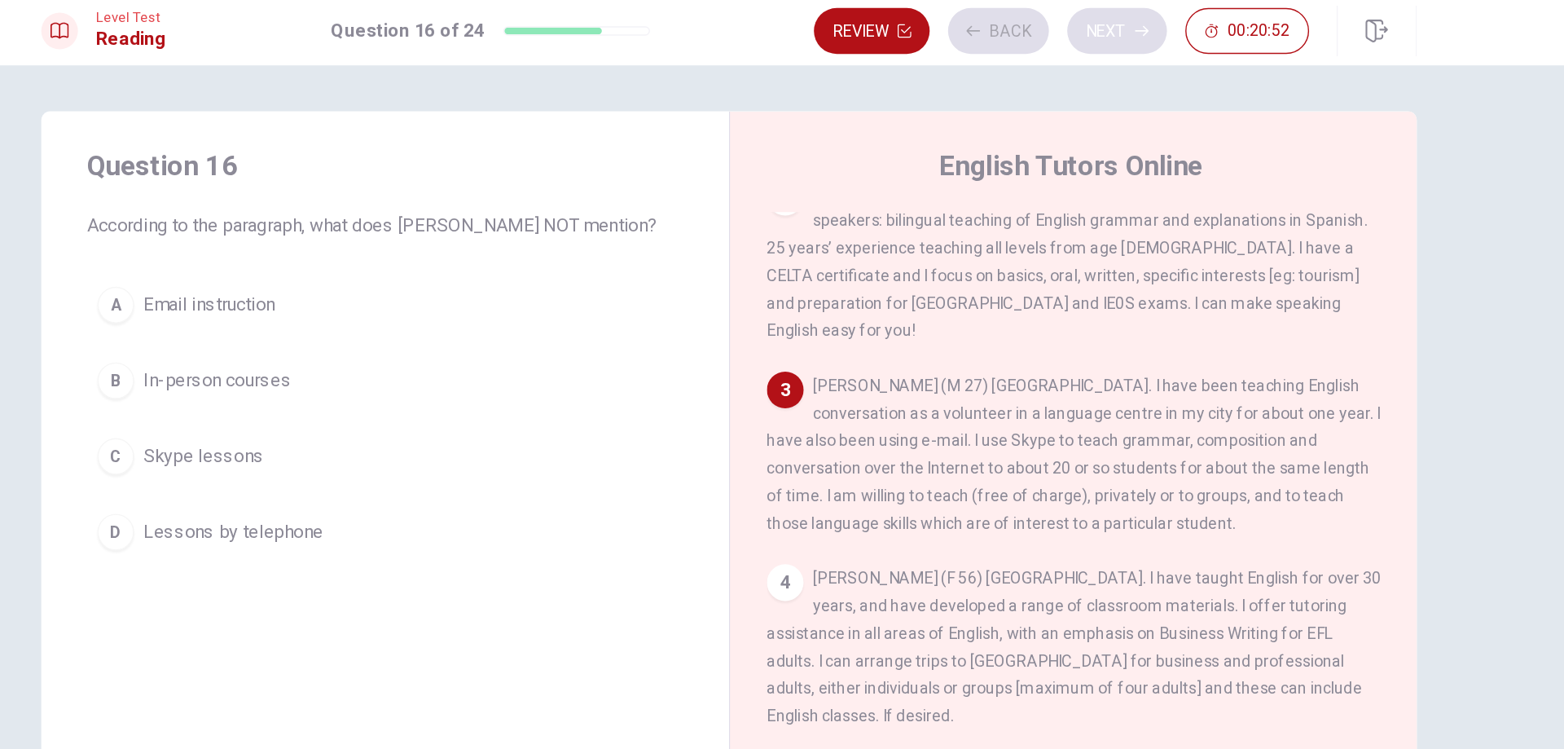
scroll to position [243, 0]
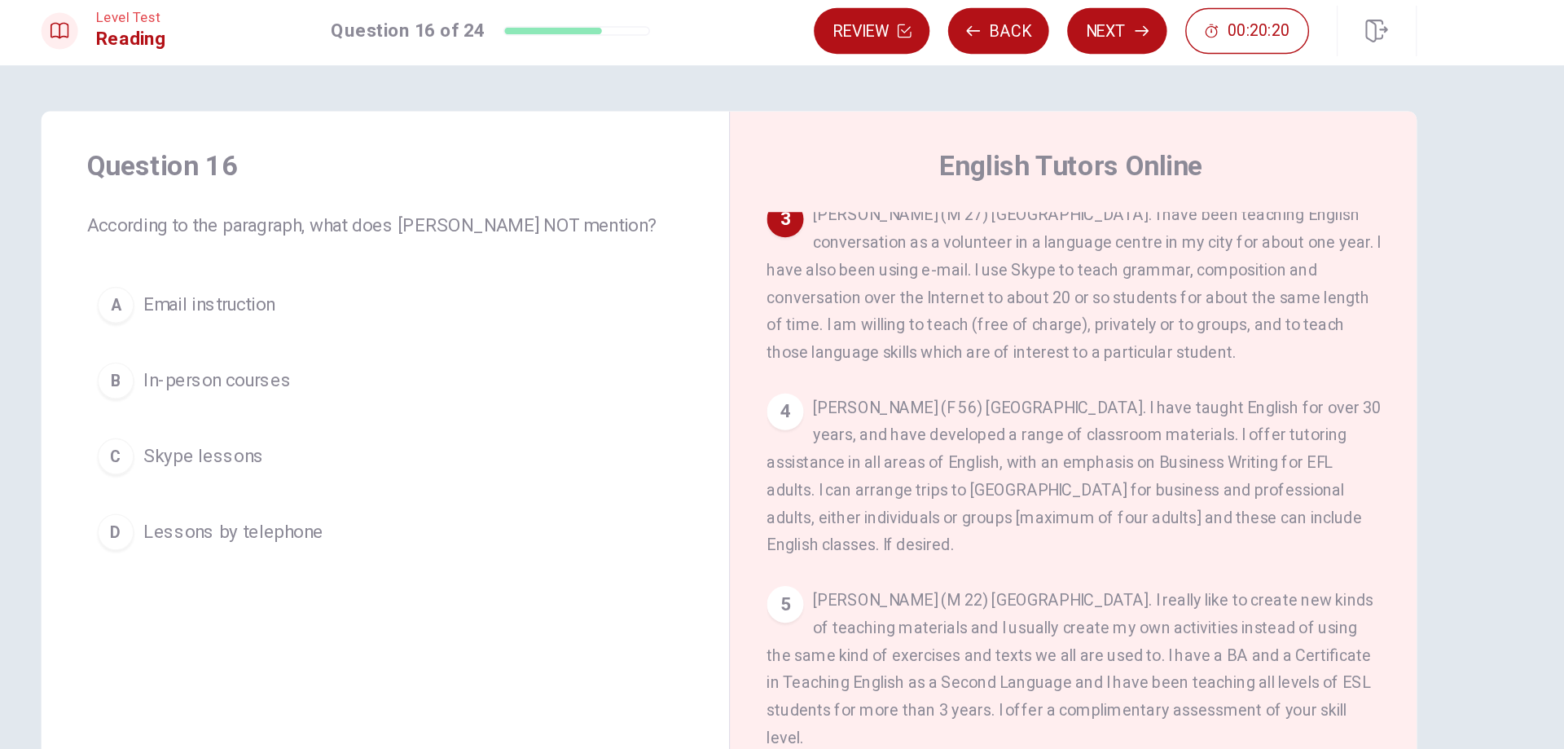
drag, startPoint x: 1112, startPoint y: 248, endPoint x: 1170, endPoint y: 248, distance: 58.6
click at [1170, 248] on span "[PERSON_NAME] (M 27) [GEOGRAPHIC_DATA]. I have been teaching English conversati…" at bounding box center [1027, 207] width 436 height 111
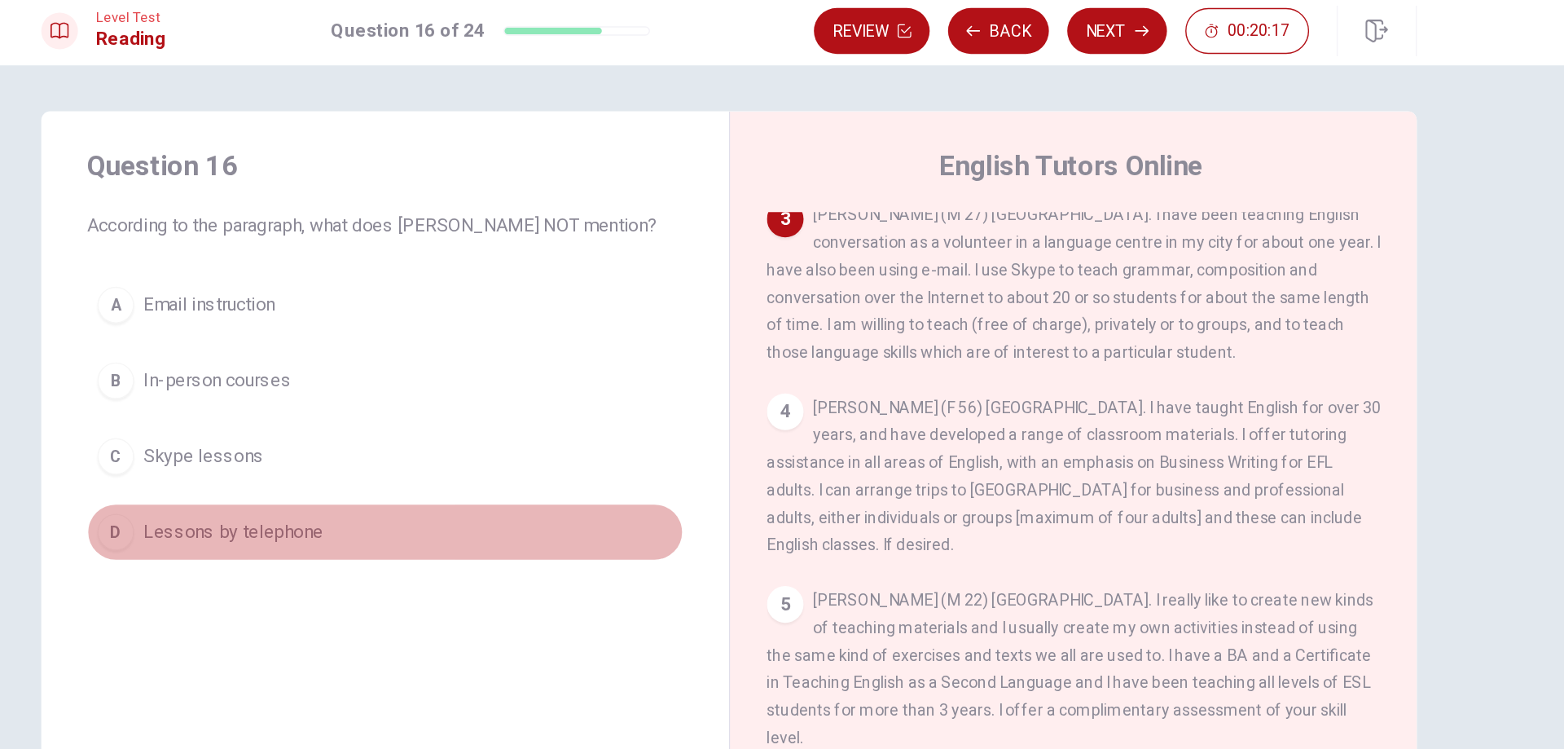
click at [539, 385] on button "D Lessons by telephone" at bounding box center [538, 383] width 424 height 41
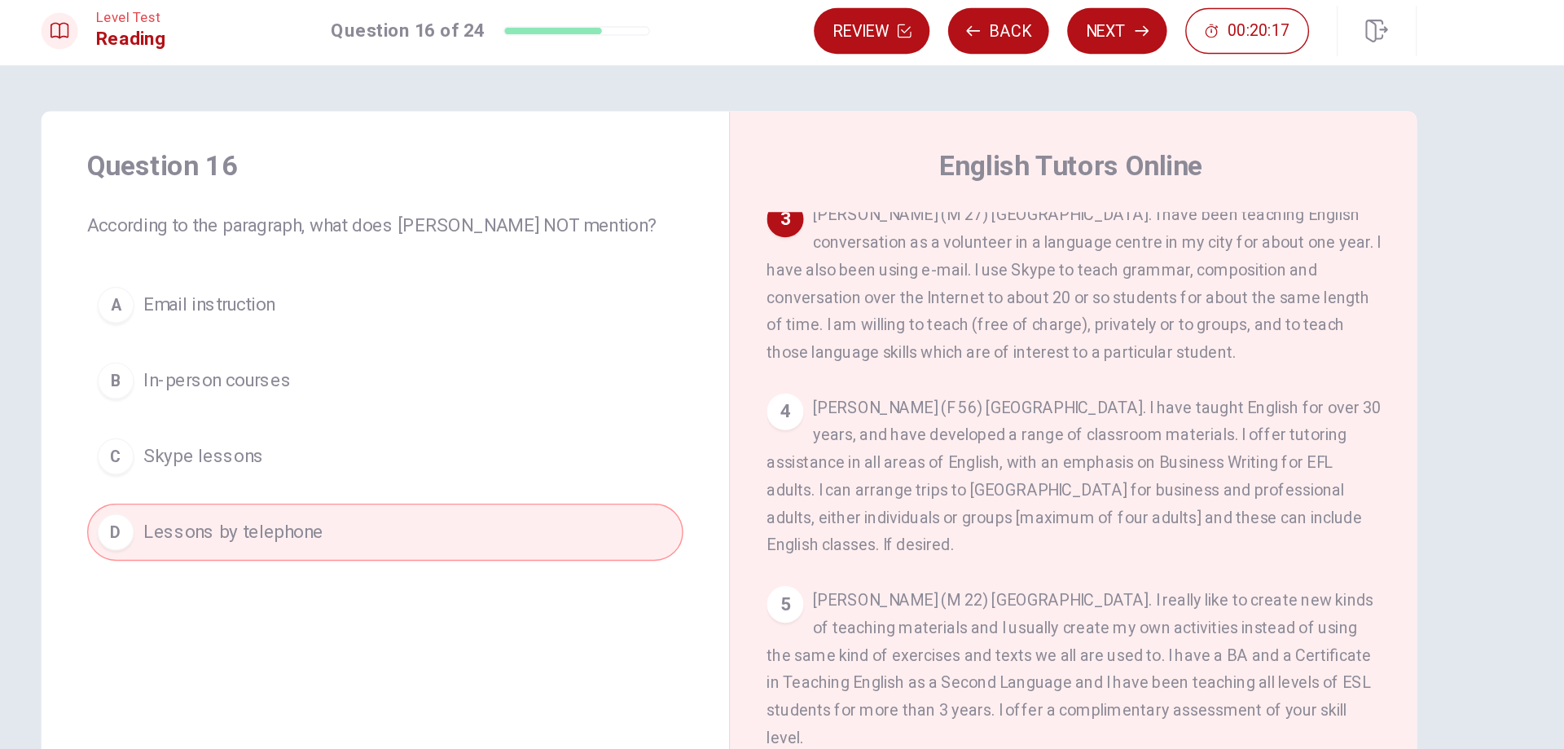
click at [535, 350] on button "C Skype lessons" at bounding box center [538, 330] width 424 height 41
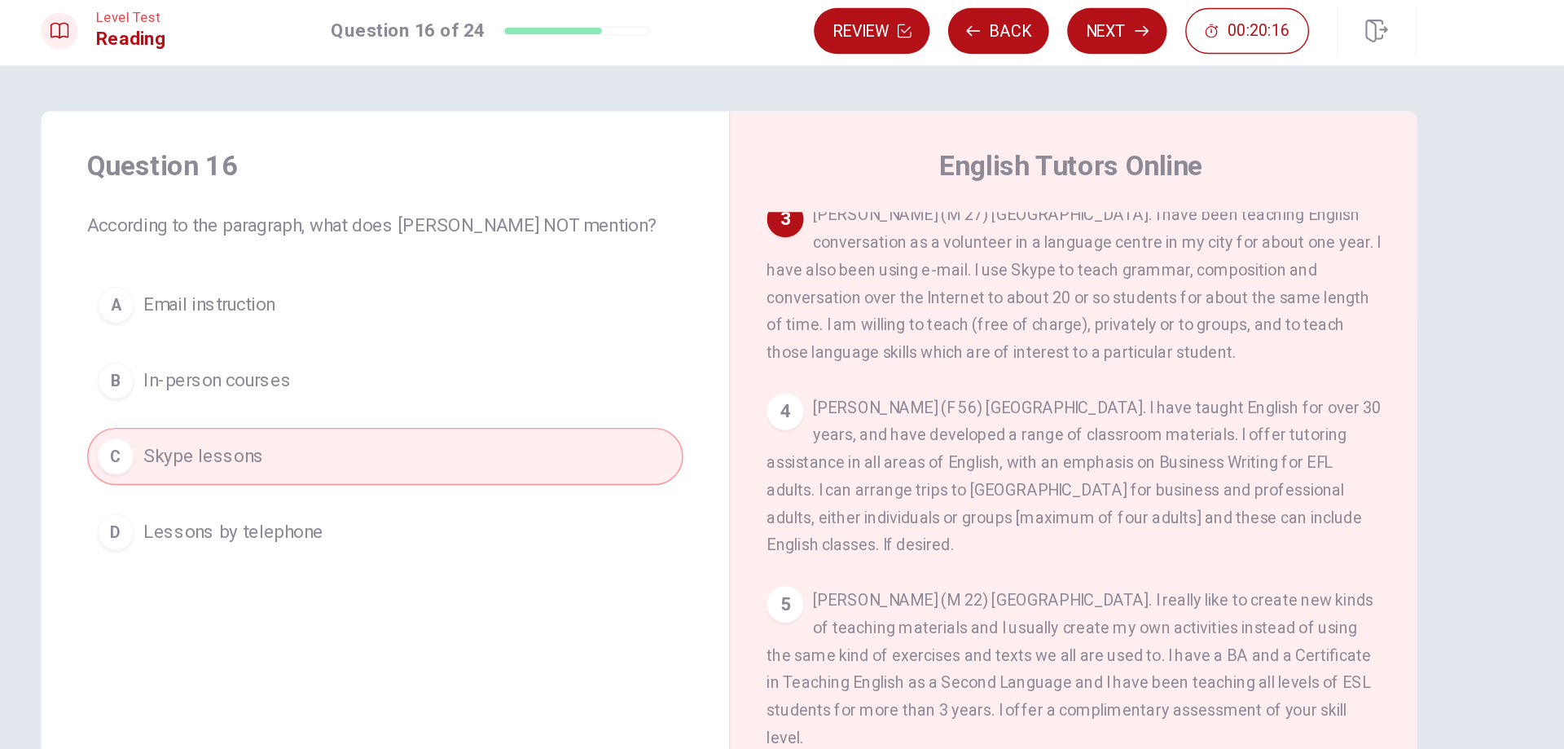
click at [529, 401] on button "D Lessons by telephone" at bounding box center [538, 383] width 424 height 41
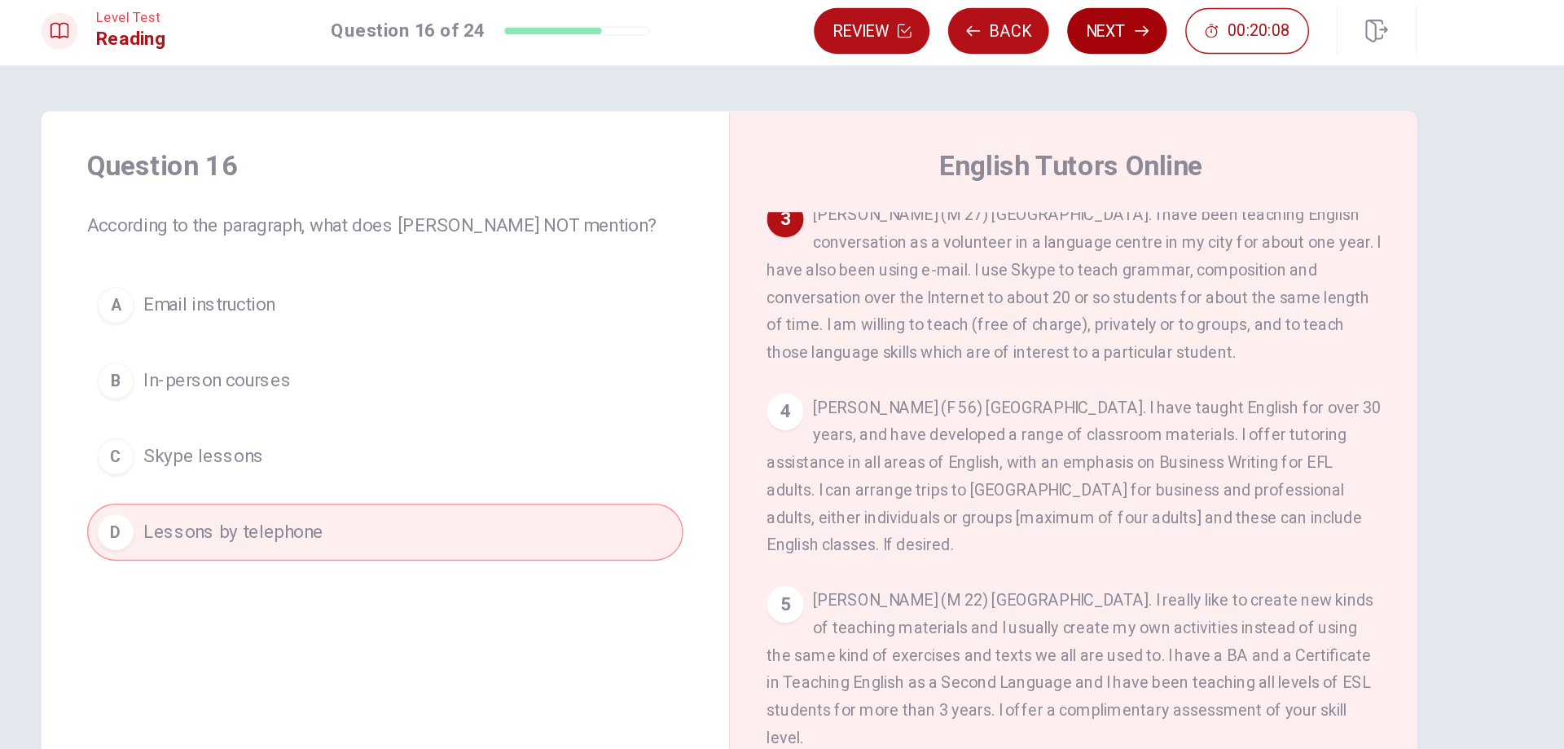
click at [1078, 26] on icon "button" at bounding box center [1075, 28] width 10 height 10
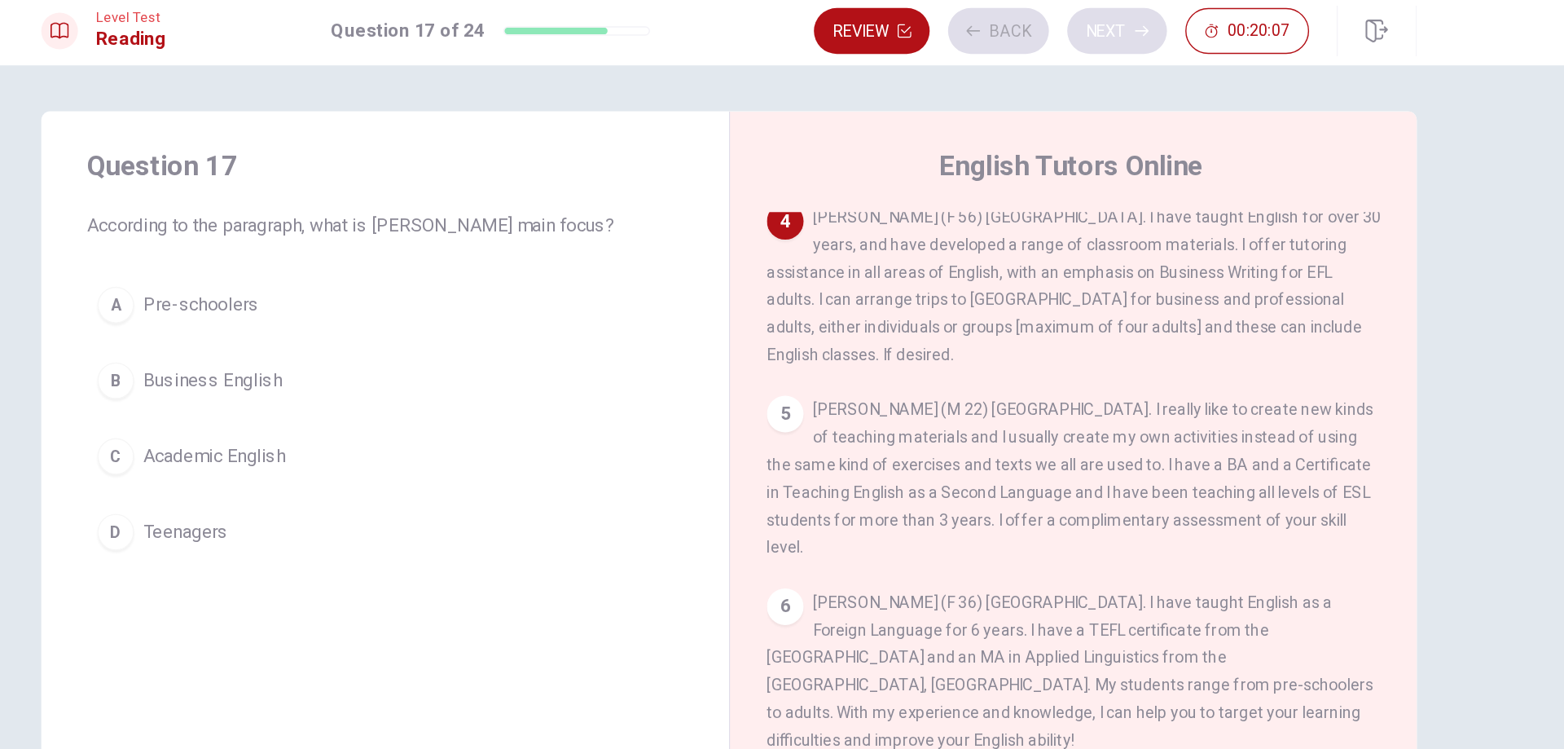
scroll to position [381, 0]
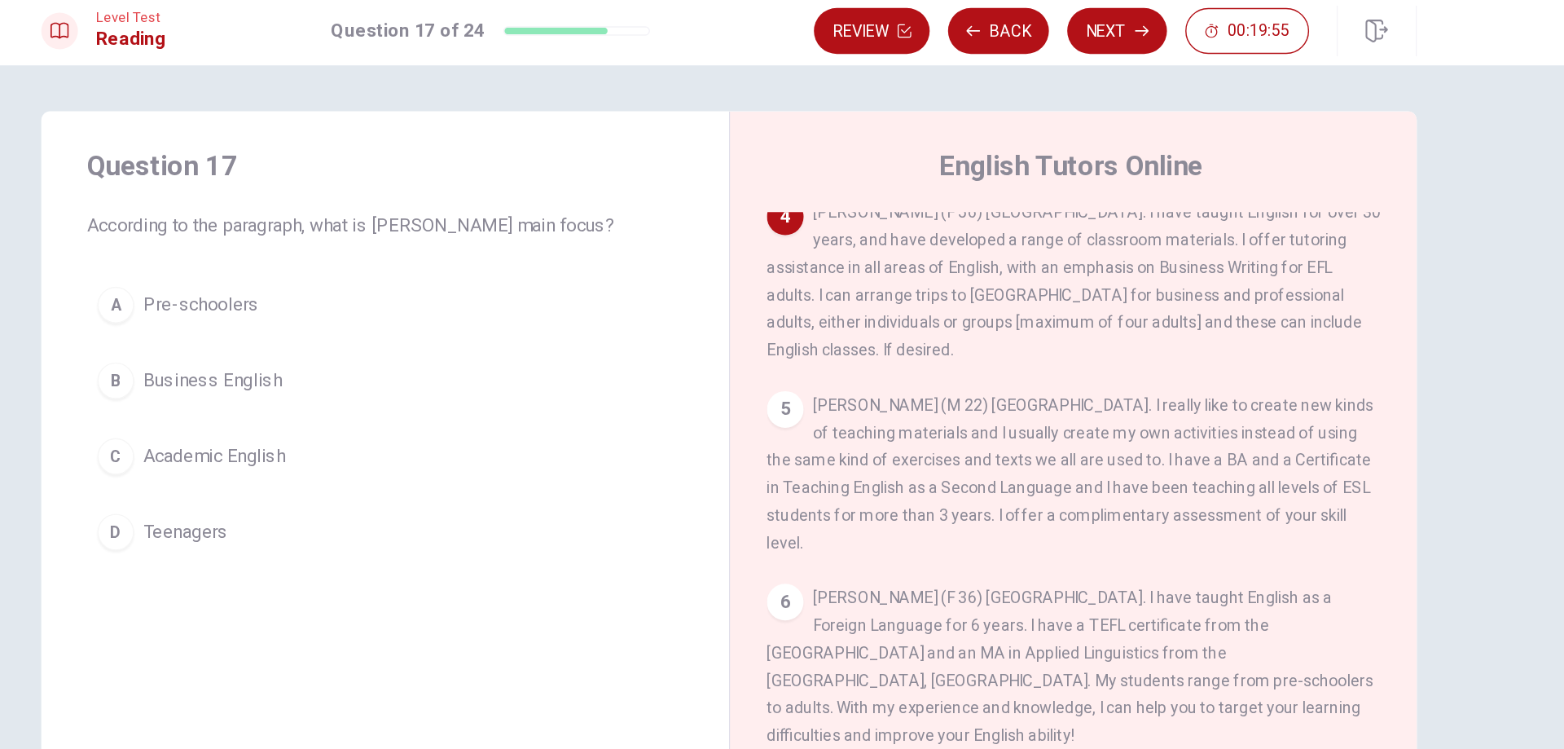
click at [569, 285] on button "B Business English" at bounding box center [538, 276] width 424 height 41
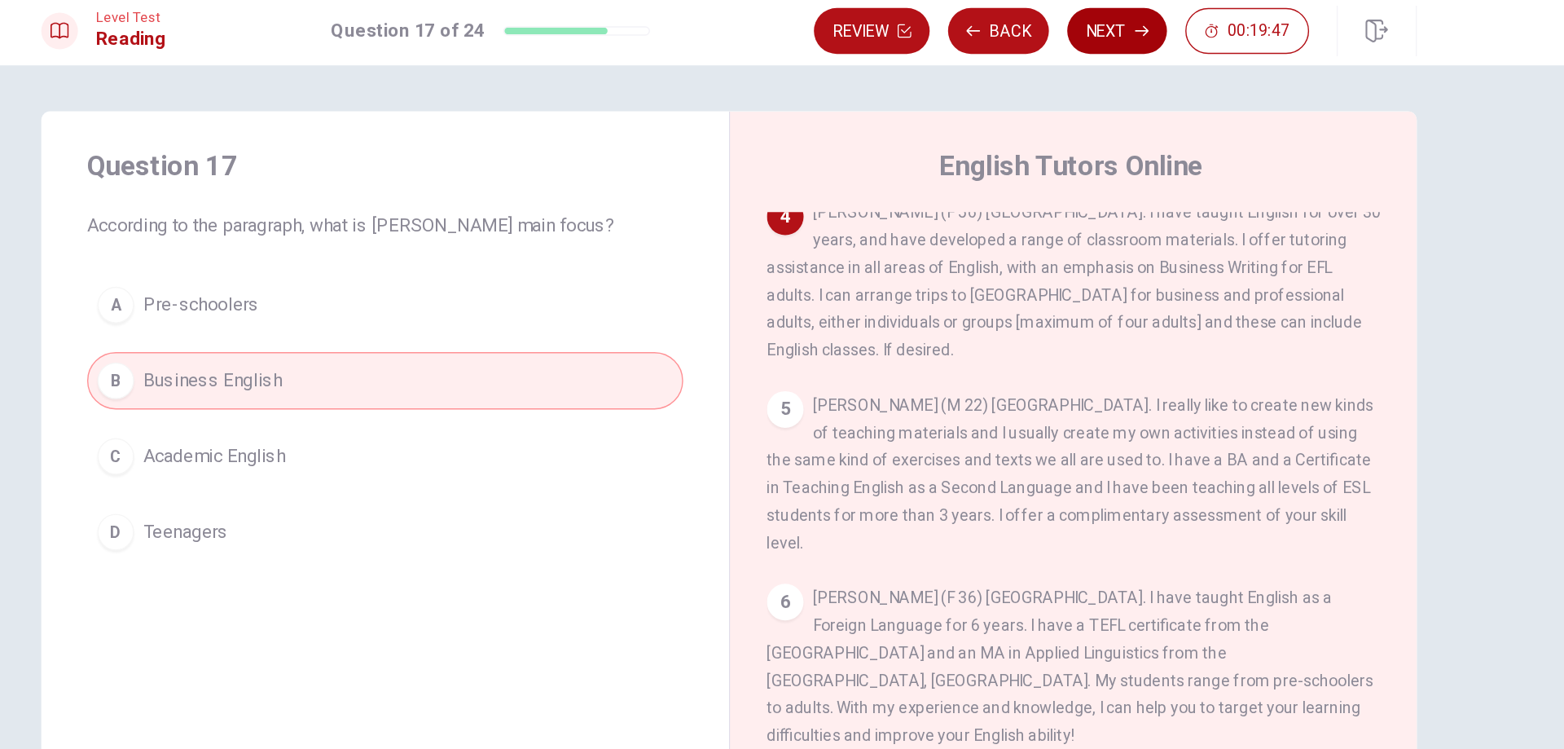
click at [1083, 27] on button "Next" at bounding box center [1057, 27] width 71 height 33
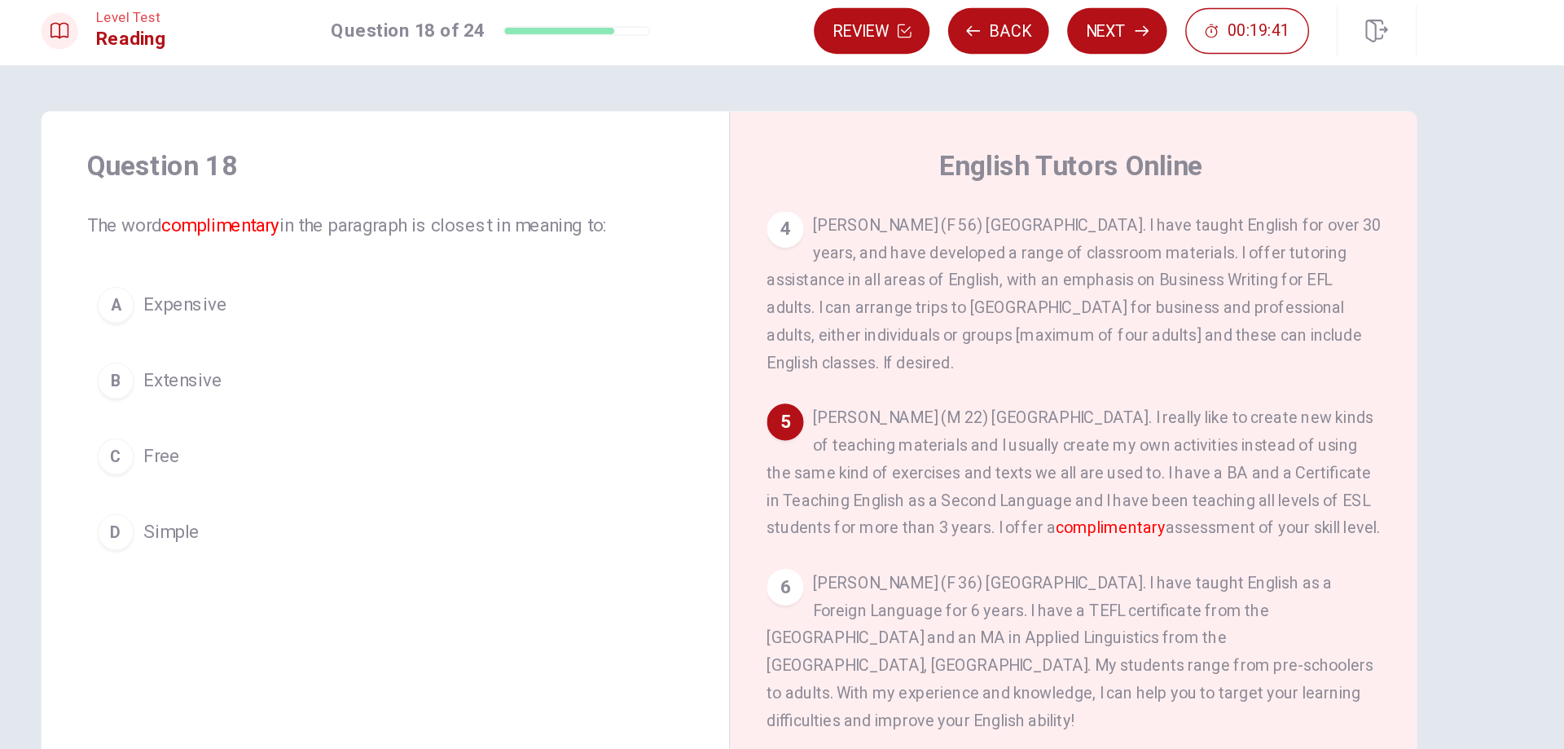
click at [469, 274] on button "B Extensive" at bounding box center [538, 276] width 424 height 41
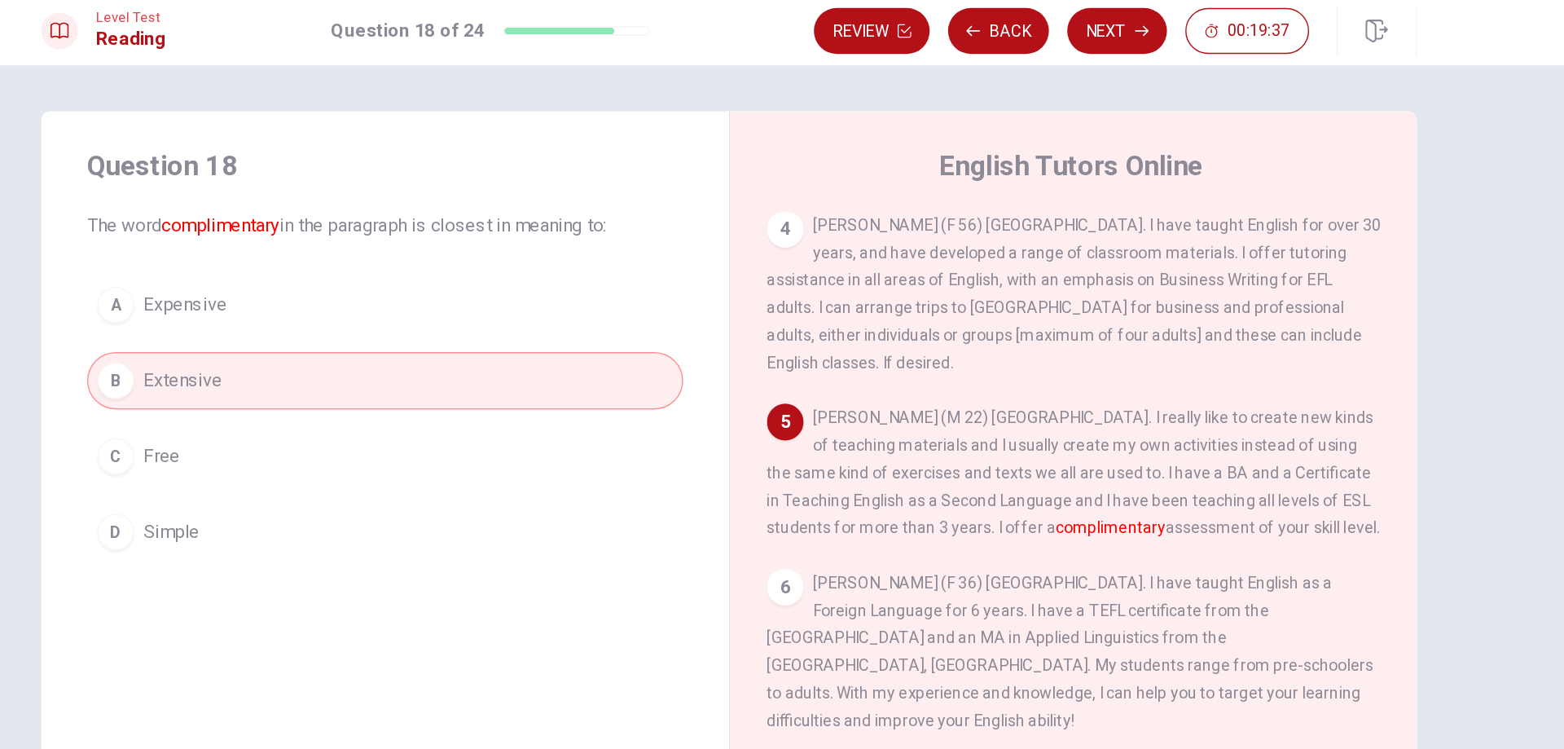
click at [1043, 33] on button "Next" at bounding box center [1057, 27] width 71 height 33
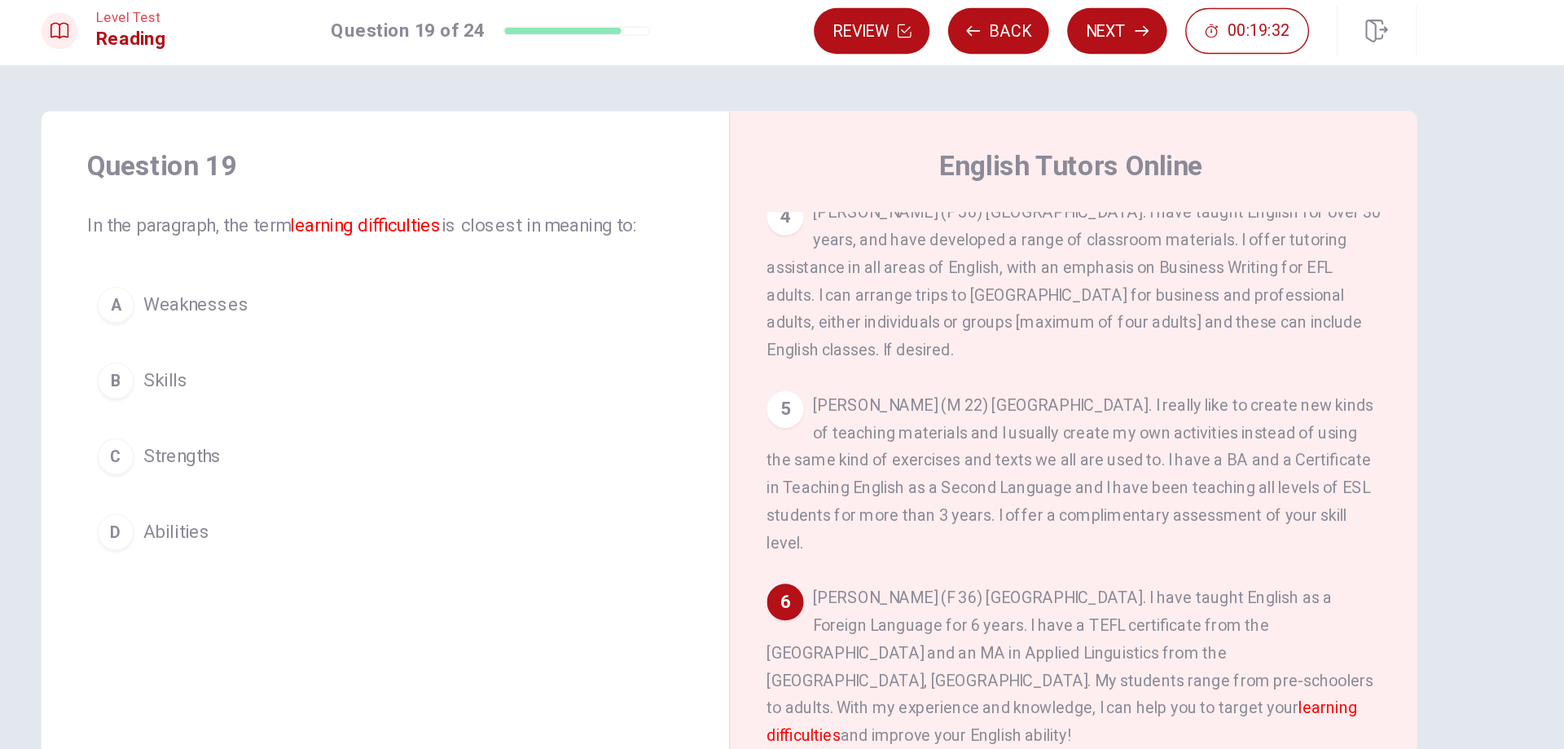
drag, startPoint x: 1267, startPoint y: 398, endPoint x: 1267, endPoint y: 414, distance: 15.5
click at [1267, 414] on div "English Tutors Online 1 The world is changing! Now you can go Online to find ex…" at bounding box center [1026, 368] width 489 height 566
drag, startPoint x: 1267, startPoint y: 415, endPoint x: 1265, endPoint y: 432, distance: 17.3
click at [1265, 432] on div "English Tutors Online 1 The world is changing! Now you can go Online to find ex…" at bounding box center [1026, 368] width 489 height 566
click at [621, 249] on div "A Weaknesses B Skills C Strengths D Abilities" at bounding box center [538, 303] width 424 height 202
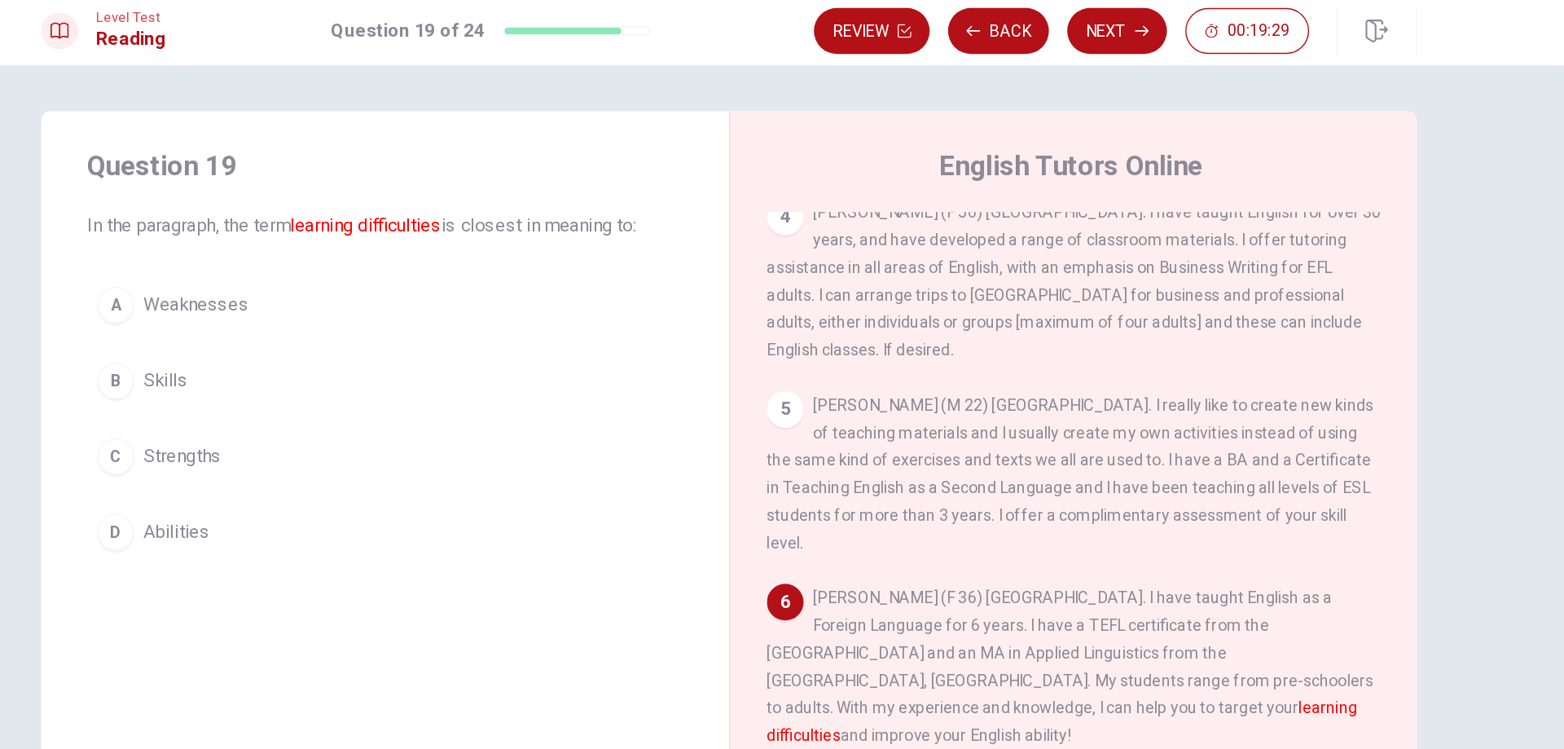
click at [583, 218] on button "A Weaknesses" at bounding box center [538, 222] width 424 height 41
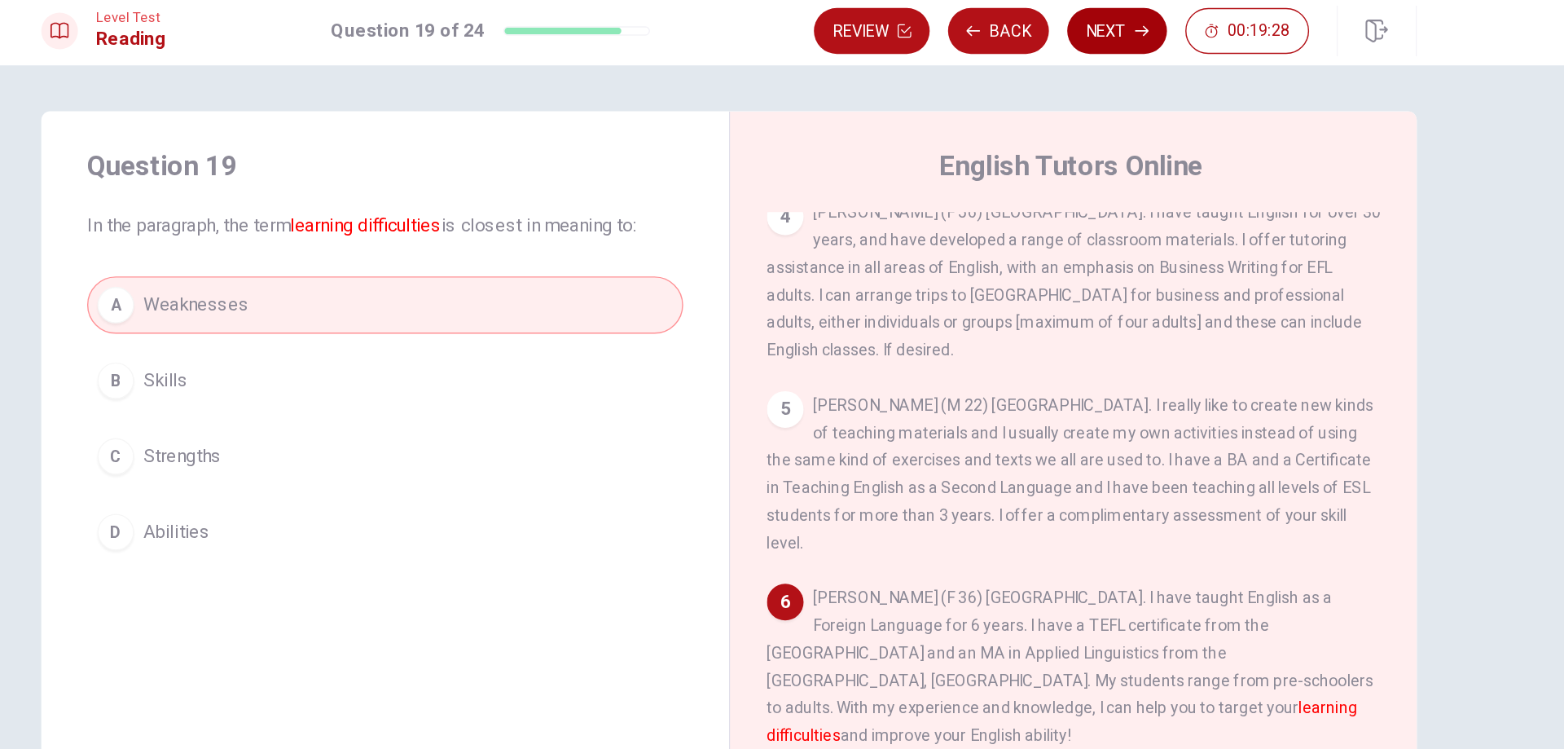
click at [1035, 33] on button "Next" at bounding box center [1057, 27] width 71 height 33
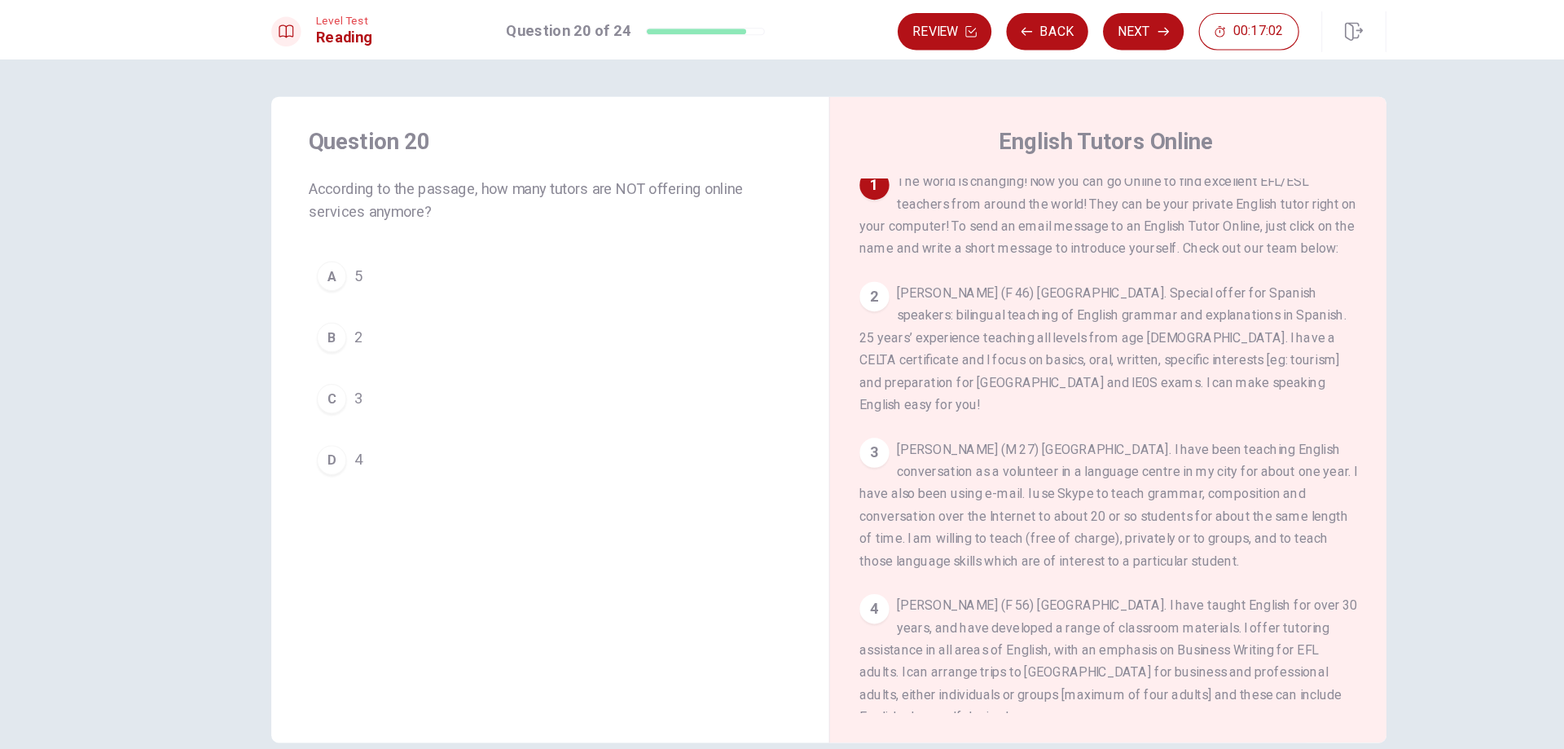
scroll to position [0, 0]
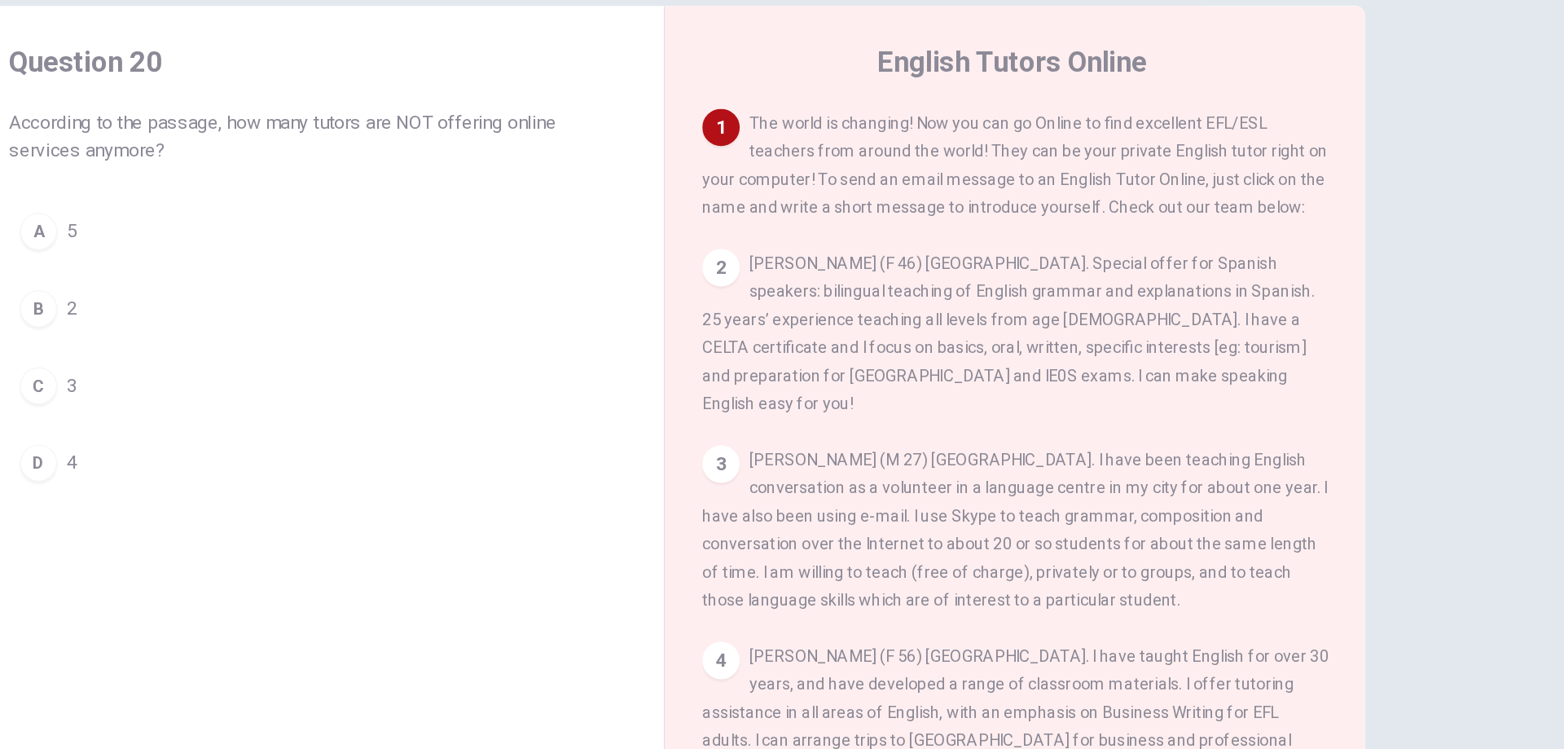
drag, startPoint x: 1070, startPoint y: 290, endPoint x: 1158, endPoint y: 318, distance: 92.5
click at [1158, 318] on div "2 [PERSON_NAME] (F 46) [GEOGRAPHIC_DATA]. Special offer for Spanish speakers: b…" at bounding box center [1027, 312] width 437 height 117
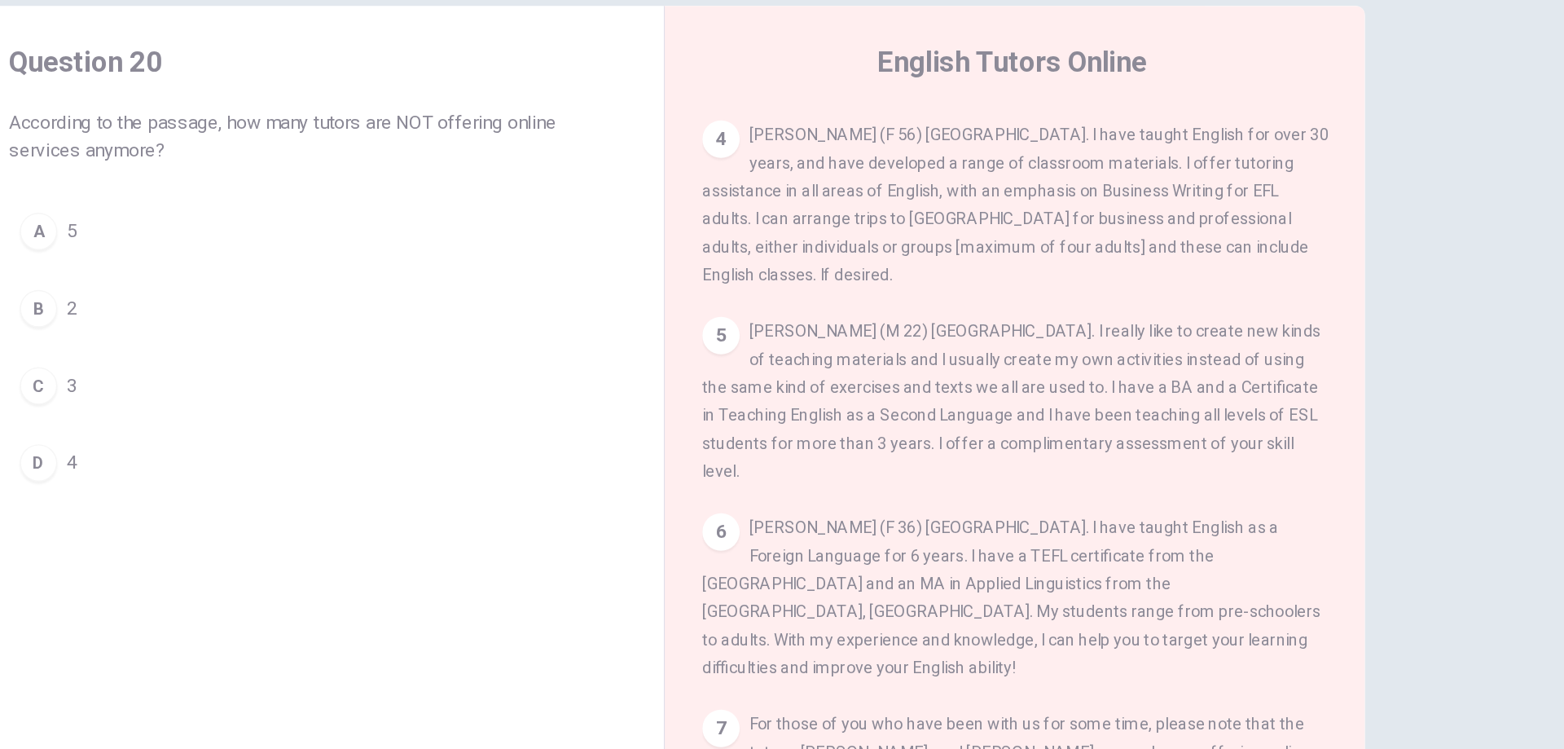
scroll to position [366, 0]
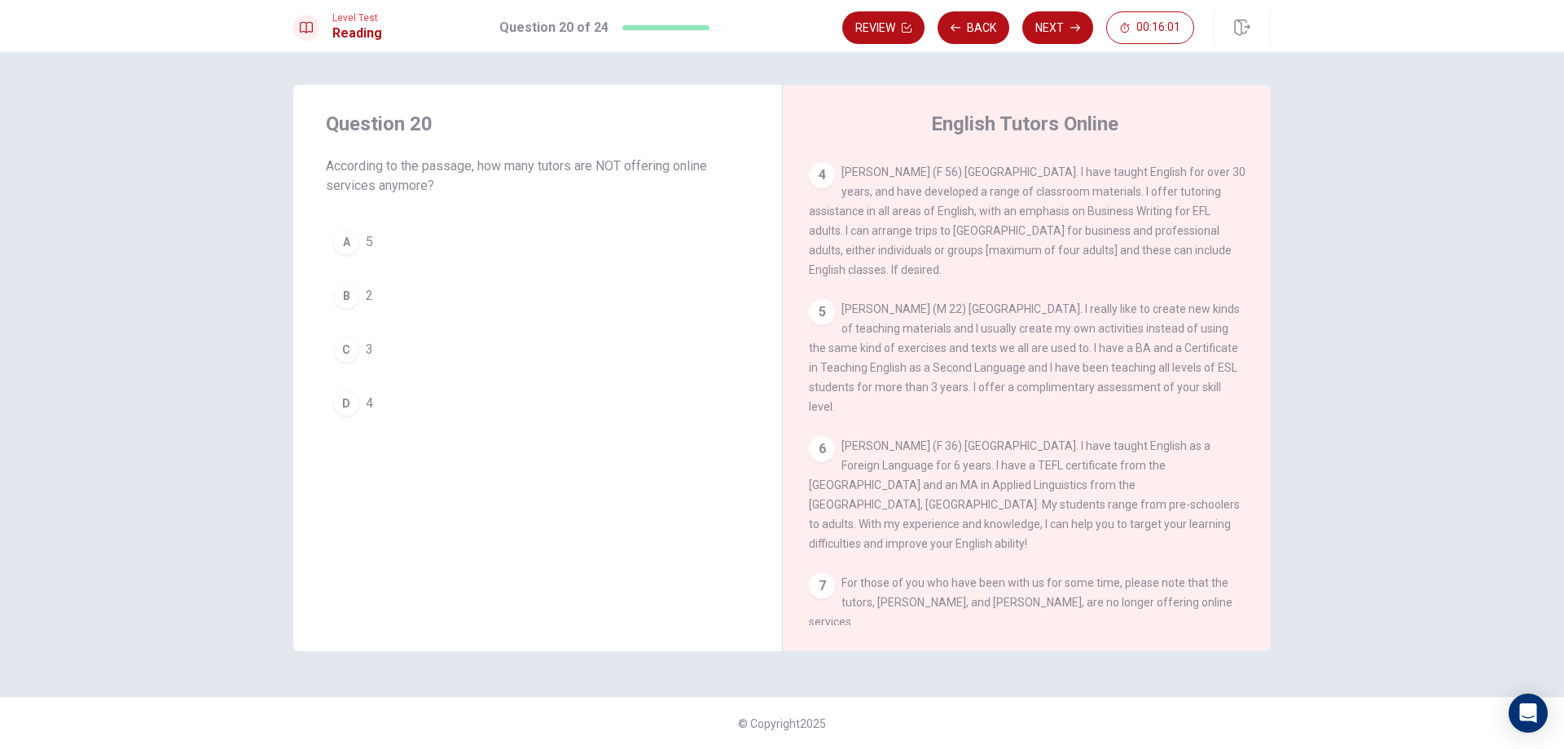
click at [489, 393] on button "D 4" at bounding box center [538, 403] width 424 height 41
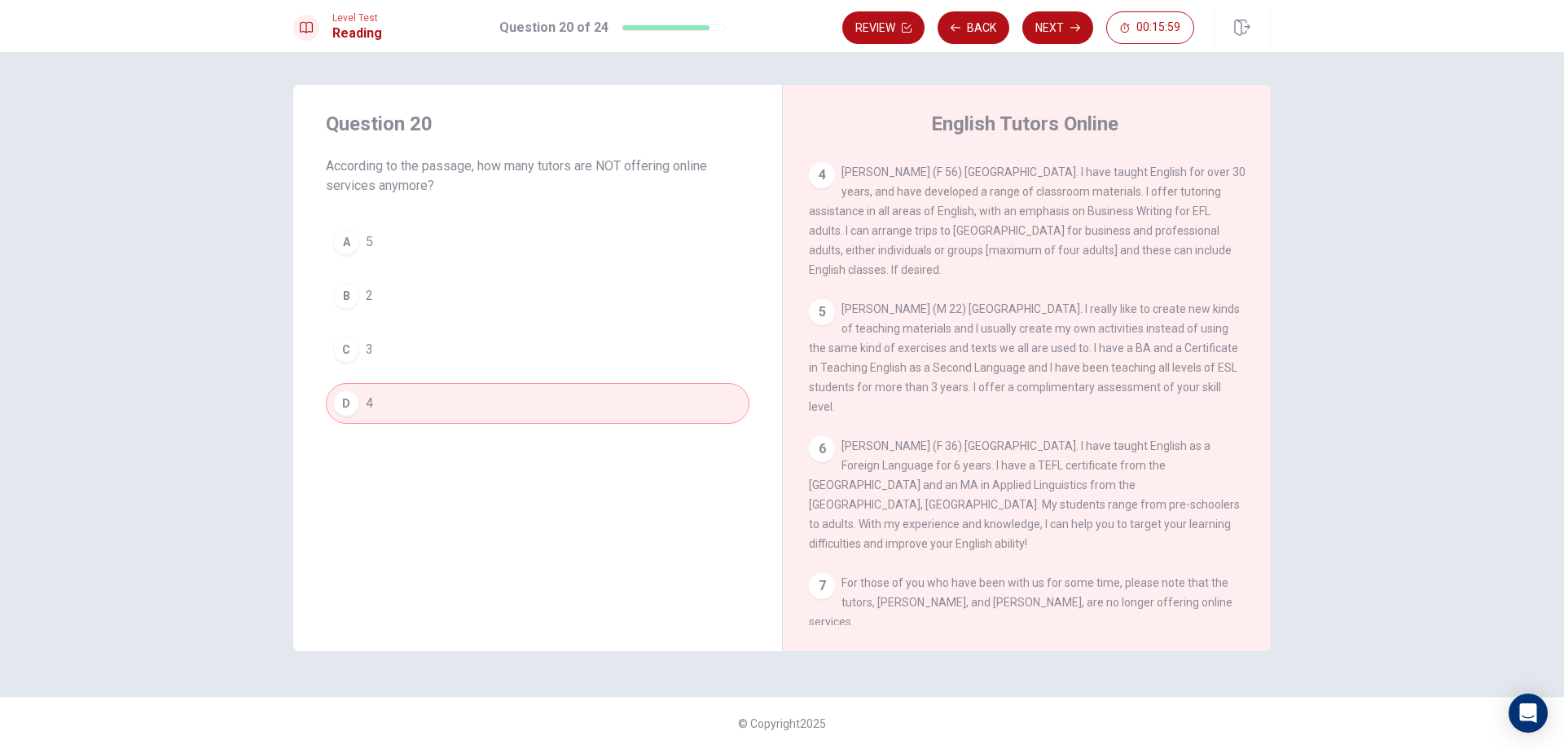
drag, startPoint x: 841, startPoint y: 177, endPoint x: 1032, endPoint y: 334, distance: 247.1
click at [1032, 334] on div "1 The world is changing! Now you can go Online to find excellent EFL/ESL teache…" at bounding box center [1038, 390] width 458 height 468
drag, startPoint x: 855, startPoint y: 187, endPoint x: 1089, endPoint y: 381, distance: 304.2
click at [1089, 381] on div "1 The world is changing! Now you can go Online to find excellent EFL/ESL teache…" at bounding box center [1038, 390] width 458 height 468
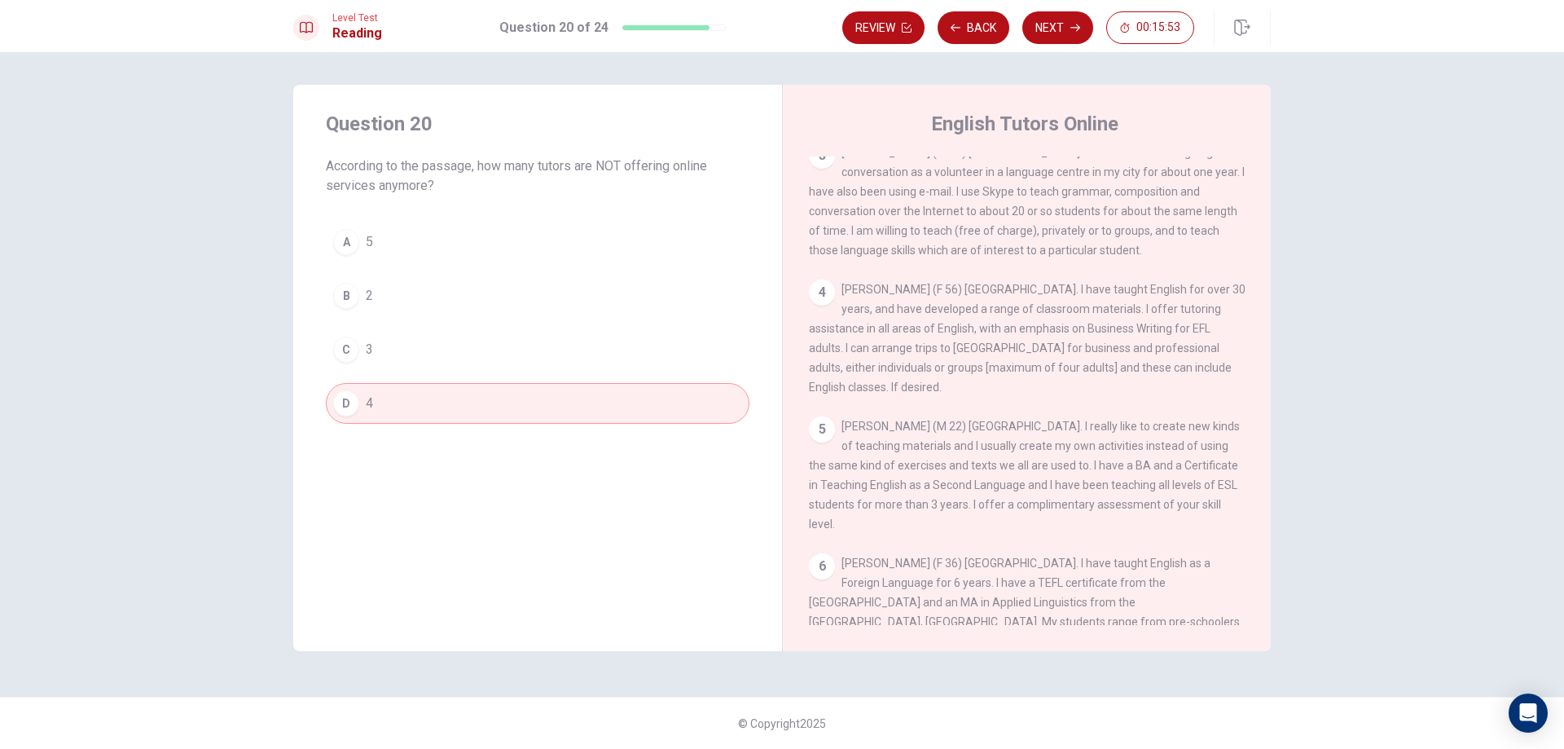
scroll to position [247, 0]
click at [1040, 44] on div "Review Back Next 00:15:51" at bounding box center [1056, 28] width 428 height 36
click at [1049, 38] on button "Next" at bounding box center [1057, 27] width 71 height 33
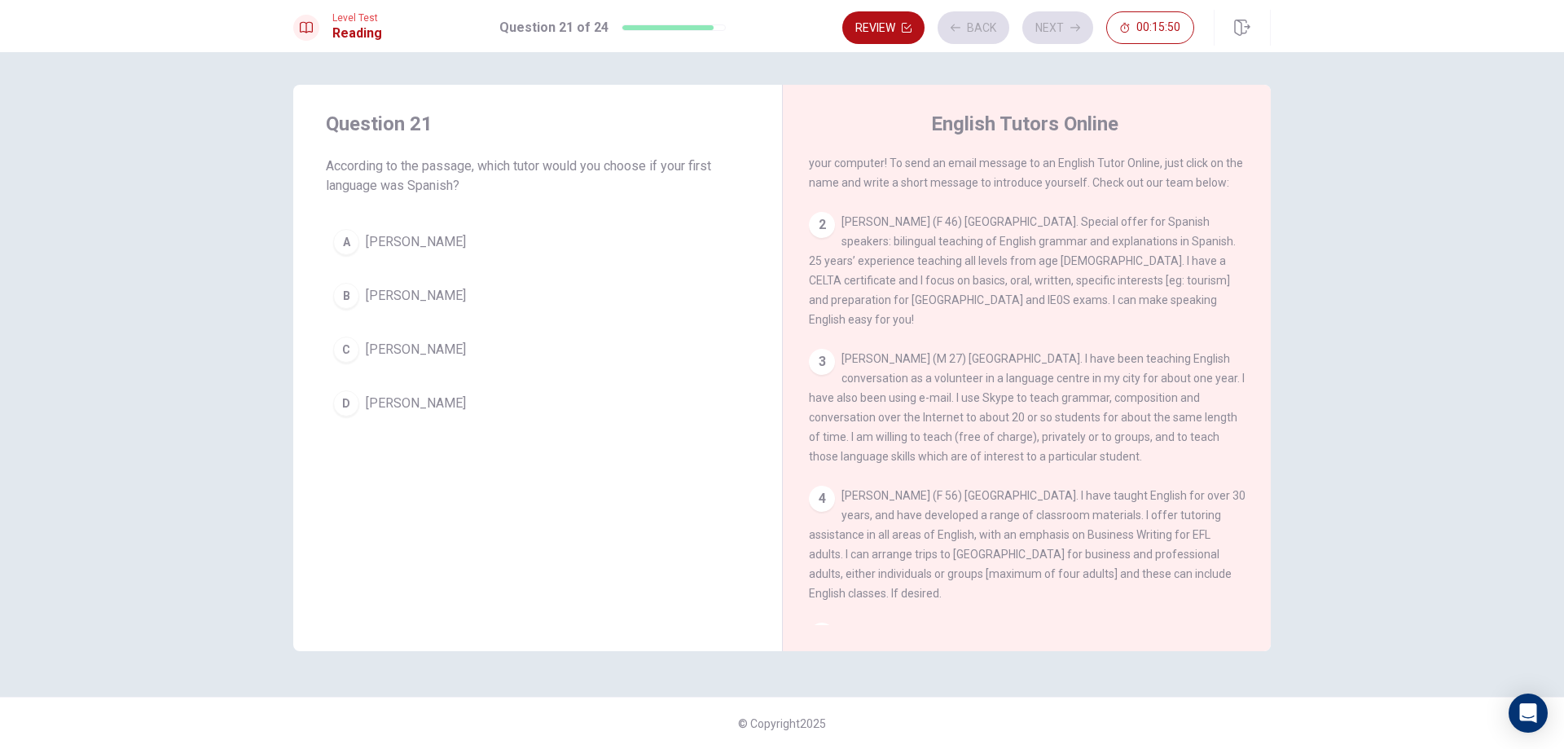
scroll to position [0, 0]
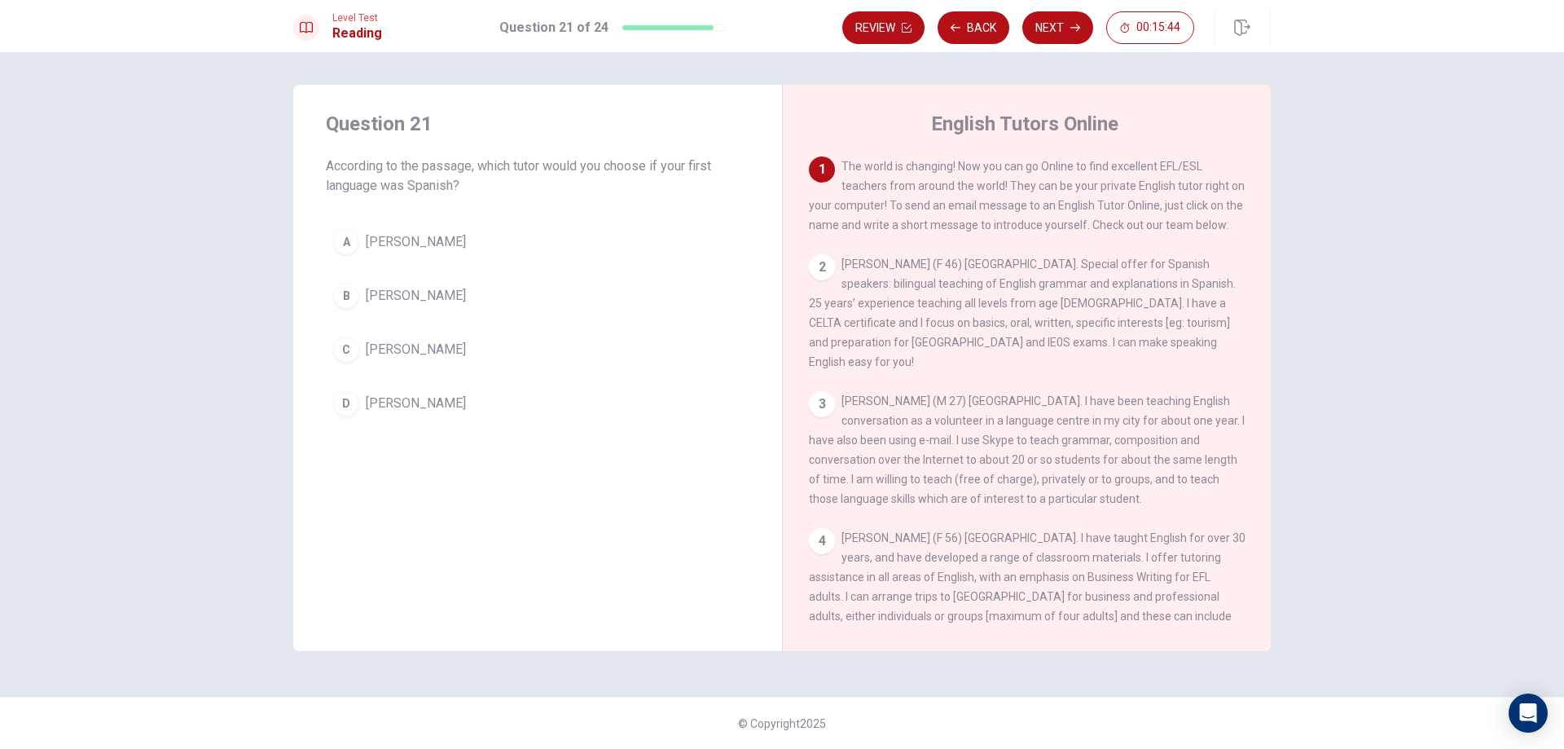
click at [417, 395] on span "[PERSON_NAME]" at bounding box center [416, 403] width 100 height 20
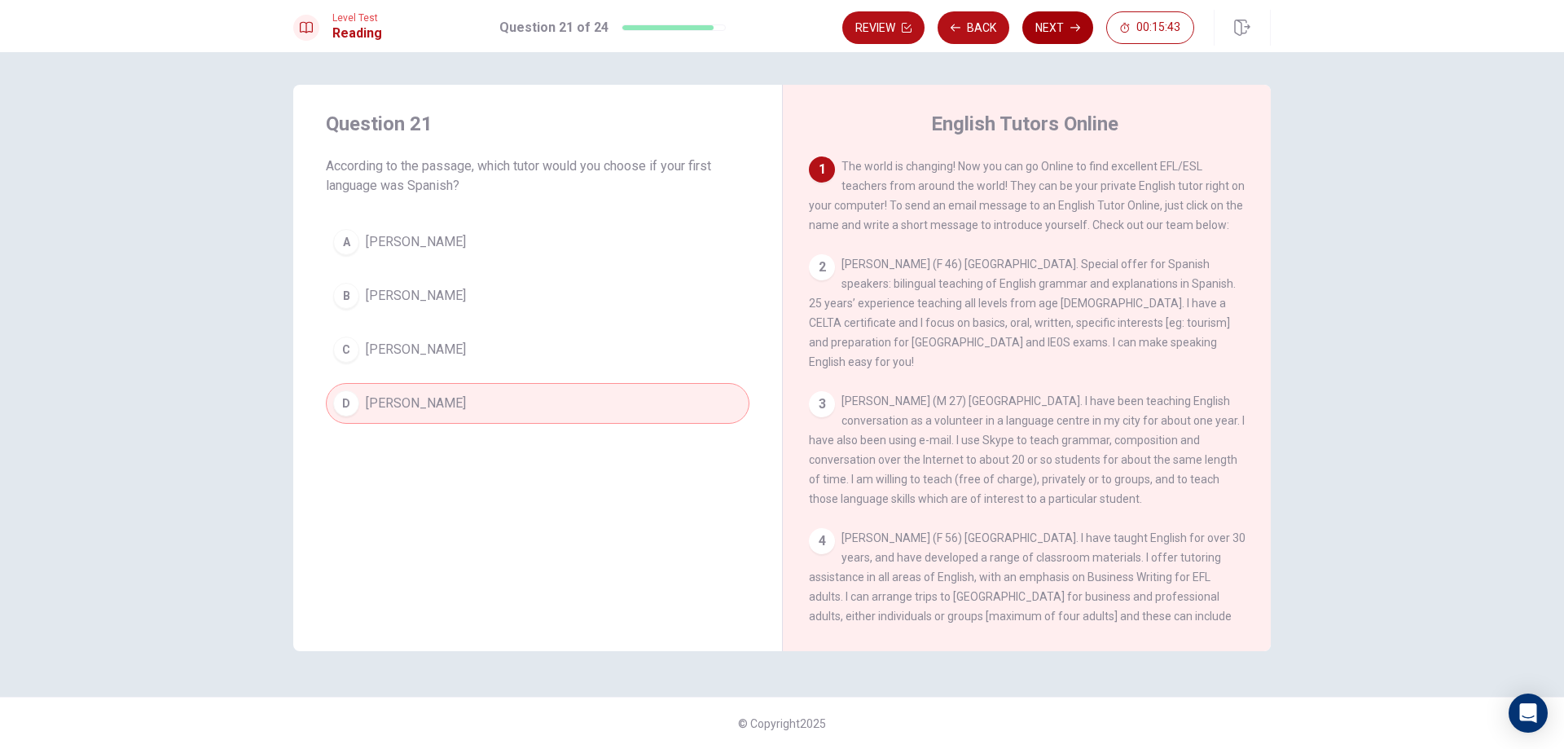
click at [1050, 42] on button "Next" at bounding box center [1057, 27] width 71 height 33
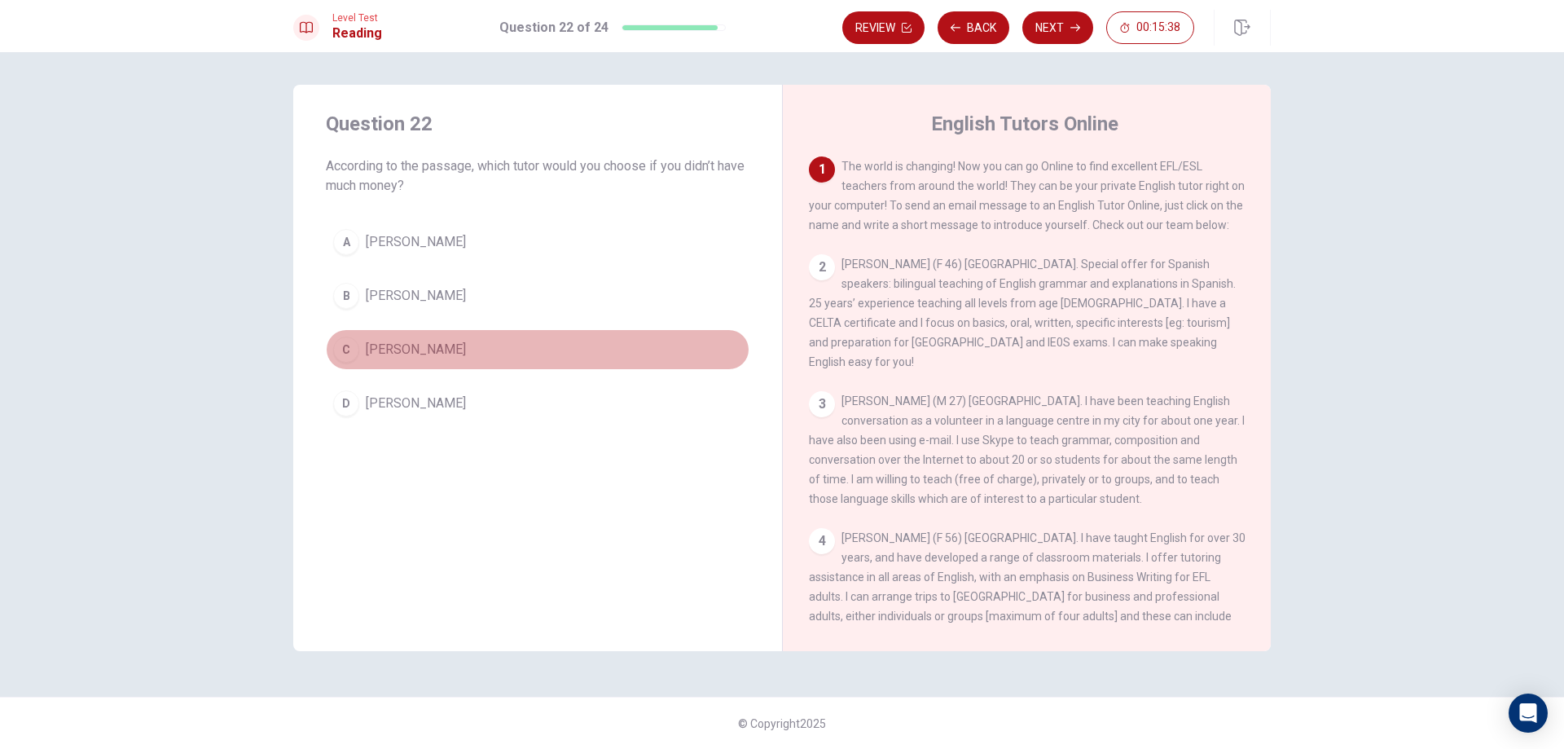
click at [488, 361] on button "C [PERSON_NAME]" at bounding box center [538, 349] width 424 height 41
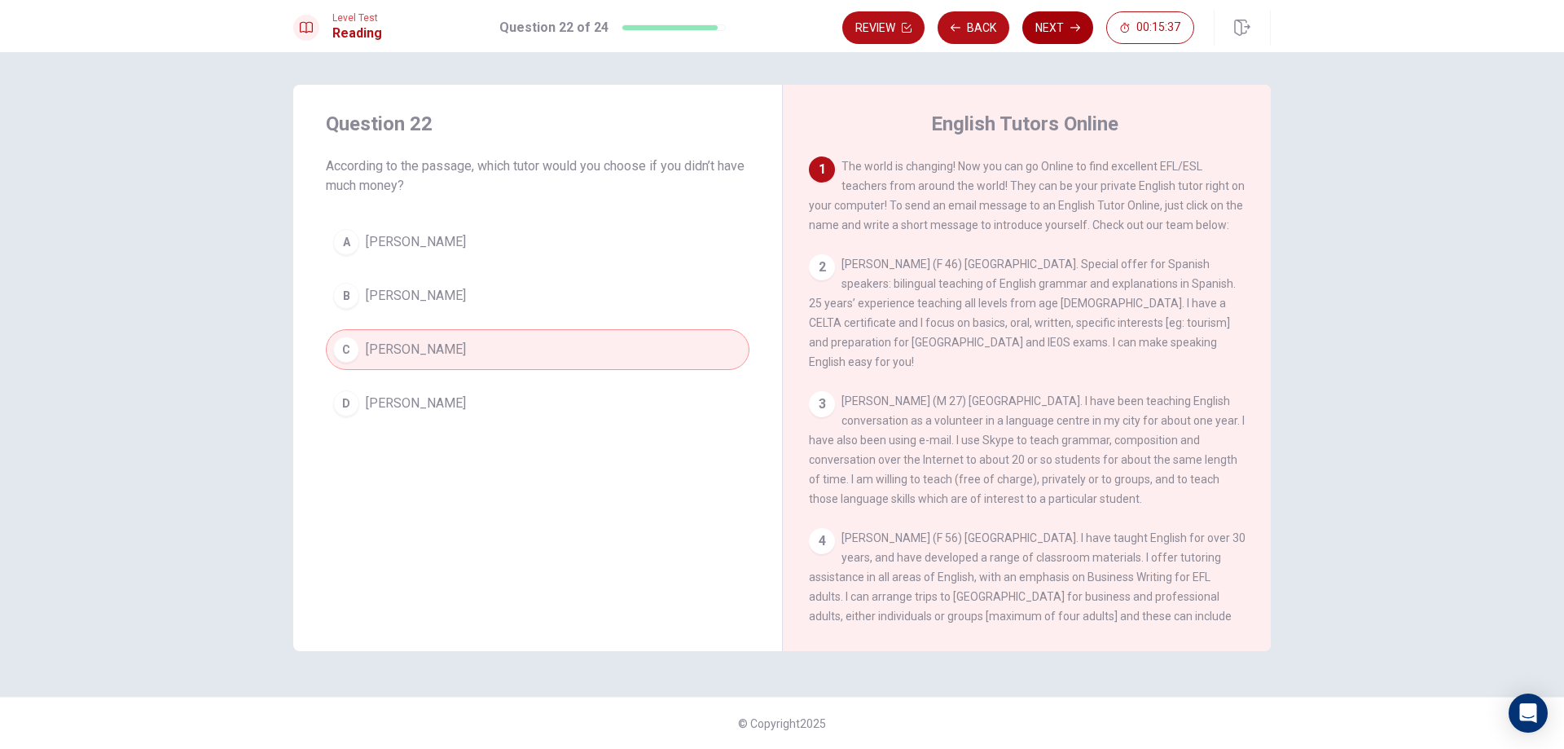
click at [1043, 20] on button "Next" at bounding box center [1057, 27] width 71 height 33
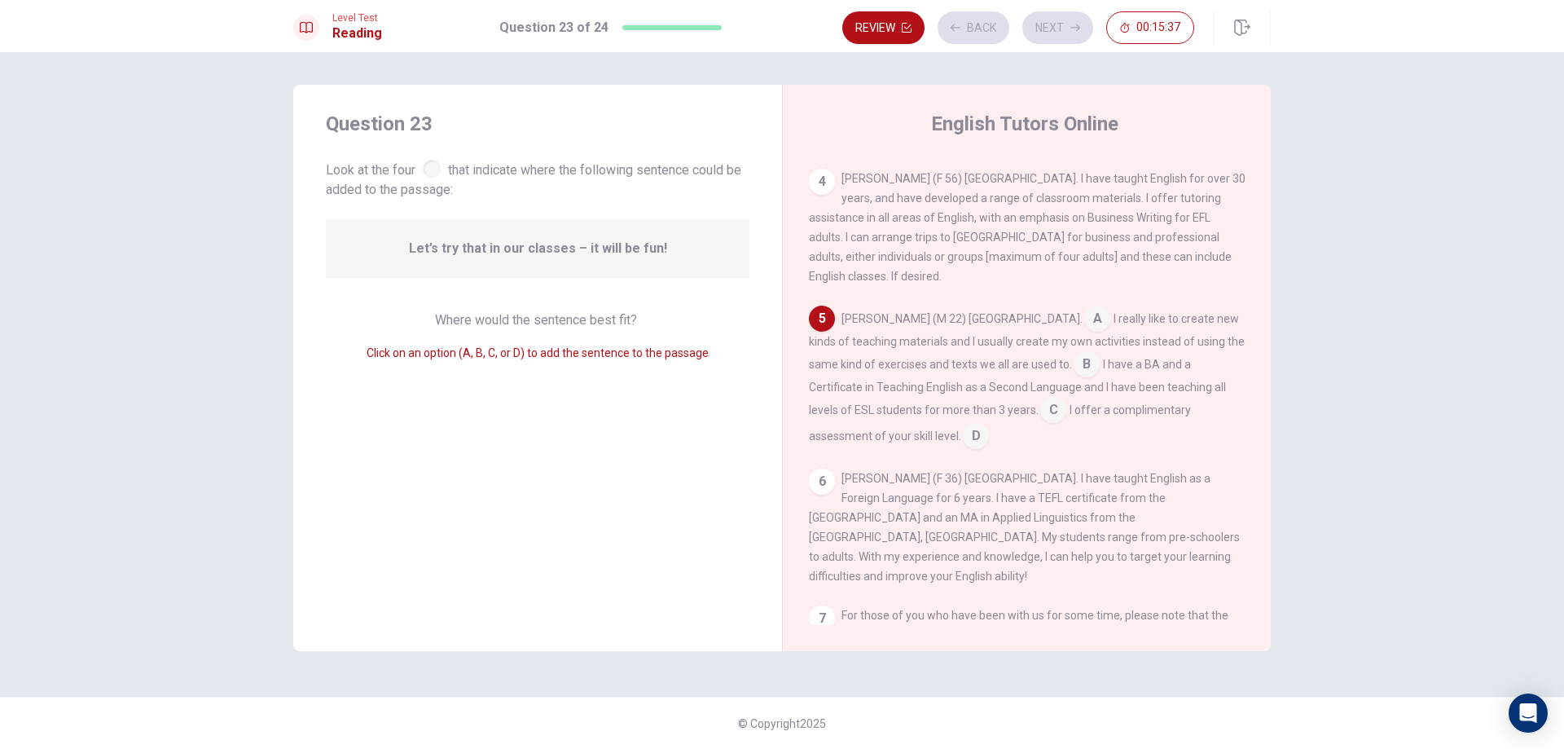
scroll to position [364, 0]
click at [1074, 374] on input at bounding box center [1087, 361] width 26 height 26
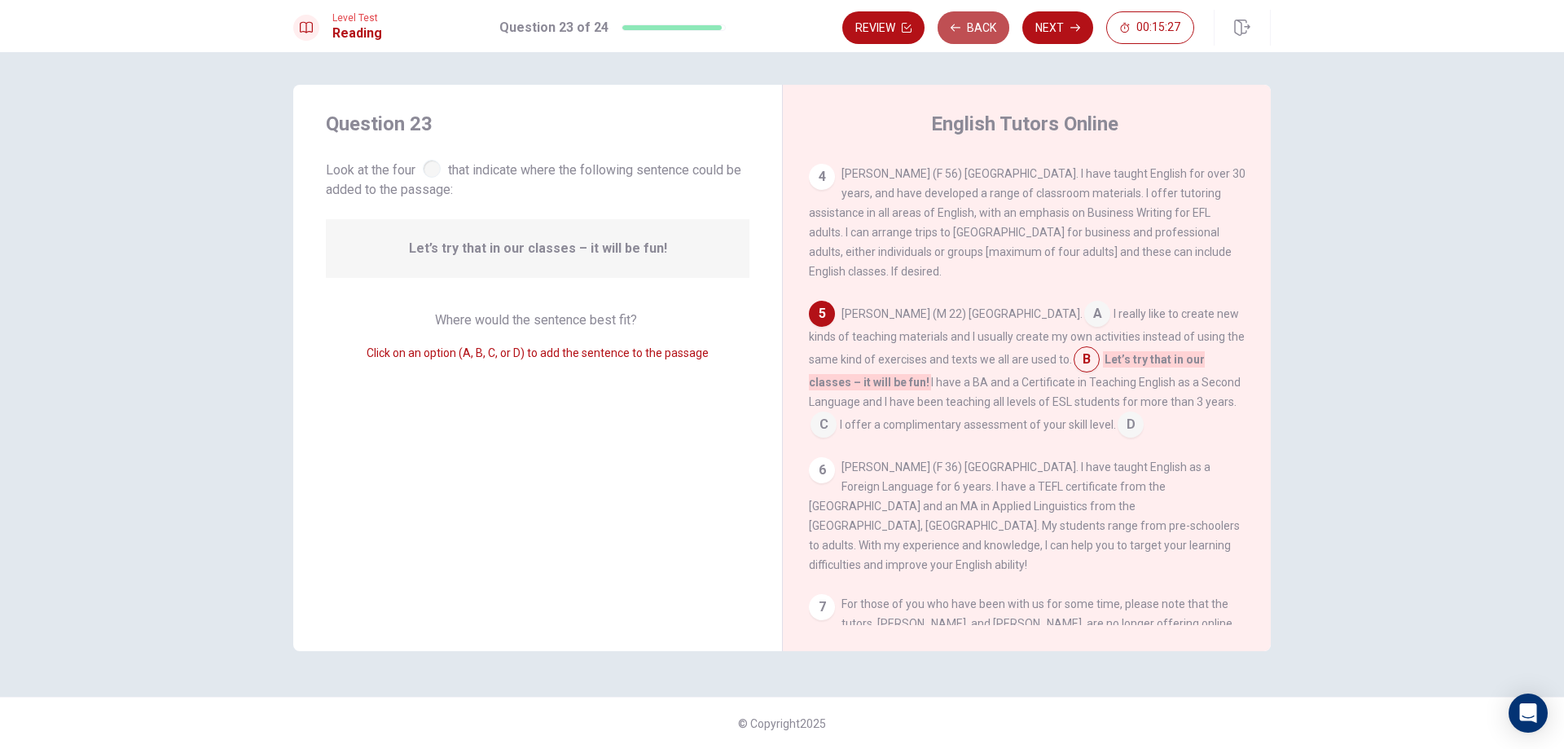
click at [986, 23] on button "Back" at bounding box center [974, 27] width 72 height 33
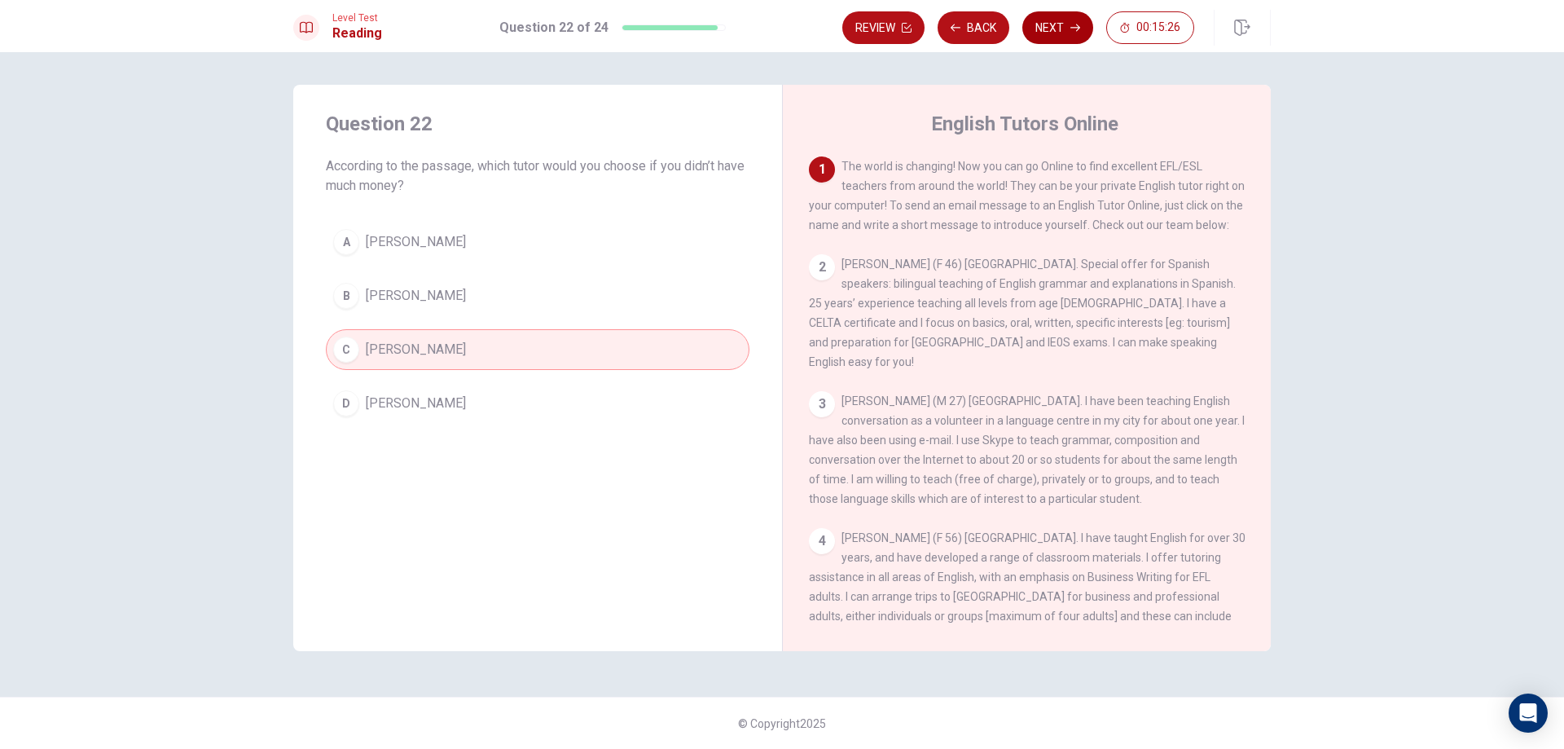
click at [1056, 28] on button "Next" at bounding box center [1057, 27] width 71 height 33
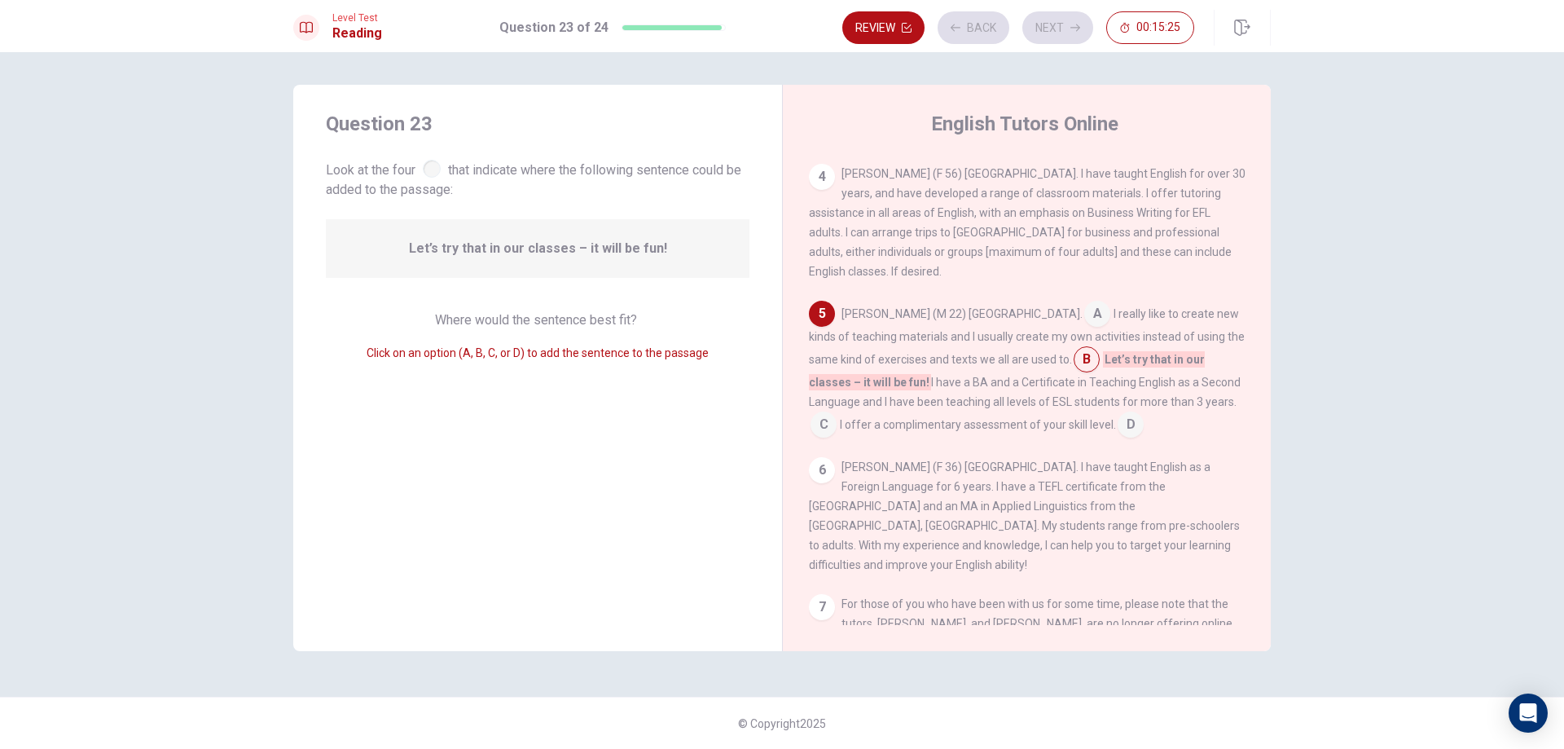
click at [973, 24] on div "Review Back Next 00:15:25" at bounding box center [1018, 27] width 352 height 33
click at [972, 24] on button "Back" at bounding box center [974, 27] width 72 height 33
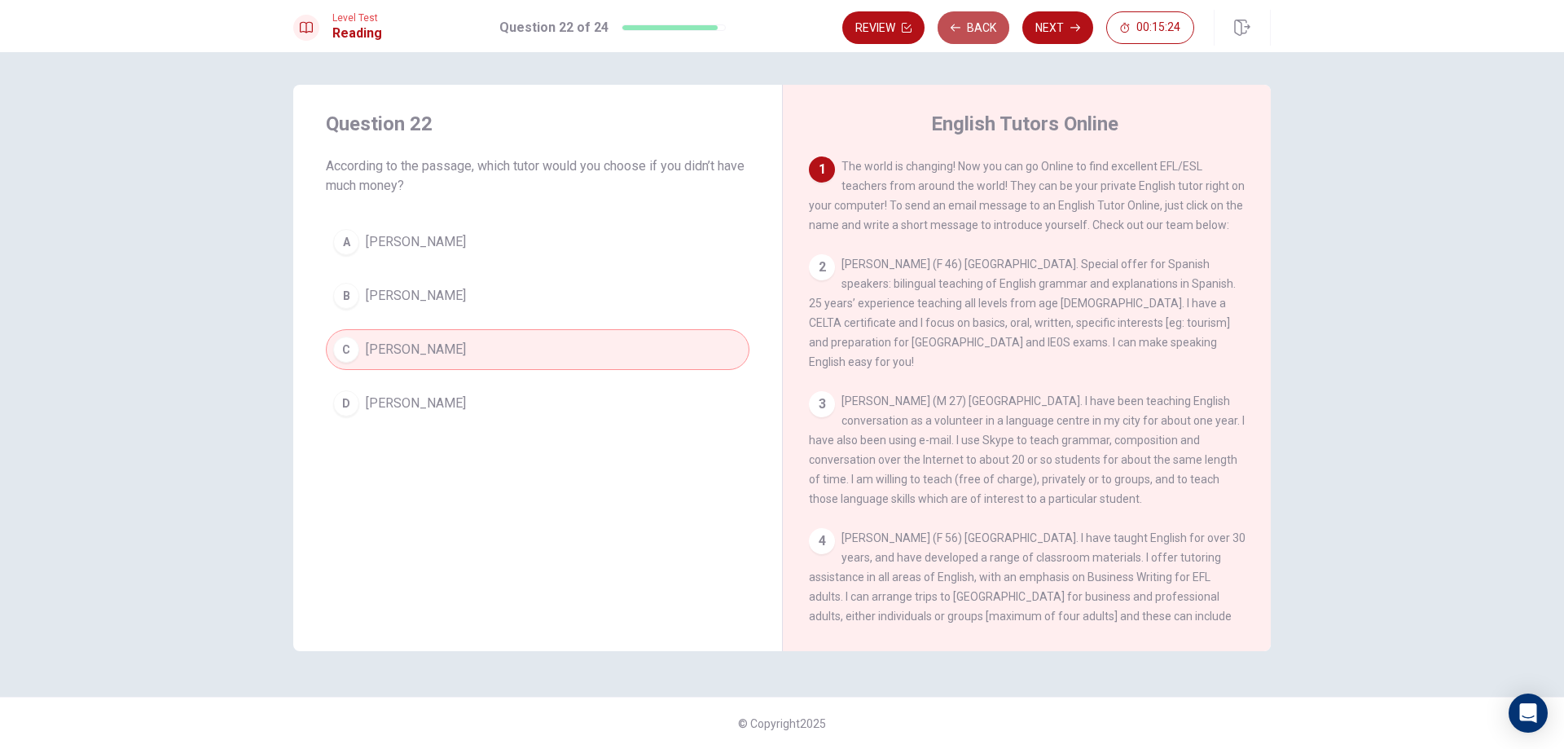
click at [972, 24] on button "Back" at bounding box center [974, 27] width 72 height 33
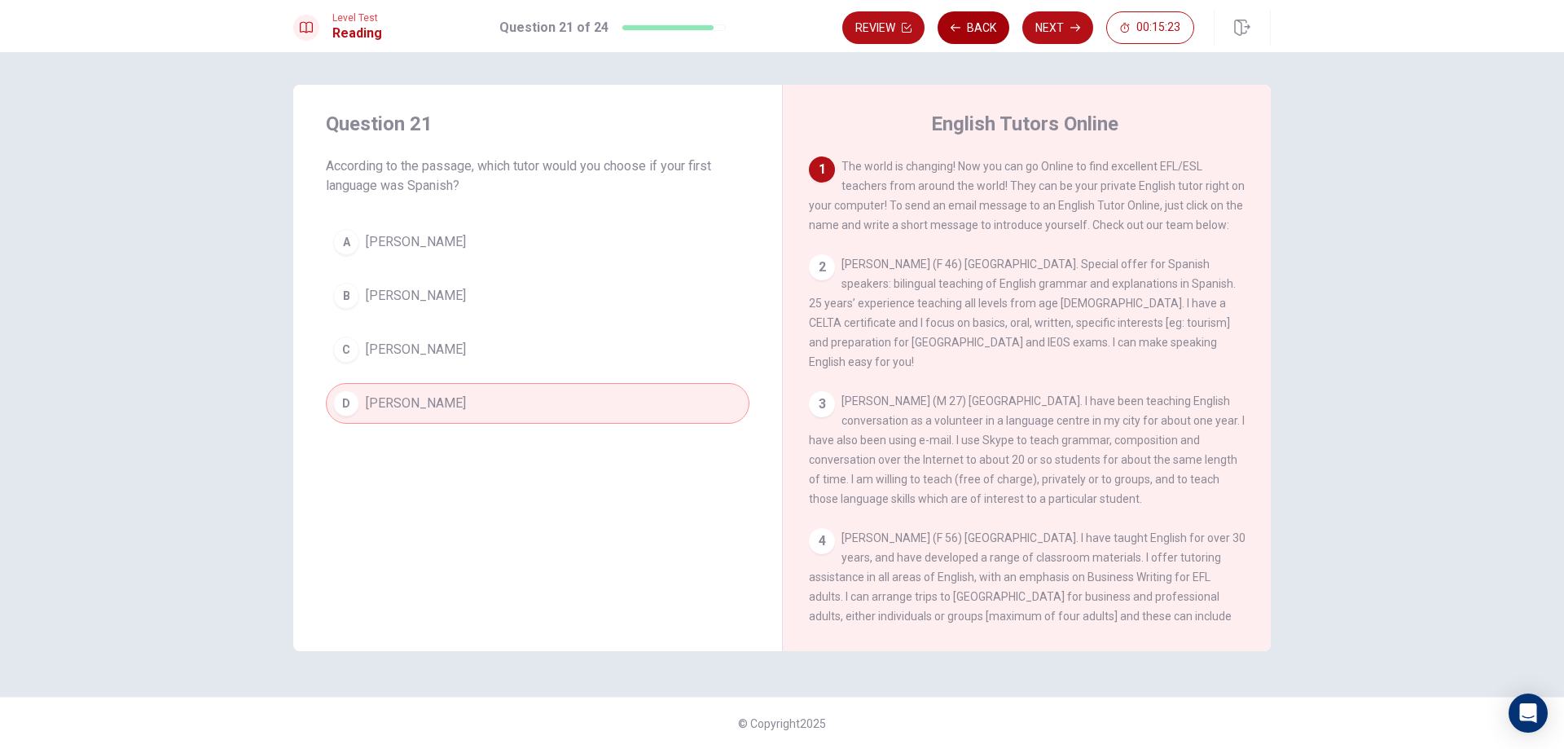
click at [972, 24] on button "Back" at bounding box center [974, 27] width 72 height 33
drag, startPoint x: 1253, startPoint y: 284, endPoint x: 1249, endPoint y: 307, distance: 23.0
click at [1249, 307] on div "1 The world is changing! Now you can go Online to find excellent EFL/ESL teache…" at bounding box center [1038, 390] width 458 height 468
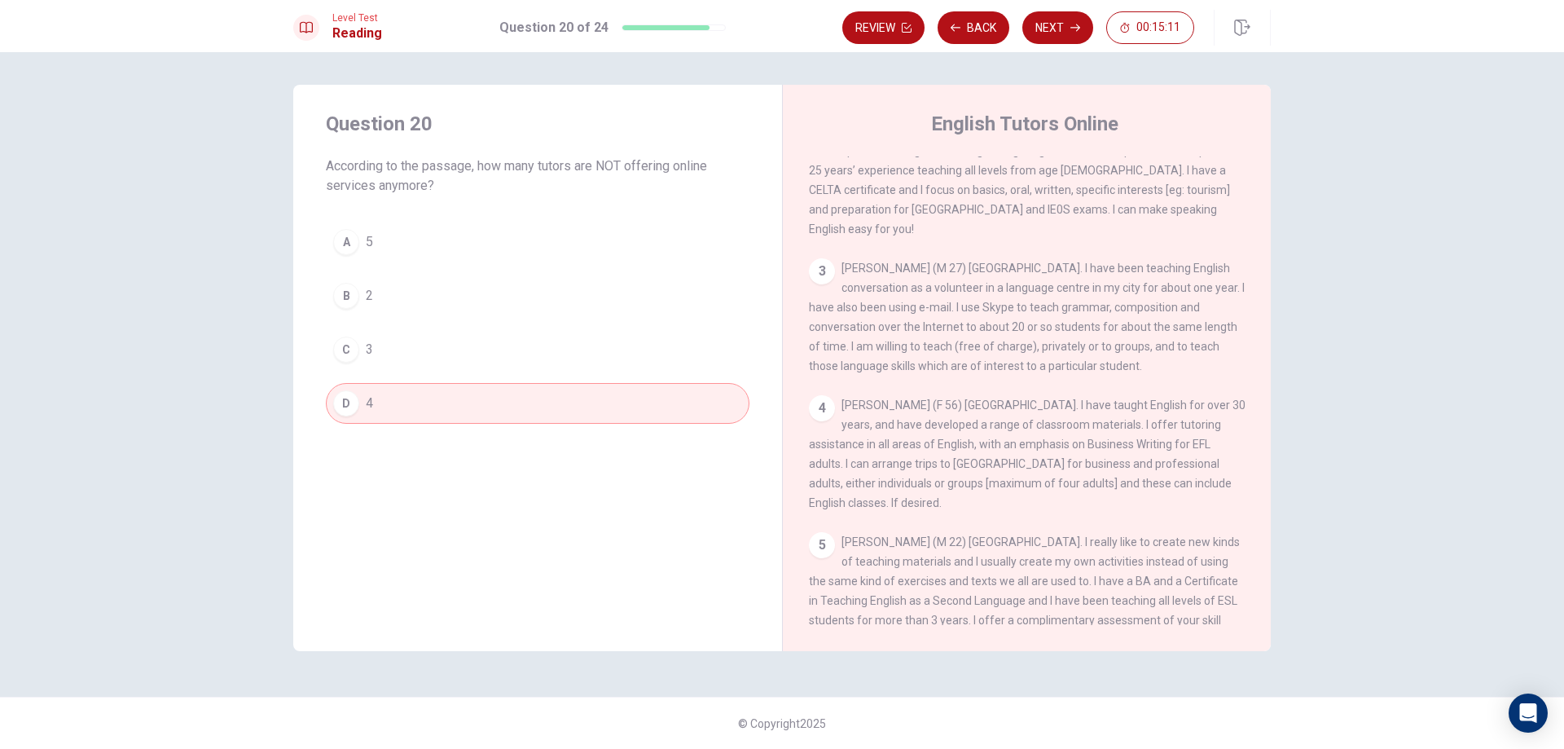
scroll to position [130, 0]
click at [1076, 27] on icon "button" at bounding box center [1075, 28] width 10 height 10
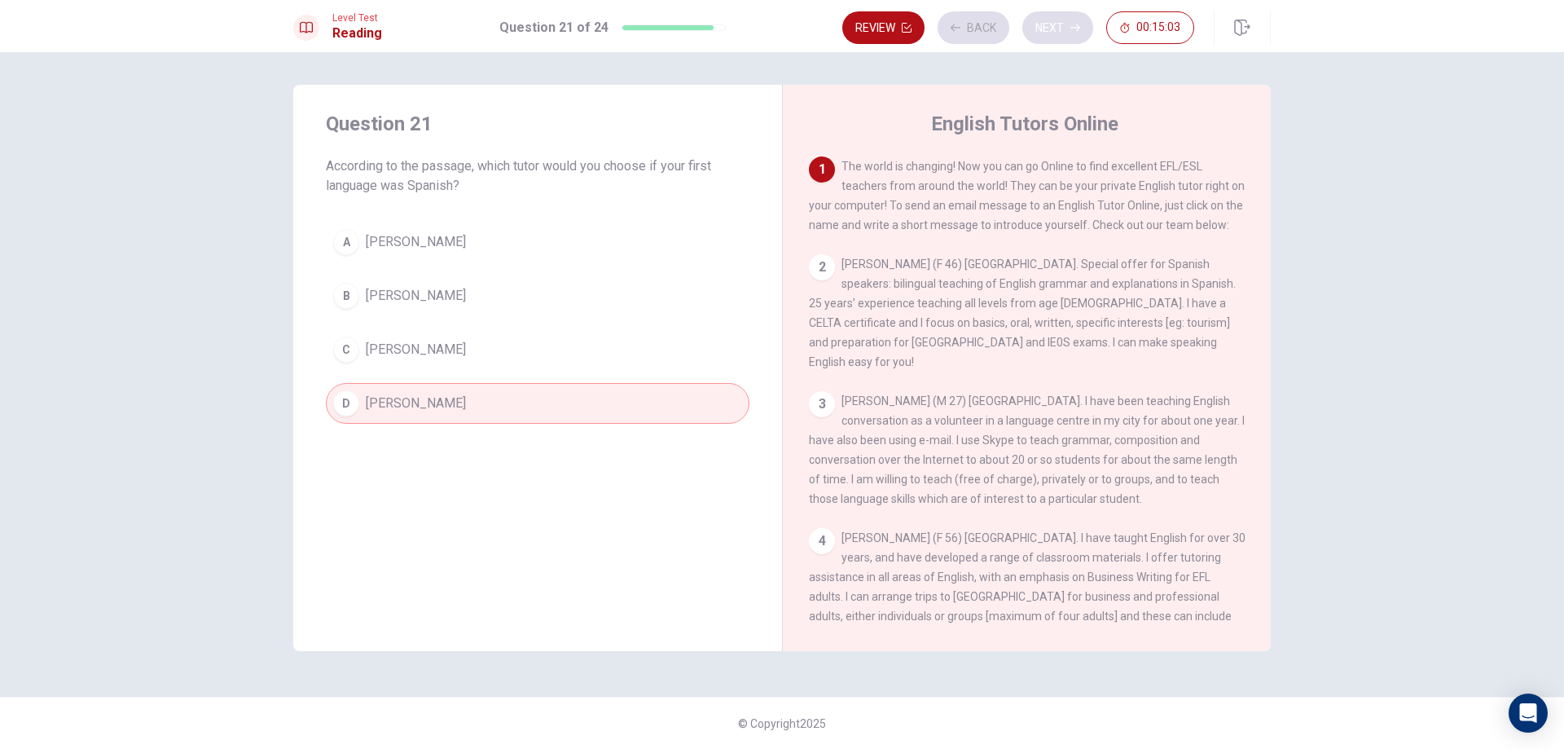
click at [1076, 27] on div "Review Back Next 00:15:03" at bounding box center [1018, 27] width 352 height 33
click at [1076, 27] on icon "button" at bounding box center [1075, 28] width 10 height 10
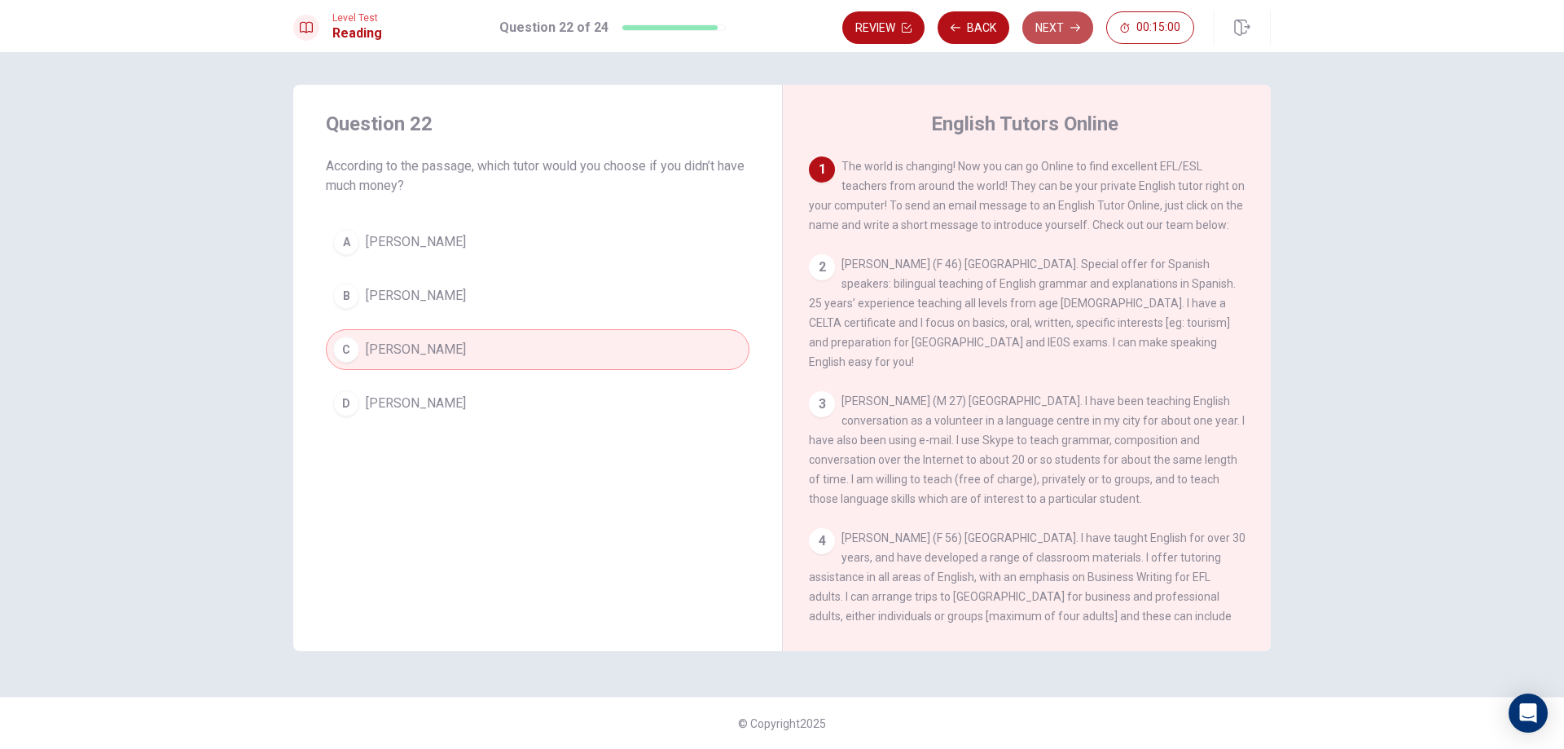
click at [1084, 21] on button "Next" at bounding box center [1057, 27] width 71 height 33
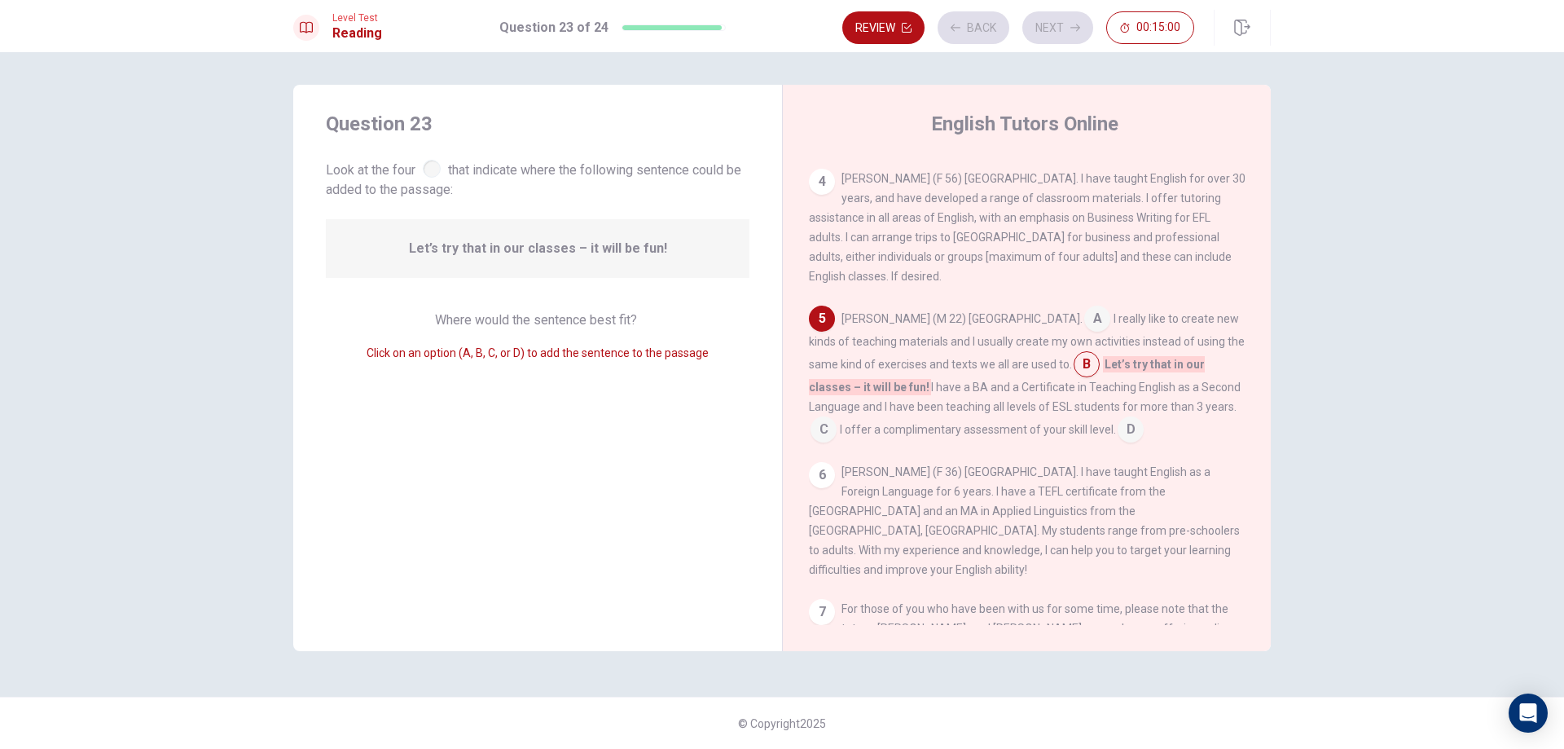
scroll to position [364, 0]
click at [1080, 21] on div "Review Back Next 00:14:59" at bounding box center [1018, 27] width 352 height 33
click at [1075, 21] on button "Next" at bounding box center [1057, 27] width 71 height 33
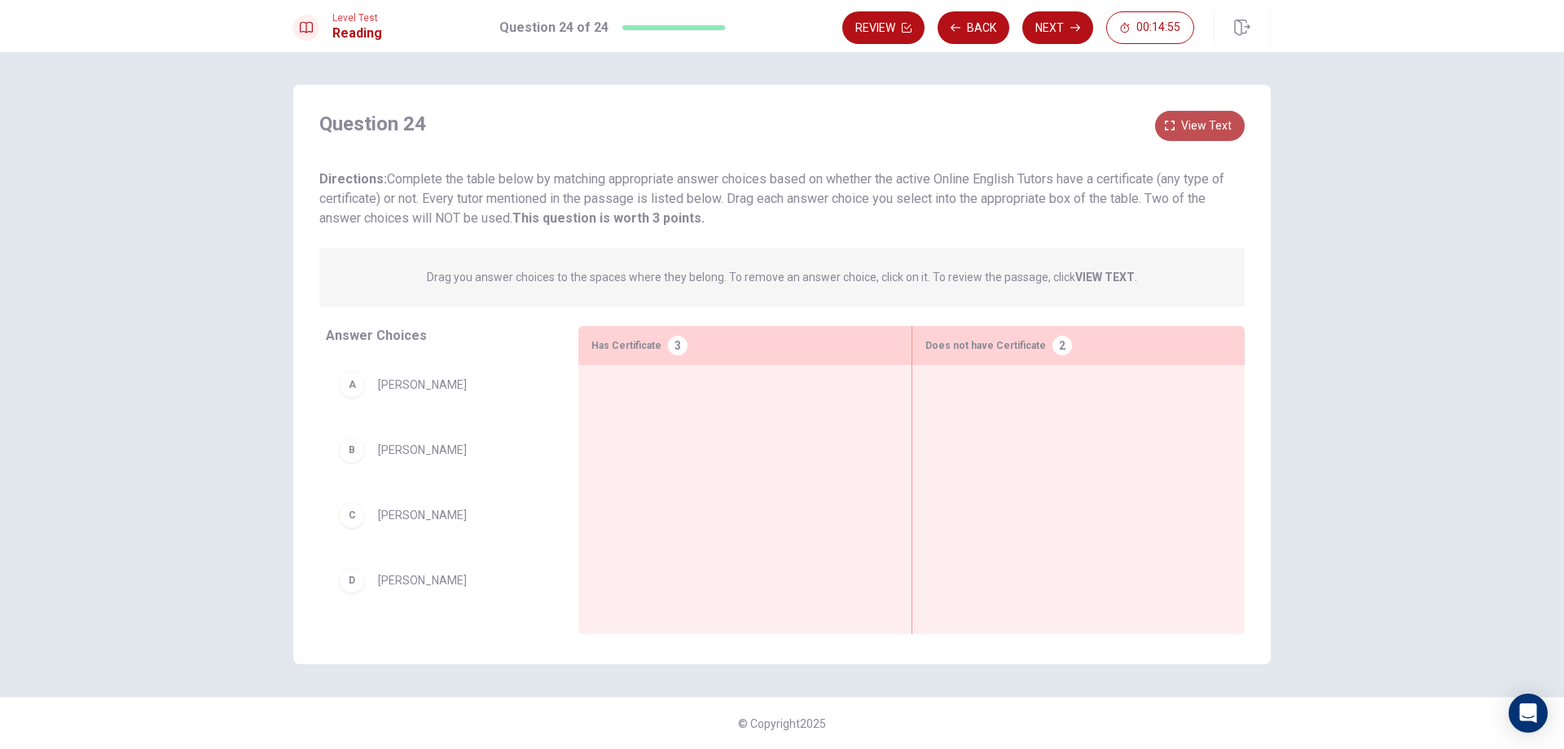
click at [1178, 136] on button "View text" at bounding box center [1200, 126] width 90 height 30
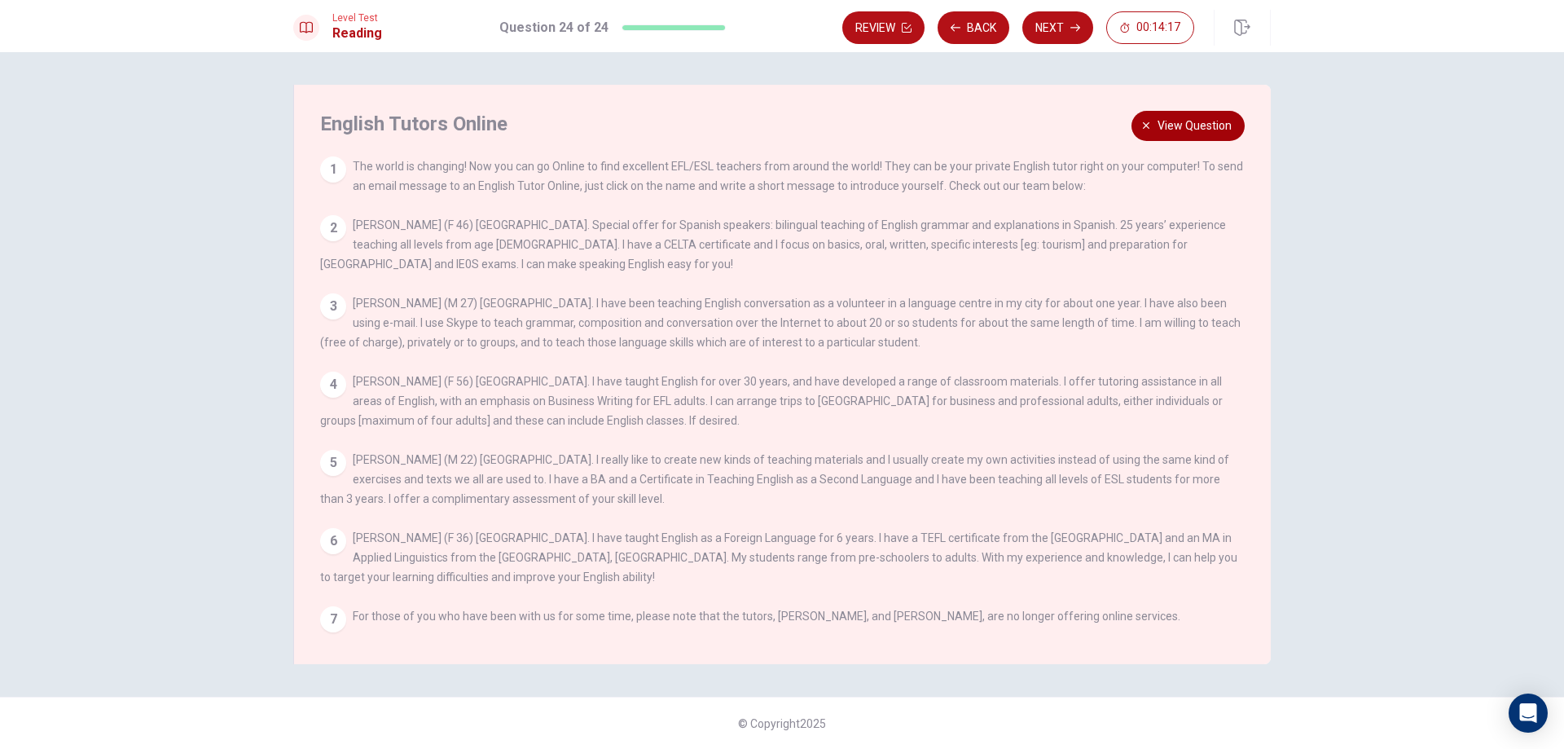
click at [1194, 127] on span "View question" at bounding box center [1194, 126] width 74 height 20
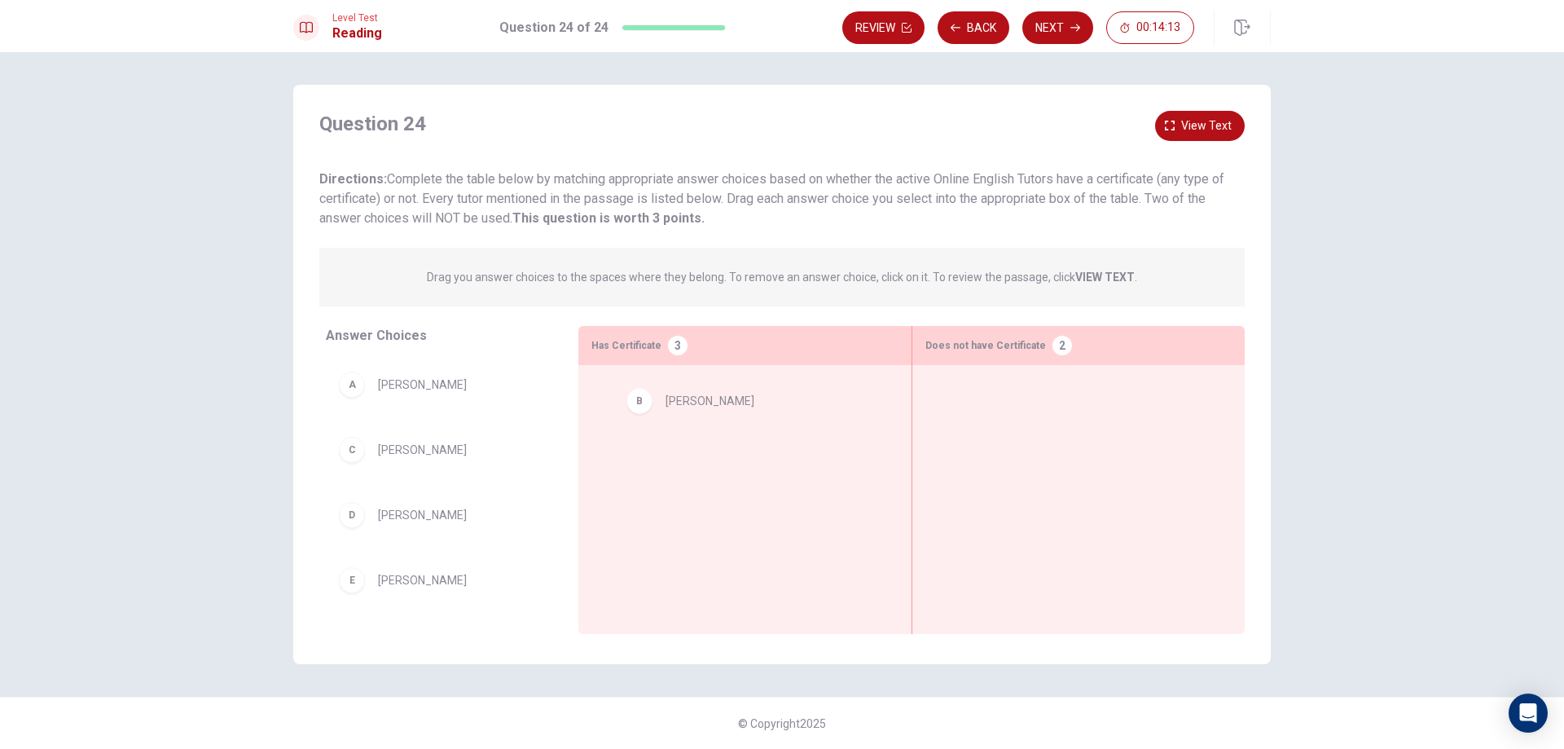
drag, startPoint x: 455, startPoint y: 450, endPoint x: 760, endPoint y: 402, distance: 309.3
drag, startPoint x: 437, startPoint y: 463, endPoint x: 810, endPoint y: 465, distance: 373.1
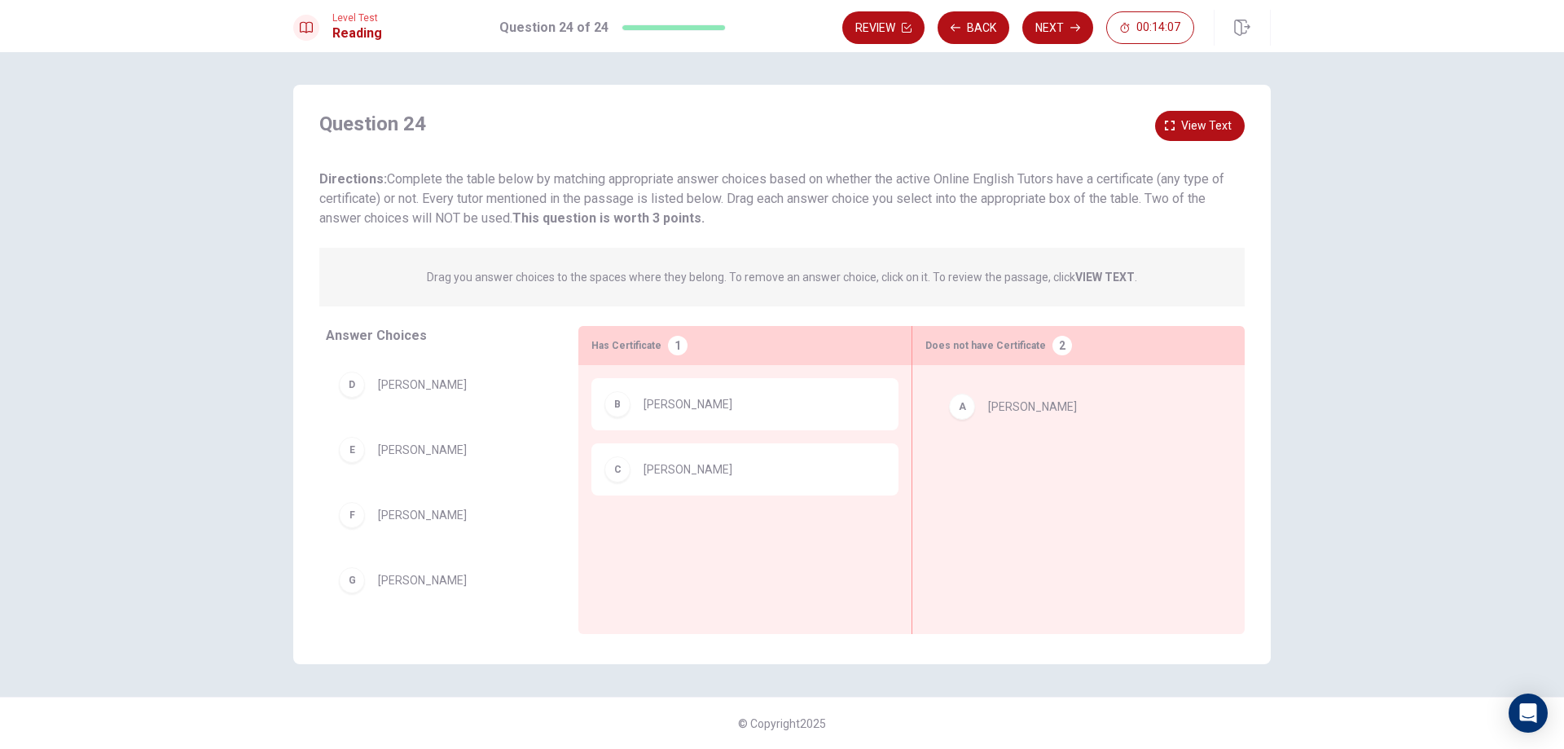
drag, startPoint x: 444, startPoint y: 389, endPoint x: 1061, endPoint y: 412, distance: 617.0
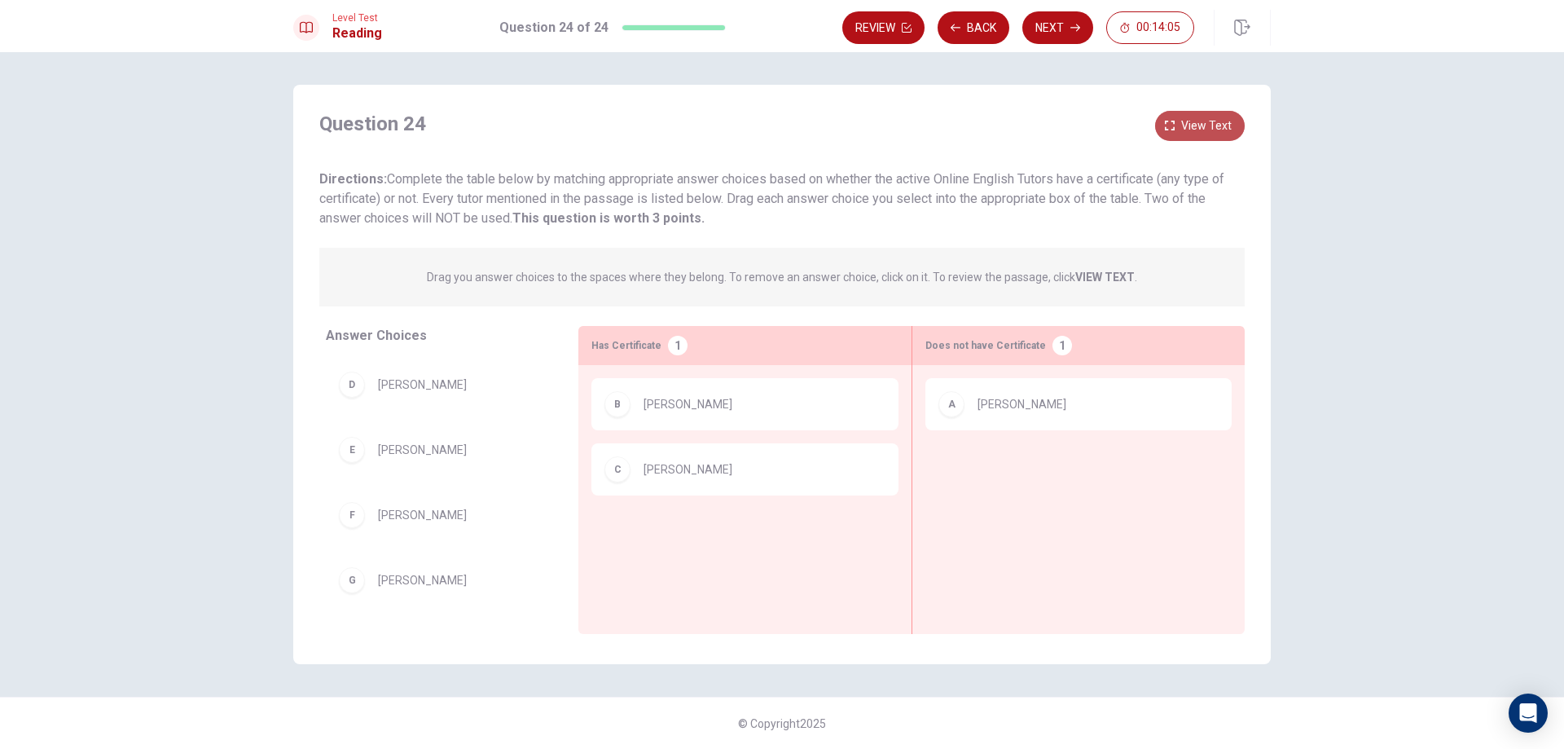
click at [1176, 138] on button "View text" at bounding box center [1200, 126] width 90 height 30
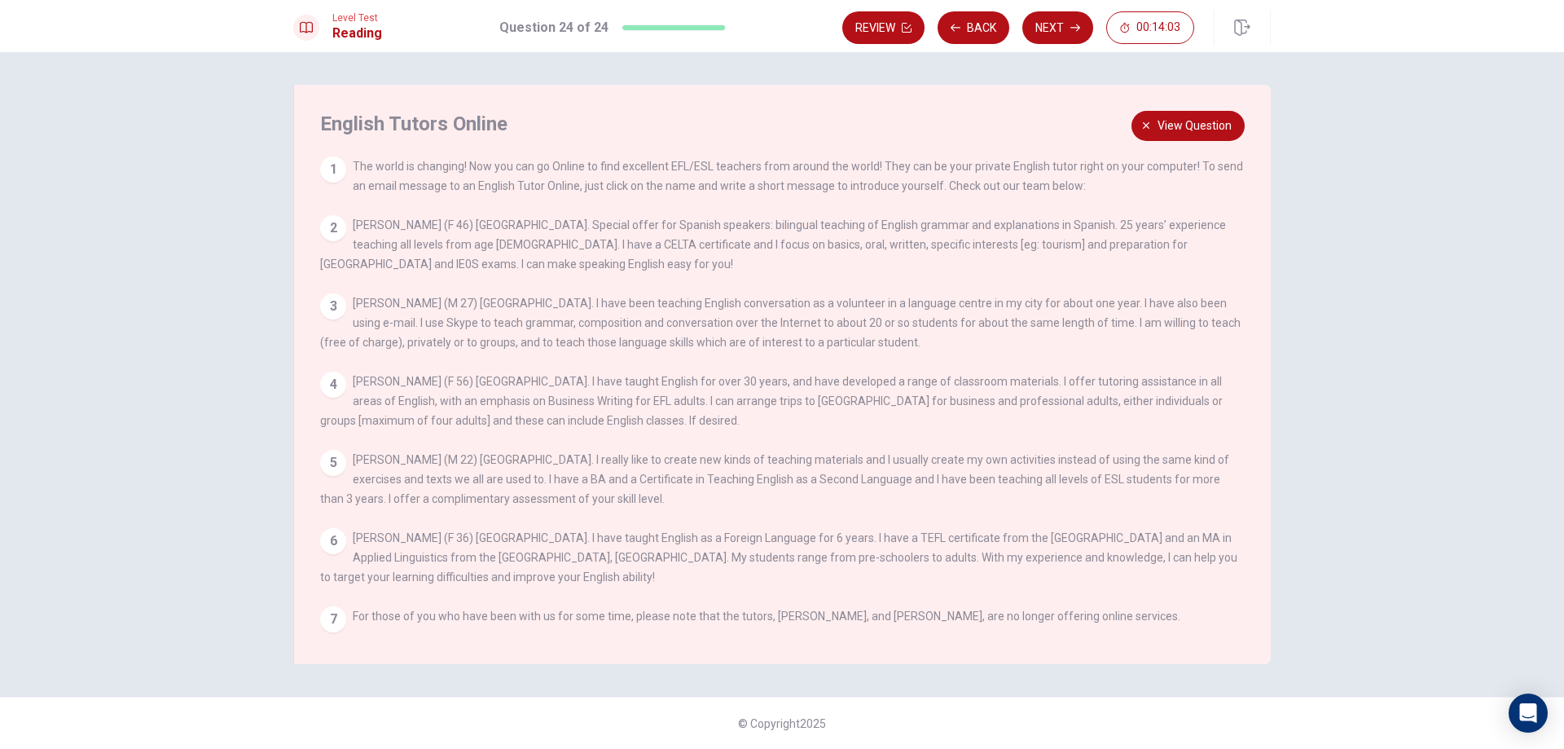
drag, startPoint x: 1251, startPoint y: 200, endPoint x: 1252, endPoint y: 231, distance: 31.0
click at [1252, 231] on div "1 The world is changing! Now you can go Online to find excellent EFL/ESL teache…" at bounding box center [793, 400] width 946 height 489
click at [1153, 135] on button "View question" at bounding box center [1187, 126] width 113 height 30
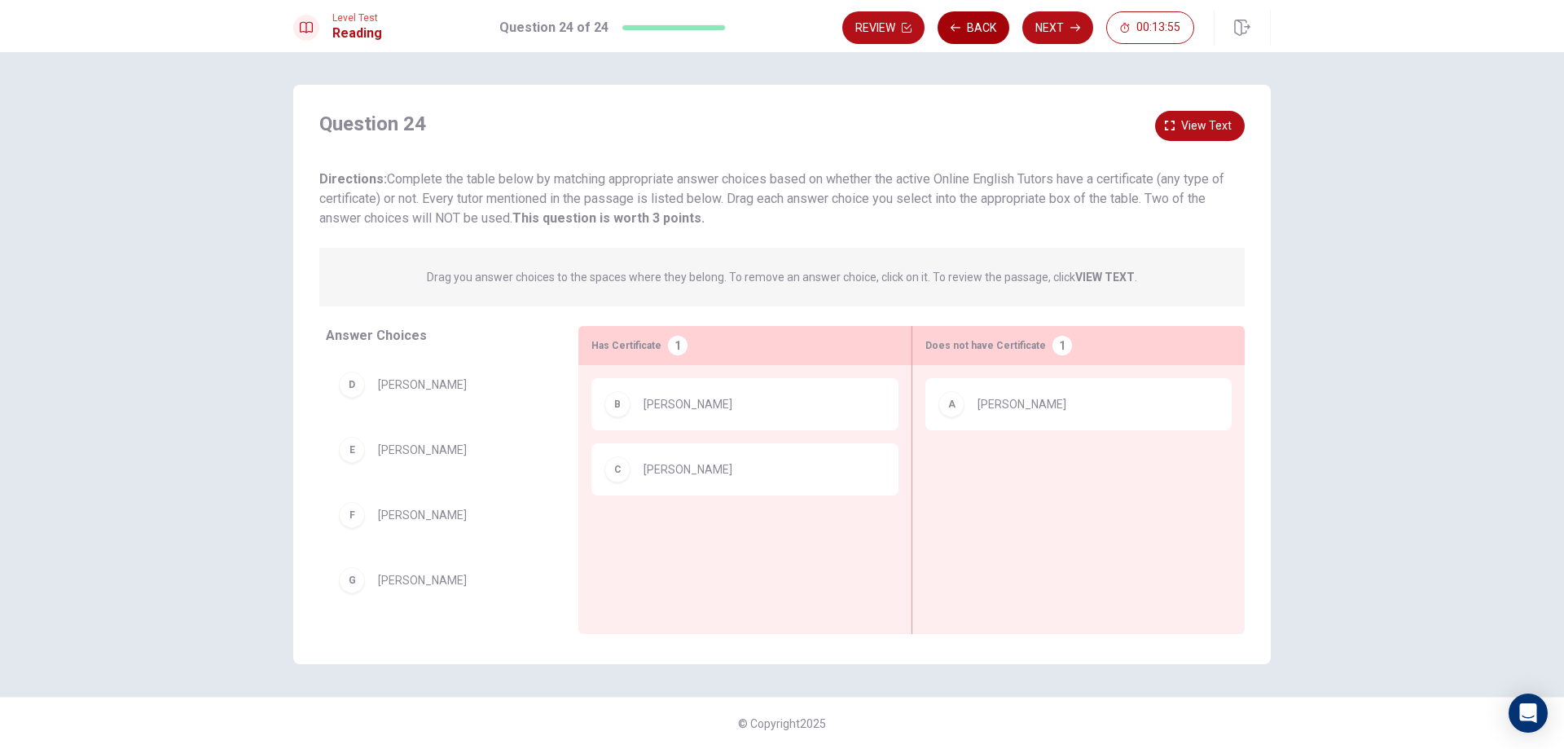
click at [982, 22] on button "Back" at bounding box center [974, 27] width 72 height 33
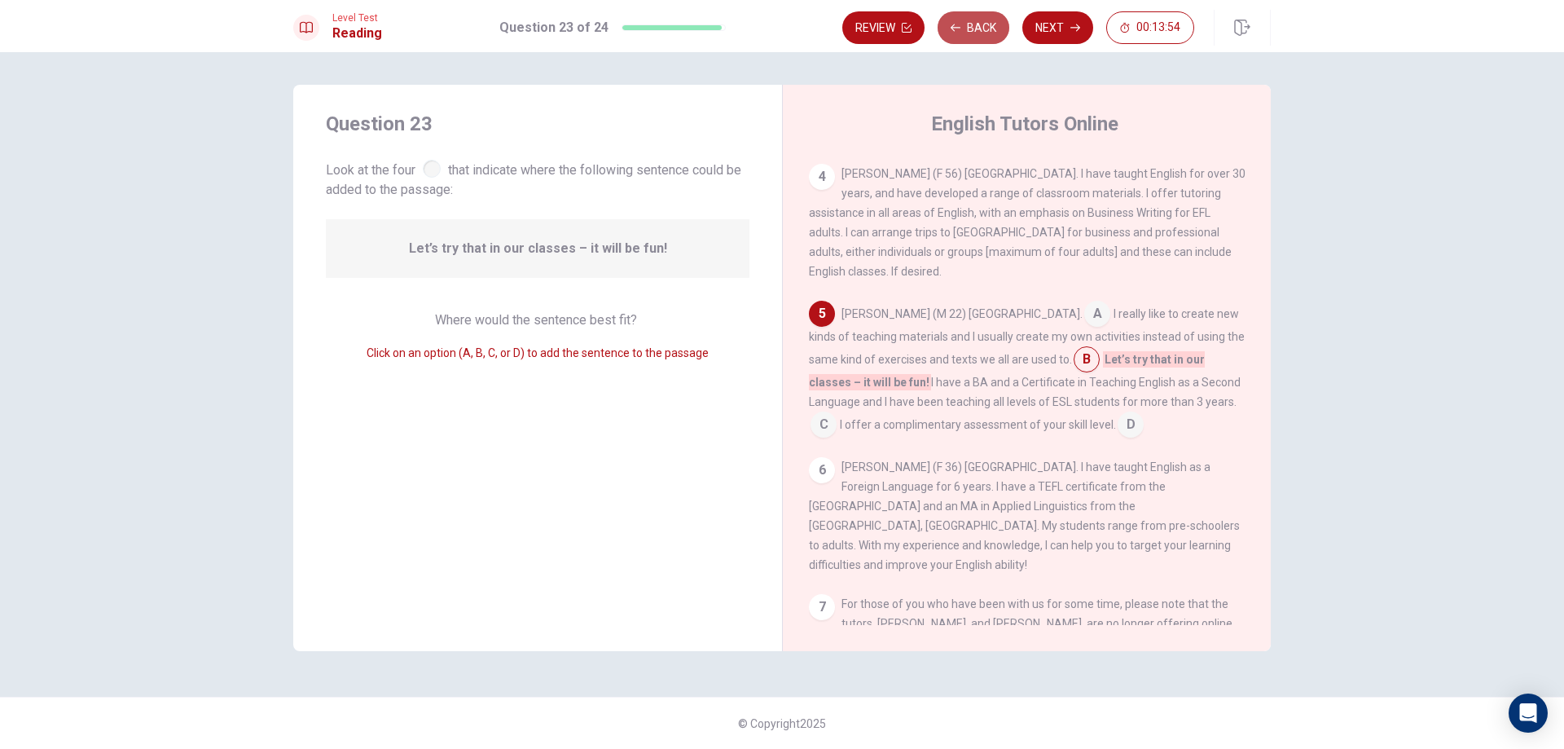
click at [982, 21] on button "Back" at bounding box center [974, 27] width 72 height 33
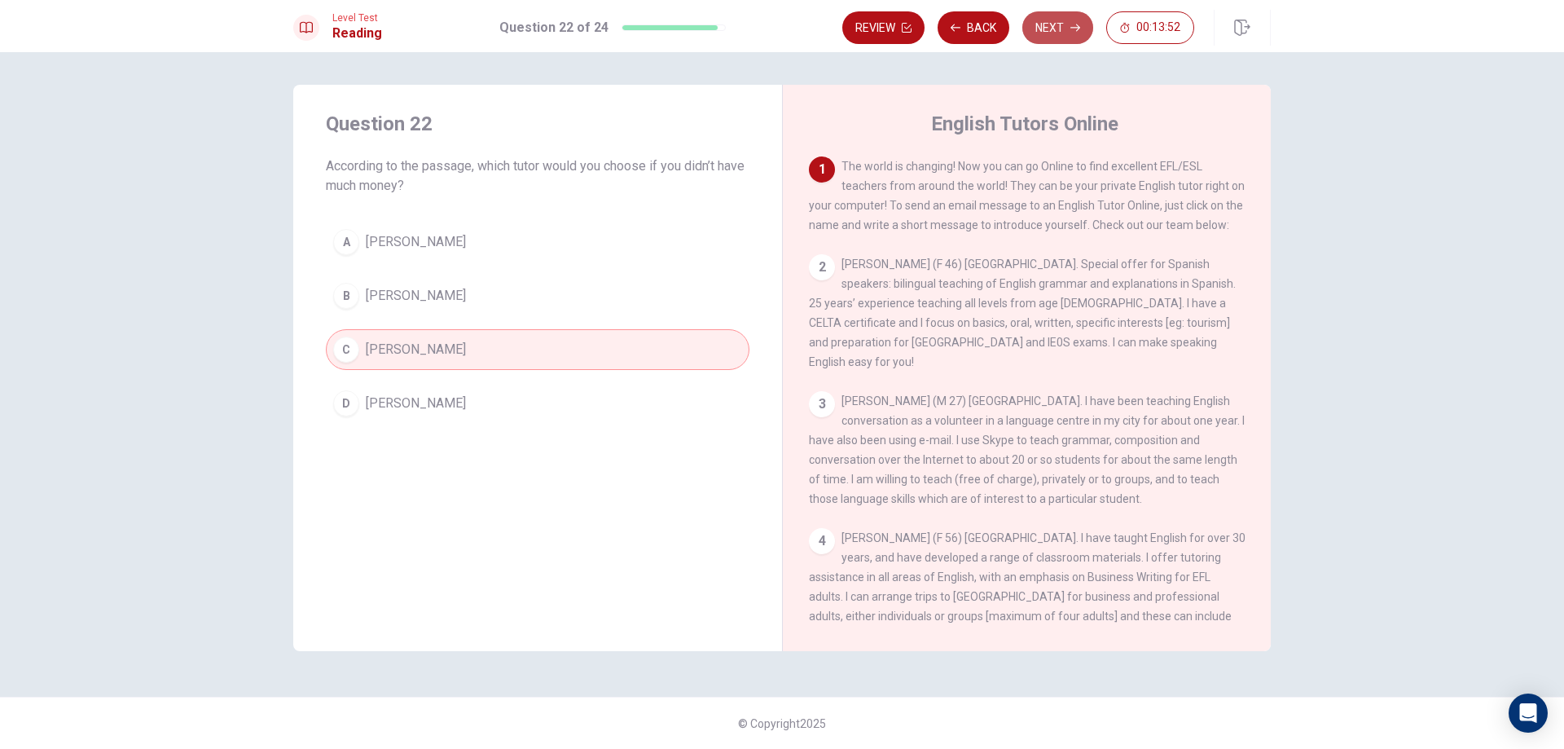
click at [1061, 32] on button "Next" at bounding box center [1057, 27] width 71 height 33
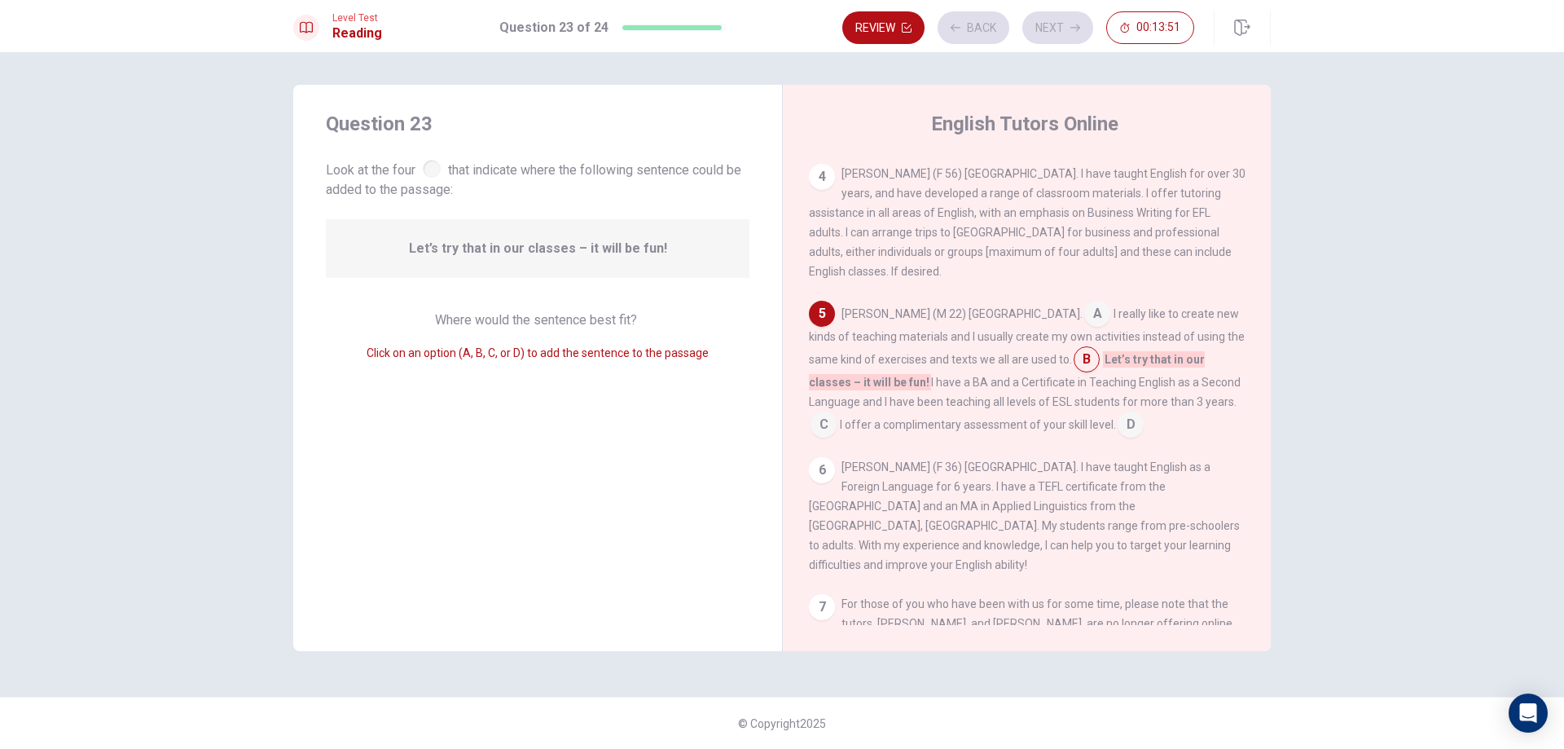
click at [953, 23] on div "Review Back Next 00:13:51" at bounding box center [1018, 27] width 352 height 33
click at [976, 31] on button "Back" at bounding box center [974, 27] width 72 height 33
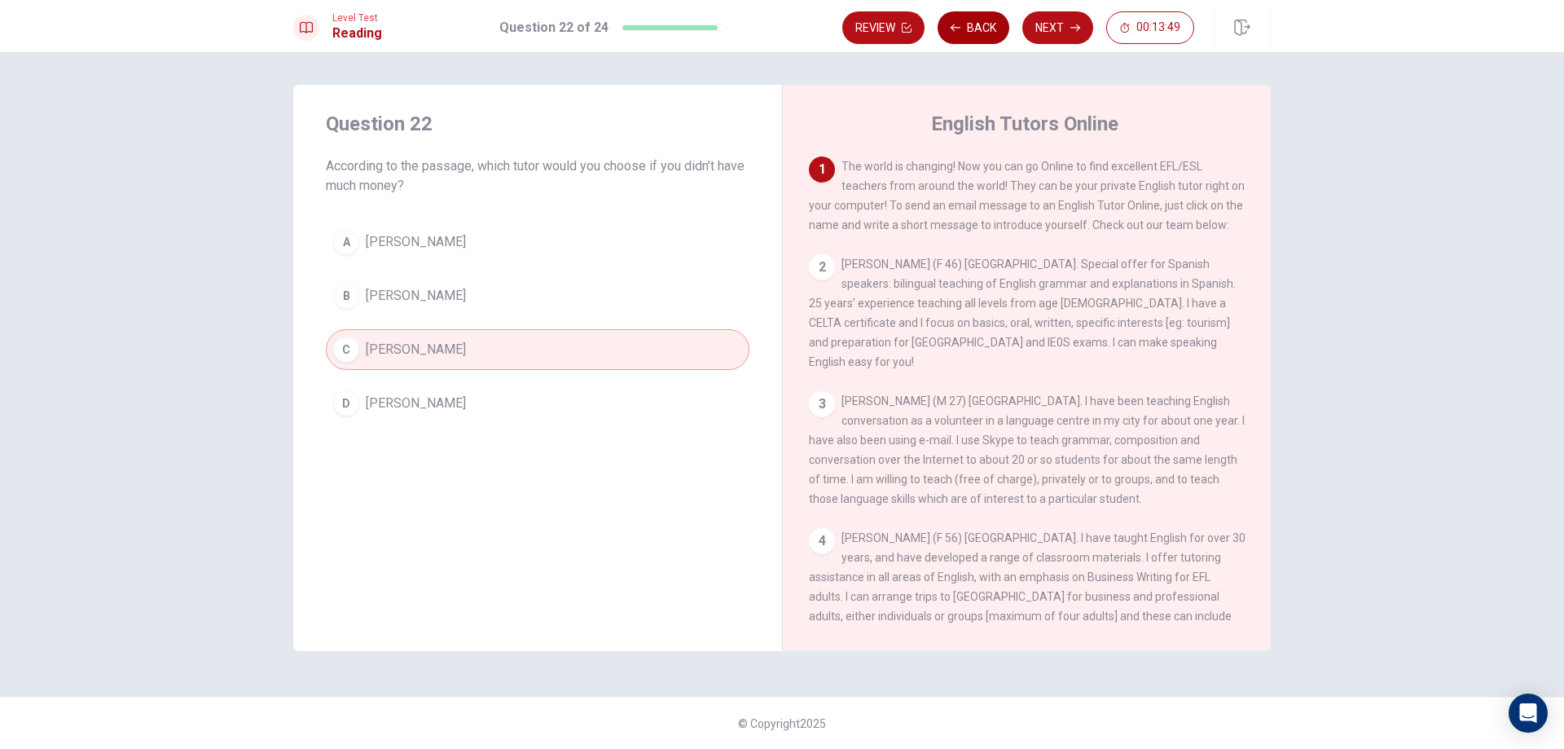
click at [976, 31] on button "Back" at bounding box center [974, 27] width 72 height 33
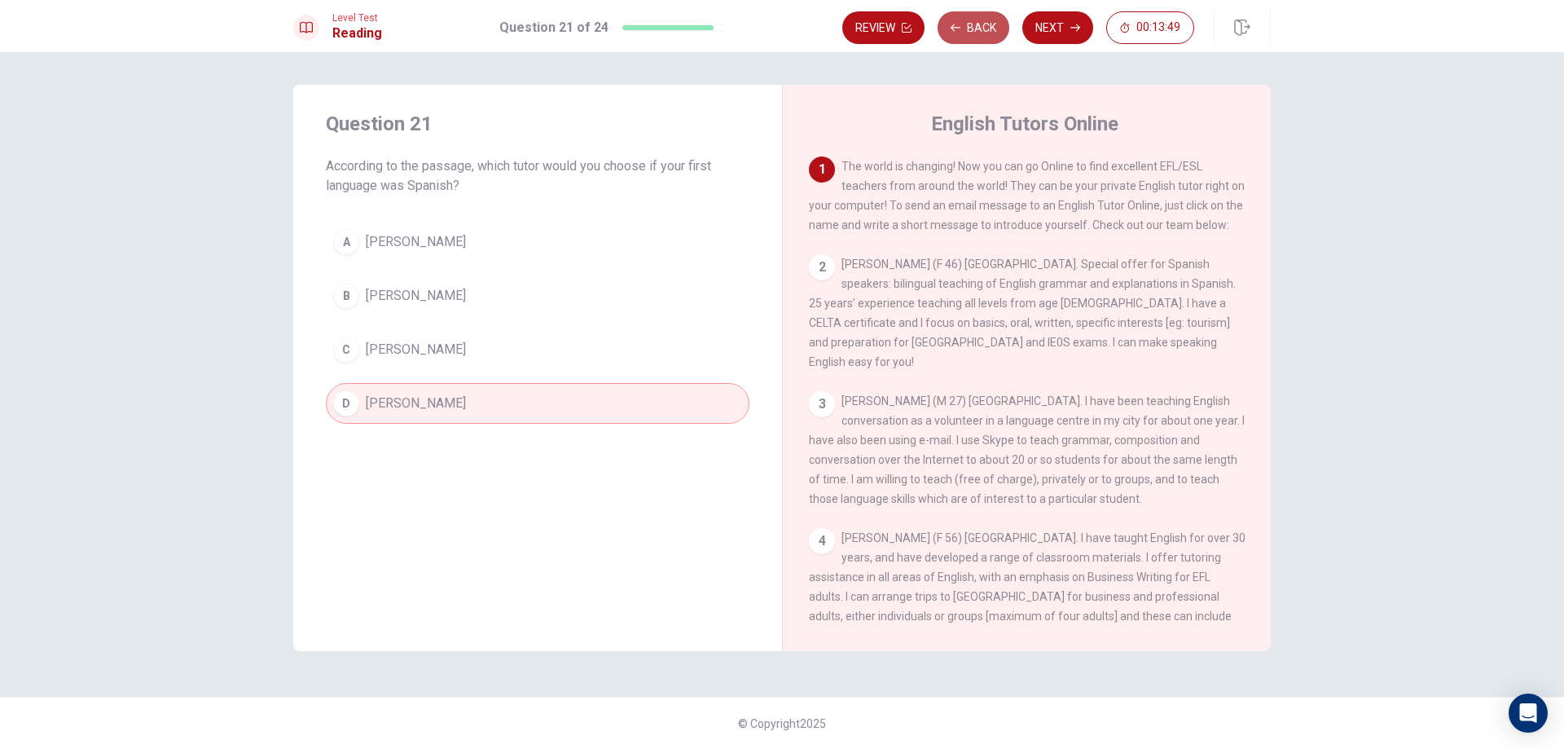
click at [975, 31] on button "Back" at bounding box center [974, 27] width 72 height 33
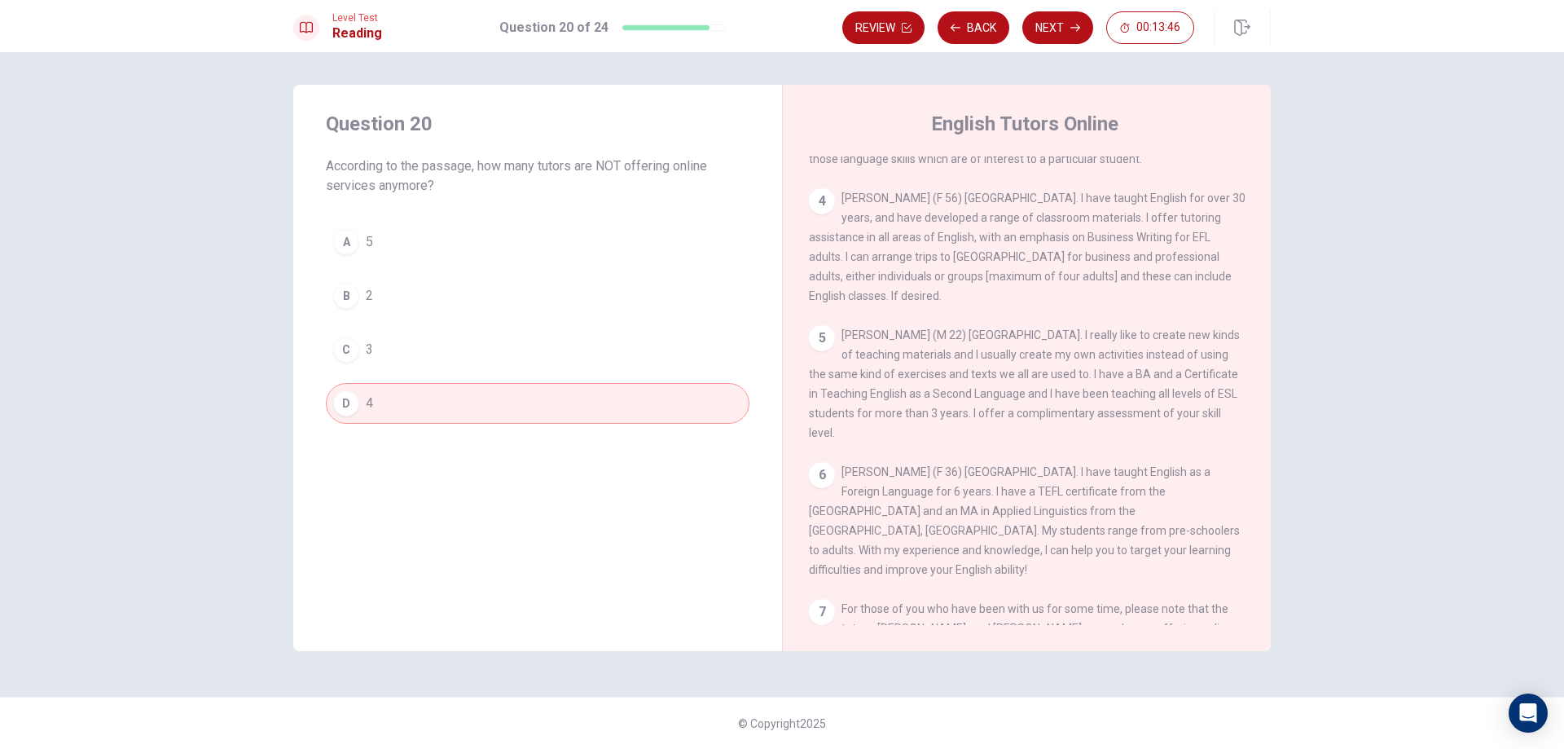
scroll to position [381, 0]
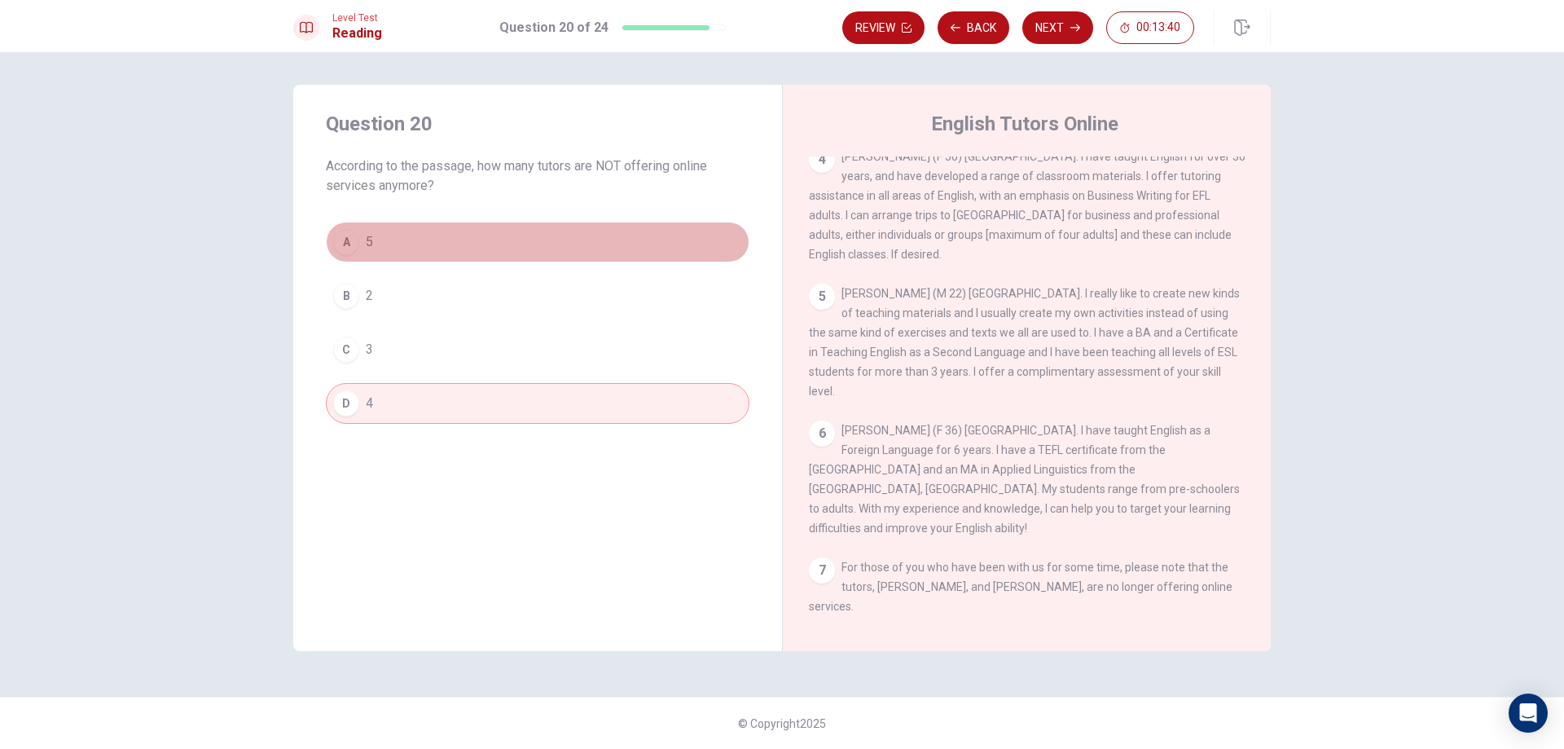
click at [568, 250] on button "A 5" at bounding box center [538, 242] width 424 height 41
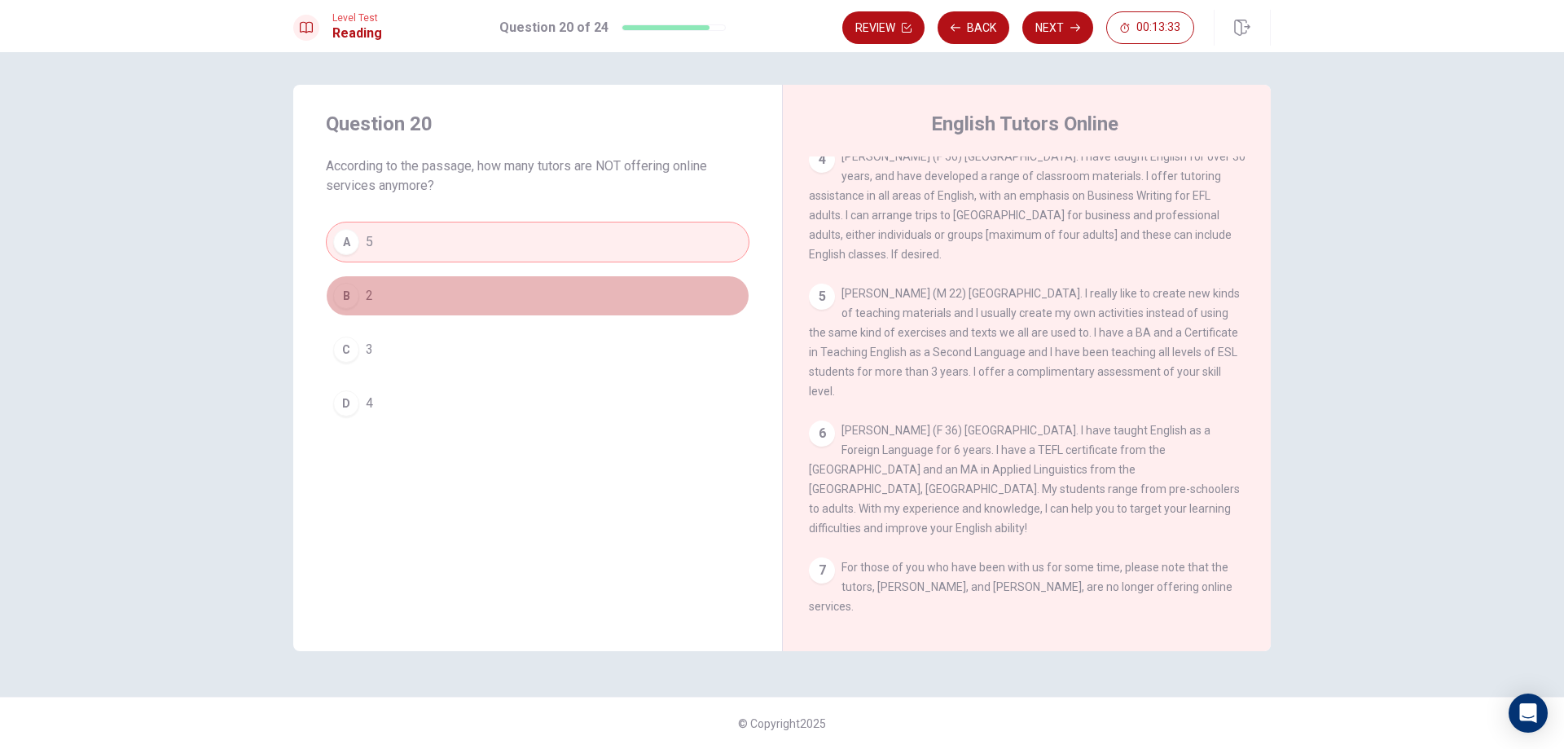
click at [547, 296] on button "B 2" at bounding box center [538, 295] width 424 height 41
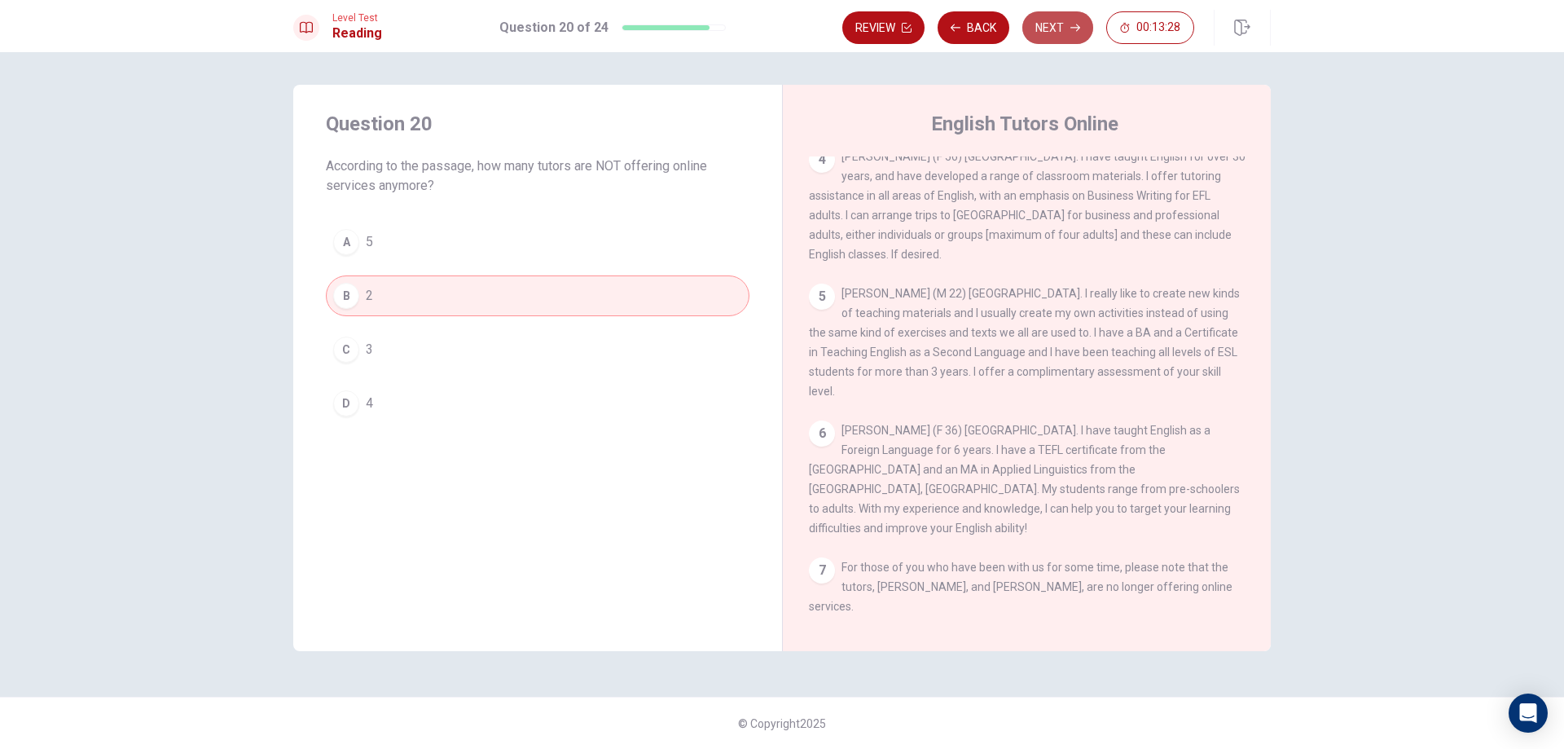
click at [1047, 35] on button "Next" at bounding box center [1057, 27] width 71 height 33
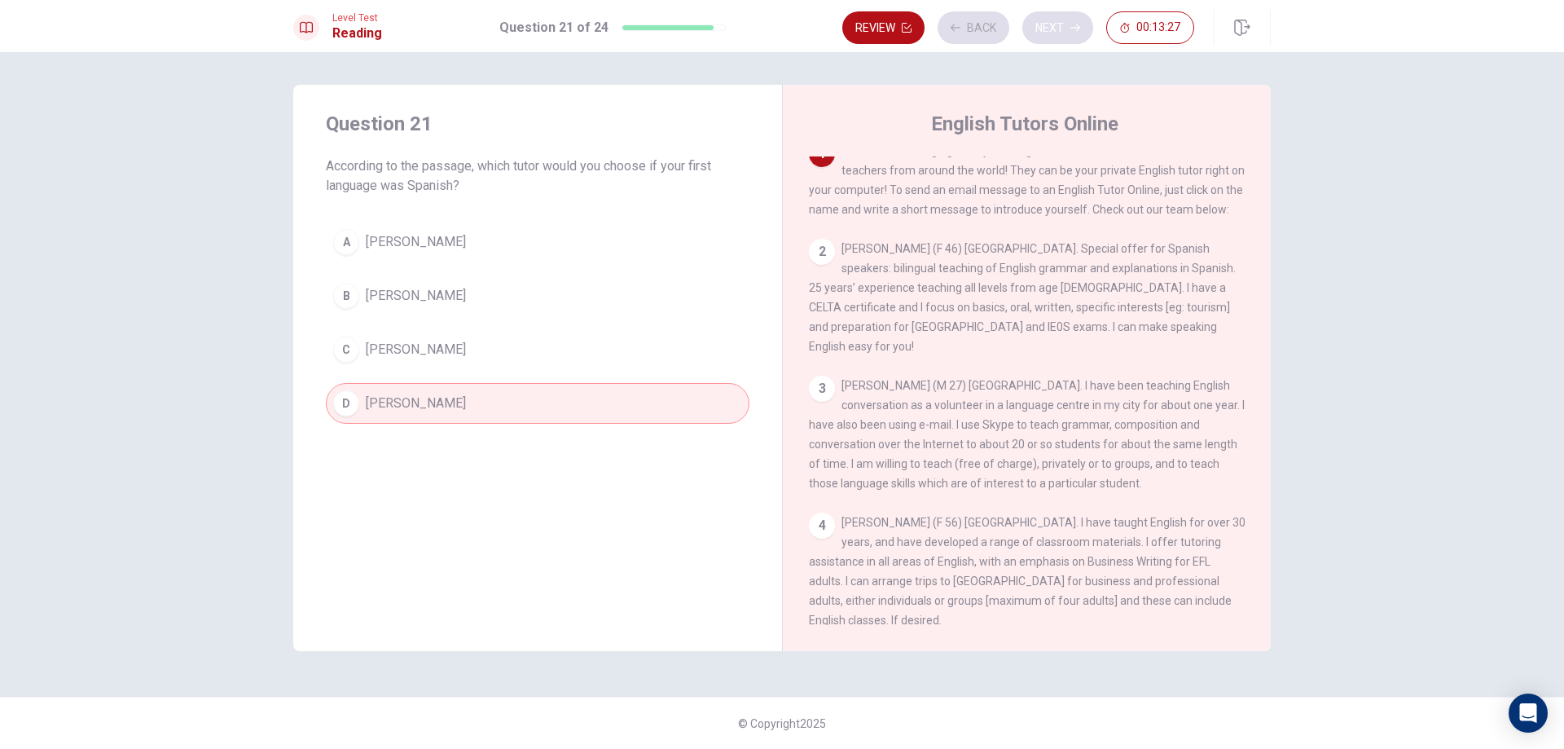
scroll to position [0, 0]
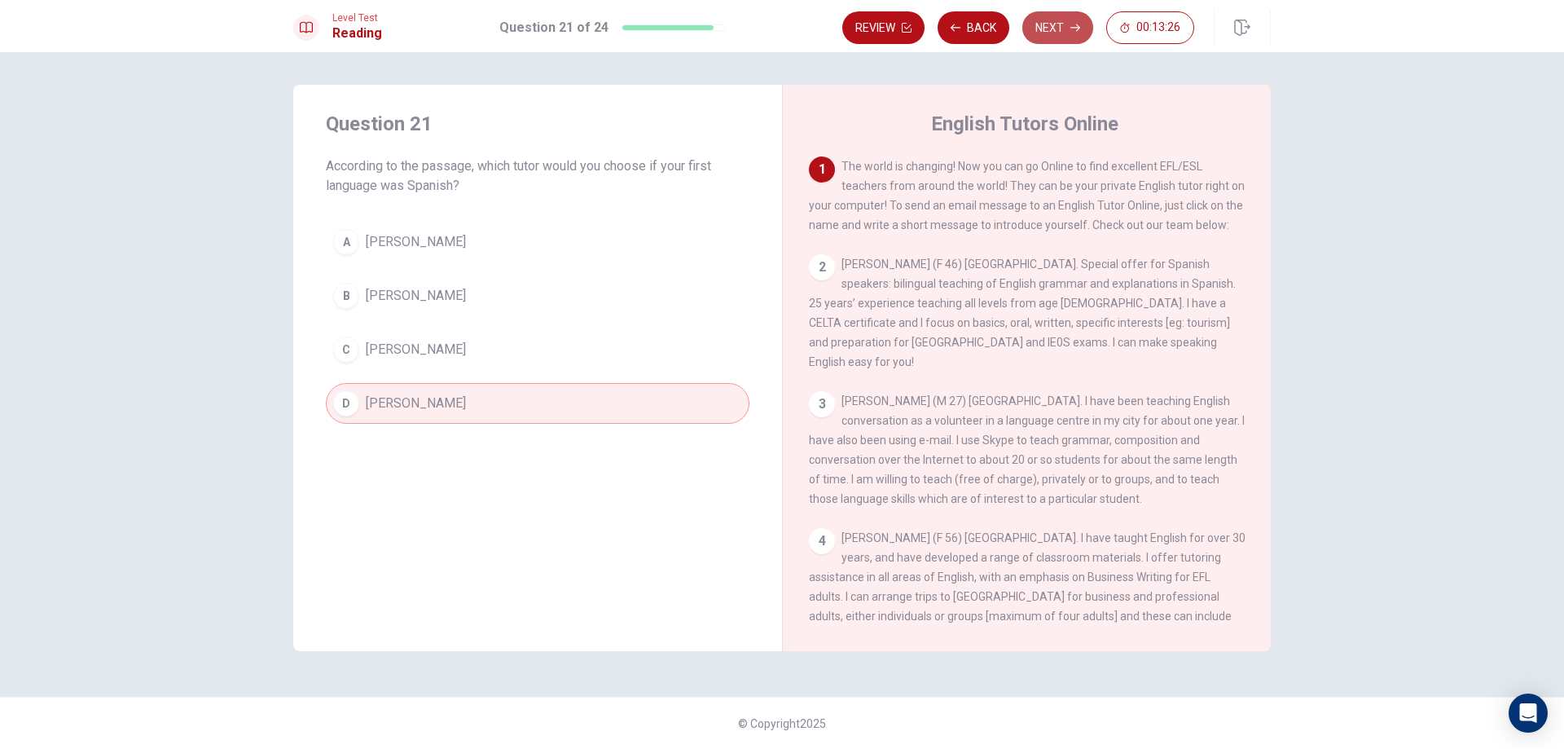
click at [1047, 35] on button "Next" at bounding box center [1057, 27] width 71 height 33
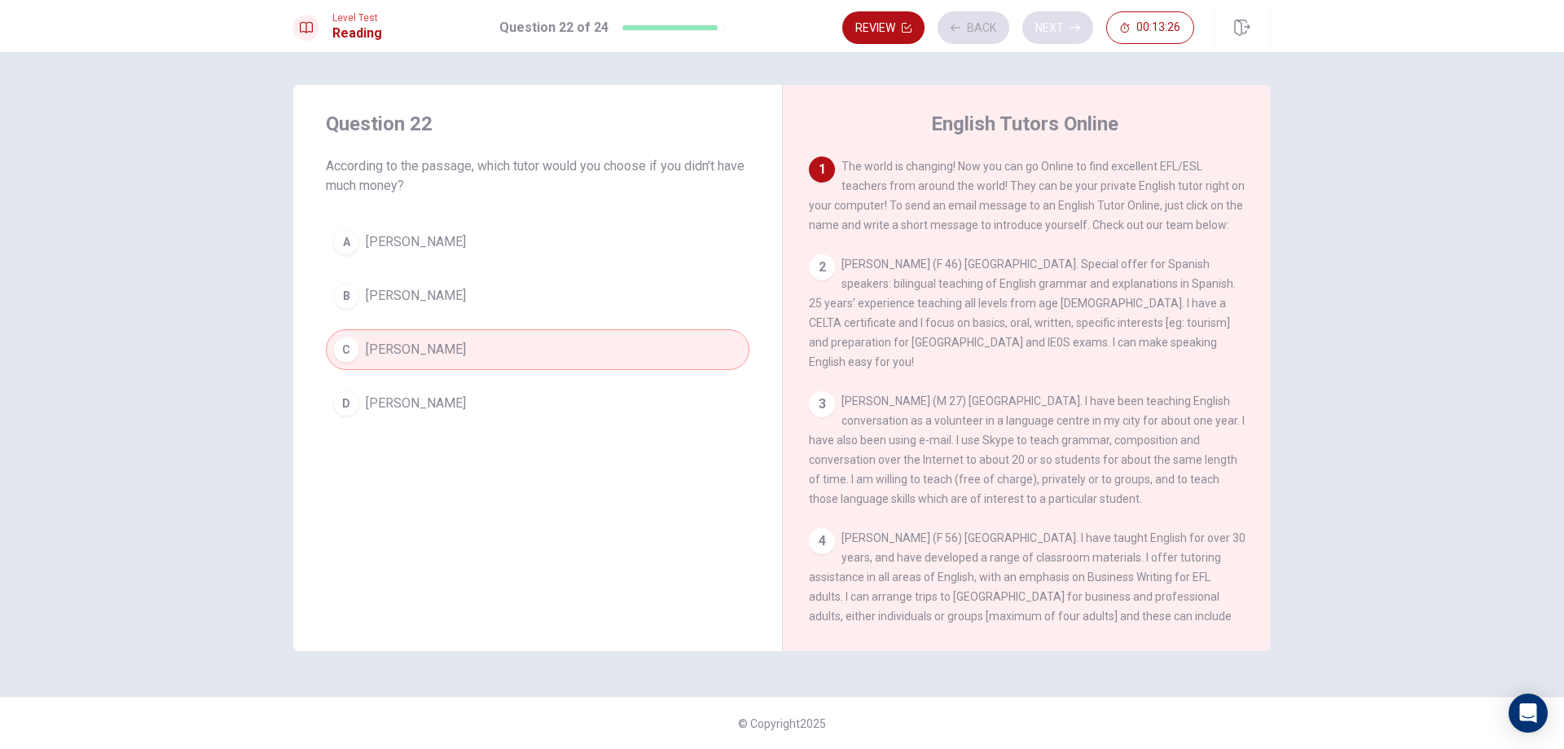
click at [1047, 35] on div "Review Back Next 00:13:26" at bounding box center [1018, 27] width 352 height 33
click at [1070, 37] on button "Next" at bounding box center [1057, 27] width 71 height 33
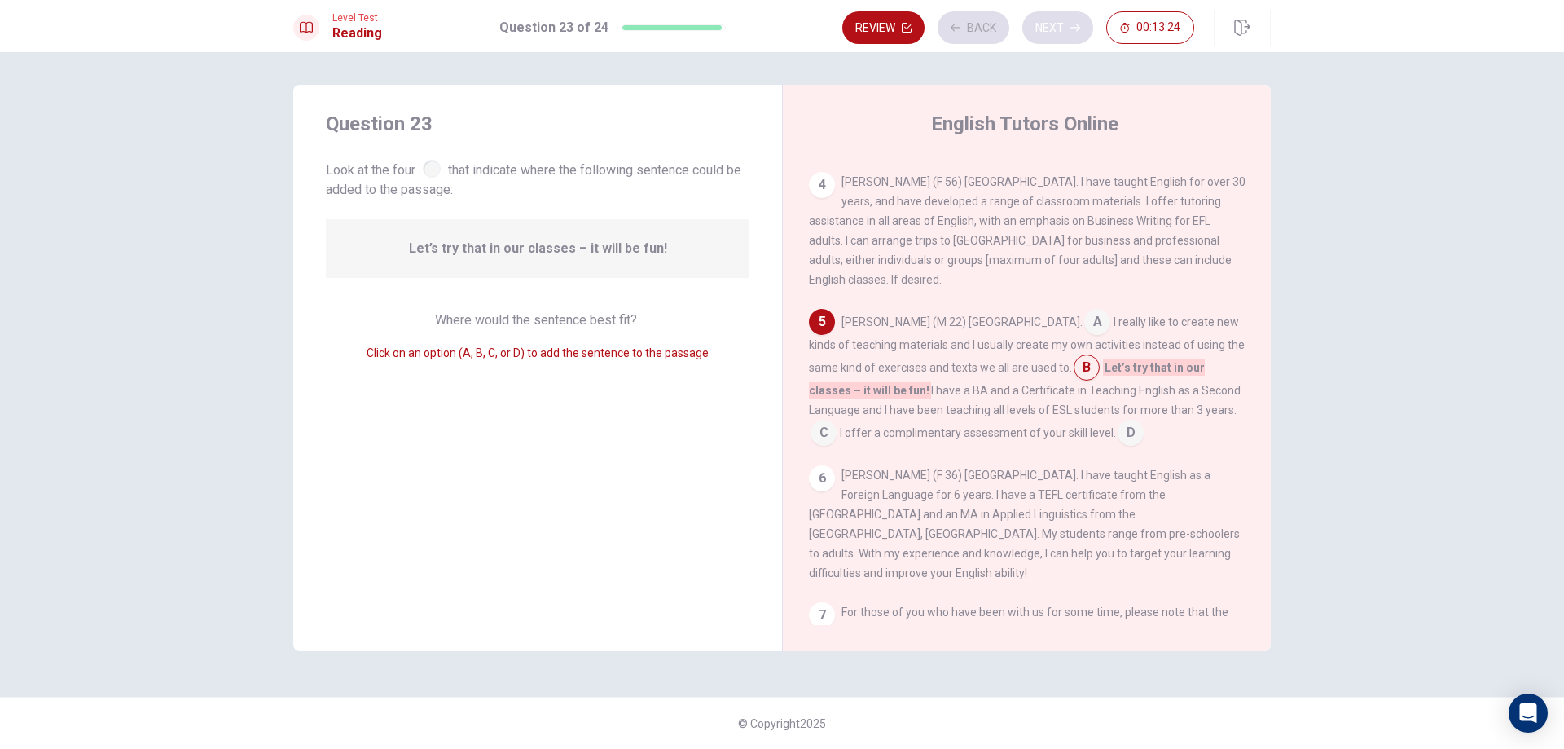
scroll to position [364, 0]
click at [1070, 37] on div "Review Back Next 00:13:24" at bounding box center [1018, 27] width 352 height 33
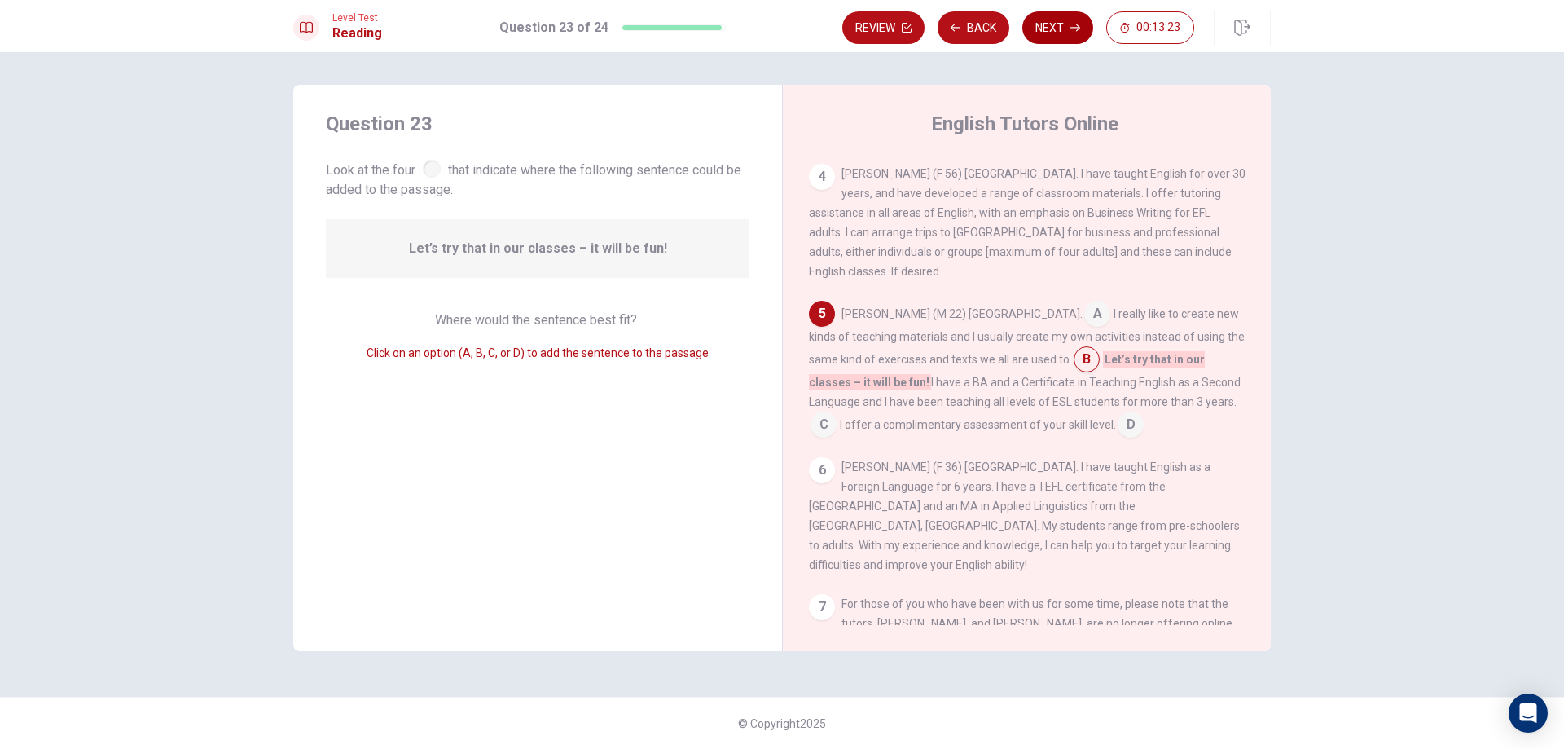
click at [1070, 37] on button "Next" at bounding box center [1057, 27] width 71 height 33
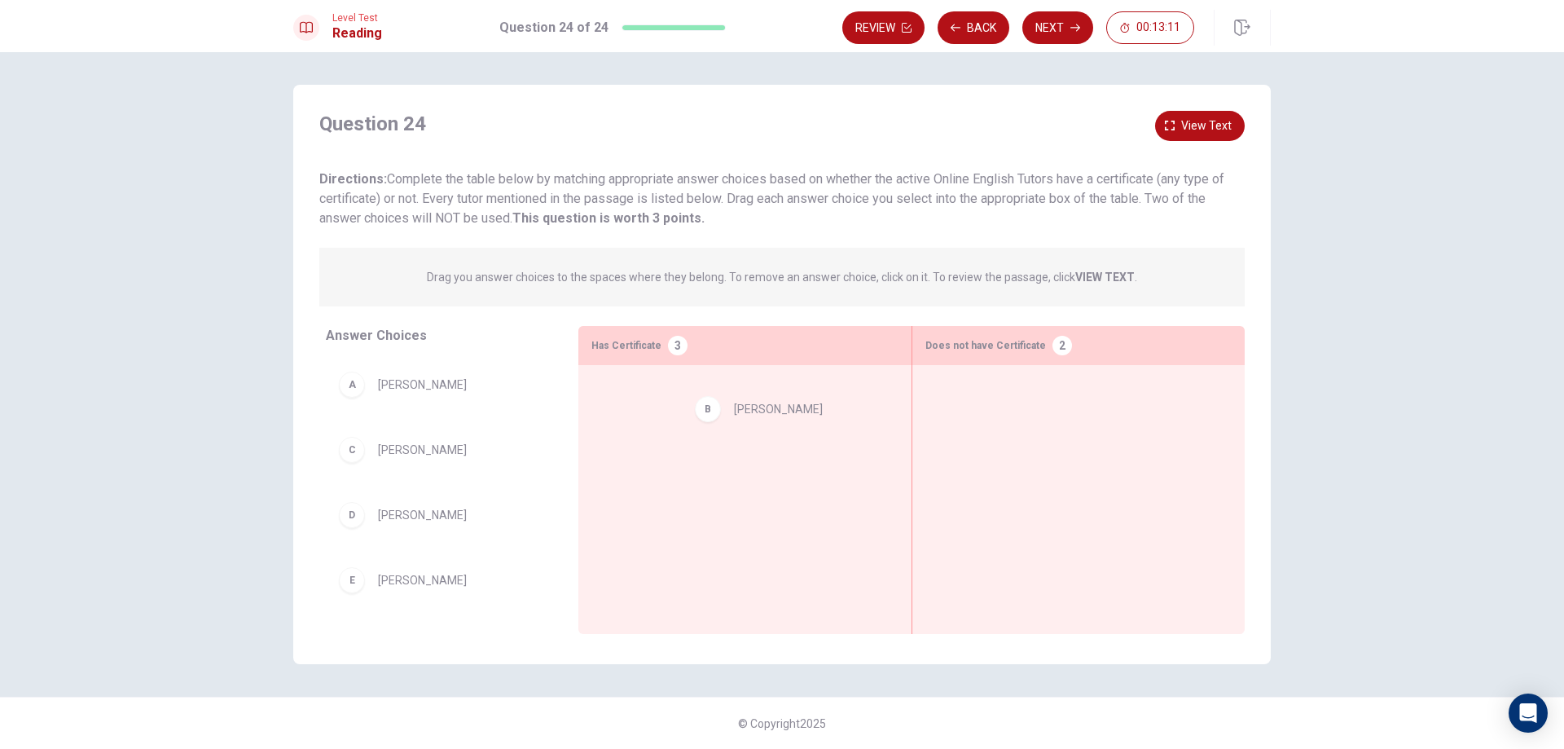
drag, startPoint x: 542, startPoint y: 449, endPoint x: 770, endPoint y: 418, distance: 229.4
drag, startPoint x: 449, startPoint y: 459, endPoint x: 768, endPoint y: 472, distance: 319.6
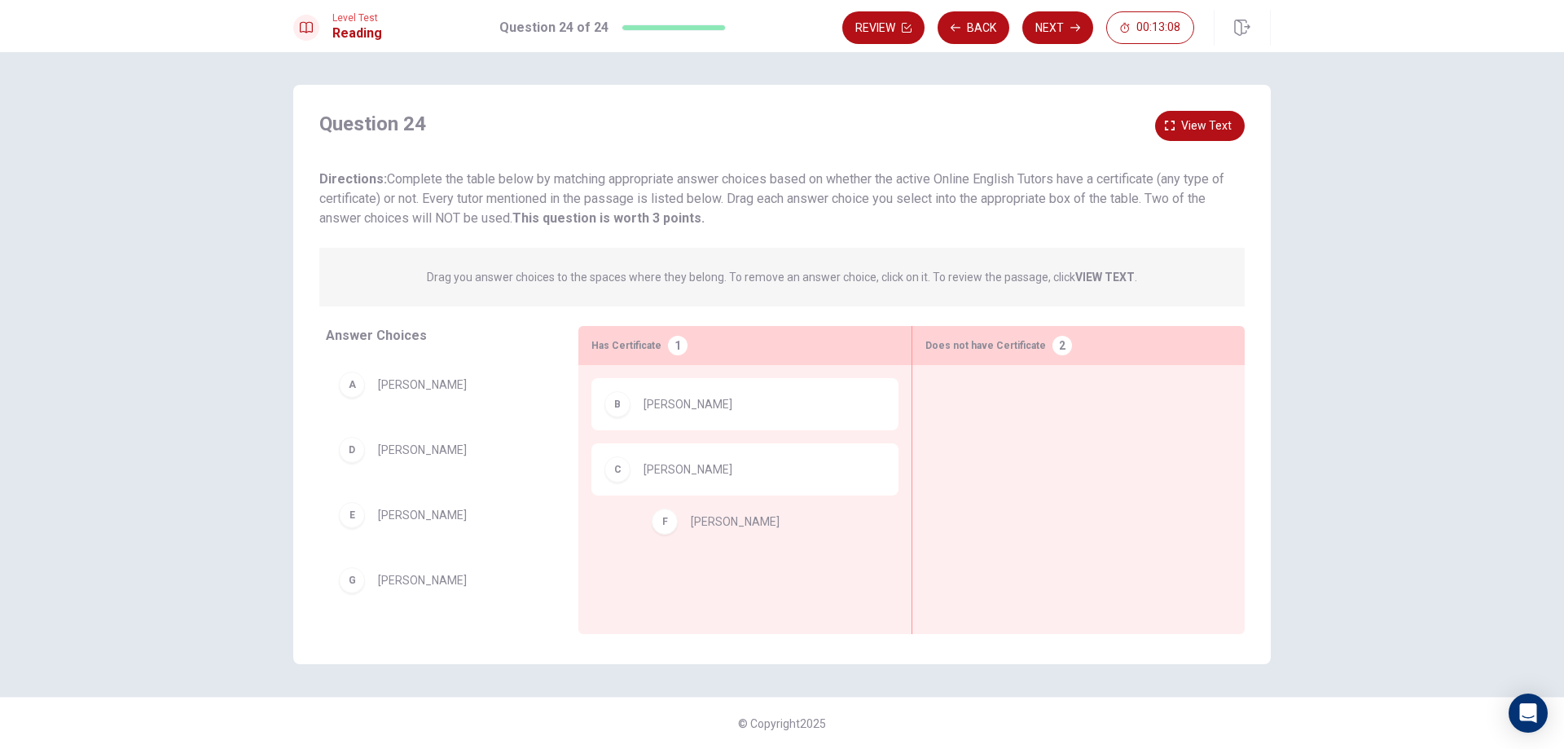
scroll to position [3, 0]
drag, startPoint x: 419, startPoint y: 599, endPoint x: 1056, endPoint y: 416, distance: 663.6
click at [1192, 143] on div "Question 24 View text Directions: Complete the table below by matching appropri…" at bounding box center [781, 169] width 925 height 117
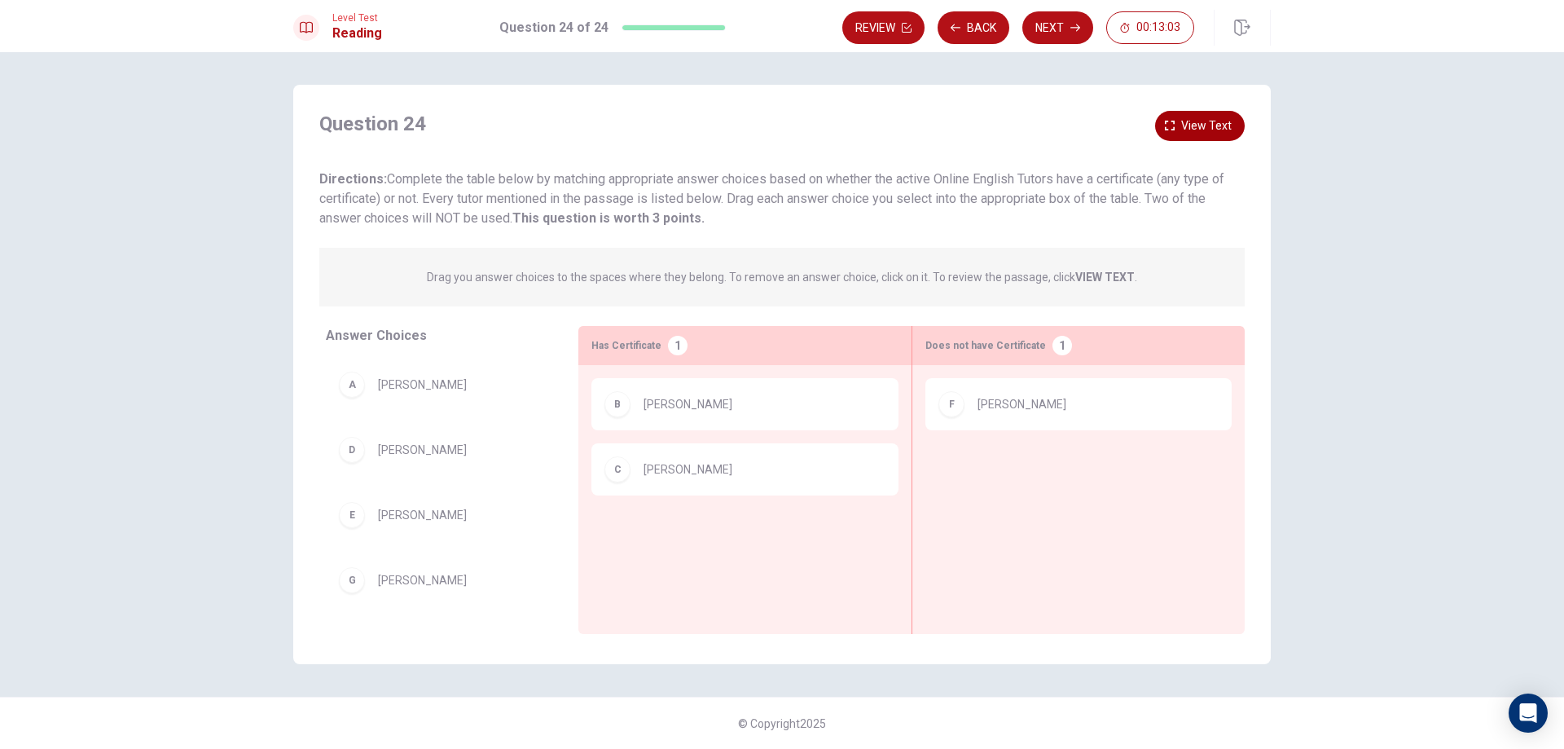
click at [1205, 124] on span "View text" at bounding box center [1206, 126] width 51 height 20
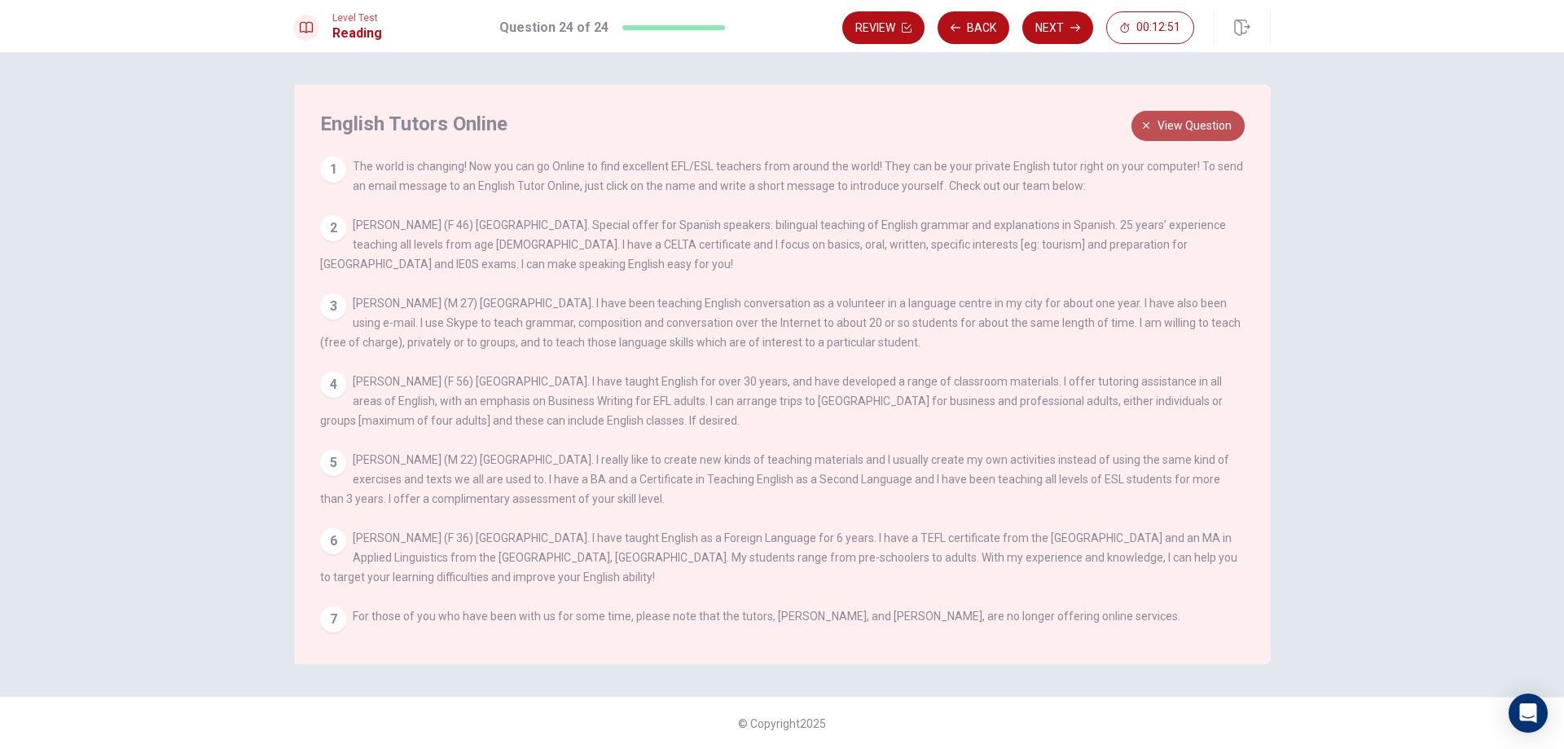
click at [1219, 117] on span "View question" at bounding box center [1194, 126] width 74 height 20
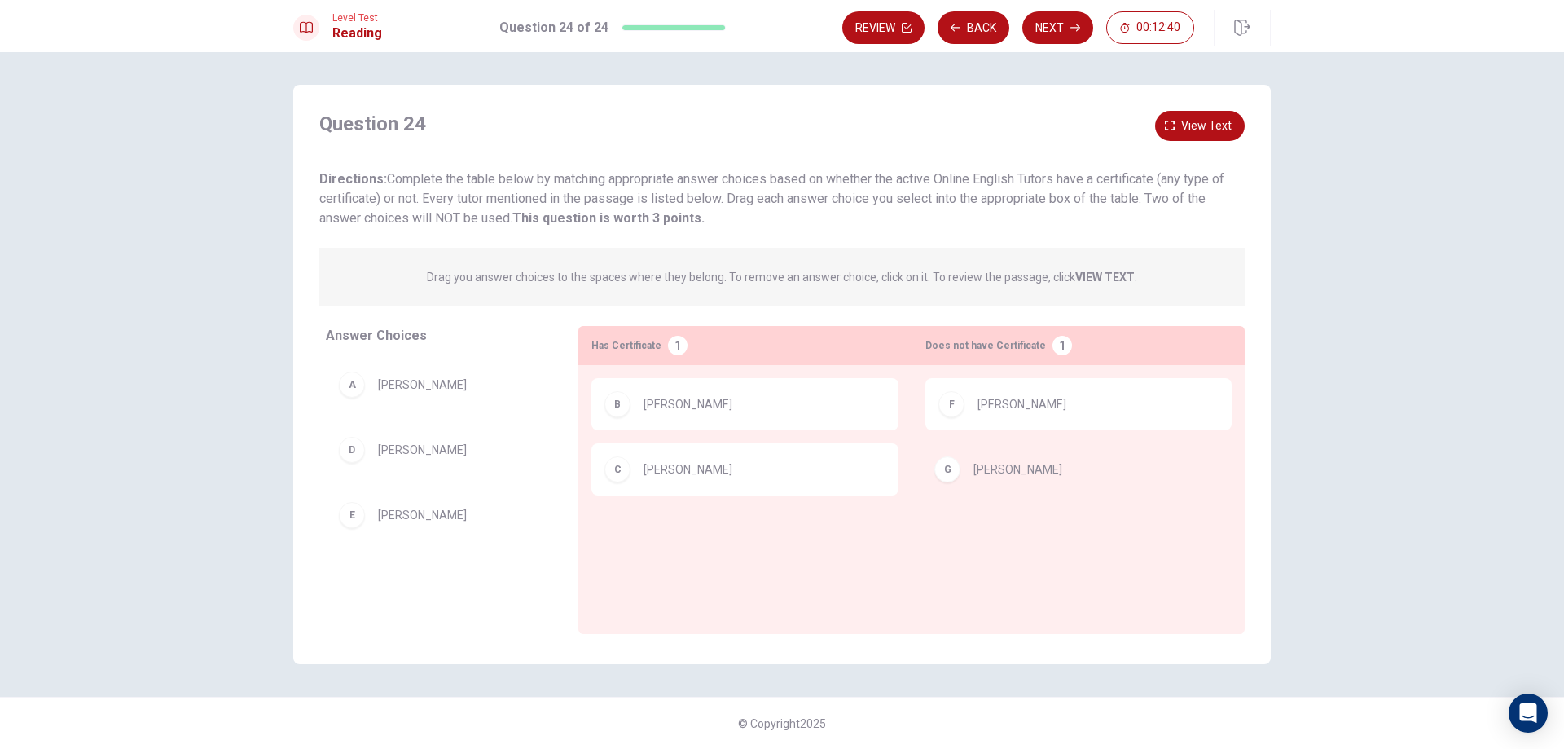
drag, startPoint x: 451, startPoint y: 579, endPoint x: 1030, endPoint y: 468, distance: 589.6
click at [1197, 119] on span "View text" at bounding box center [1206, 126] width 51 height 20
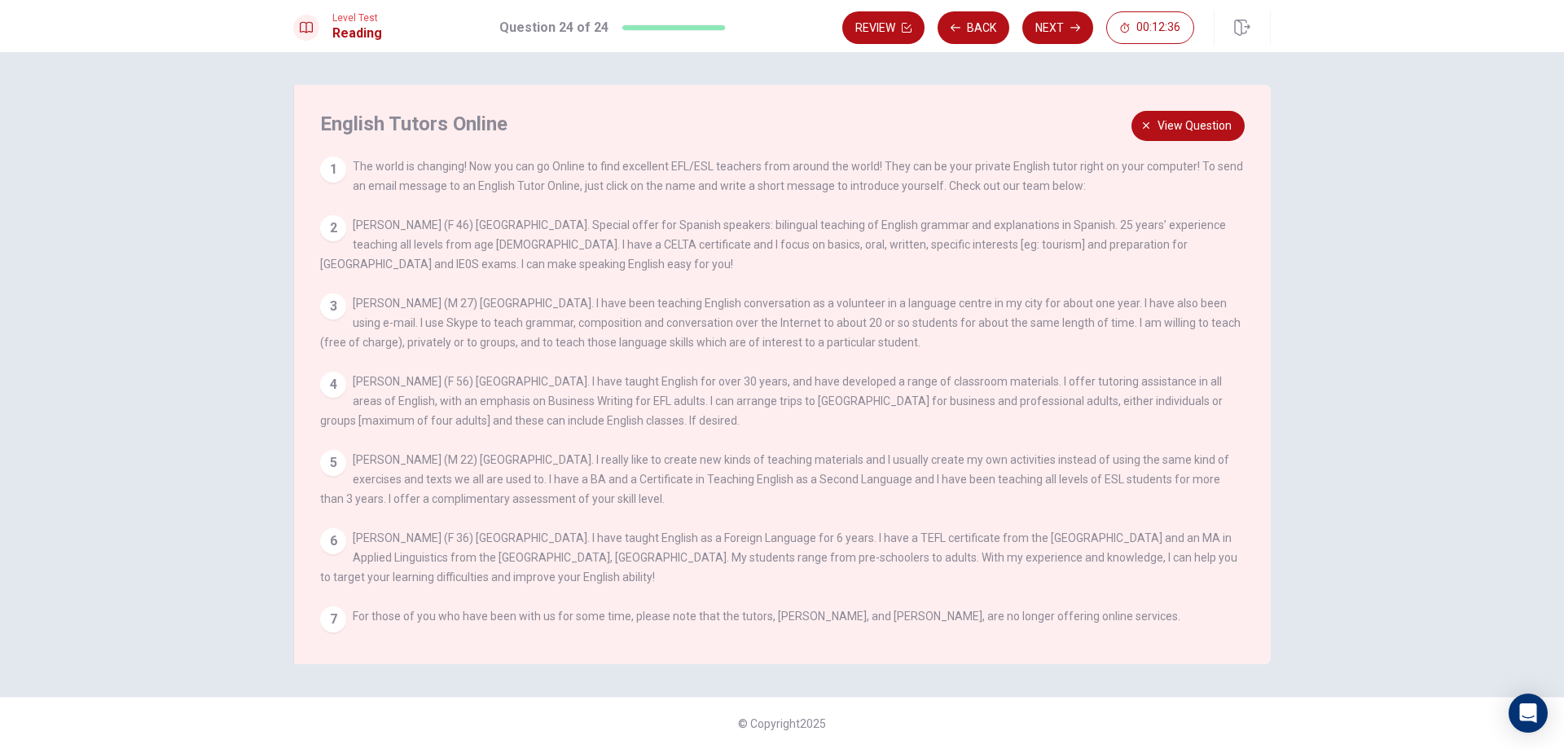
drag, startPoint x: 538, startPoint y: 407, endPoint x: 708, endPoint y: 404, distance: 169.5
click at [708, 404] on span "[PERSON_NAME] (F 56) [GEOGRAPHIC_DATA]. I have taught English for over 30 years…" at bounding box center [771, 401] width 902 height 52
click at [1219, 126] on span "View question" at bounding box center [1194, 126] width 74 height 20
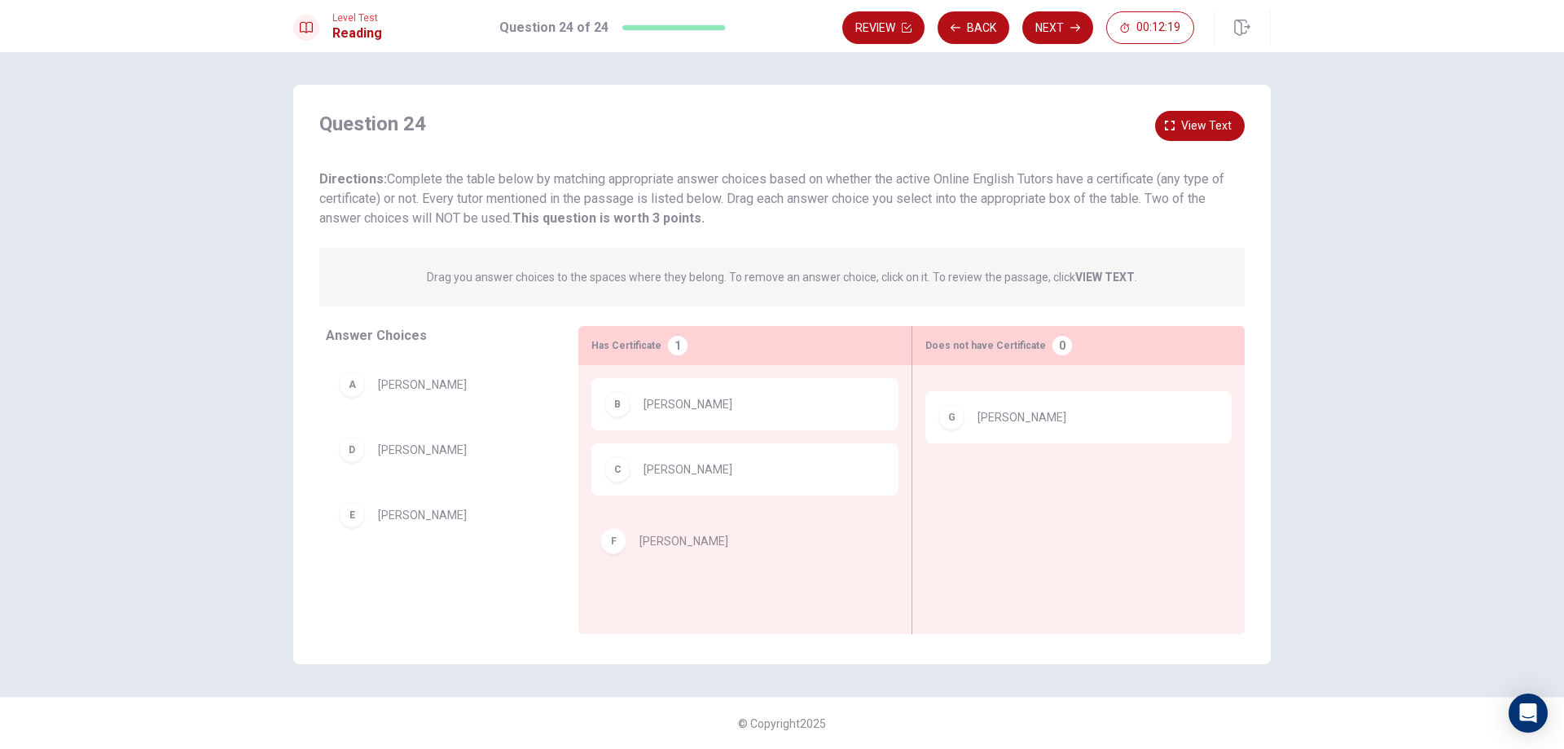
drag, startPoint x: 1075, startPoint y: 417, endPoint x: 775, endPoint y: 538, distance: 323.1
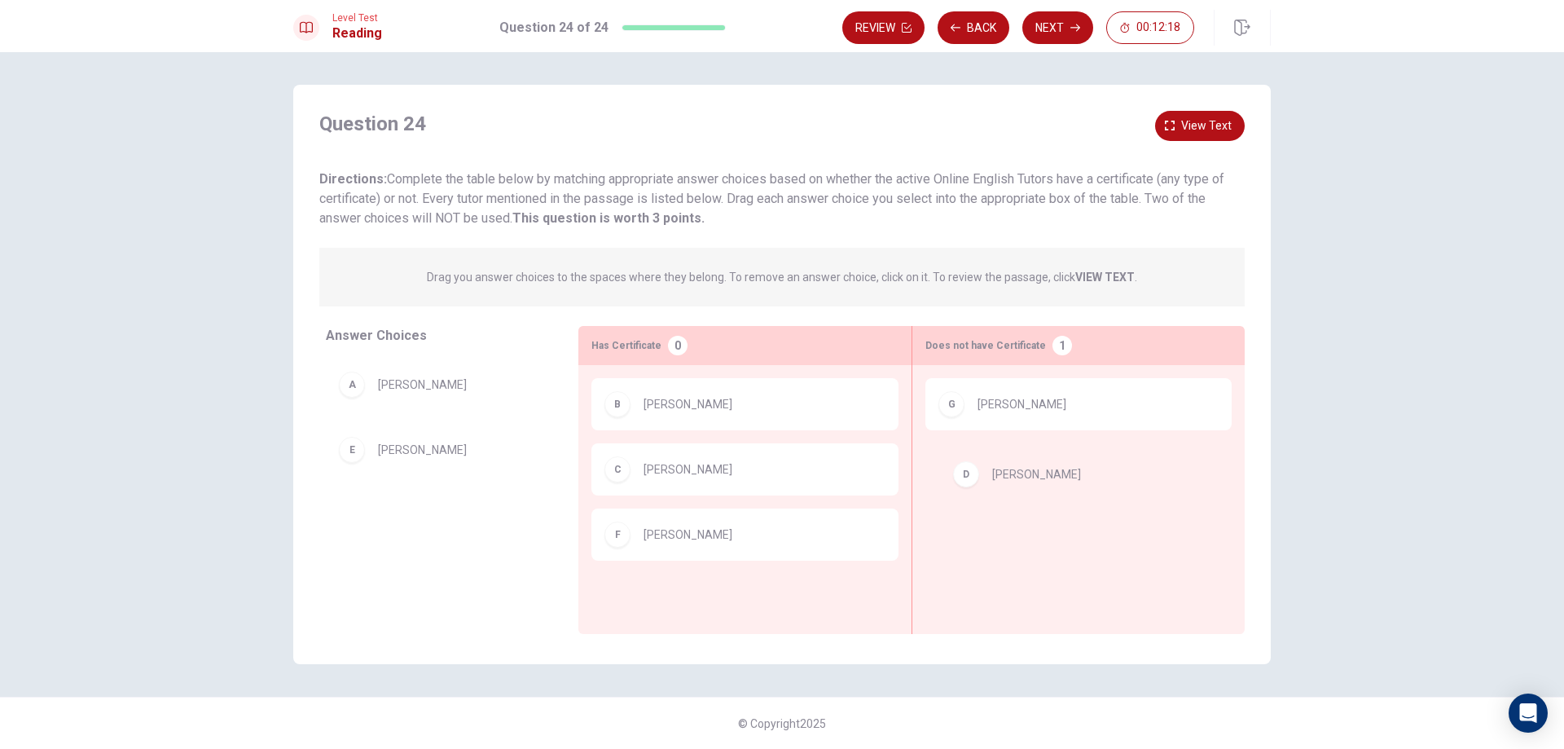
drag, startPoint x: 512, startPoint y: 452, endPoint x: 1133, endPoint y: 487, distance: 621.7
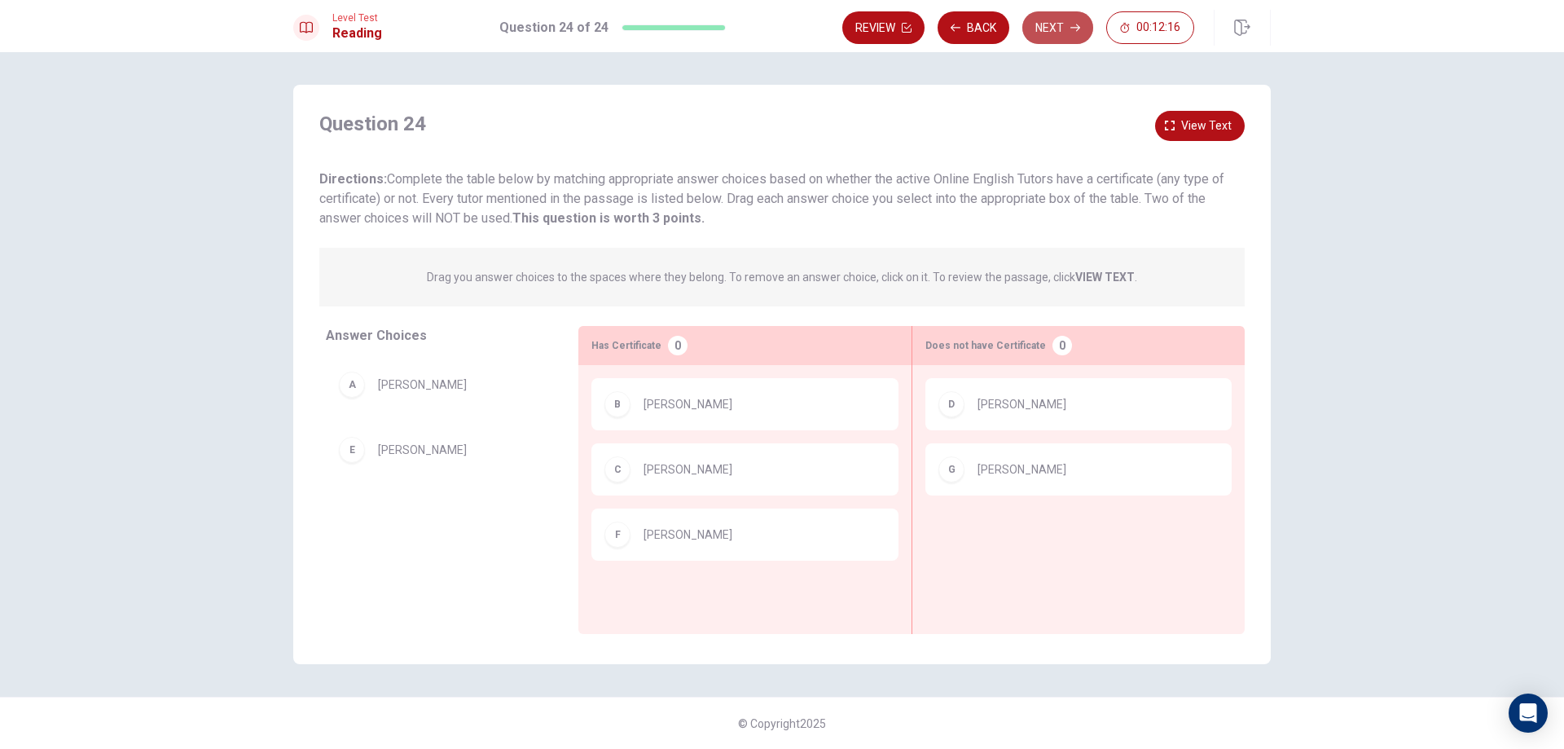
click at [1061, 13] on button "Next" at bounding box center [1057, 27] width 71 height 33
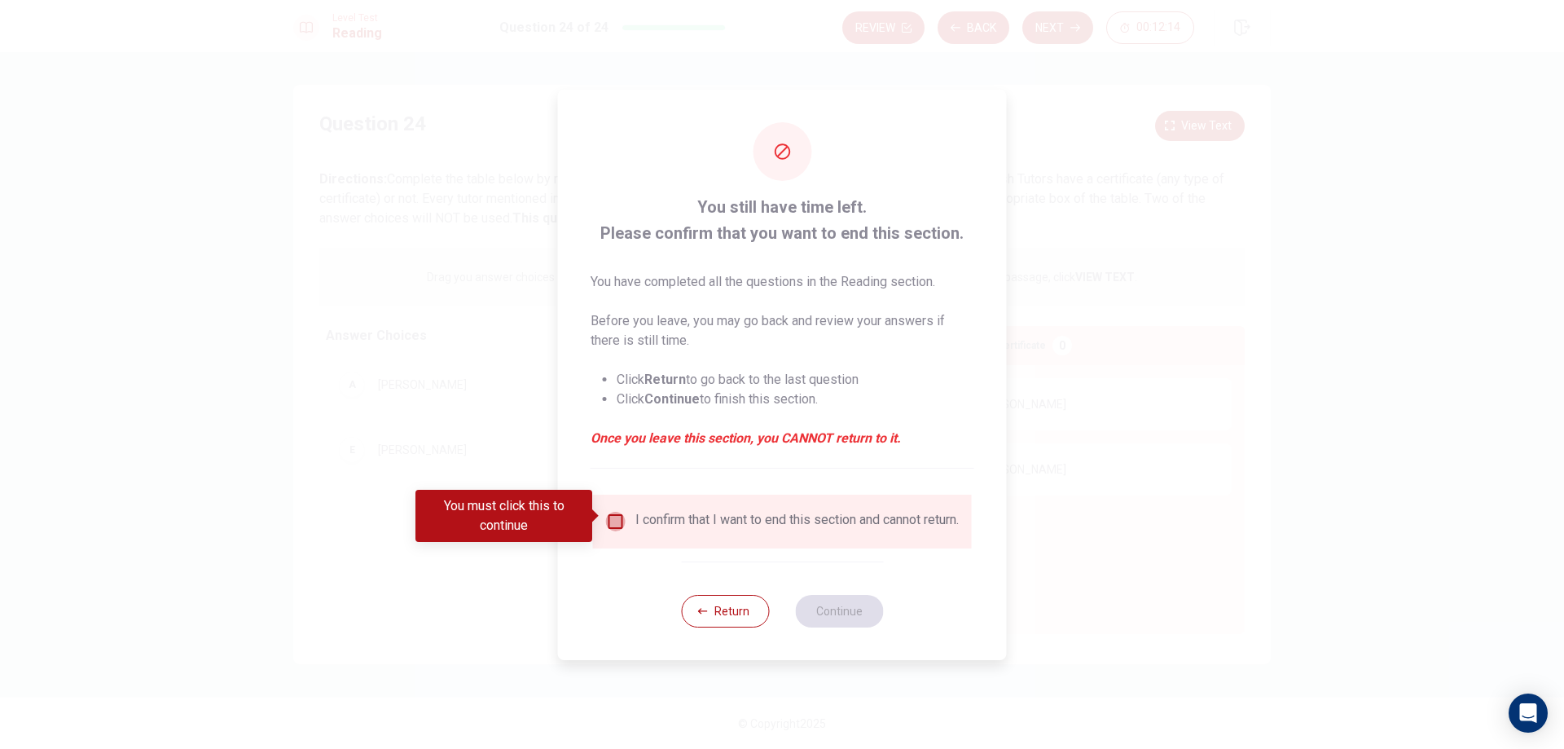
click at [607, 512] on input "You must click this to continue" at bounding box center [616, 522] width 20 height 20
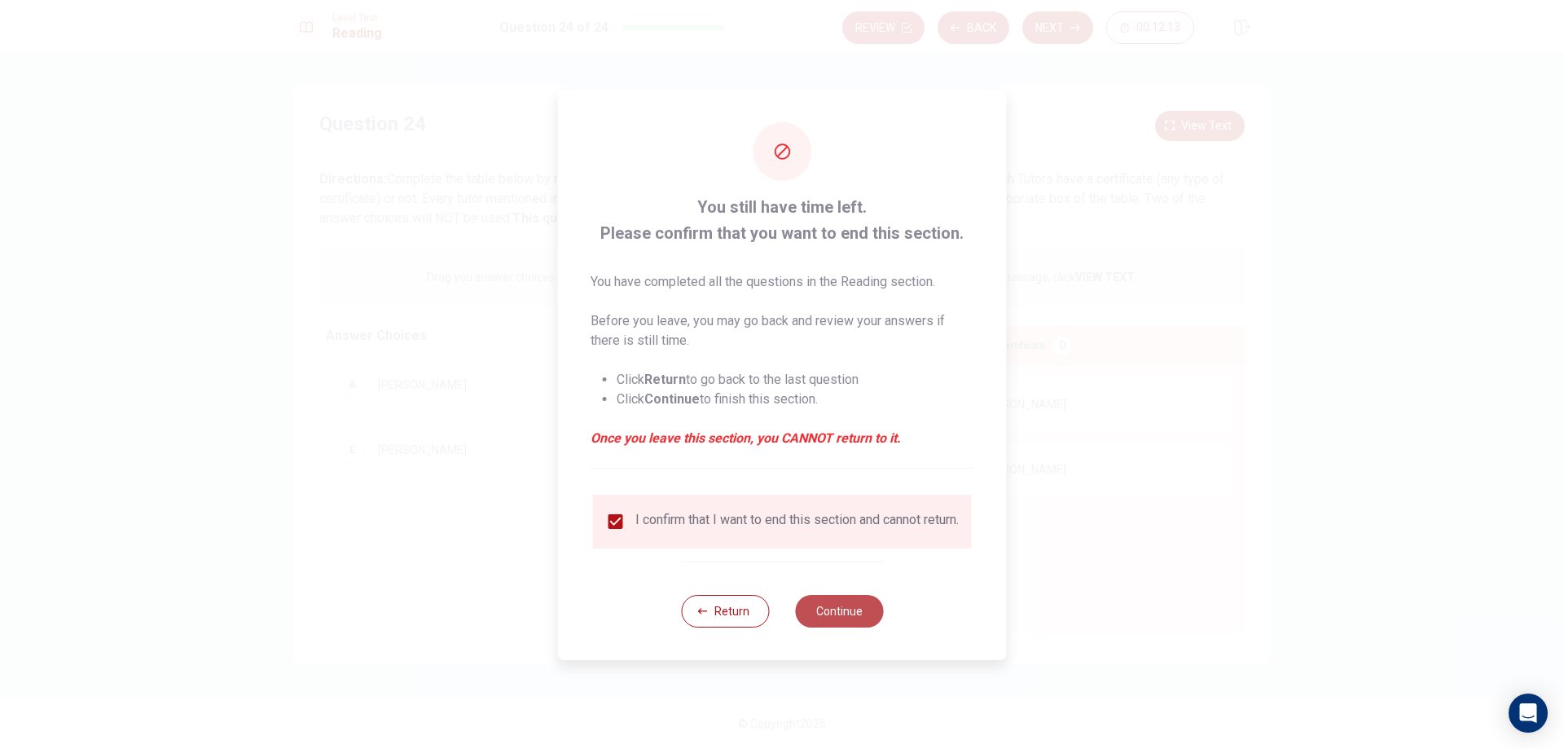
click at [833, 618] on button "Continue" at bounding box center [839, 611] width 88 height 33
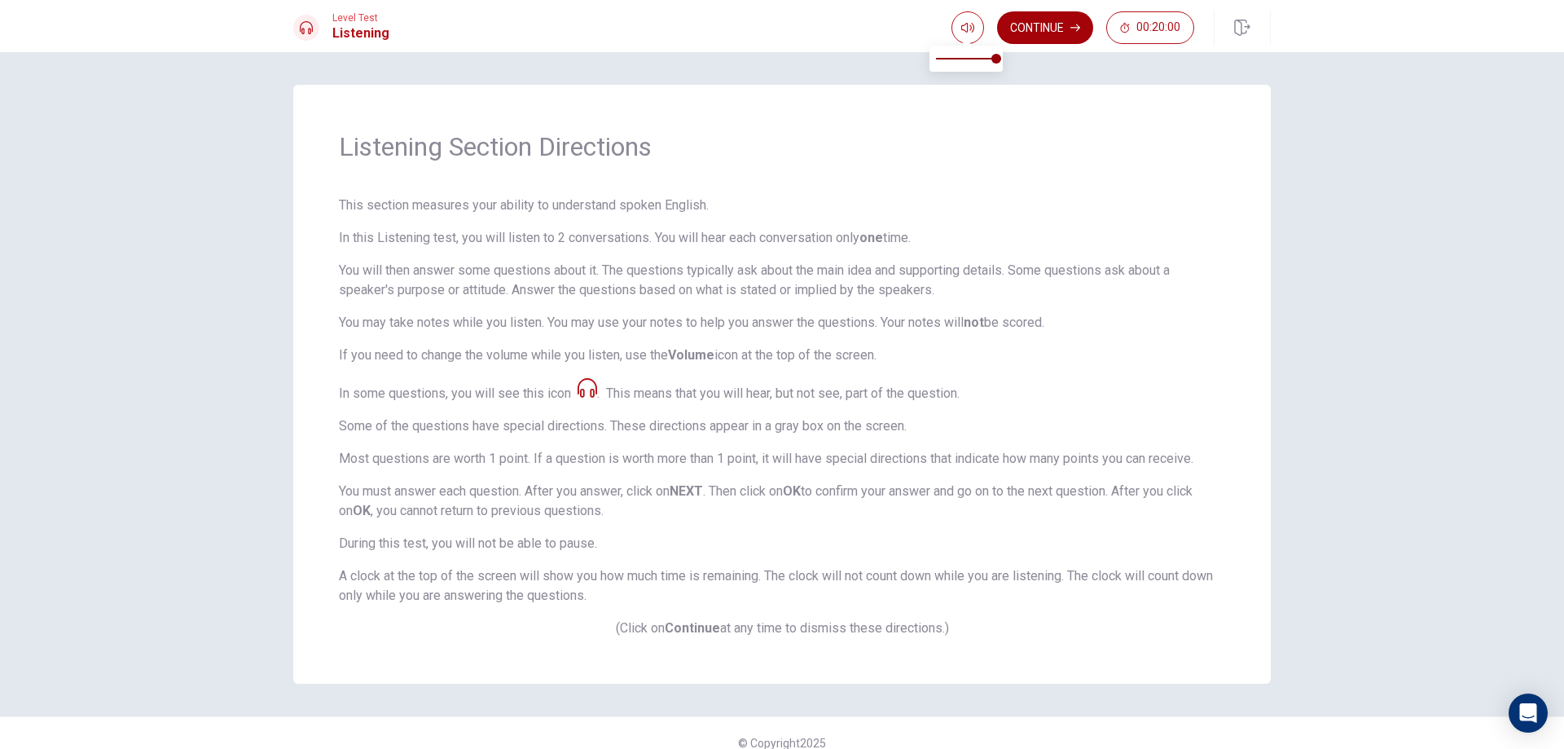
click at [1022, 29] on button "Continue" at bounding box center [1045, 27] width 96 height 33
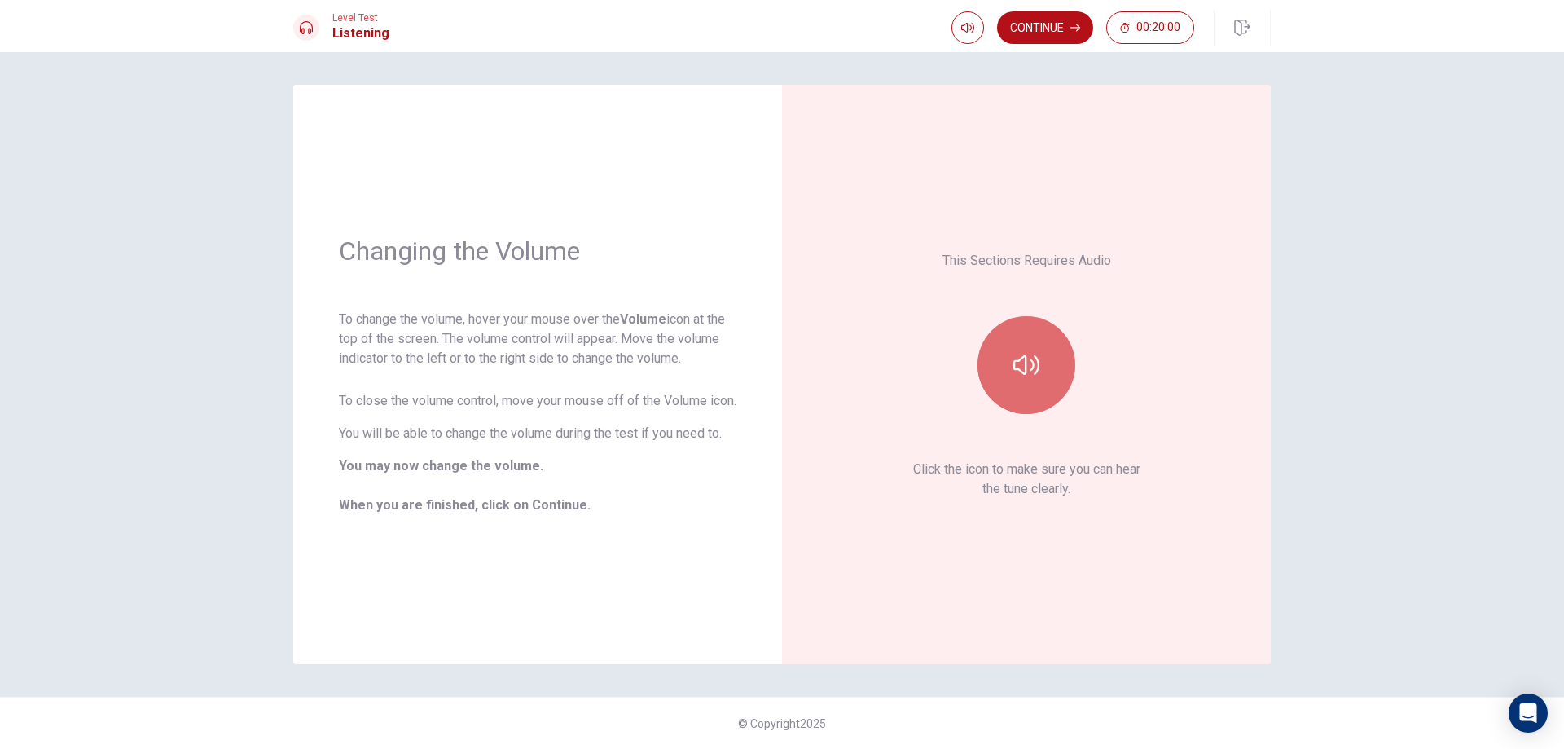
click at [1043, 402] on button "button" at bounding box center [1026, 365] width 98 height 98
click at [1062, 38] on button "Continue" at bounding box center [1045, 27] width 96 height 33
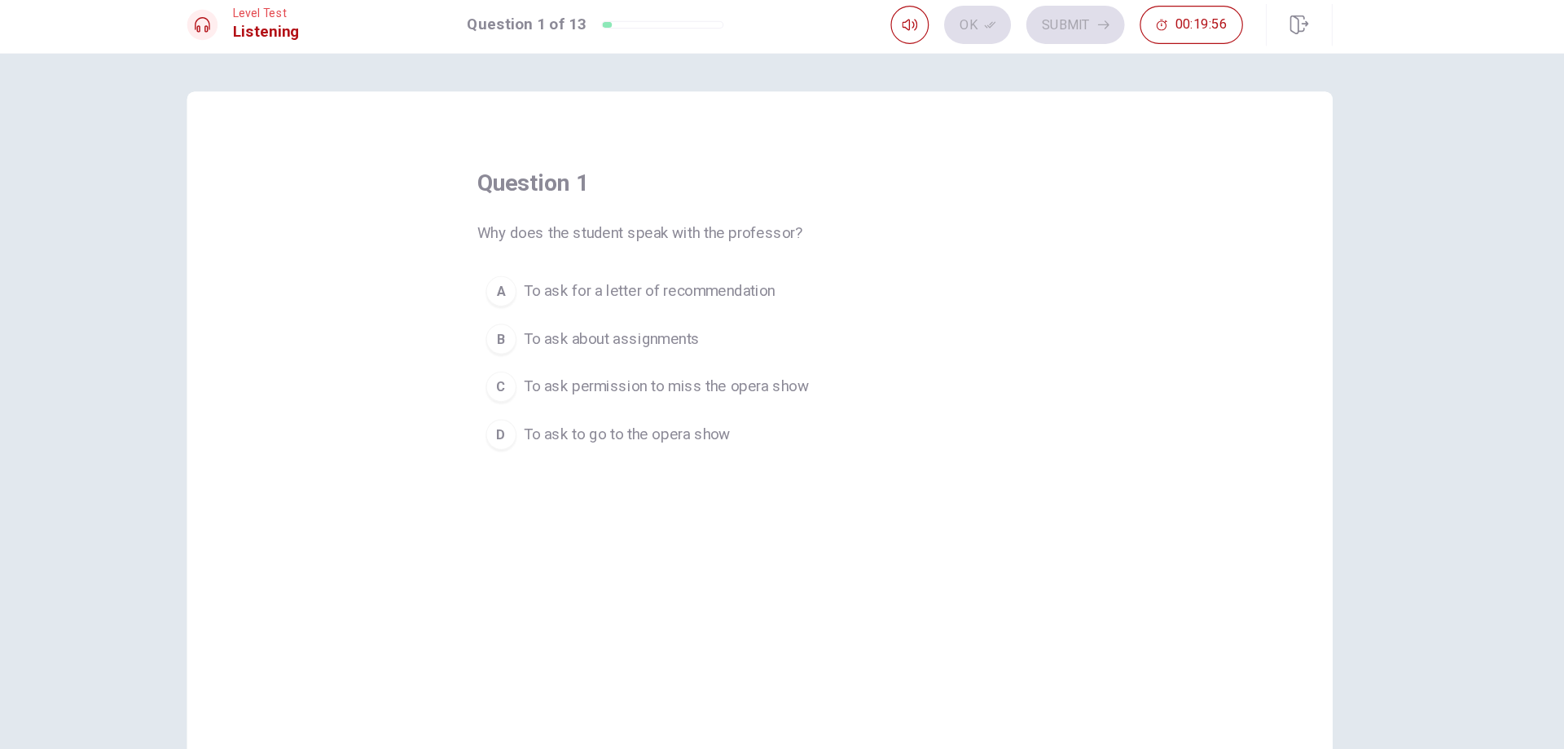
click at [702, 334] on span "To ask permission to miss the opera show" at bounding box center [702, 337] width 243 height 20
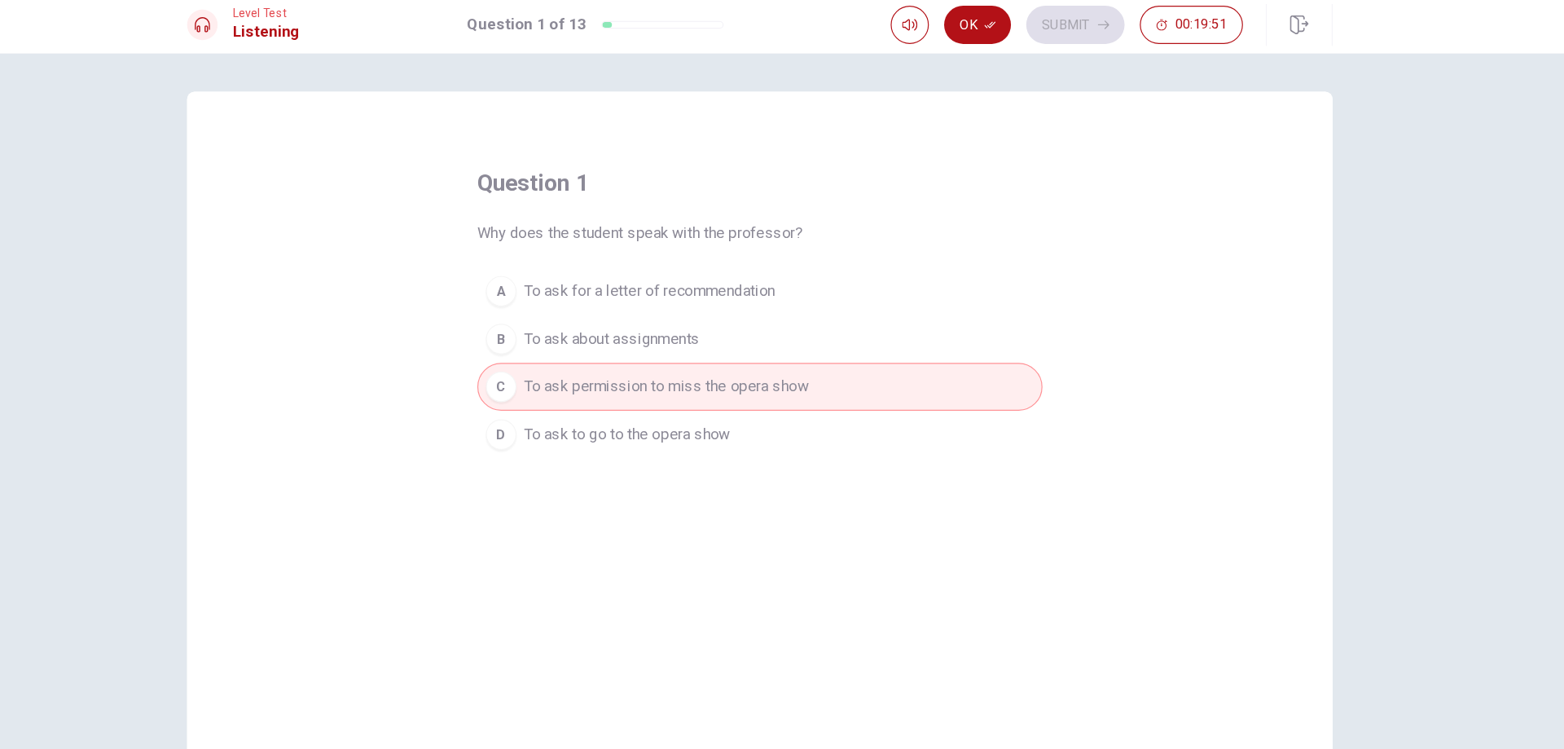
click at [898, 371] on button "D To ask to go to the opera show" at bounding box center [782, 377] width 482 height 41
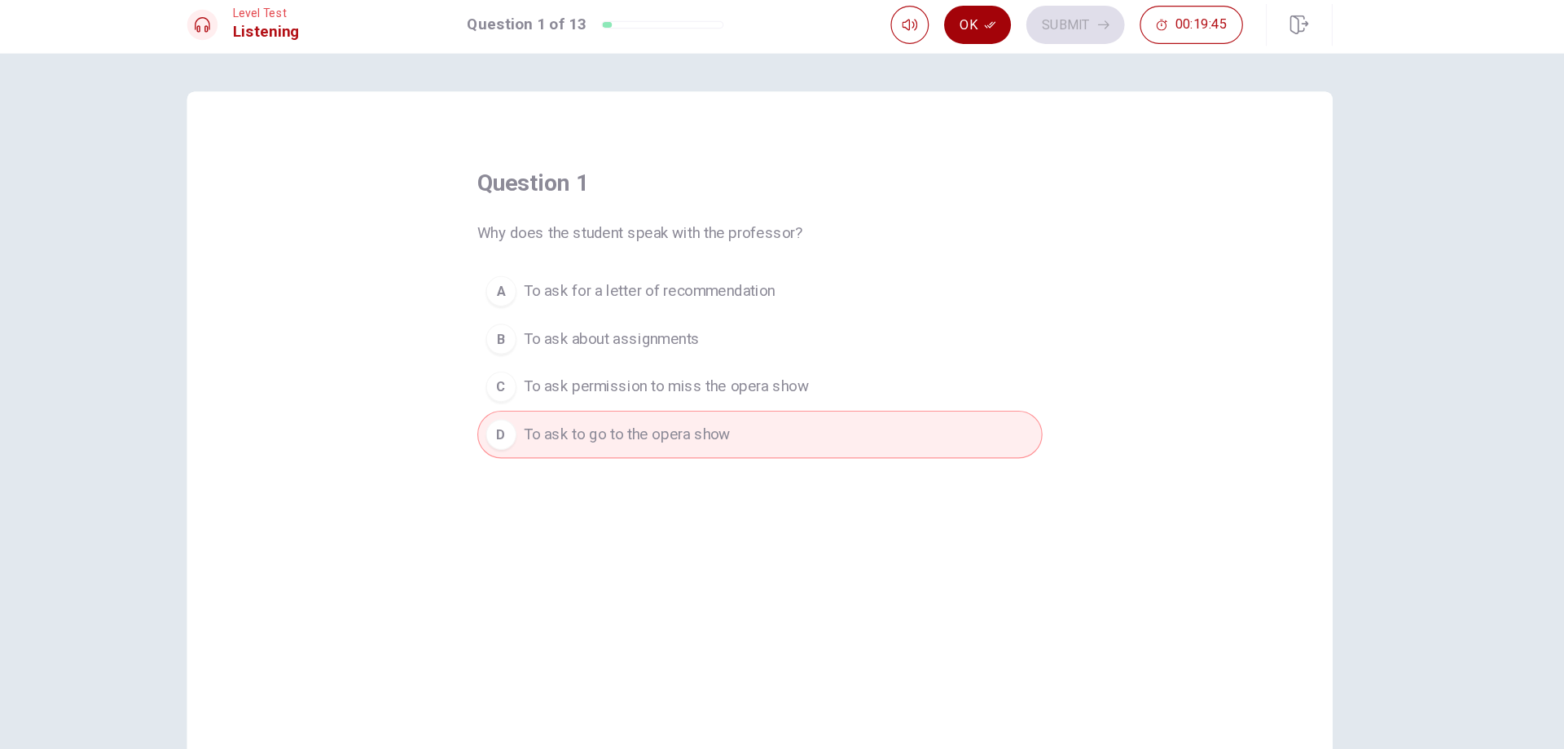
click at [982, 33] on button "Ok" at bounding box center [967, 27] width 57 height 33
click at [1061, 29] on button "Submit" at bounding box center [1051, 27] width 84 height 33
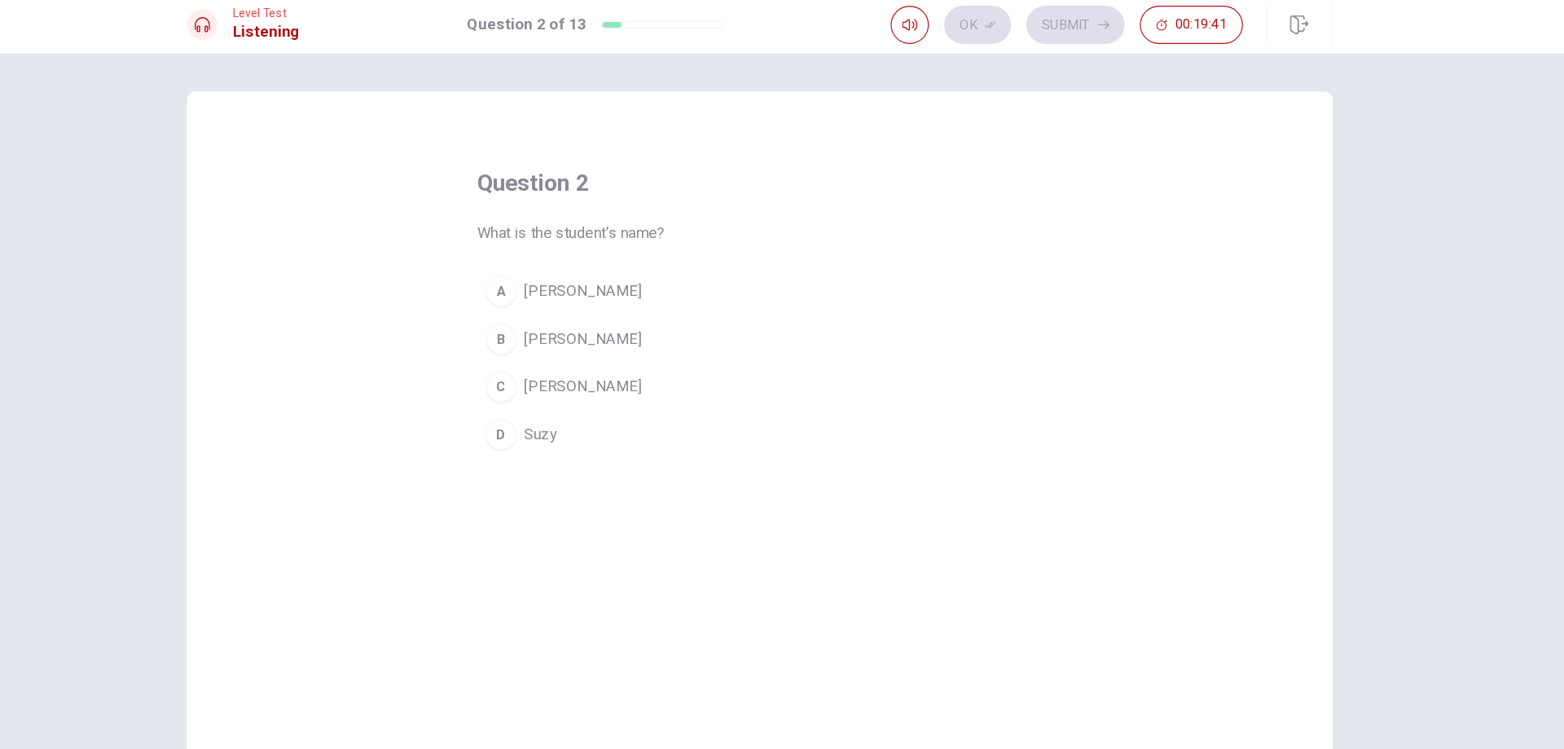
click at [828, 235] on button "A [PERSON_NAME]" at bounding box center [782, 255] width 482 height 41
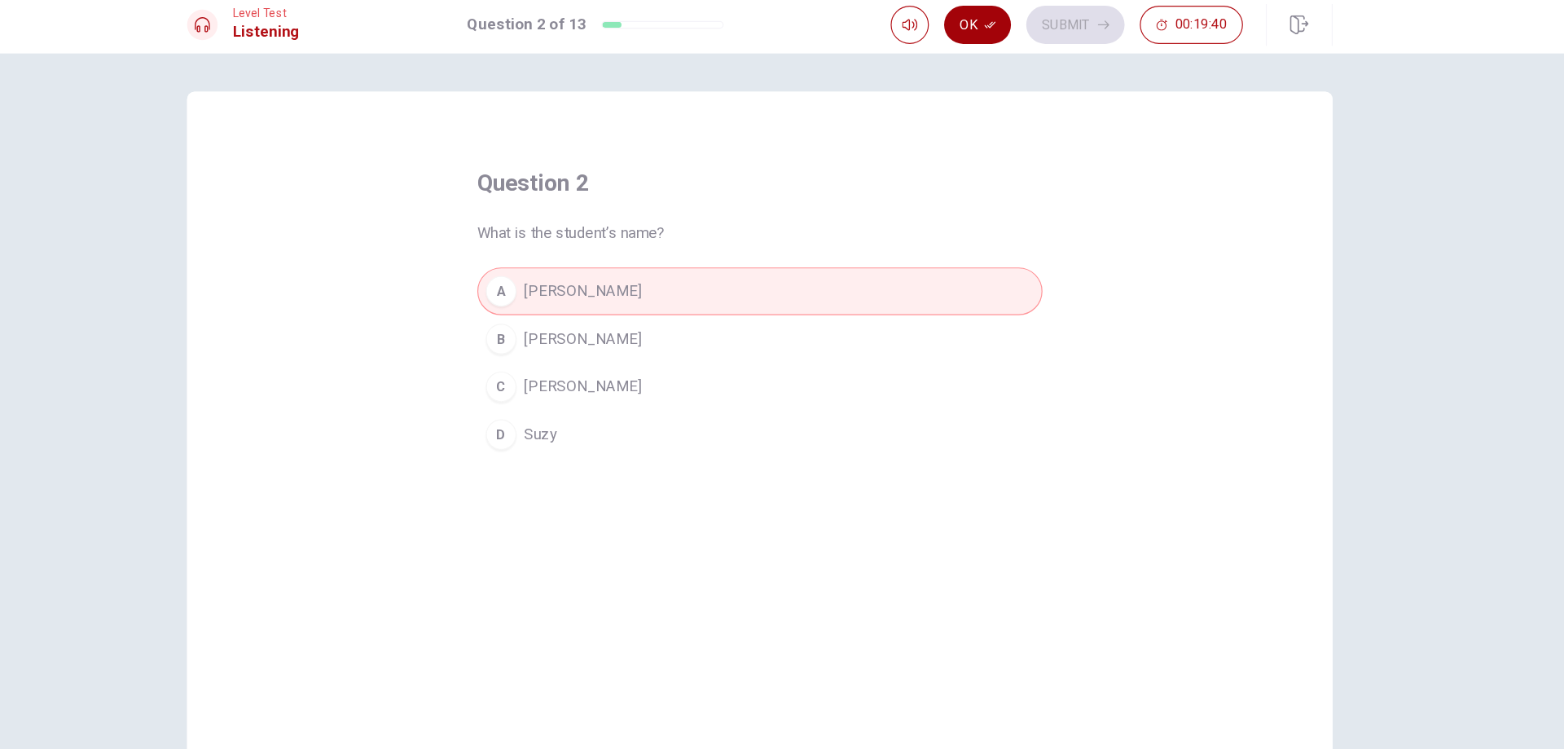
click at [975, 36] on button "Ok" at bounding box center [967, 27] width 57 height 33
click at [1043, 34] on button "Submit" at bounding box center [1051, 27] width 84 height 33
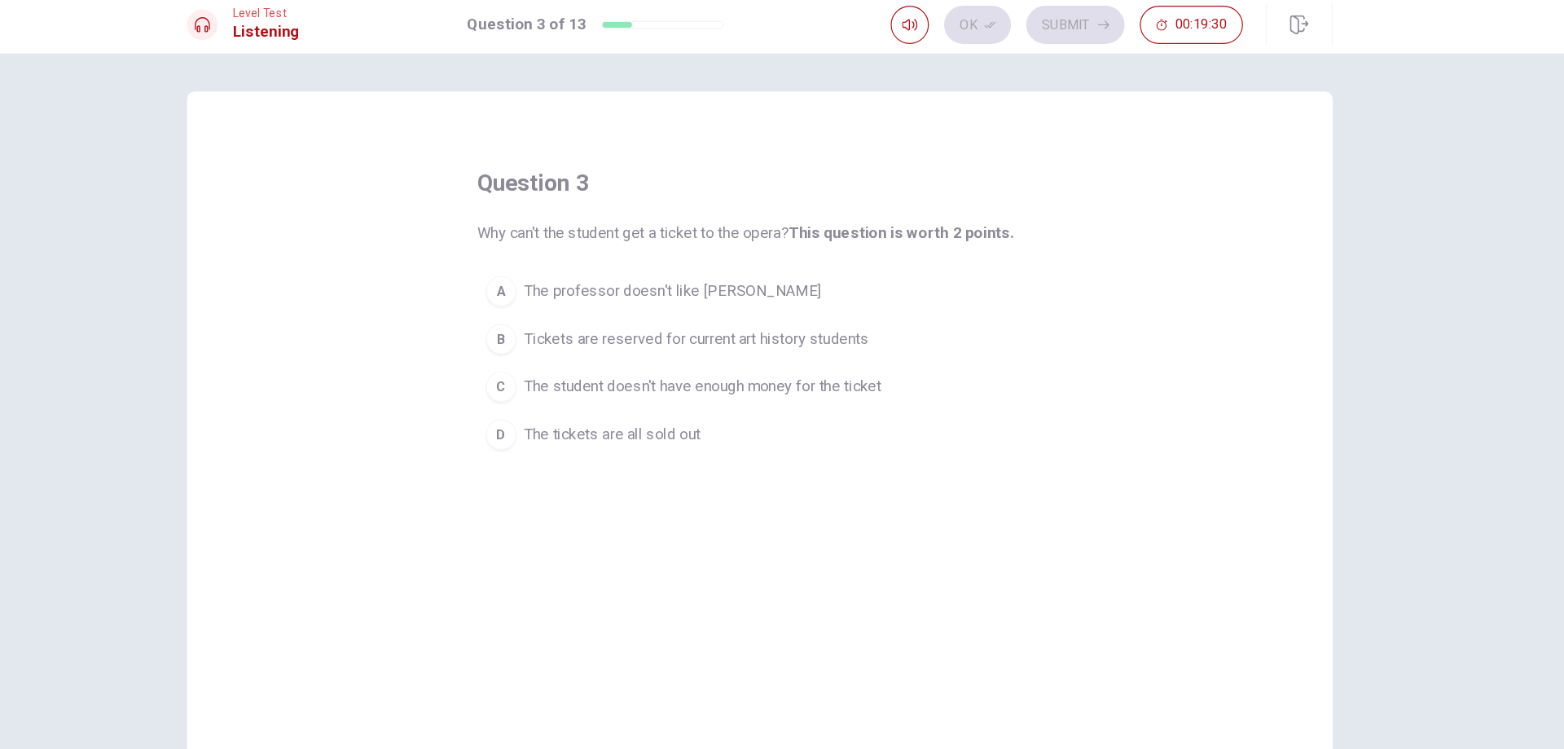
click at [861, 301] on span "Tickets are reserved for current art history students" at bounding box center [728, 296] width 294 height 20
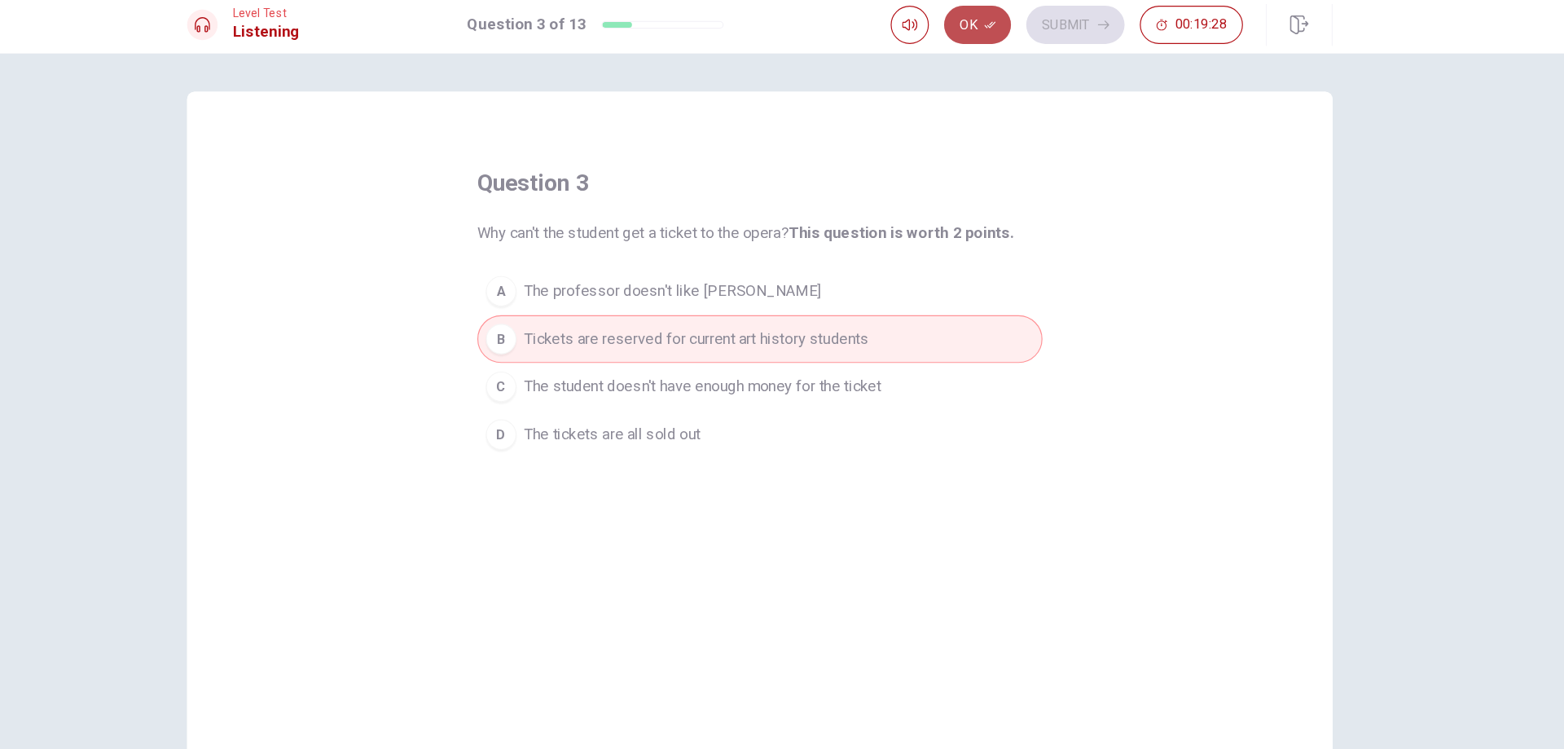
click at [959, 33] on button "Ok" at bounding box center [967, 27] width 57 height 33
click at [1072, 31] on icon "button" at bounding box center [1075, 28] width 10 height 10
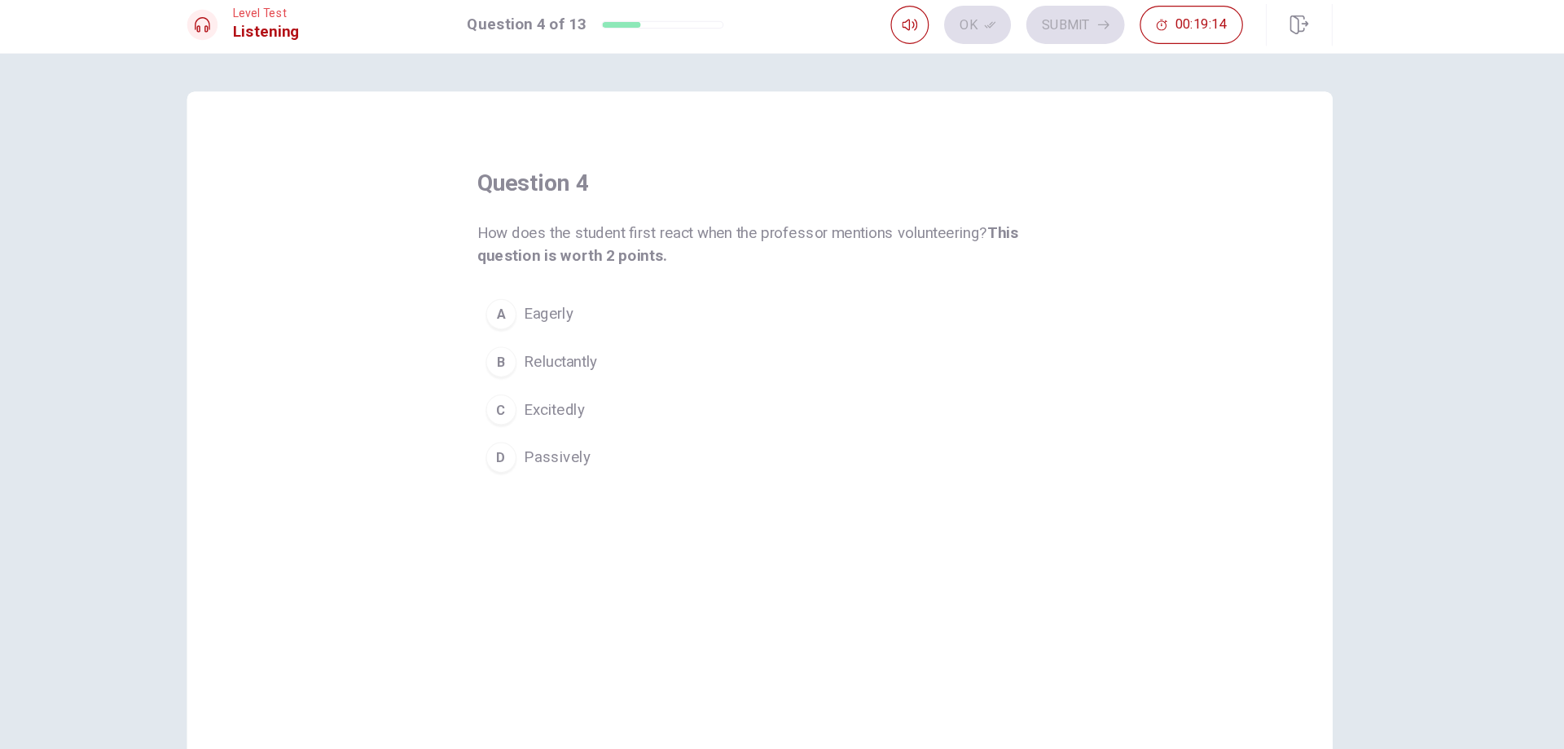
click at [670, 268] on button "A Eagerly" at bounding box center [782, 274] width 482 height 41
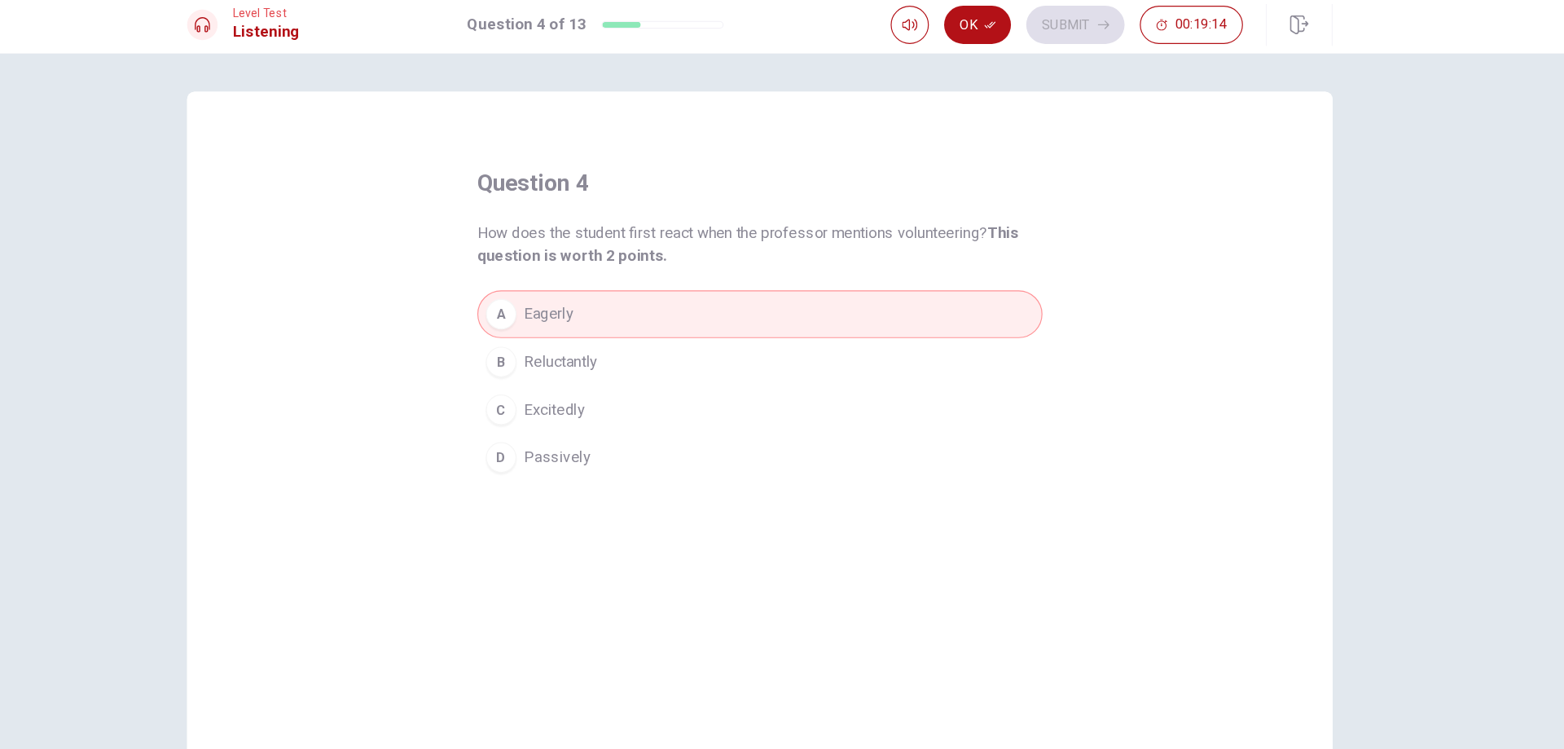
click at [646, 305] on button "B Reluctantly" at bounding box center [782, 315] width 482 height 41
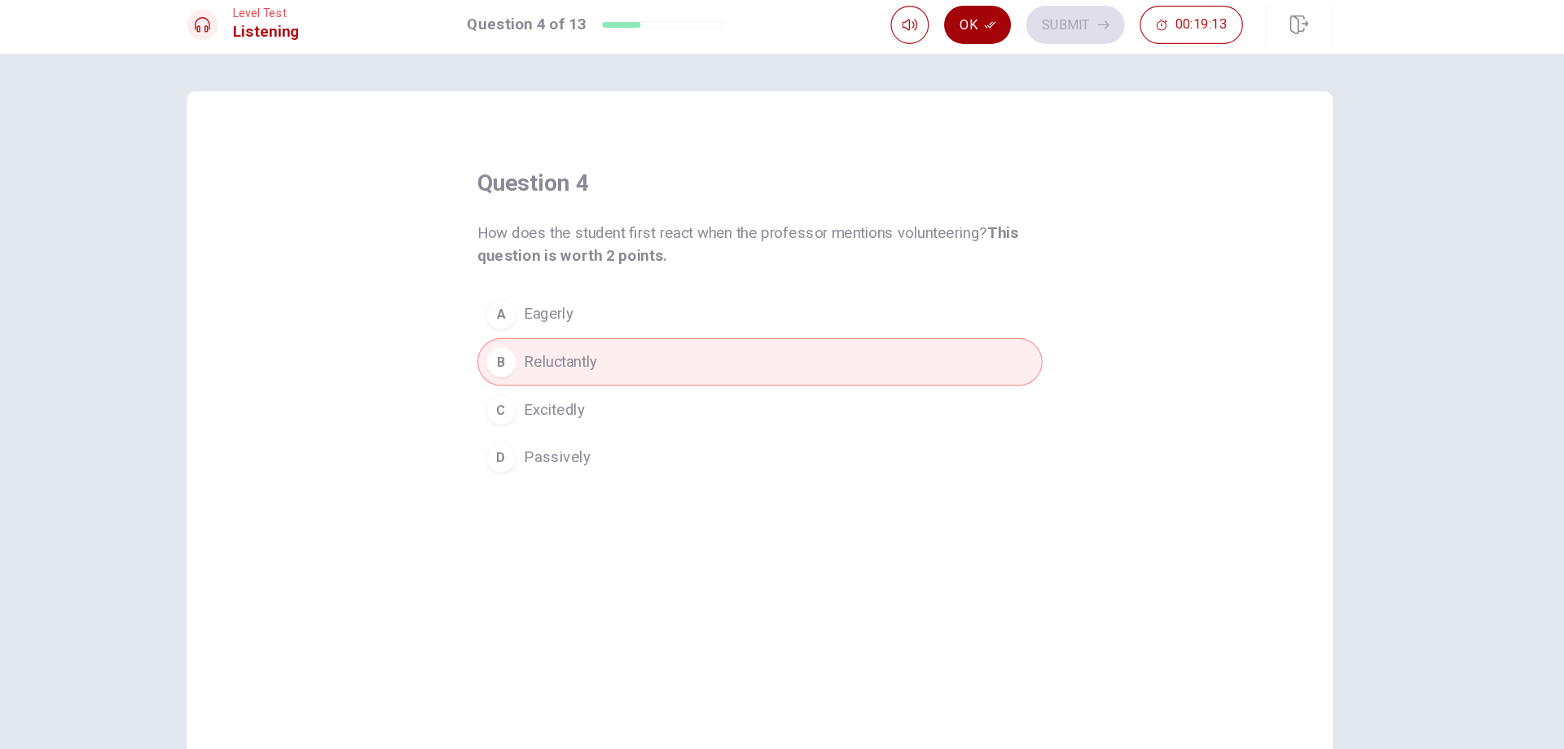
click at [978, 34] on button "Ok" at bounding box center [967, 27] width 57 height 33
click at [1047, 20] on button "Submit" at bounding box center [1051, 27] width 84 height 33
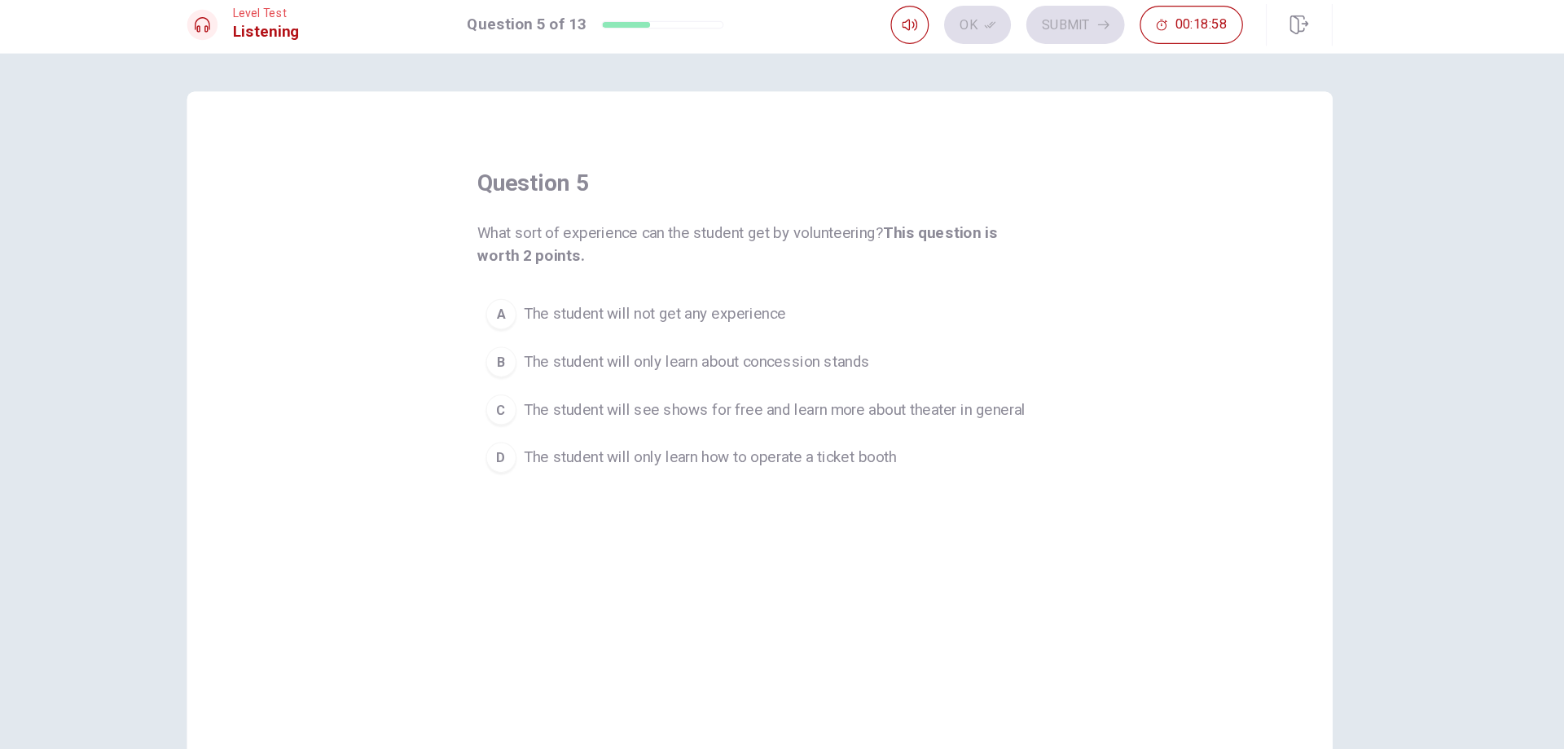
click at [958, 353] on span "The student will see shows for free and learn more about theater in general" at bounding box center [795, 356] width 428 height 20
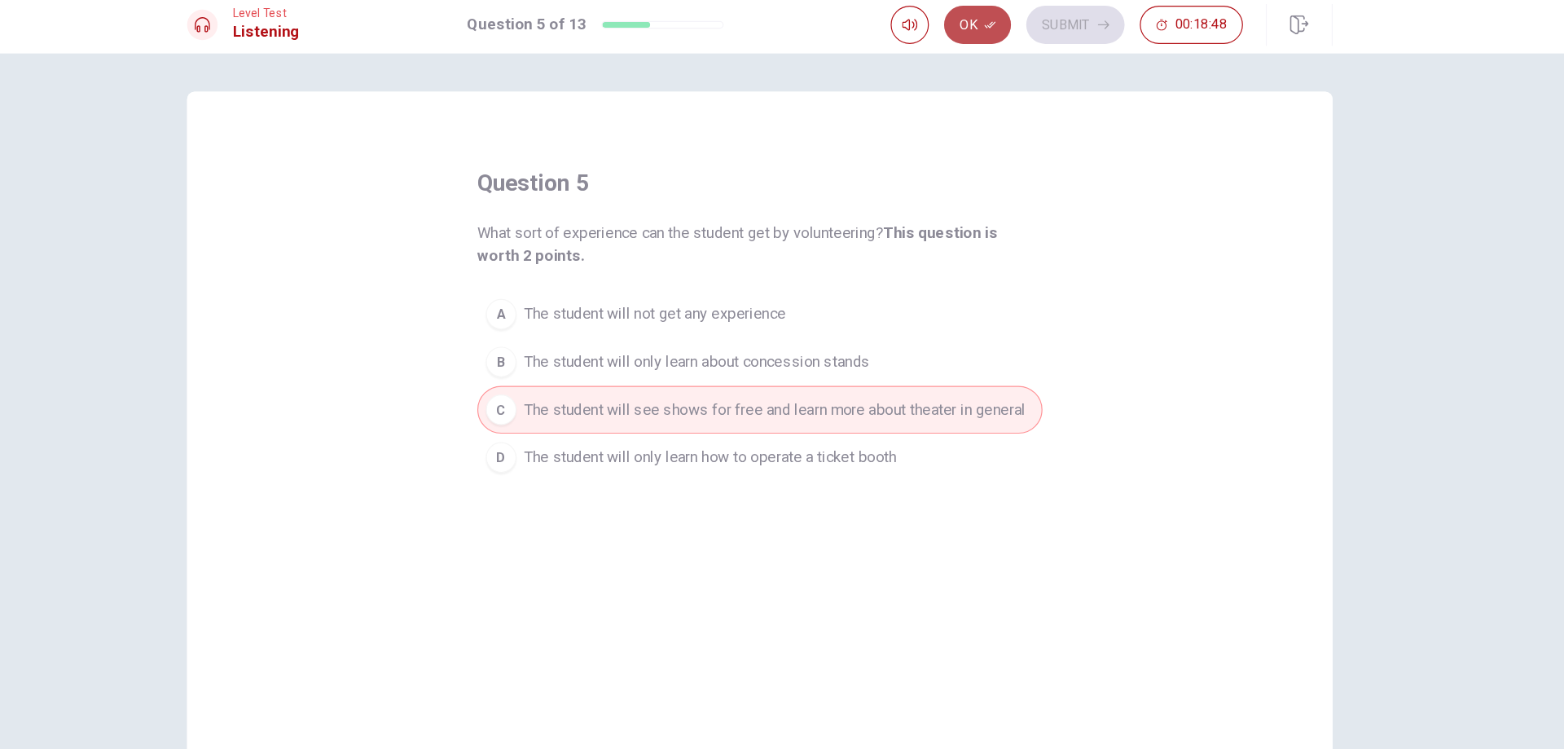
click at [973, 32] on icon "button" at bounding box center [978, 28] width 10 height 10
click at [1044, 23] on button "Submit" at bounding box center [1051, 27] width 84 height 33
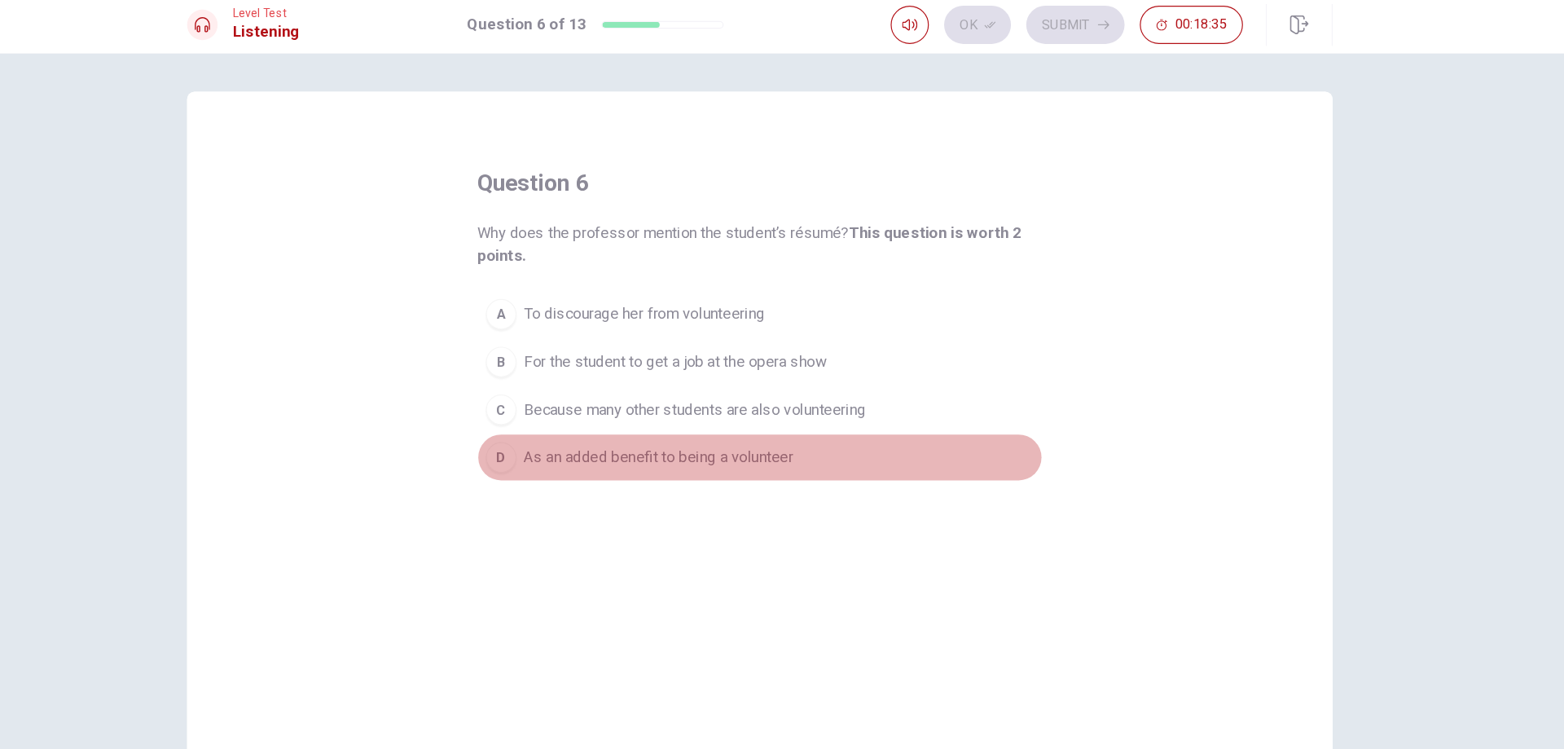
click at [803, 394] on span "As an added benefit to being a volunteer" at bounding box center [696, 397] width 230 height 20
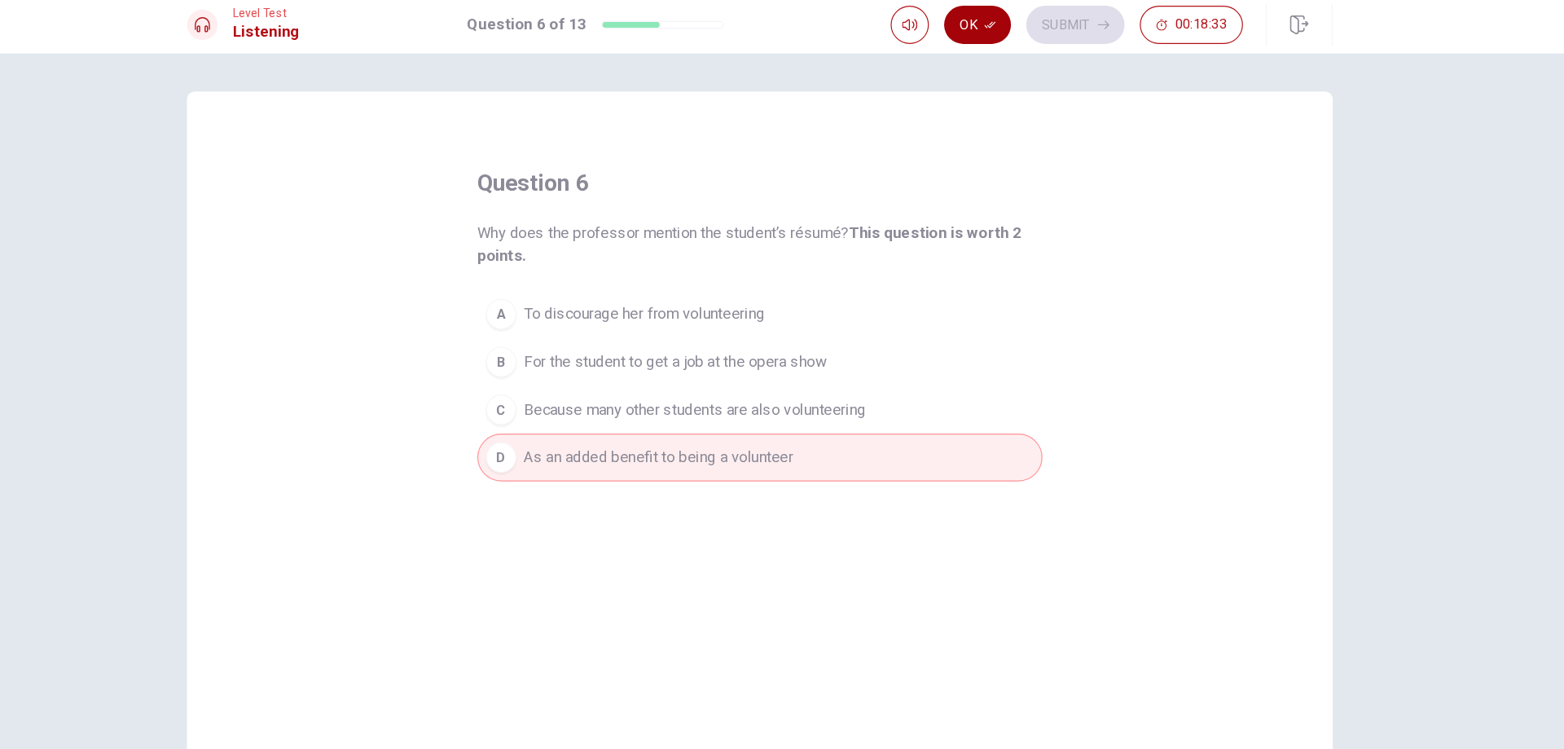
click at [975, 30] on icon "button" at bounding box center [978, 28] width 10 height 10
click at [1026, 30] on button "Submit" at bounding box center [1051, 27] width 84 height 33
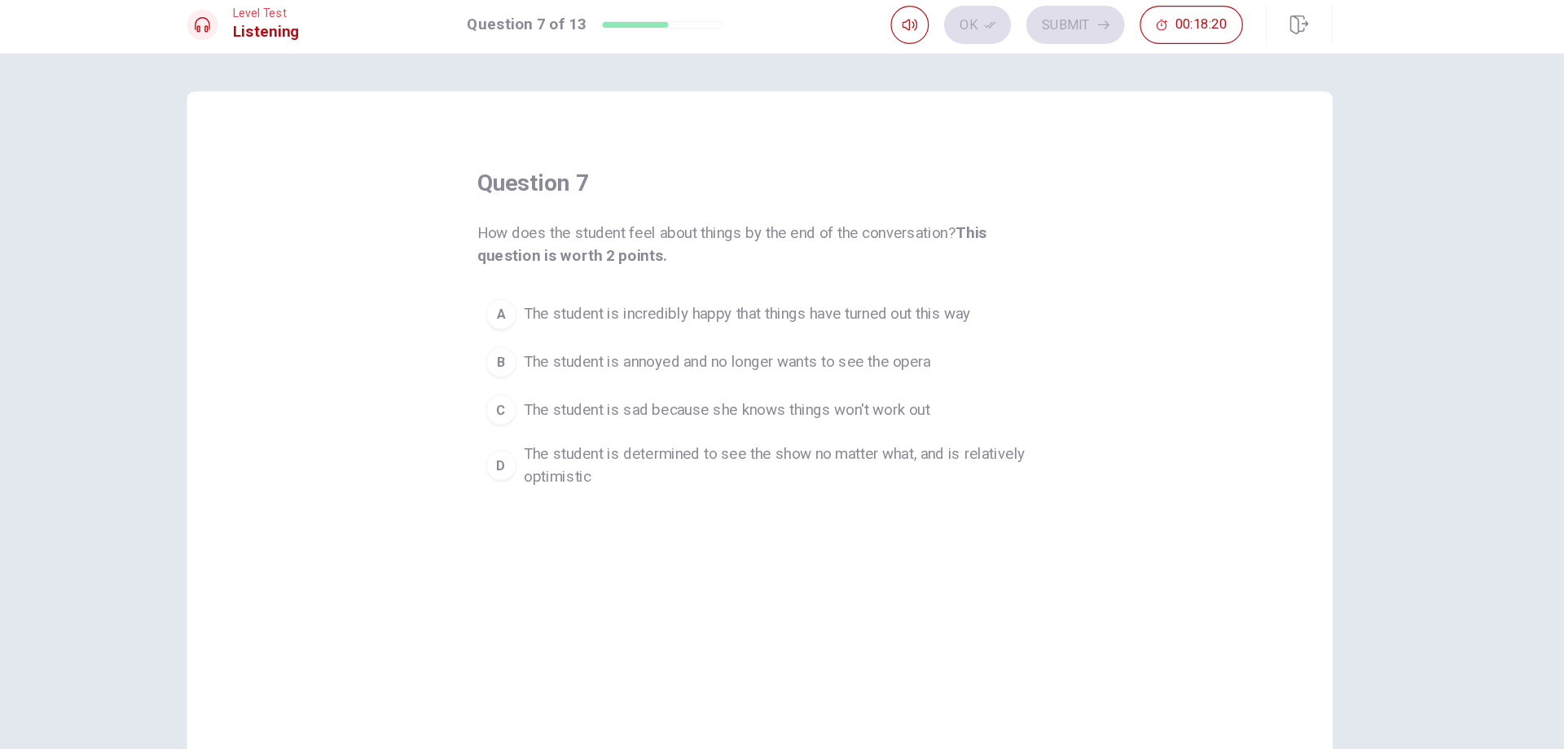
click at [929, 409] on span "The student is determined to see the show no matter what, and is relatively opt…" at bounding box center [798, 403] width 435 height 39
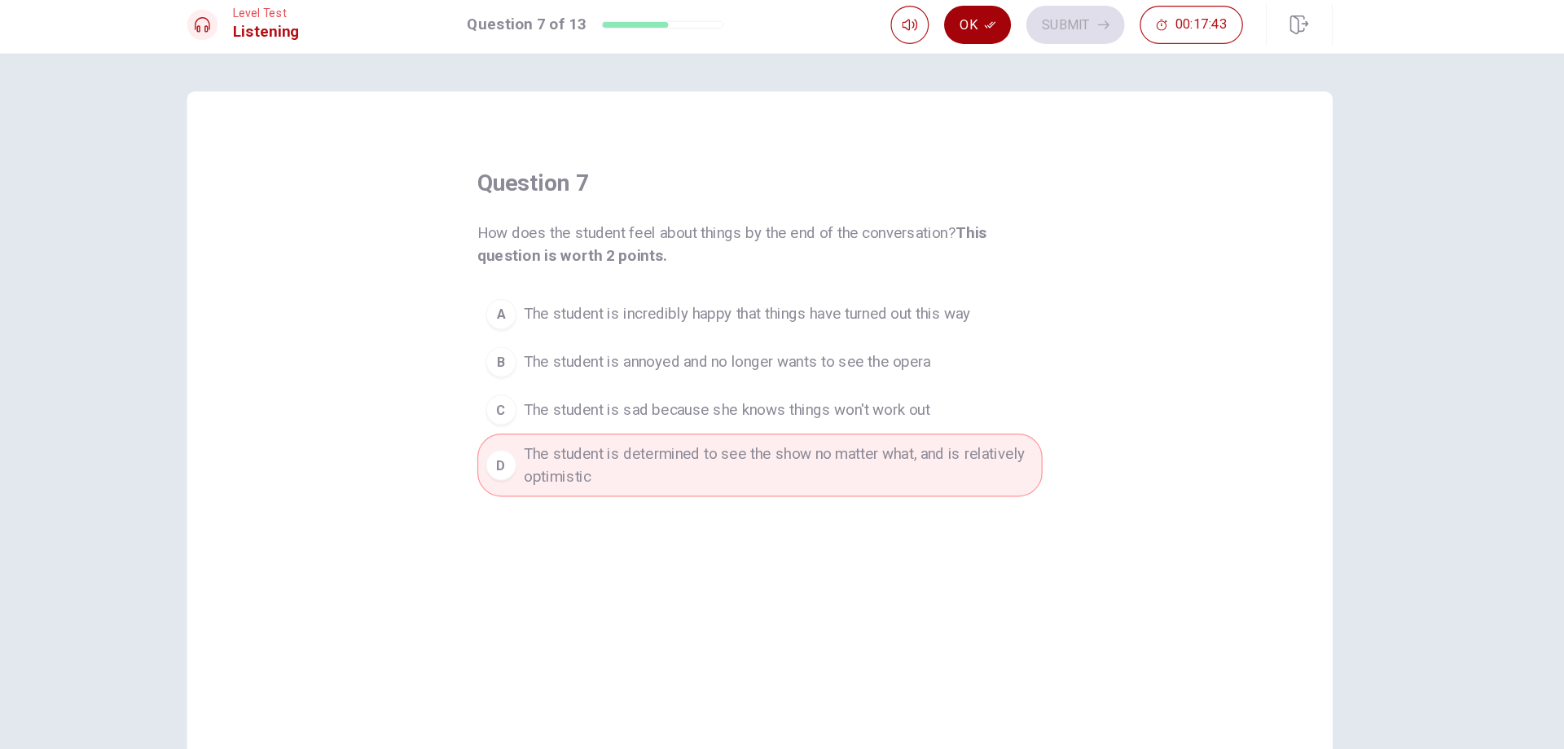
click at [977, 27] on icon "button" at bounding box center [978, 28] width 10 height 10
click at [1052, 25] on button "Submit" at bounding box center [1051, 27] width 84 height 33
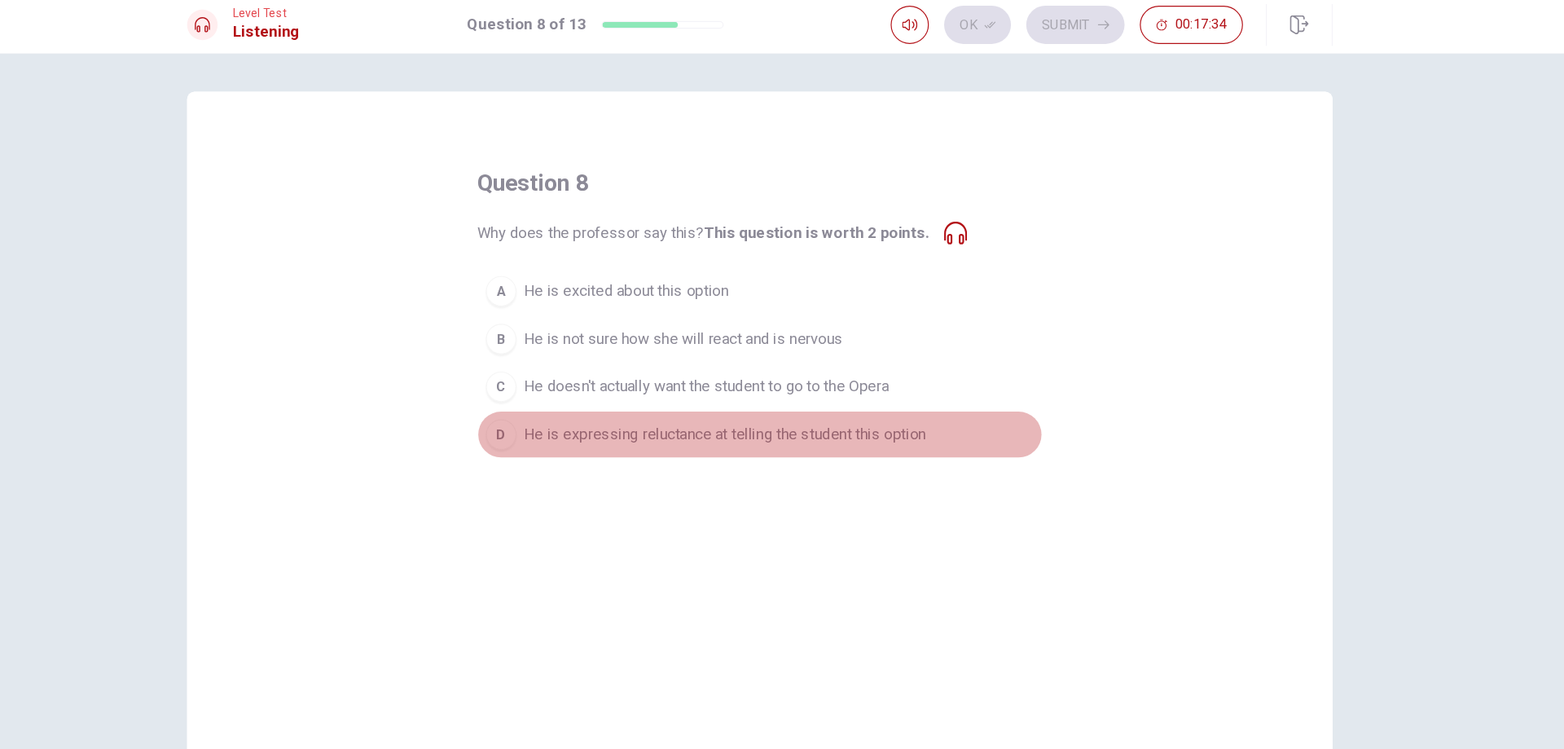
click at [788, 388] on button "D He is expressing reluctance at telling the student this option" at bounding box center [782, 377] width 482 height 41
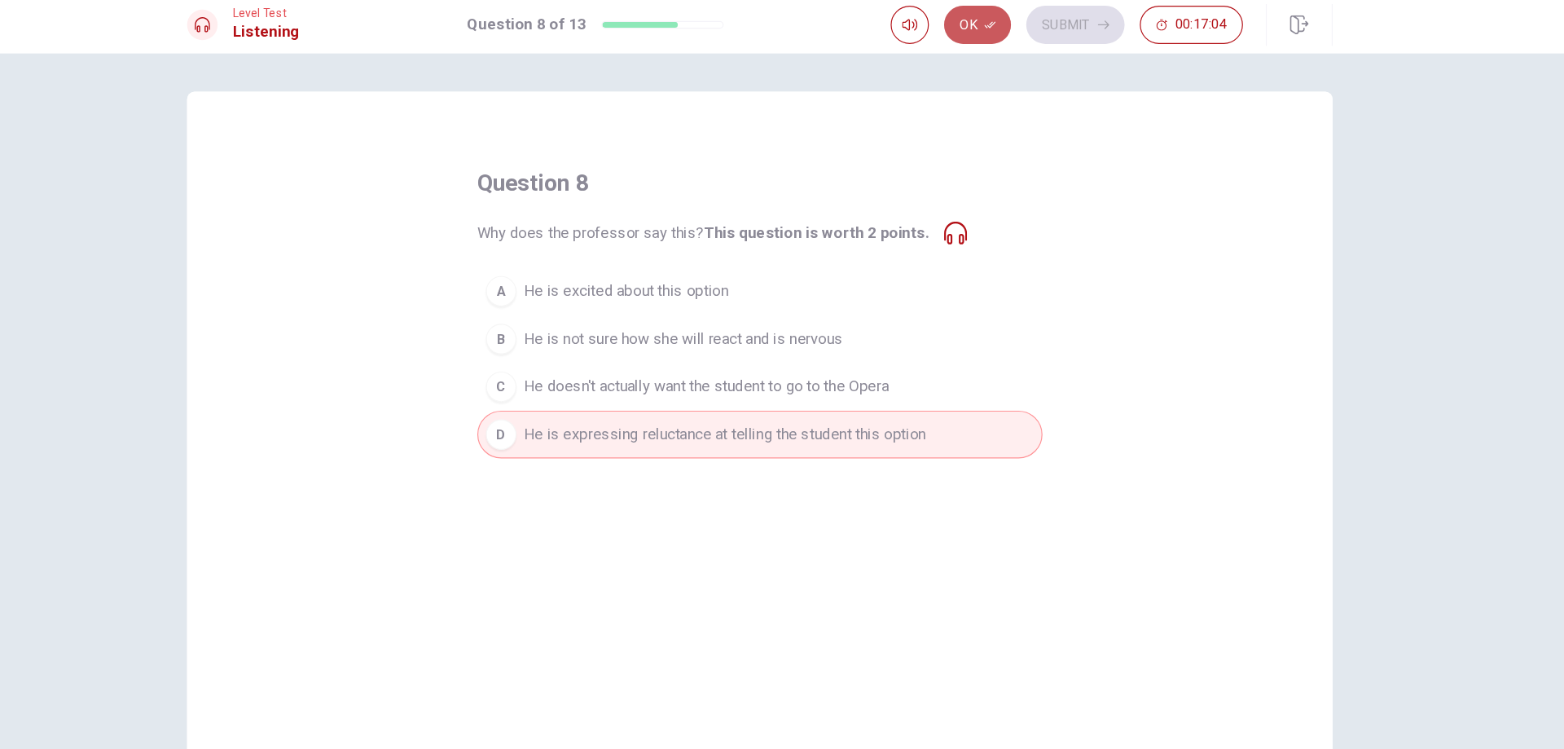
click at [964, 24] on button "Ok" at bounding box center [967, 27] width 57 height 33
click at [1057, 23] on button "Submit" at bounding box center [1051, 27] width 84 height 33
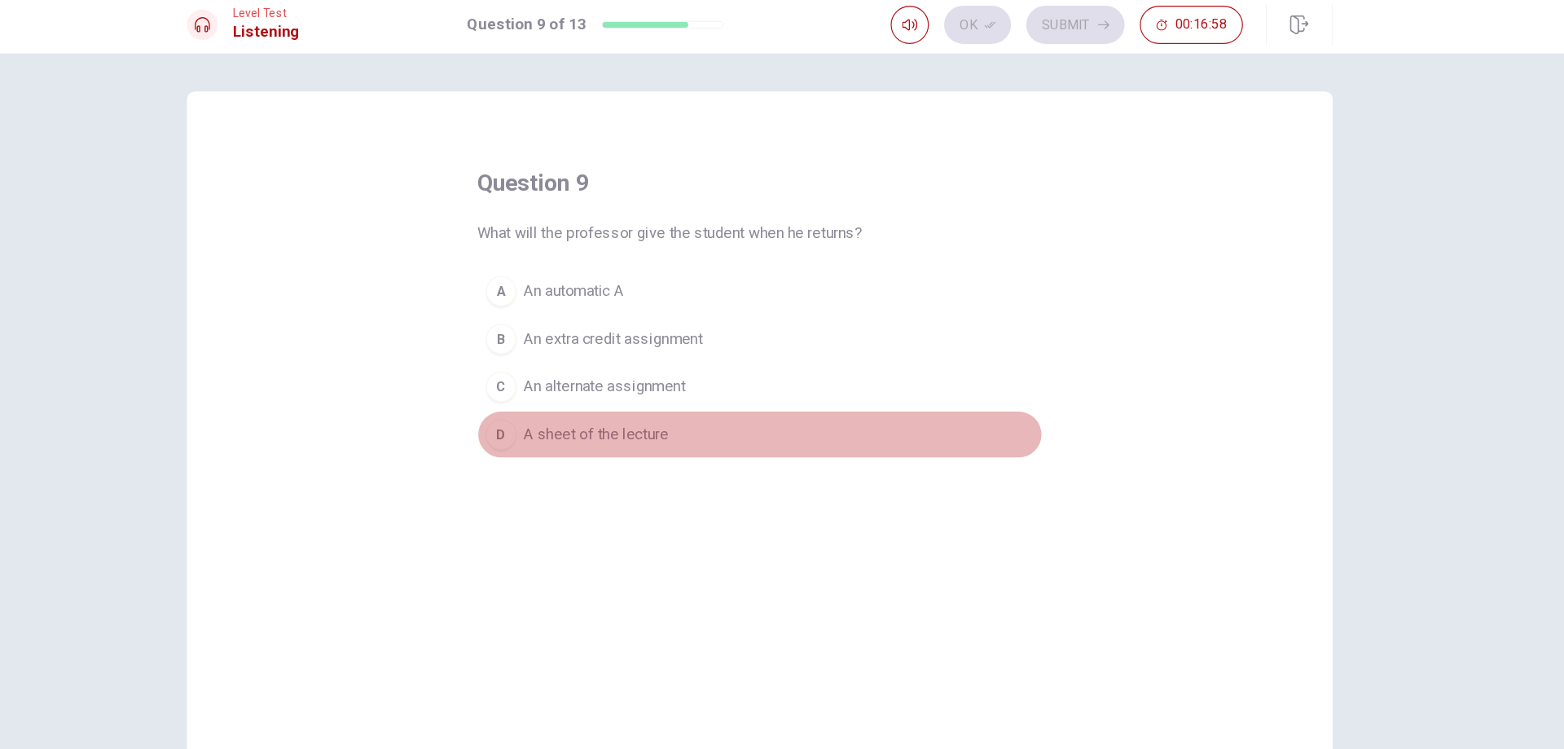
click at [703, 385] on span "A sheet of the lecture" at bounding box center [642, 377] width 123 height 20
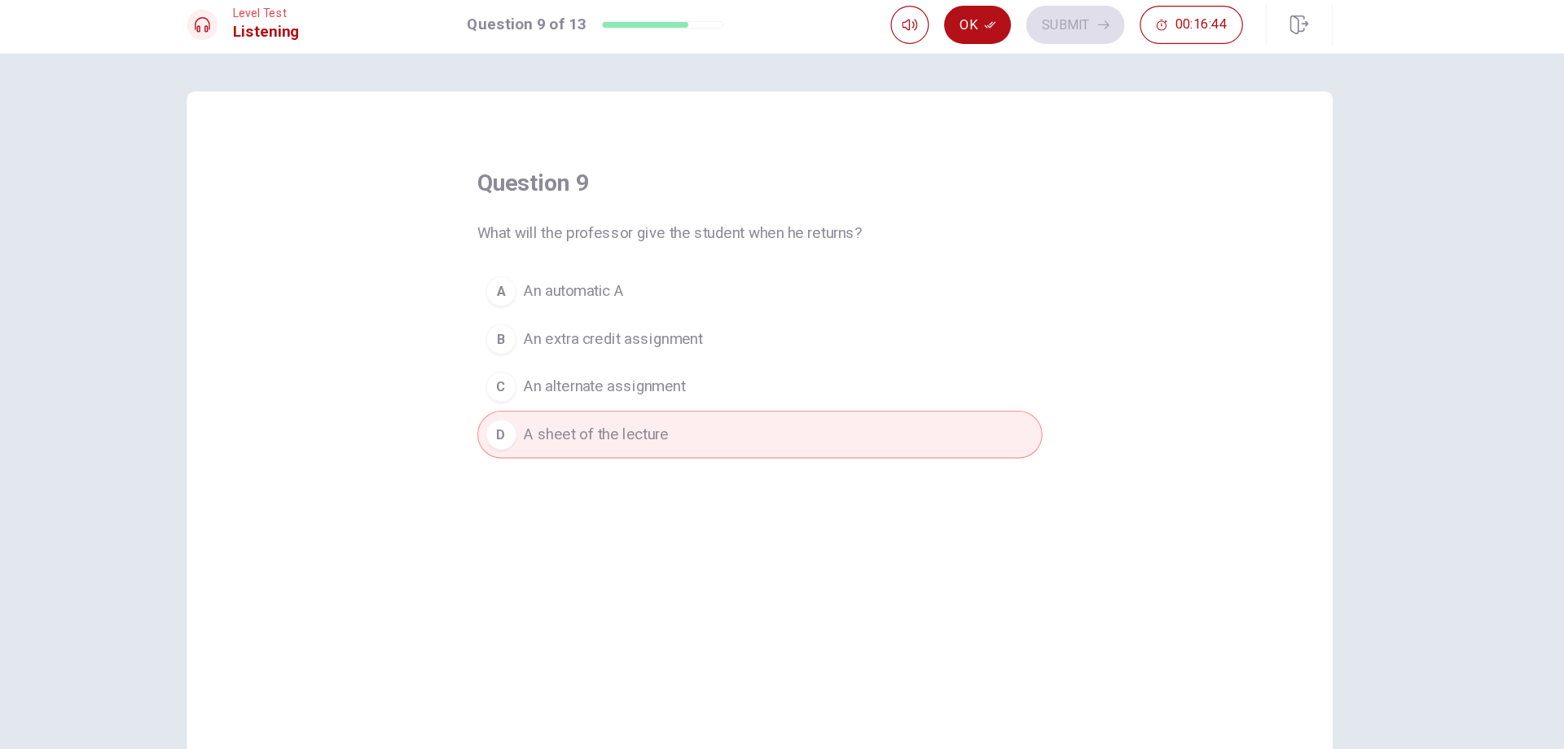
click at [983, 23] on button "Ok" at bounding box center [967, 27] width 57 height 33
click at [1053, 30] on button "Submit" at bounding box center [1051, 27] width 84 height 33
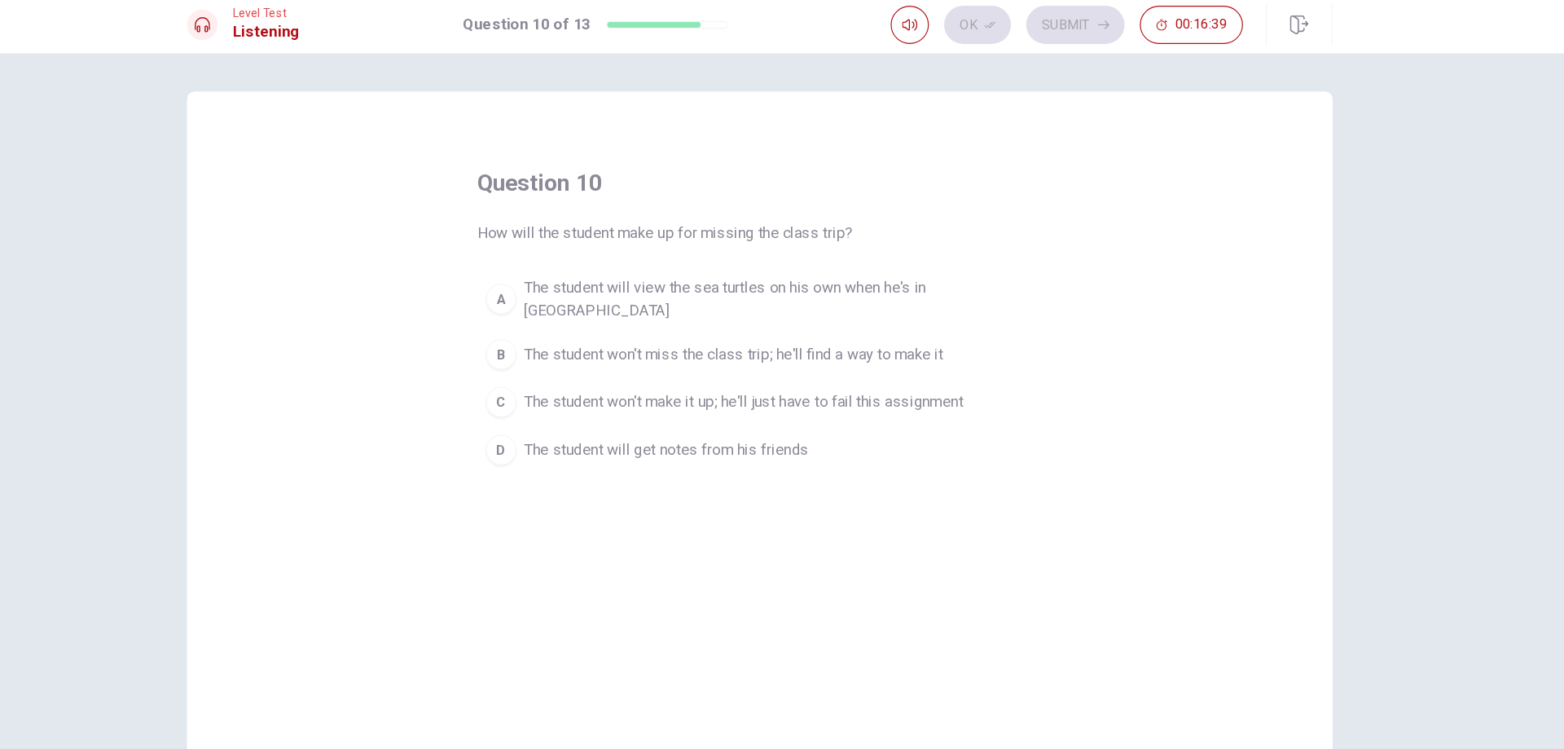
click at [966, 231] on div "question 10 How will the student make up for missing the class trip? A The stud…" at bounding box center [782, 280] width 482 height 261
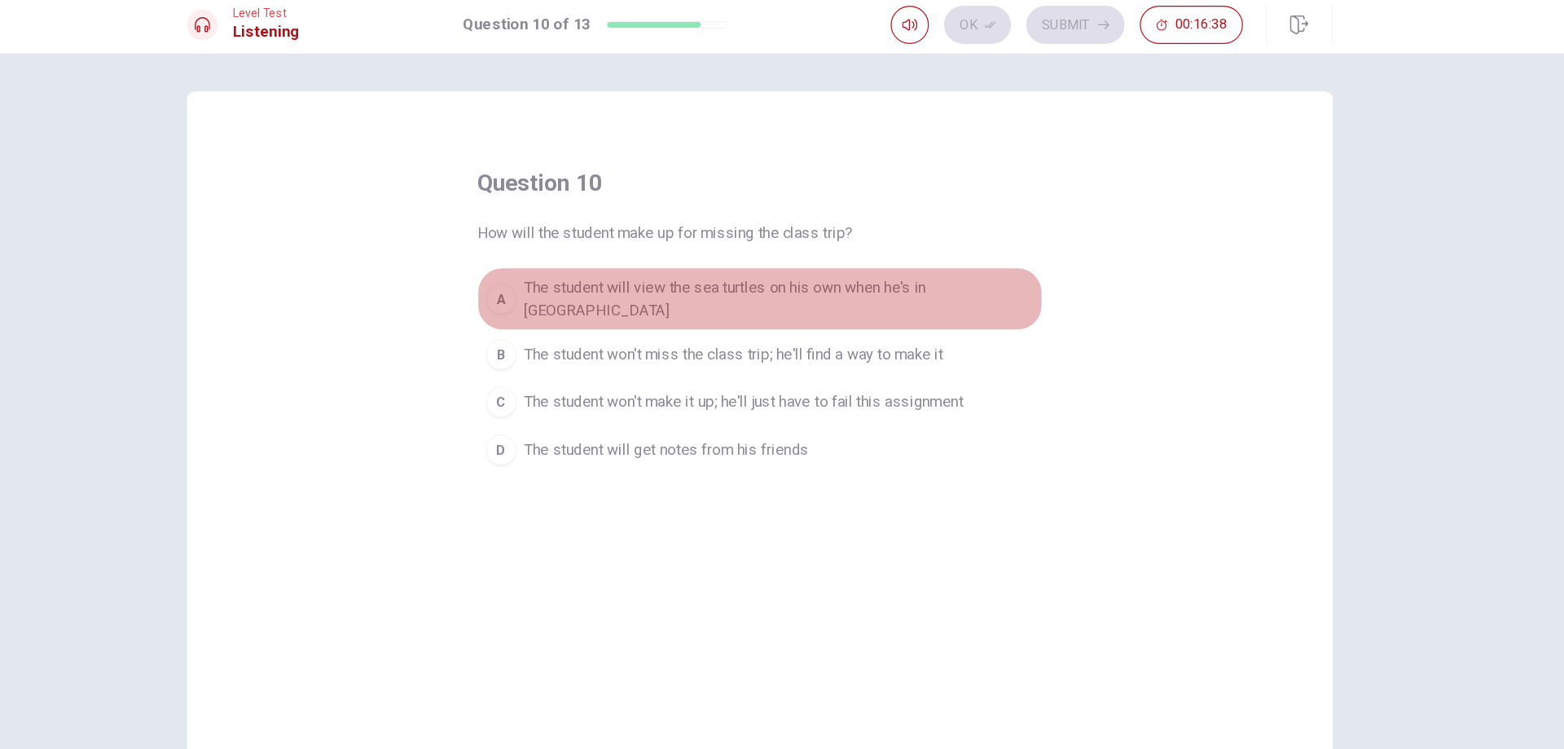
click at [938, 259] on span "The student will view the sea turtles on his own when he's in [GEOGRAPHIC_DATA]" at bounding box center [798, 261] width 435 height 39
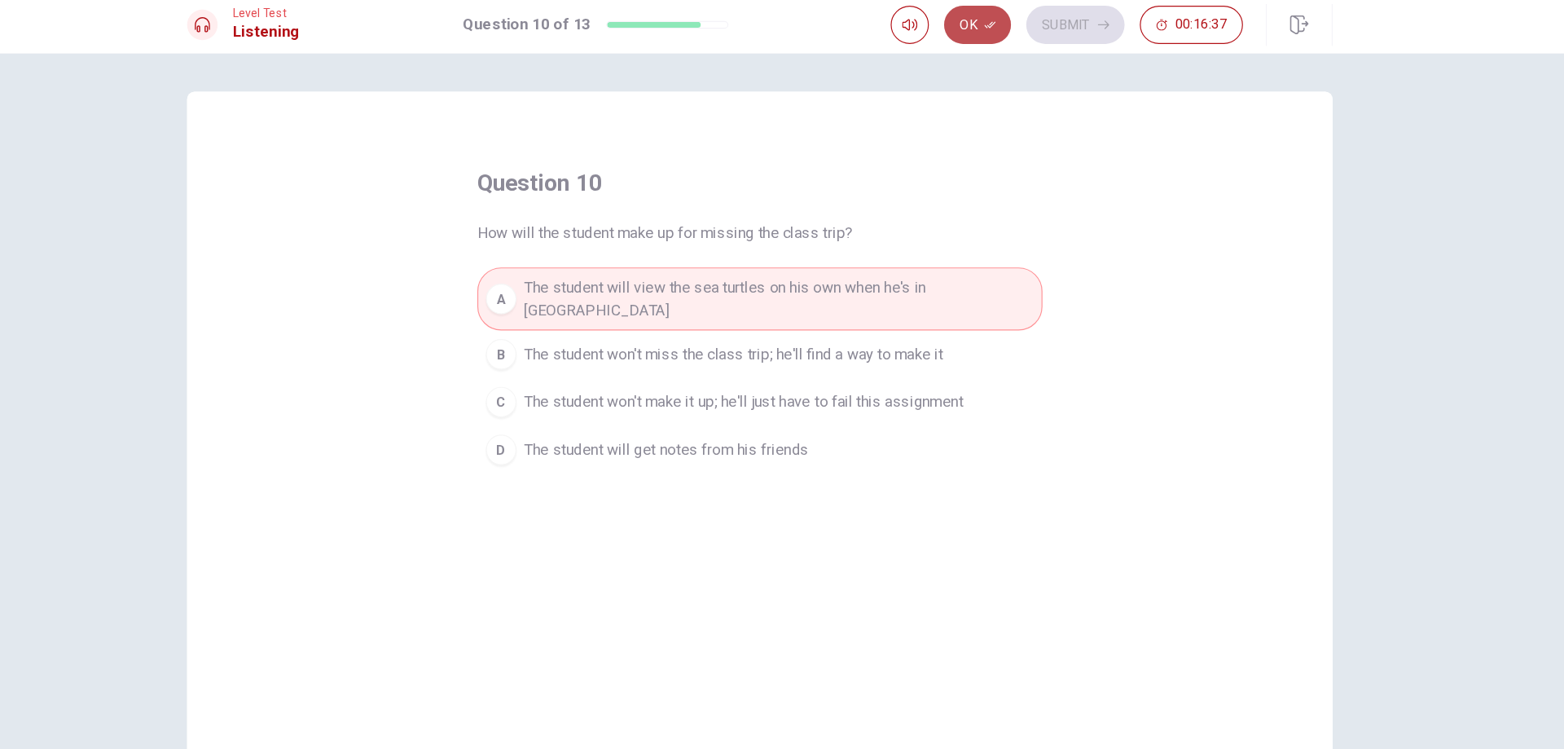
click at [990, 36] on button "Ok" at bounding box center [967, 27] width 57 height 33
click at [1052, 27] on button "Submit" at bounding box center [1051, 27] width 84 height 33
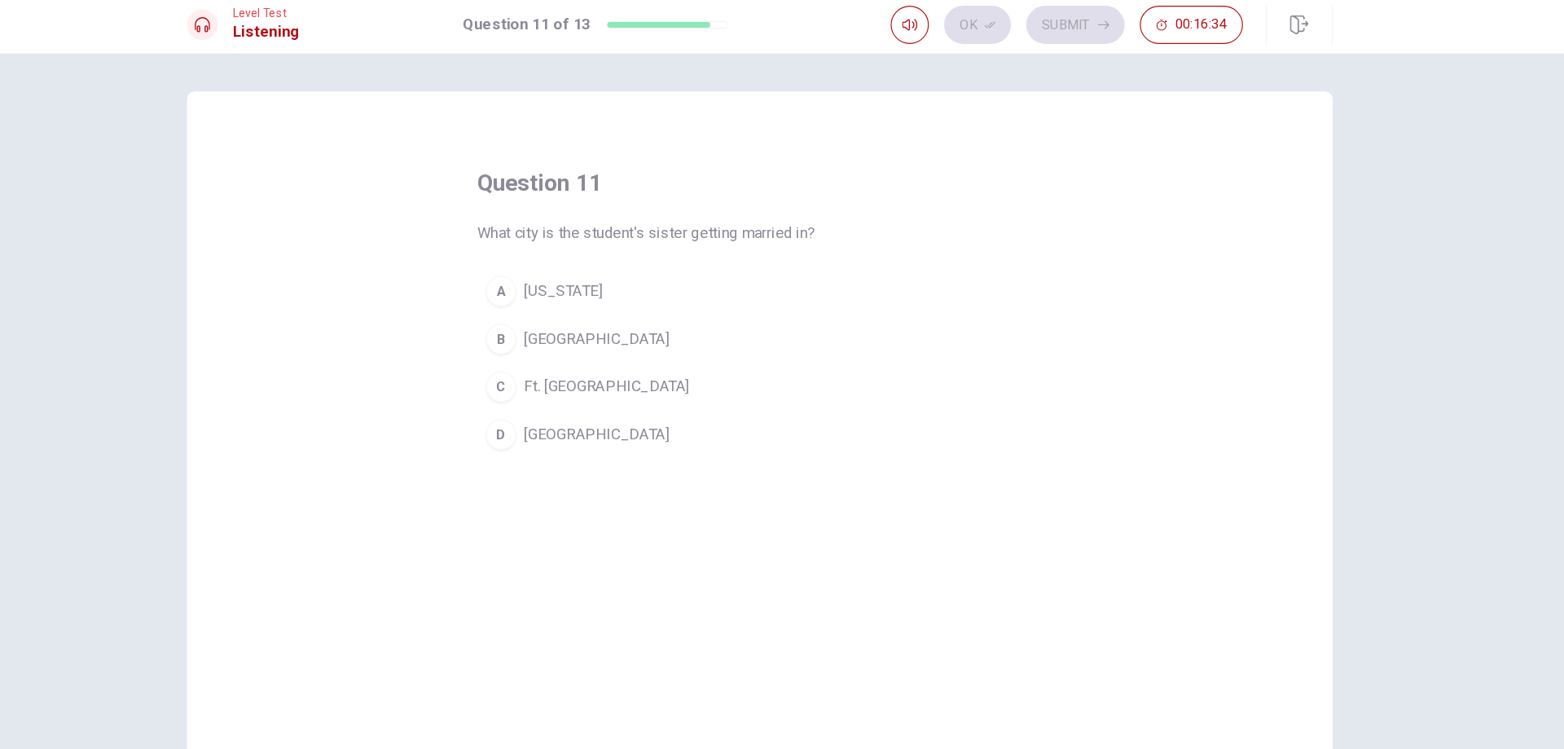
click at [674, 289] on button "B [GEOGRAPHIC_DATA]" at bounding box center [782, 295] width 482 height 41
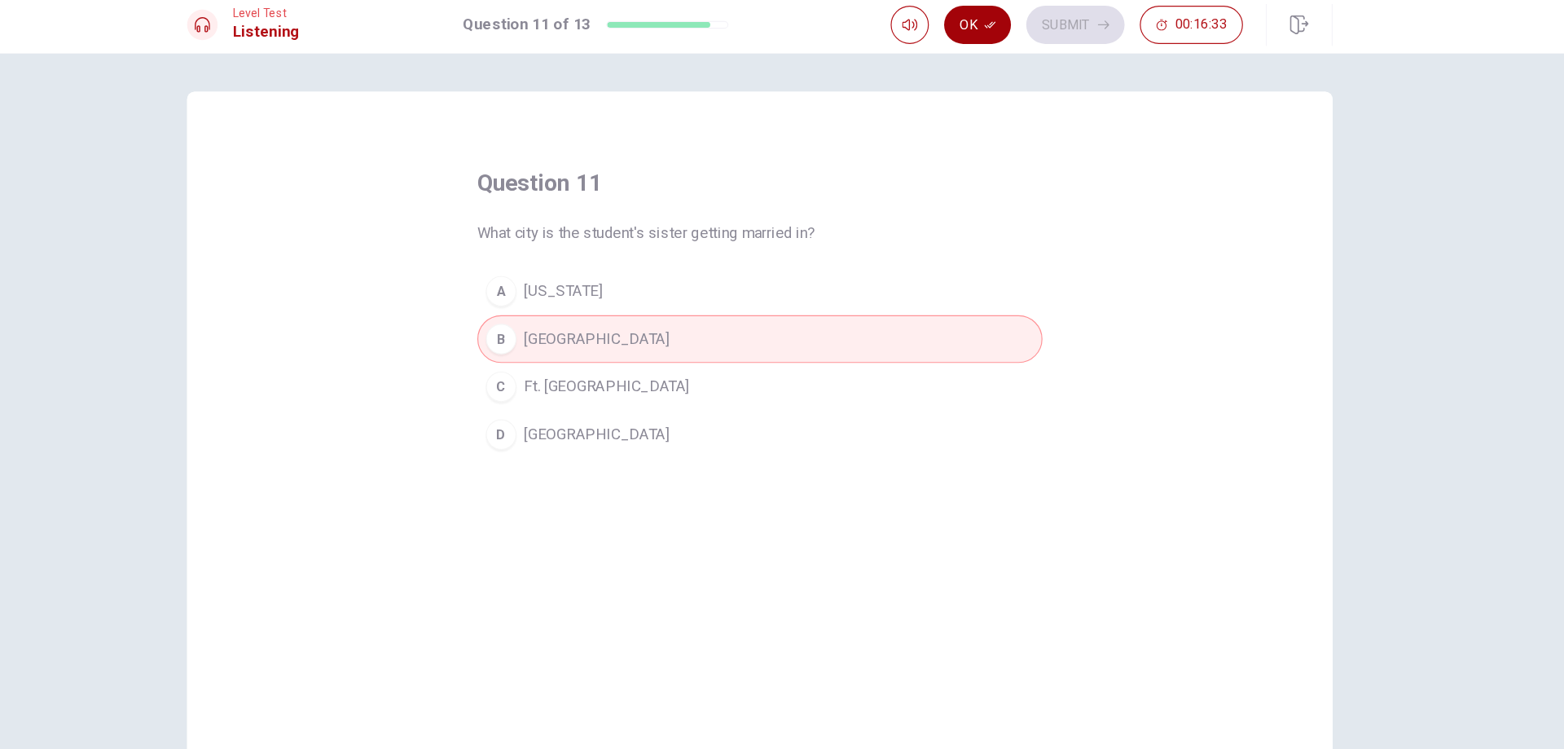
click at [984, 33] on button "Ok" at bounding box center [967, 27] width 57 height 33
click at [1040, 34] on button "Submit" at bounding box center [1051, 27] width 84 height 33
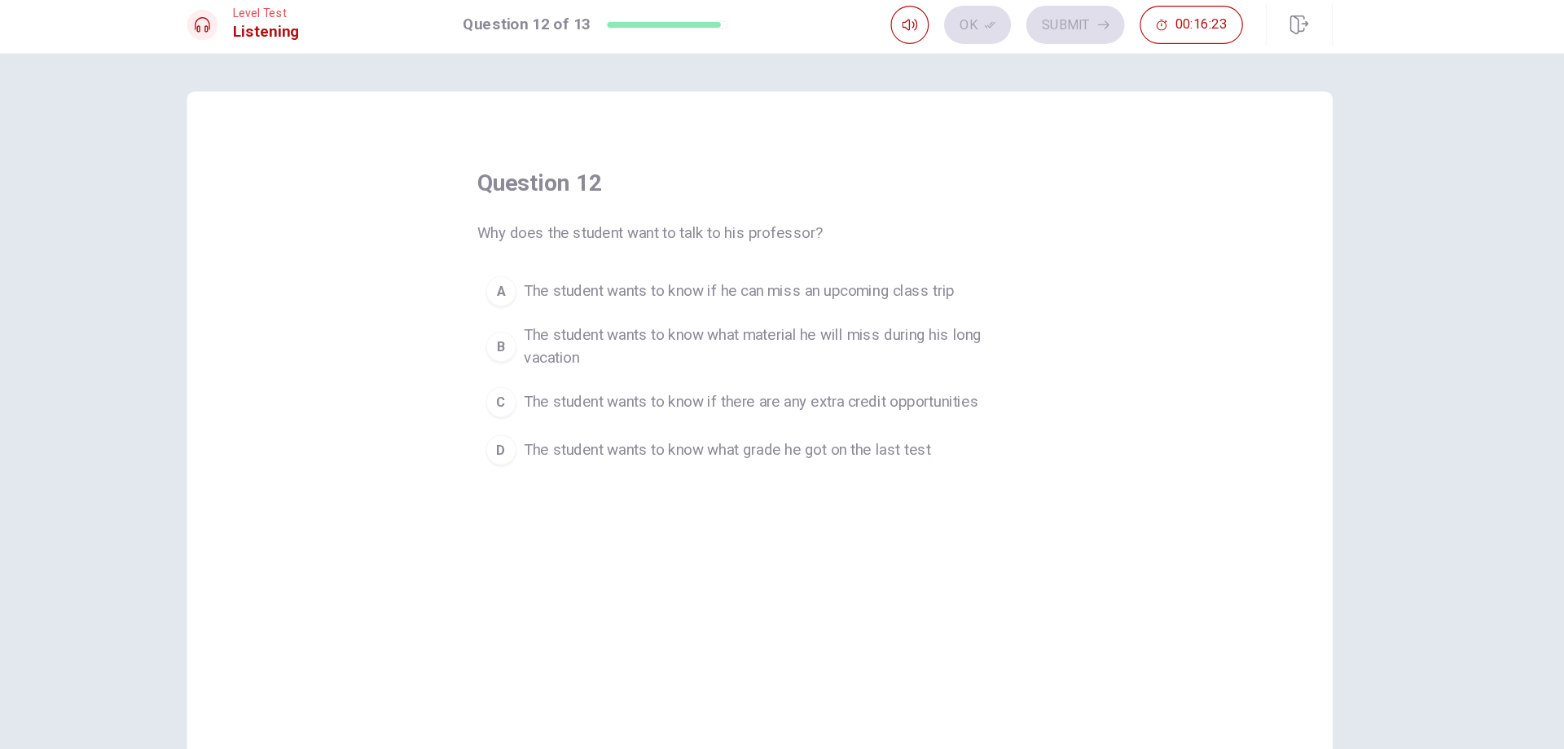
click at [948, 256] on span "The student wants to know if he can miss an upcoming class trip" at bounding box center [764, 255] width 367 height 20
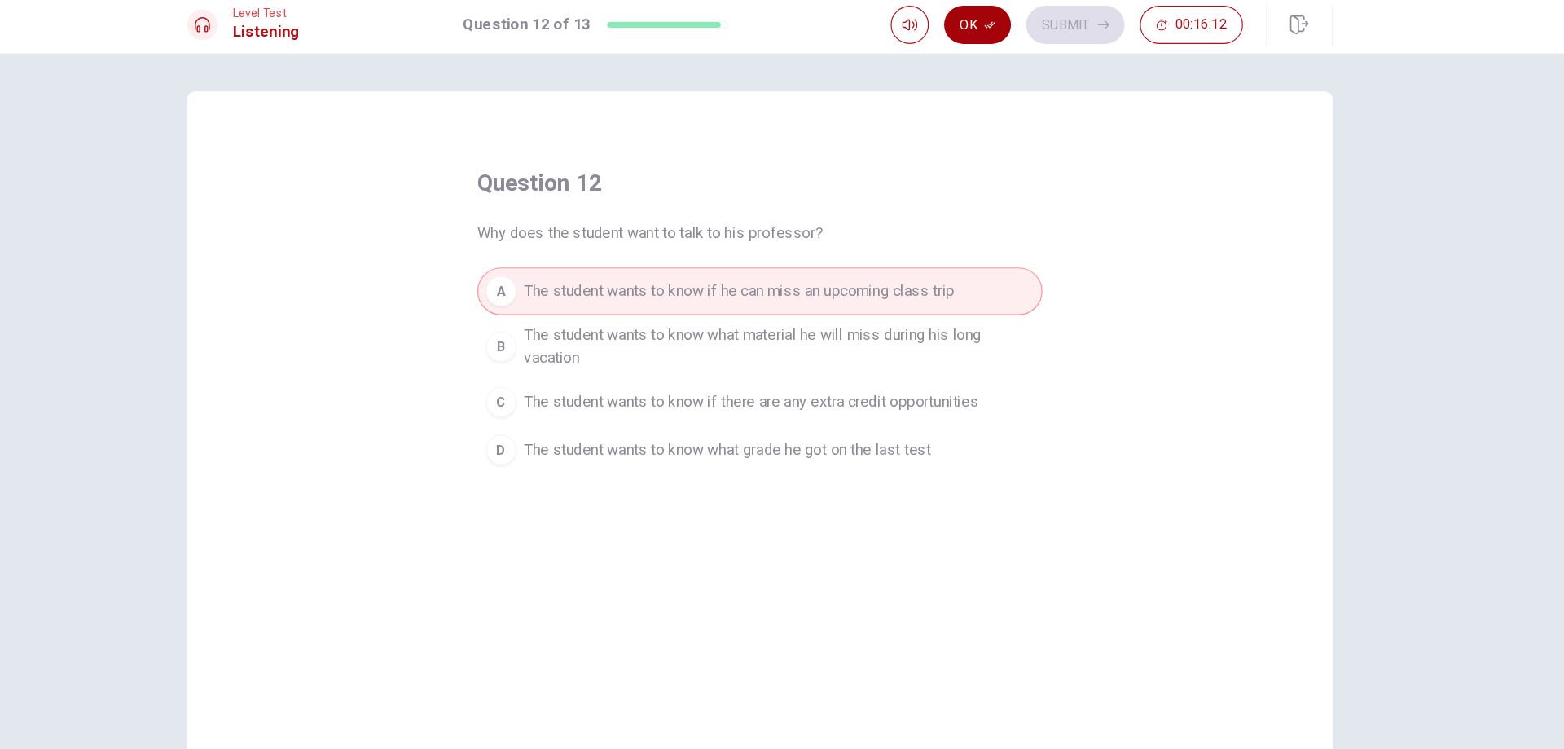
click at [970, 37] on button "Ok" at bounding box center [967, 27] width 57 height 33
click at [1050, 44] on div "Ok Submit 00:16:11" at bounding box center [1082, 28] width 377 height 36
click at [1052, 42] on button "Submit" at bounding box center [1051, 27] width 84 height 33
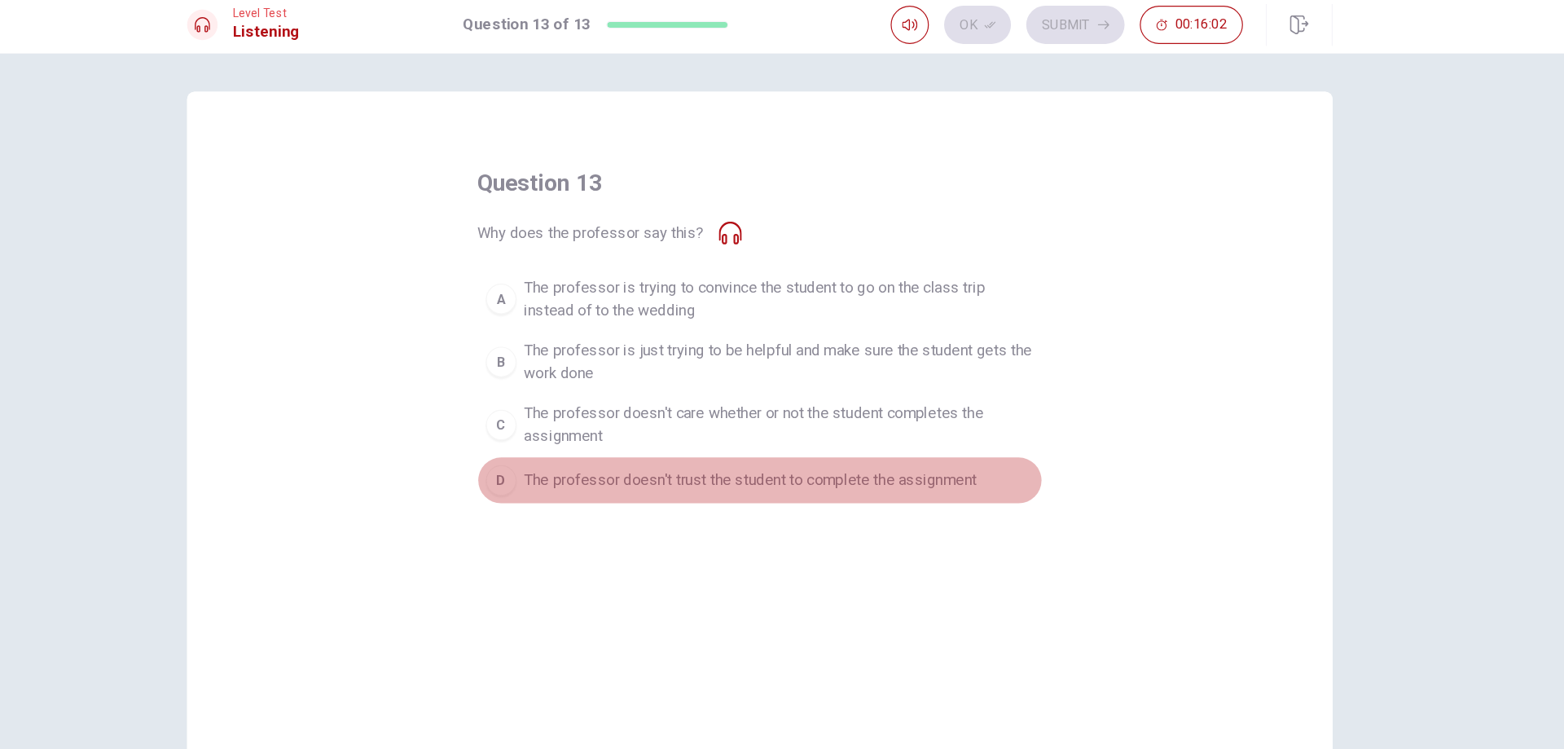
click at [674, 428] on button "D The professor doesn't trust the student to complete the assignment" at bounding box center [782, 416] width 482 height 41
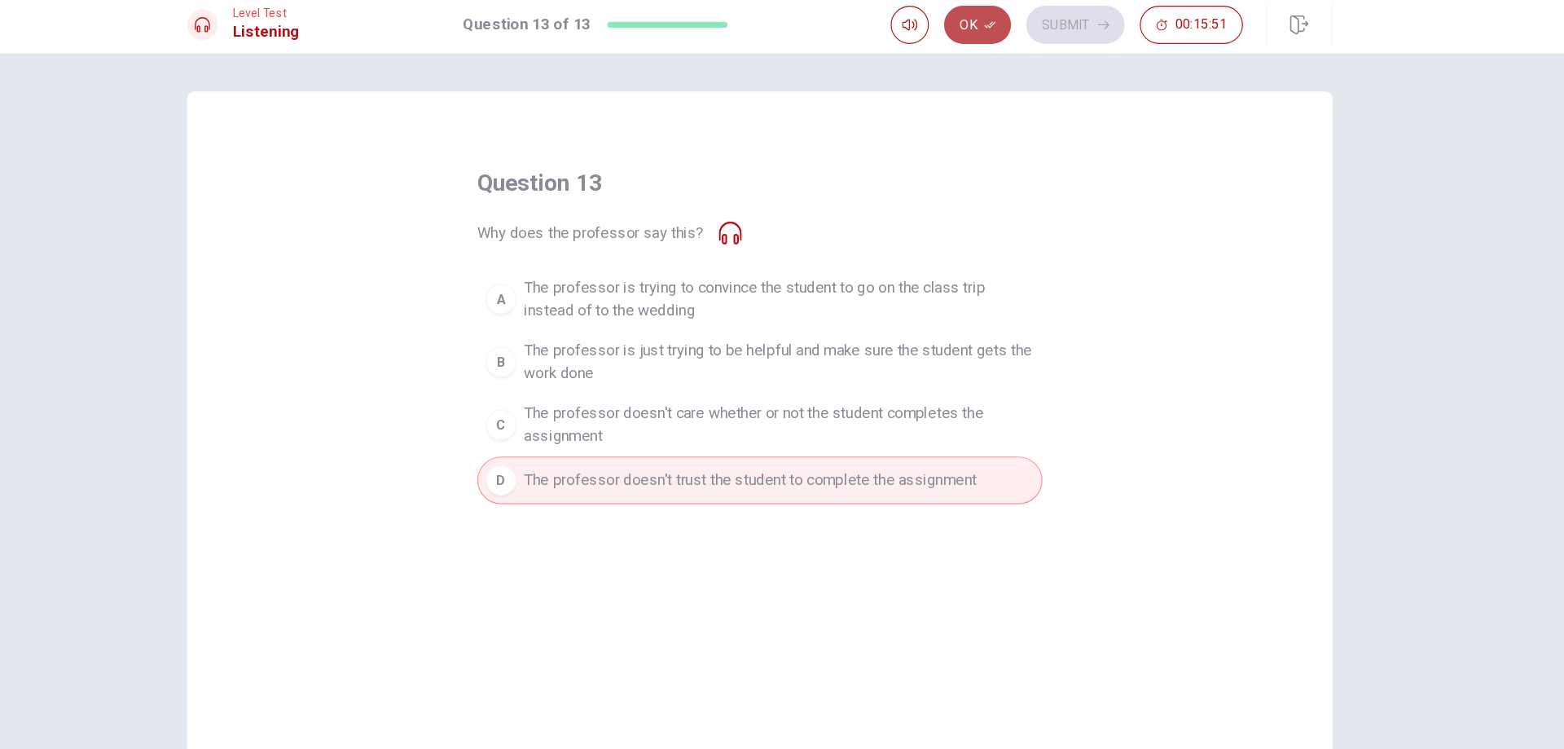
click at [953, 33] on button "Ok" at bounding box center [967, 27] width 57 height 33
click at [1076, 28] on icon "button" at bounding box center [1075, 27] width 10 height 7
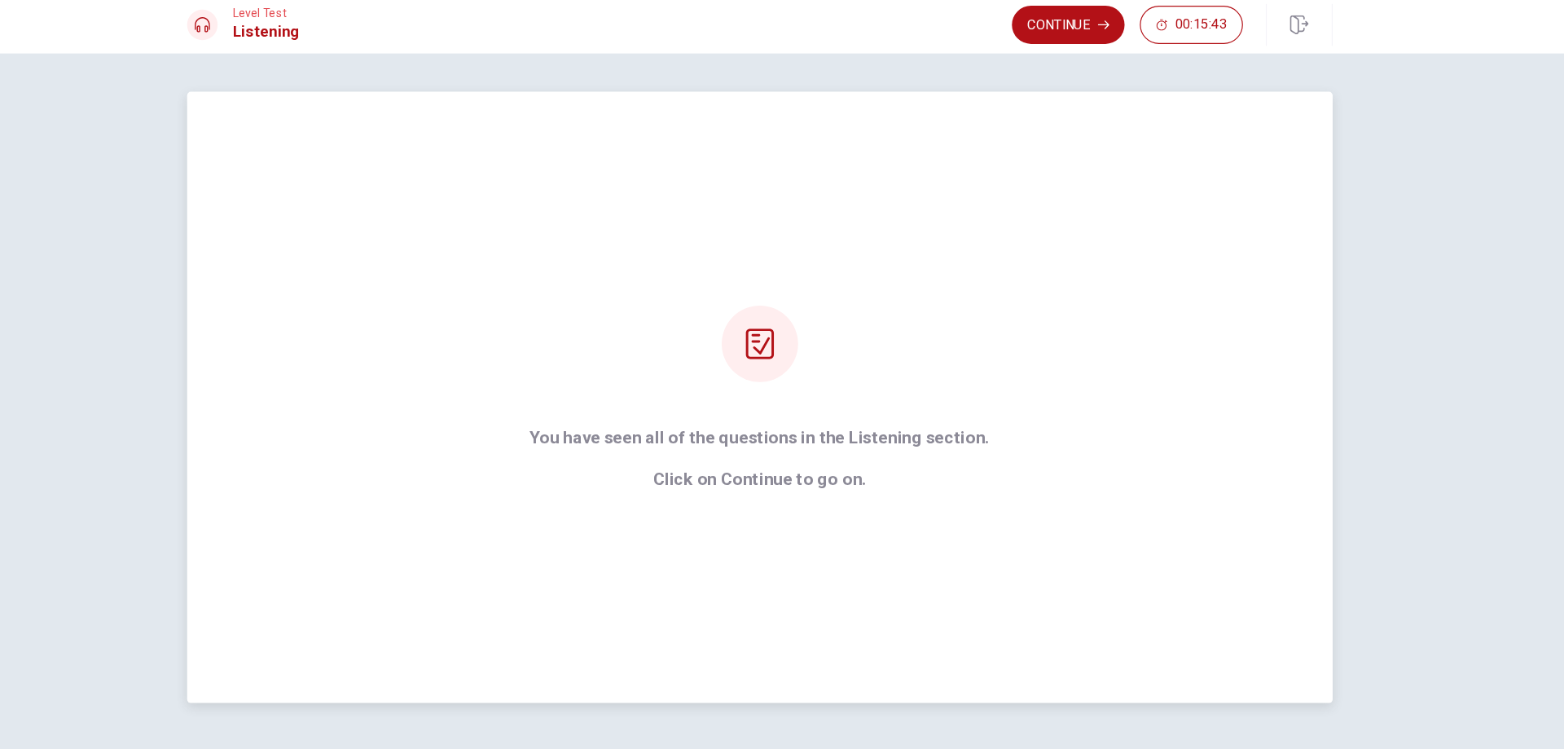
click at [833, 419] on p "Click on Continue to go on." at bounding box center [782, 415] width 393 height 16
drag, startPoint x: 1467, startPoint y: 221, endPoint x: 1467, endPoint y: 290, distance: 69.2
click at [1467, 290] on div "You have seen all of the questions in the Listening section. Click on Continue …" at bounding box center [782, 400] width 1564 height 696
click at [725, 427] on div "You have seen all of the questions in the Listening section. Click on Continue …" at bounding box center [781, 345] width 977 height 521
click at [1049, 28] on button "Continue" at bounding box center [1045, 27] width 96 height 33
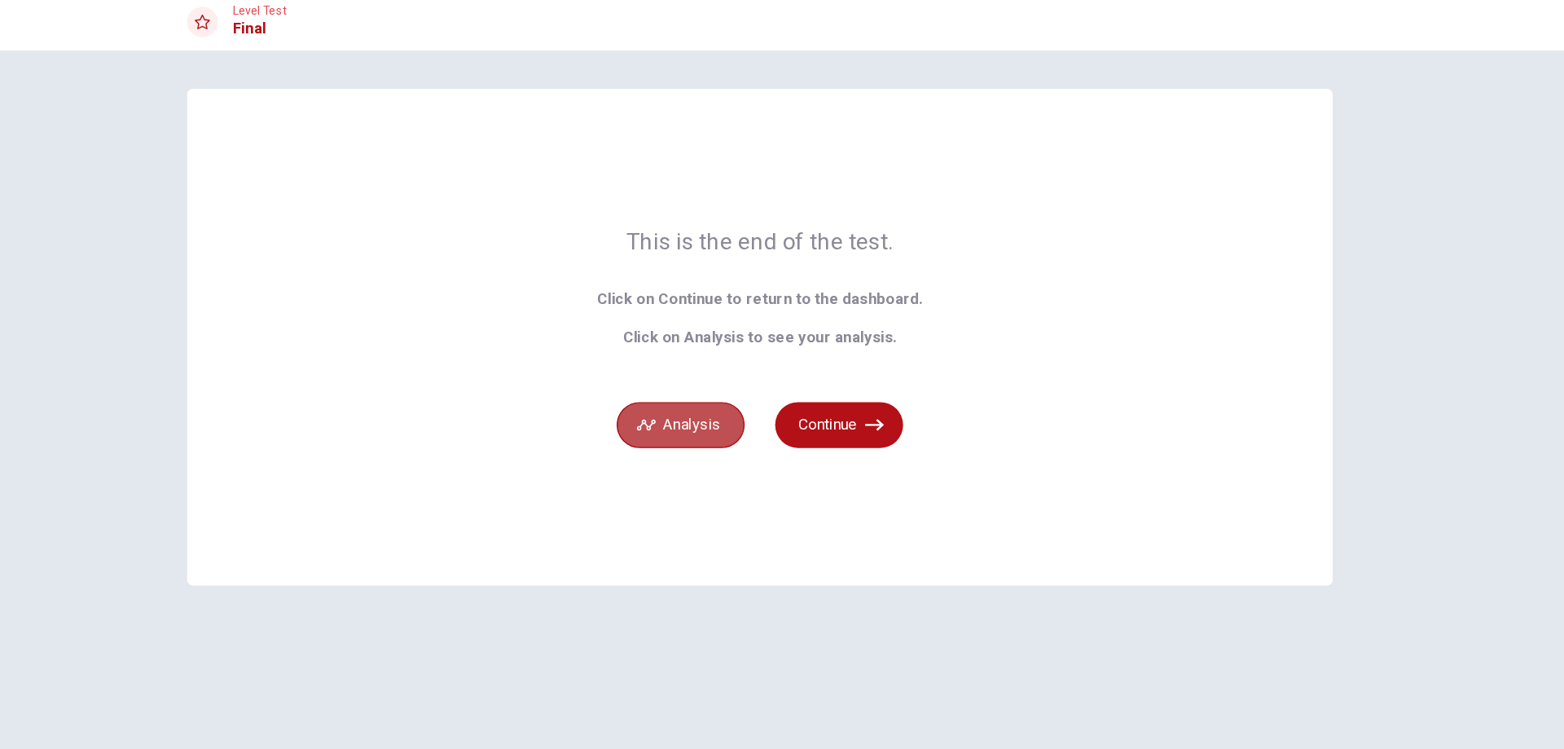
click at [698, 376] on button "Analysis" at bounding box center [714, 371] width 109 height 39
